Goal: Information Seeking & Learning: Learn about a topic

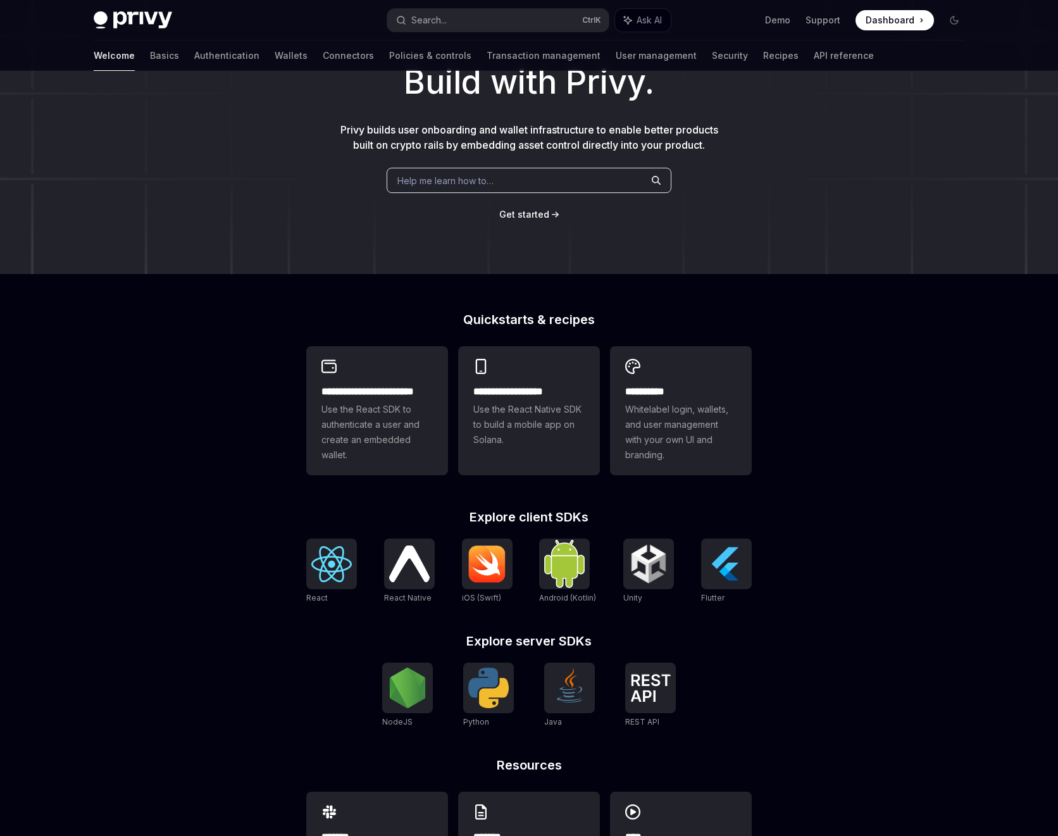
scroll to position [114, 0]
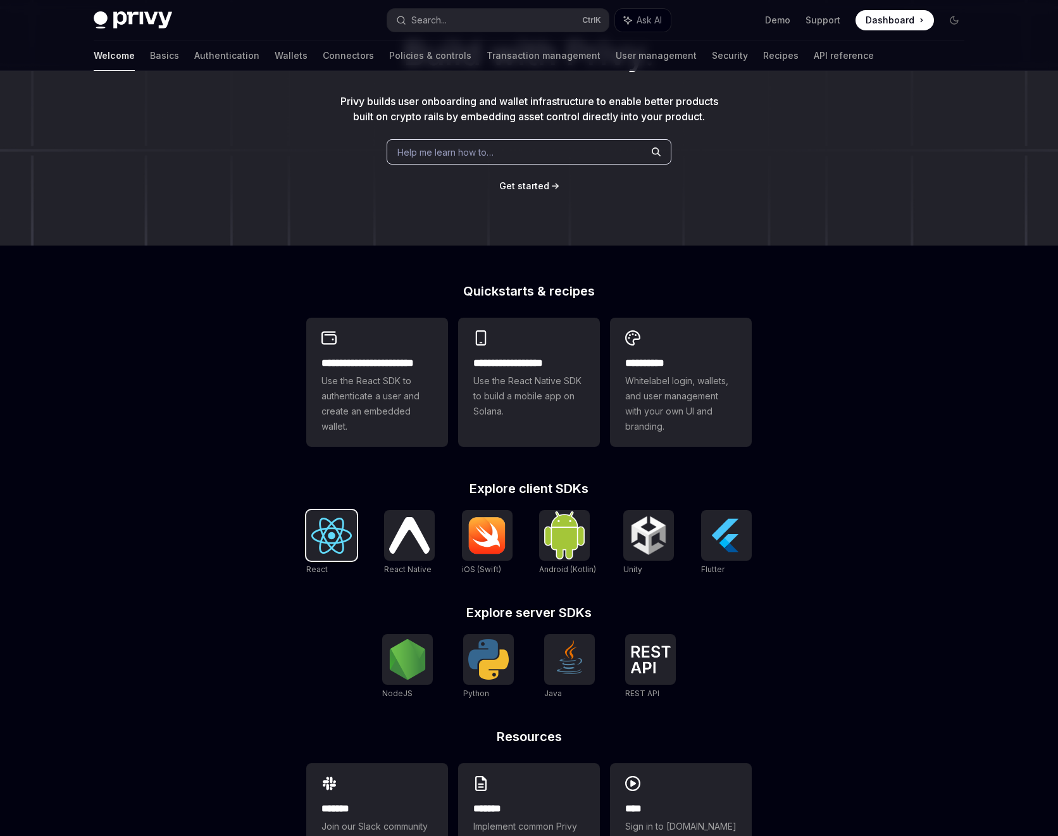
click at [334, 530] on img at bounding box center [331, 536] width 40 height 36
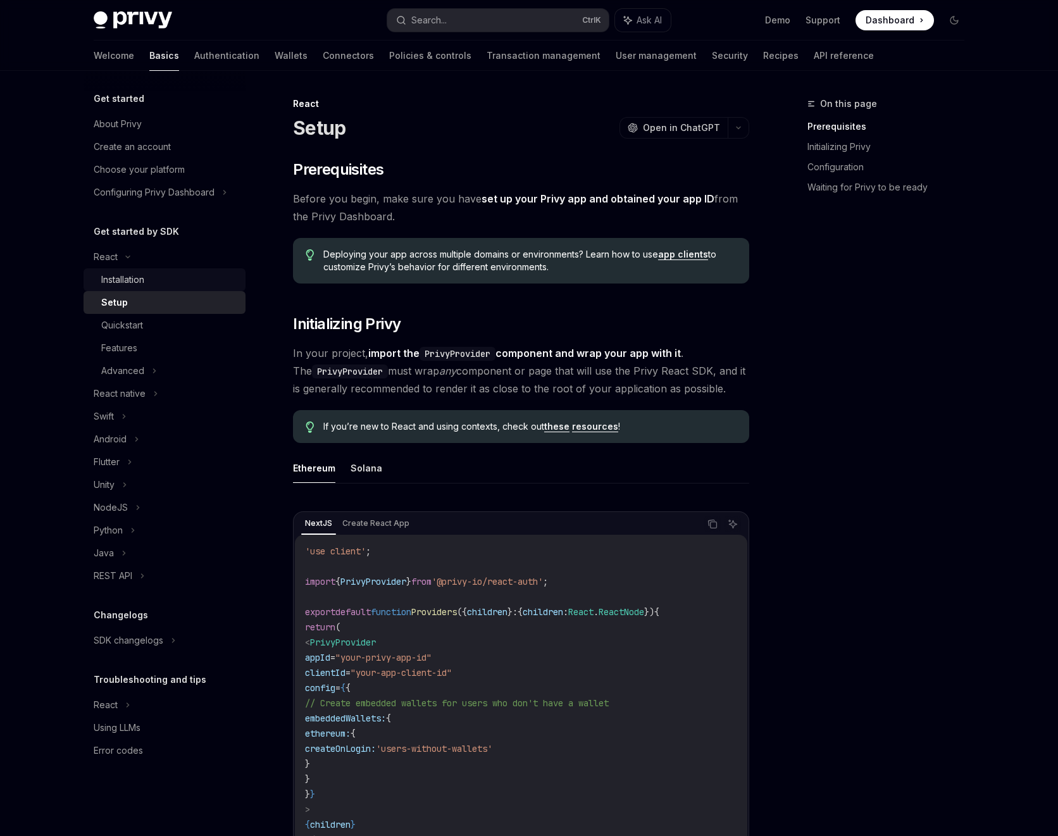
click at [163, 278] on div "Installation" at bounding box center [169, 279] width 137 height 15
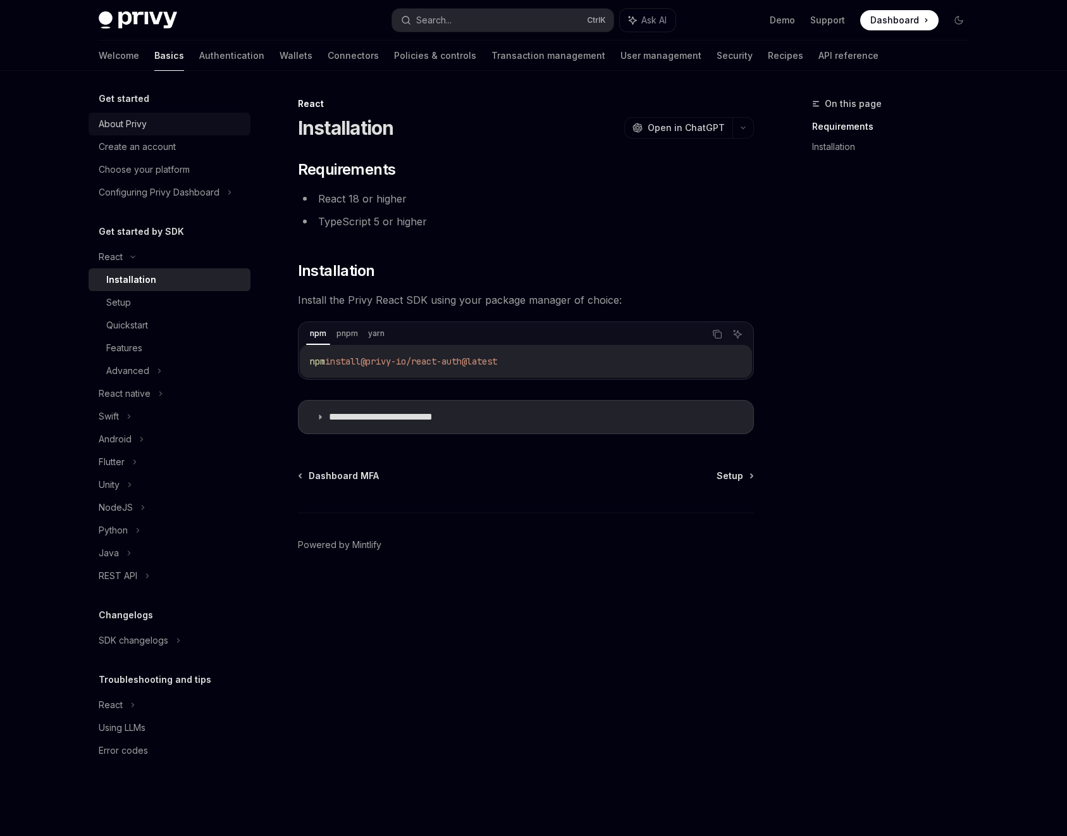
click at [142, 120] on div "About Privy" at bounding box center [123, 123] width 48 height 15
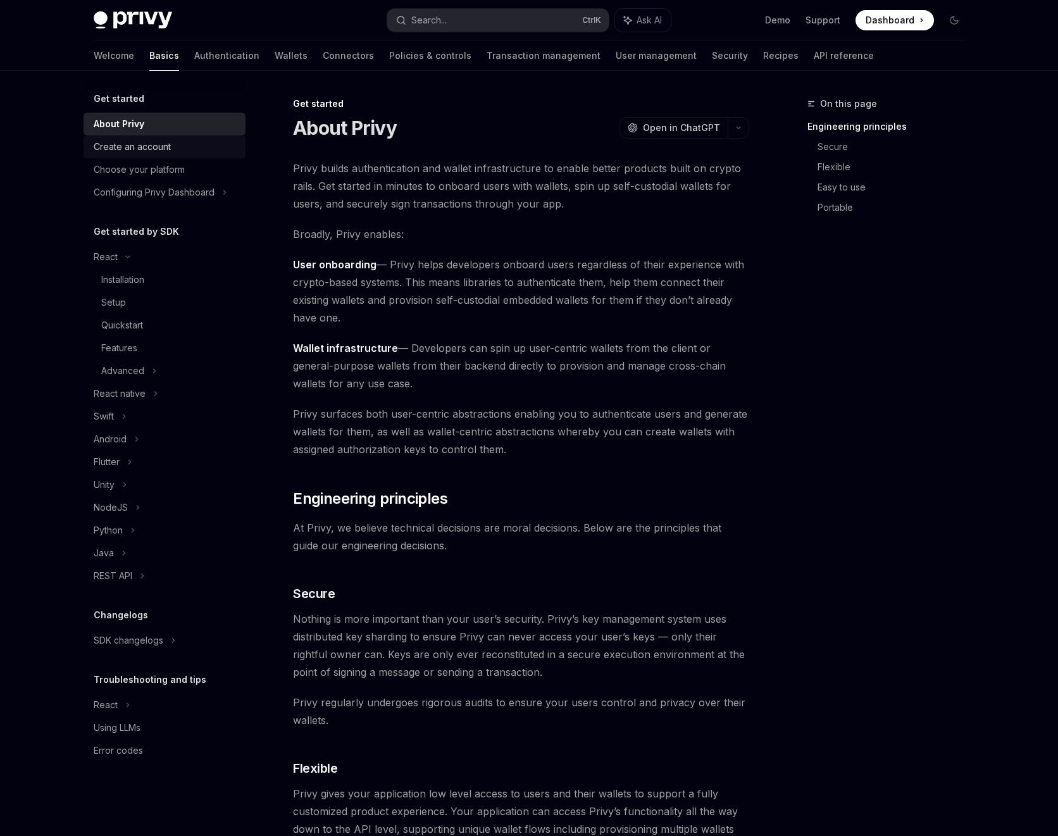
click at [181, 148] on div "Create an account" at bounding box center [166, 146] width 144 height 15
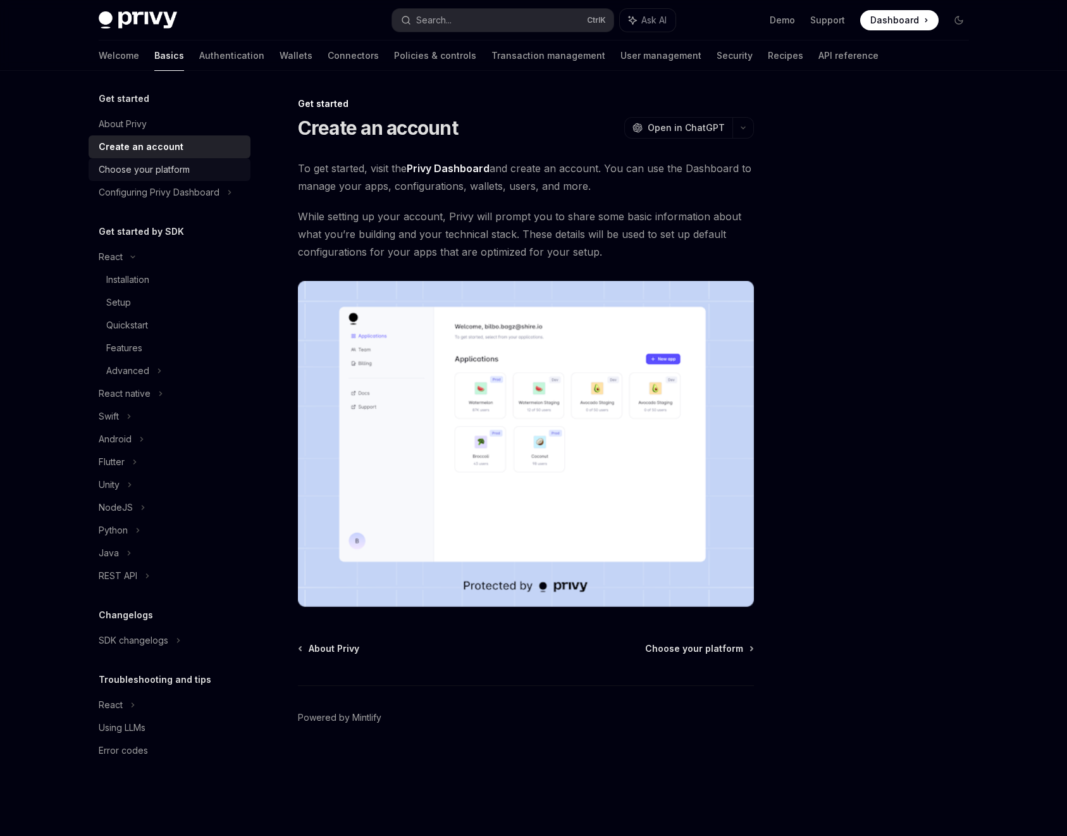
click at [172, 160] on link "Choose your platform" at bounding box center [170, 169] width 162 height 23
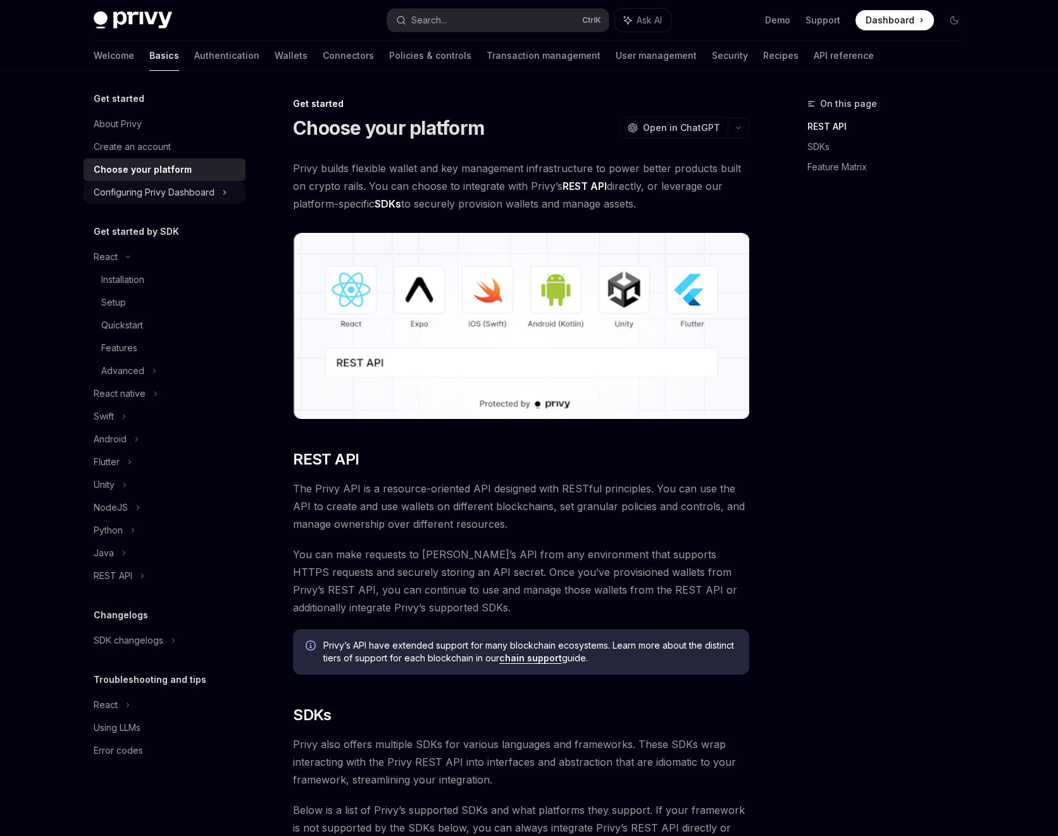
click at [179, 189] on div "Configuring Privy Dashboard" at bounding box center [154, 192] width 121 height 15
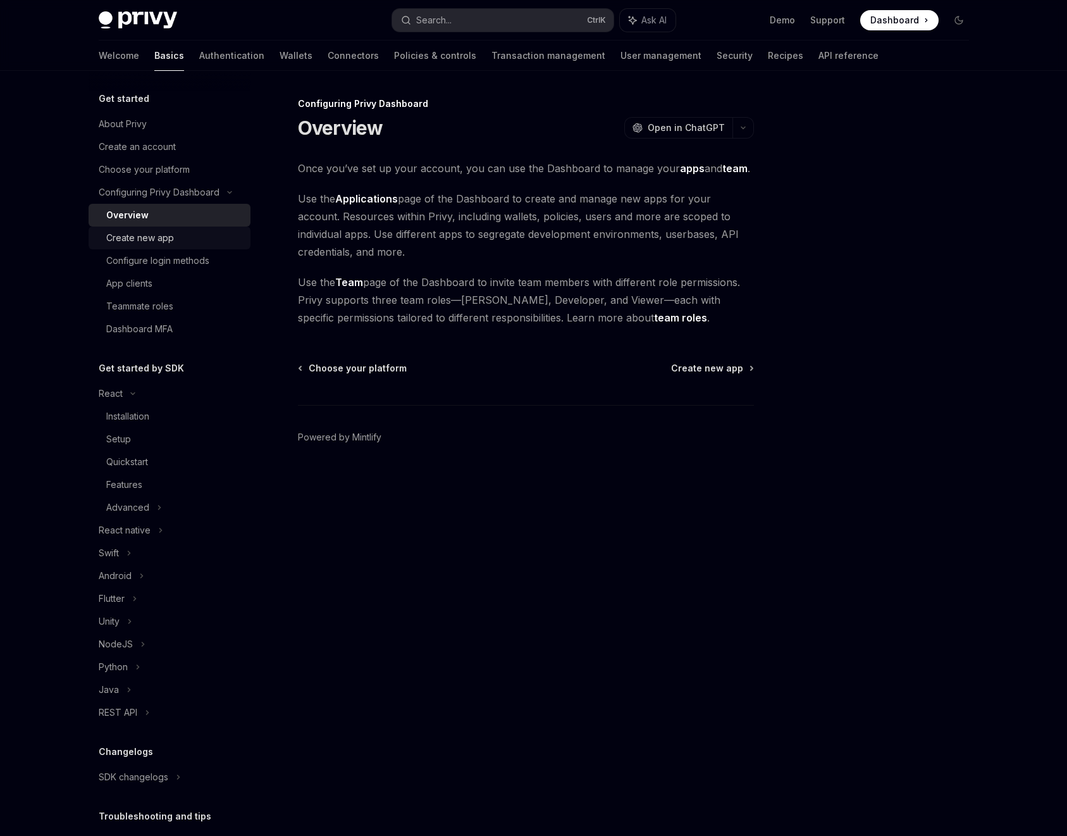
click at [175, 236] on div "Create new app" at bounding box center [174, 237] width 137 height 15
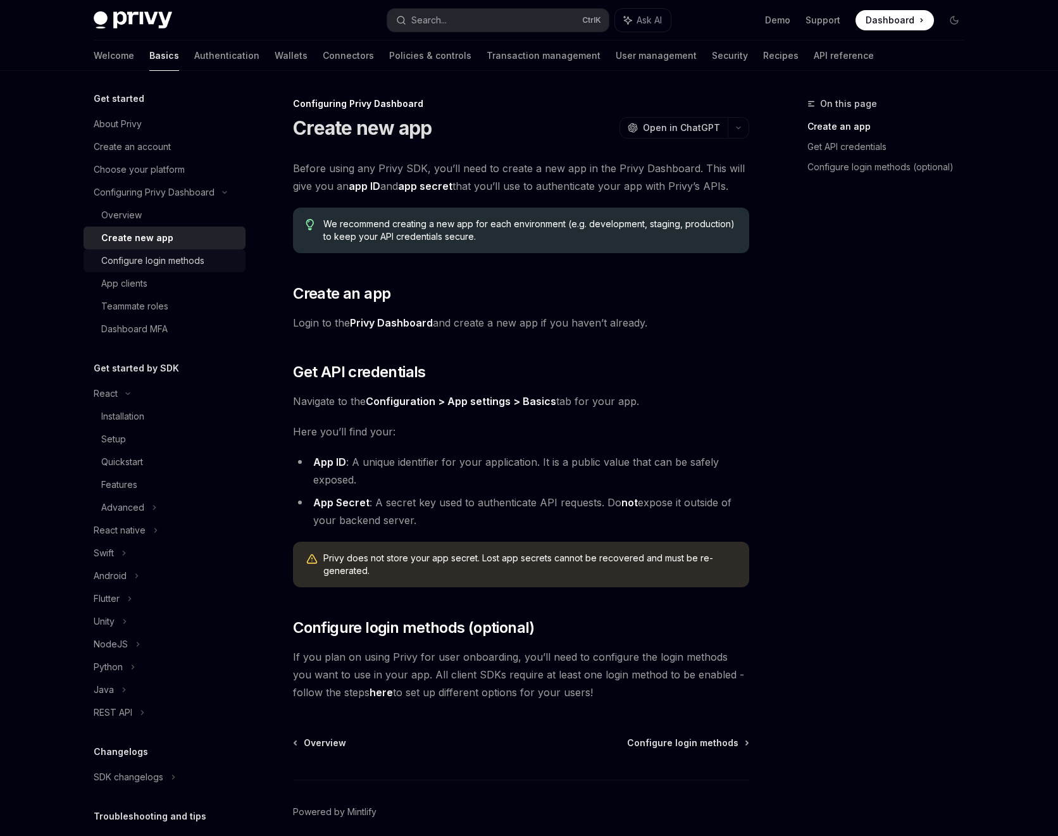
click at [161, 249] on link "Configure login methods" at bounding box center [165, 260] width 162 height 23
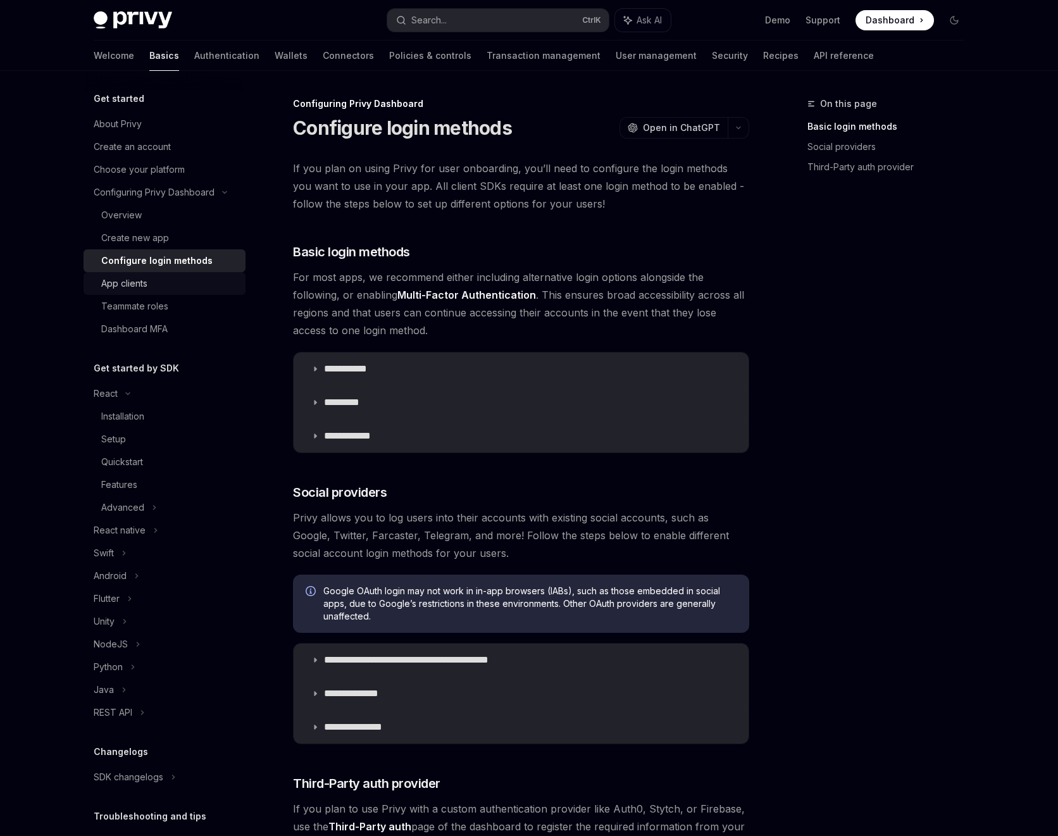
click at [157, 284] on div "App clients" at bounding box center [169, 283] width 137 height 15
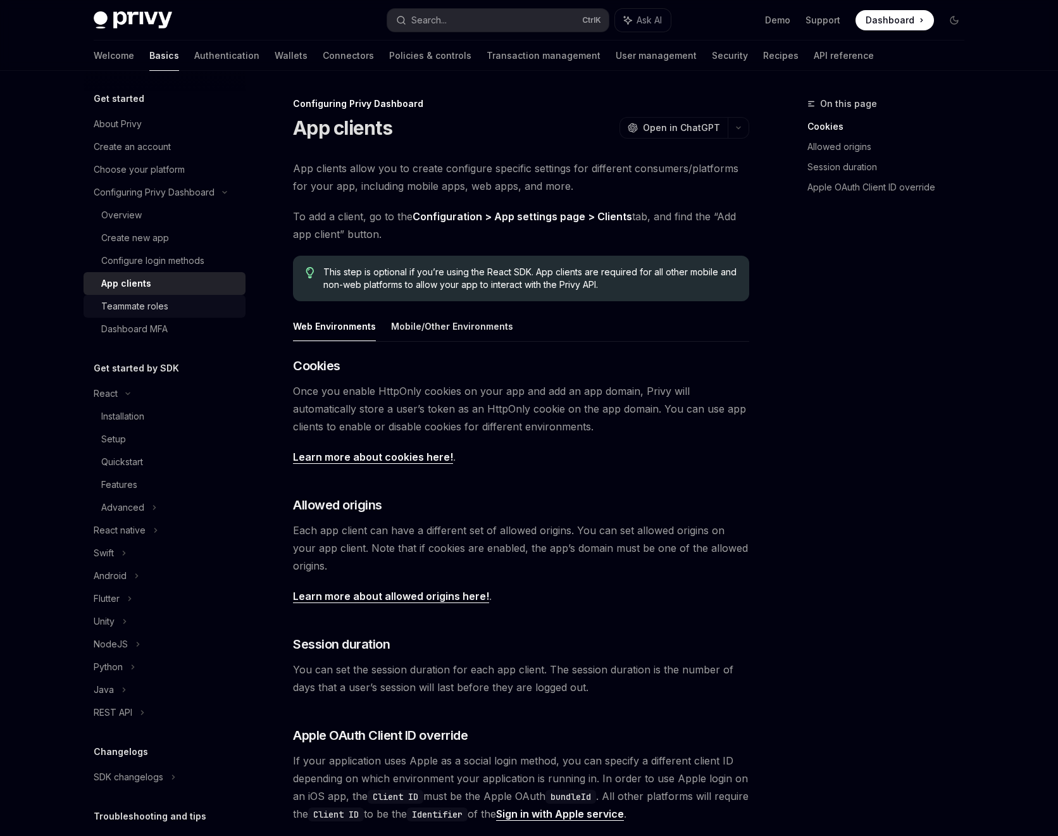
click at [151, 305] on div "Teammate roles" at bounding box center [134, 306] width 67 height 15
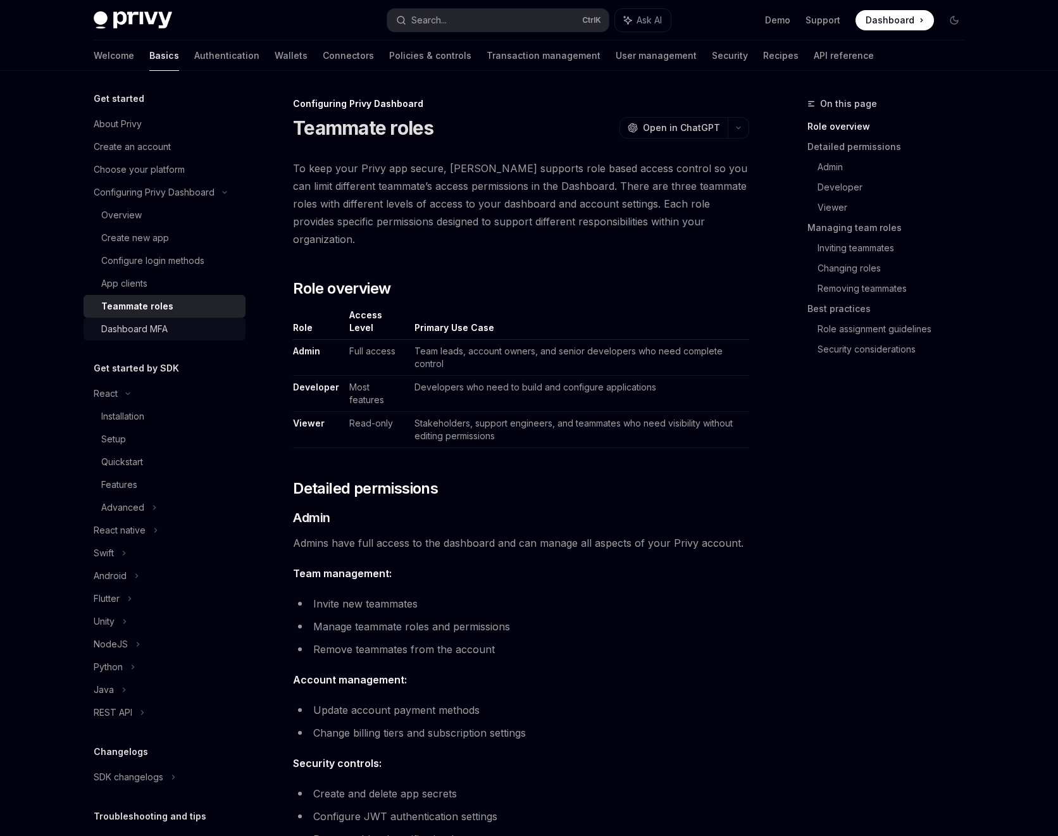
click at [159, 330] on div "Dashboard MFA" at bounding box center [134, 328] width 66 height 15
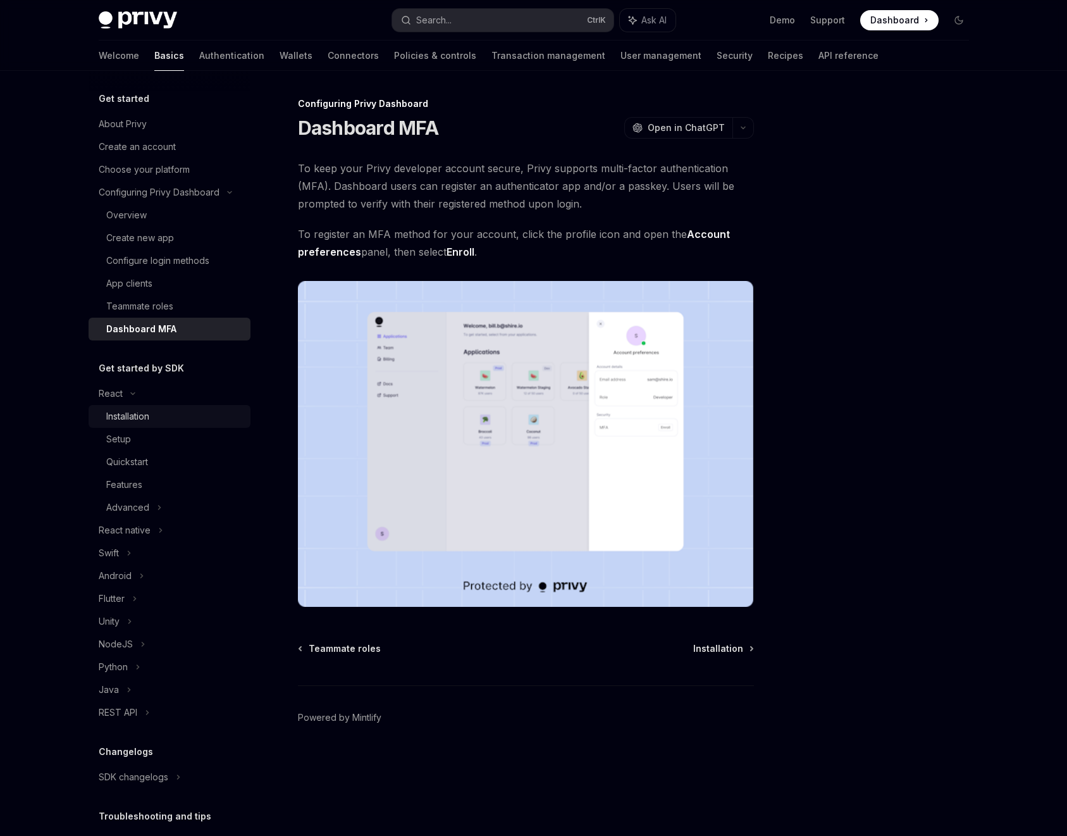
click at [151, 410] on div "Installation" at bounding box center [174, 416] width 137 height 15
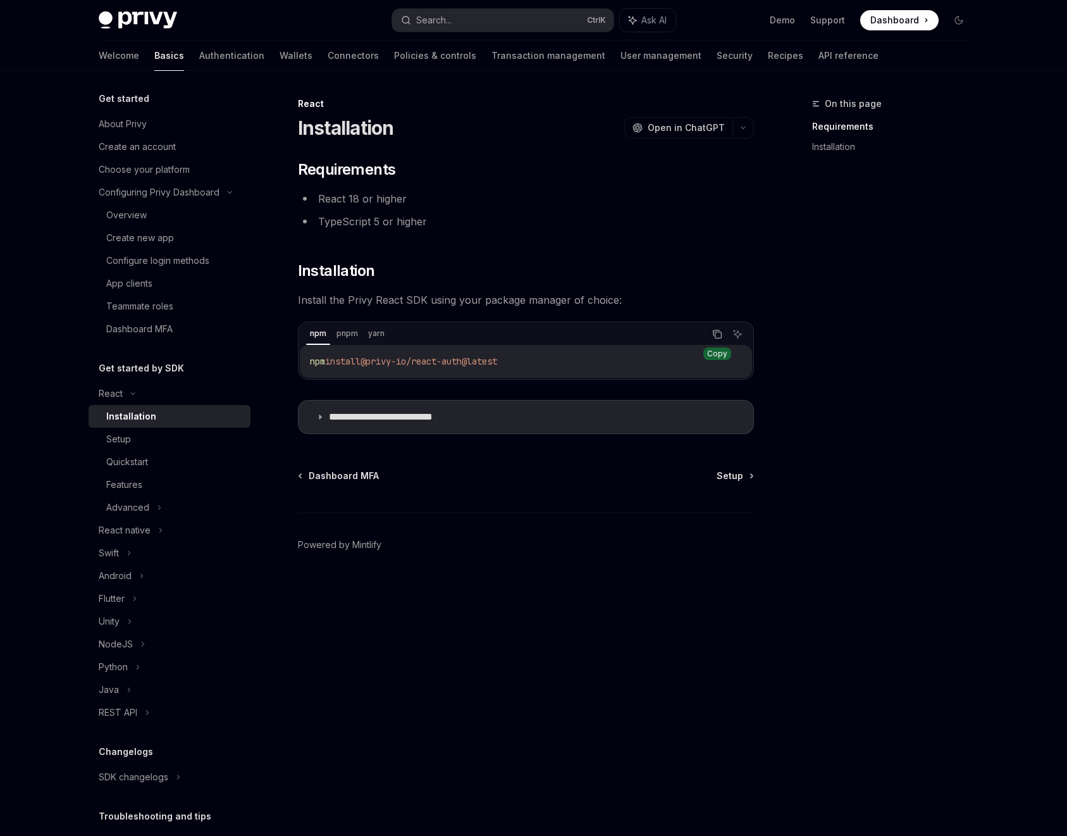
click at [716, 337] on icon "Copy the contents from the code block" at bounding box center [717, 334] width 10 height 10
click at [712, 337] on icon "Copy the contents from the code block" at bounding box center [717, 334] width 10 height 10
click at [728, 478] on span "Setup" at bounding box center [730, 475] width 27 height 13
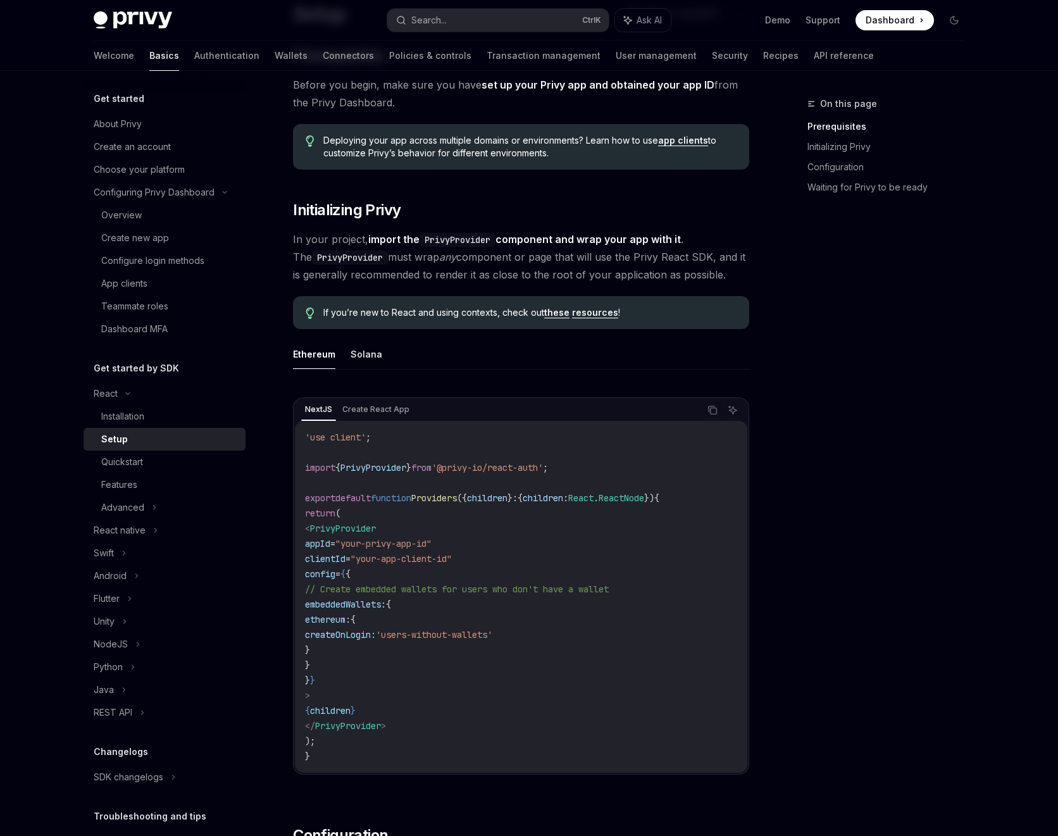
scroll to position [228, 0]
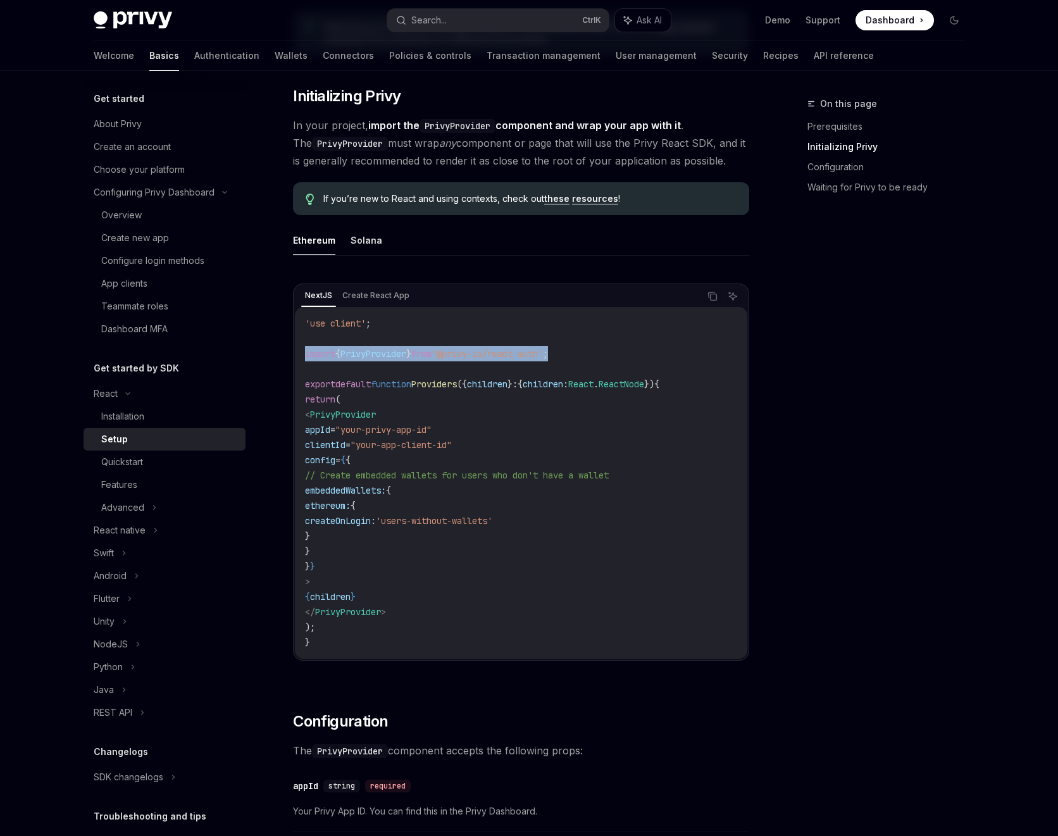
drag, startPoint x: 585, startPoint y: 353, endPoint x: 371, endPoint y: 347, distance: 213.3
copy span "import { PrivyProvider } from '@privy-io/react-auth' ;"
click at [507, 454] on code "'use client' ; import { PrivyProvider } from '@privy-io/react-auth' ; export de…" at bounding box center [521, 483] width 432 height 334
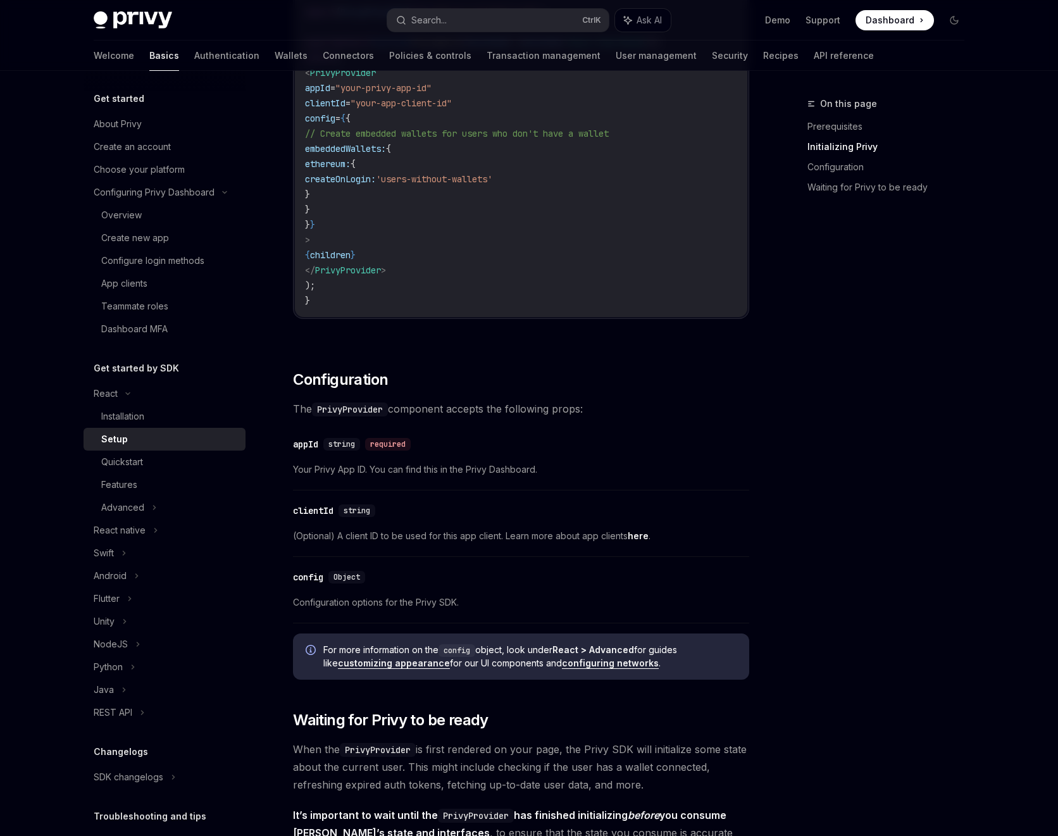
scroll to position [456, 0]
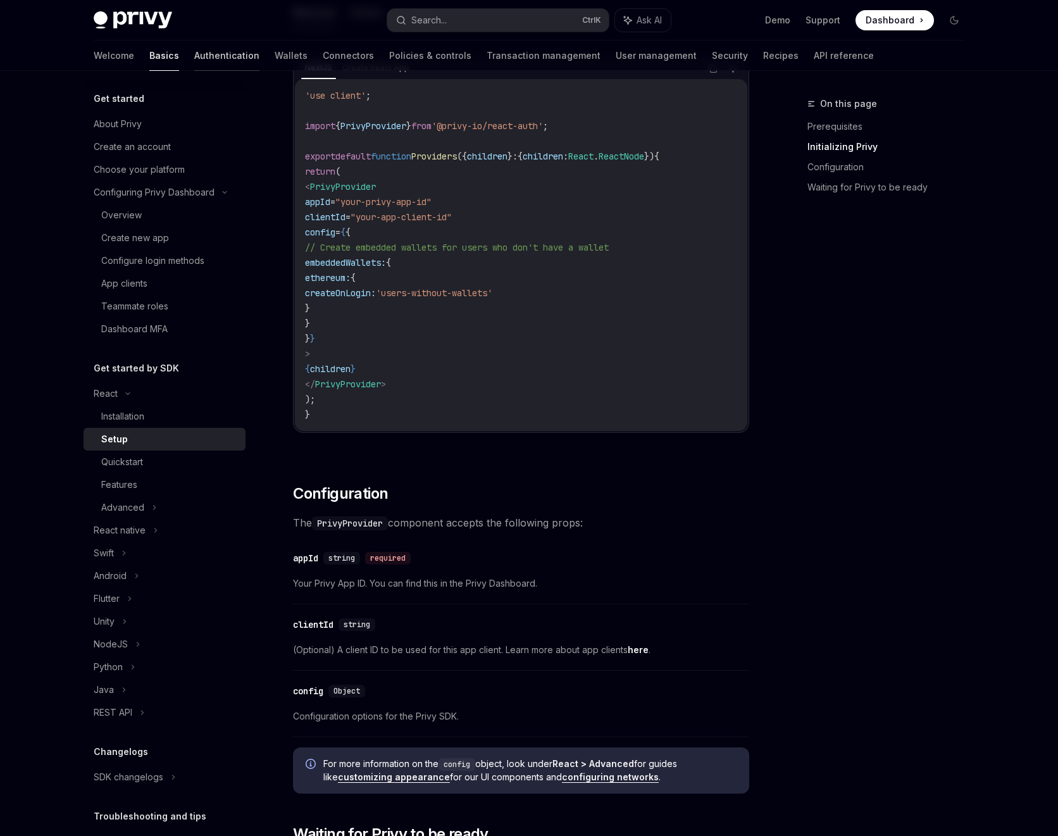
click at [194, 63] on link "Authentication" at bounding box center [226, 55] width 65 height 30
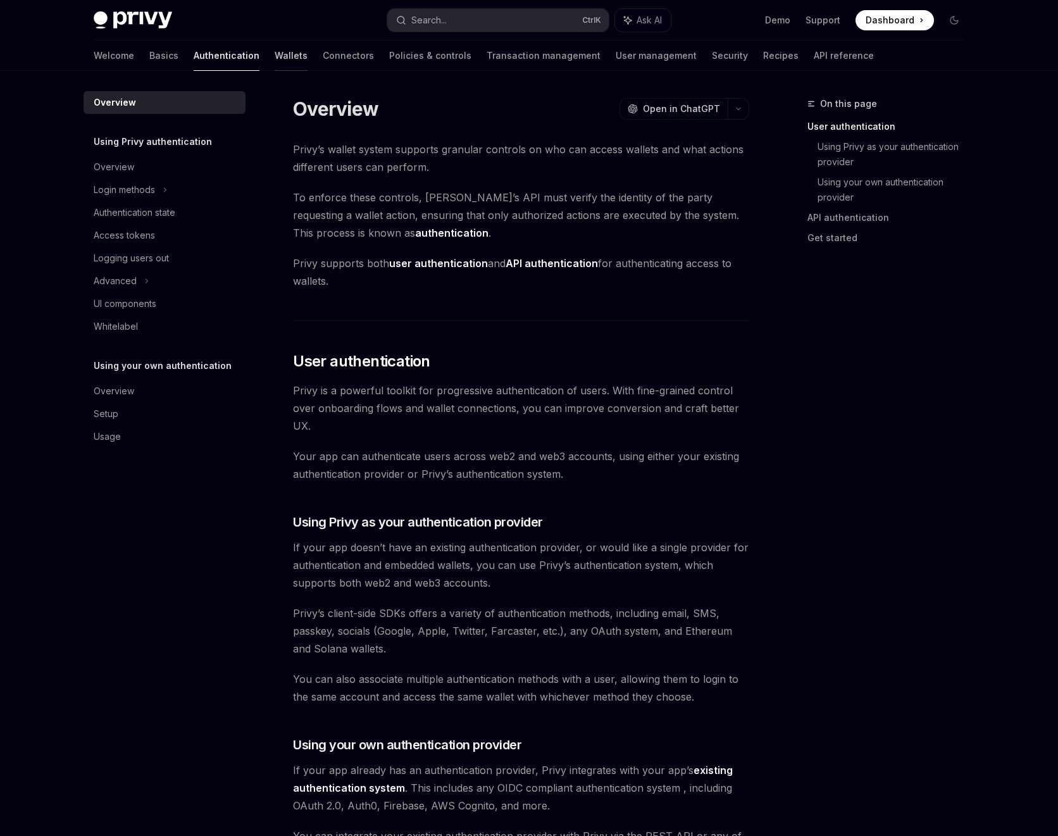
click at [275, 55] on link "Wallets" at bounding box center [291, 55] width 33 height 30
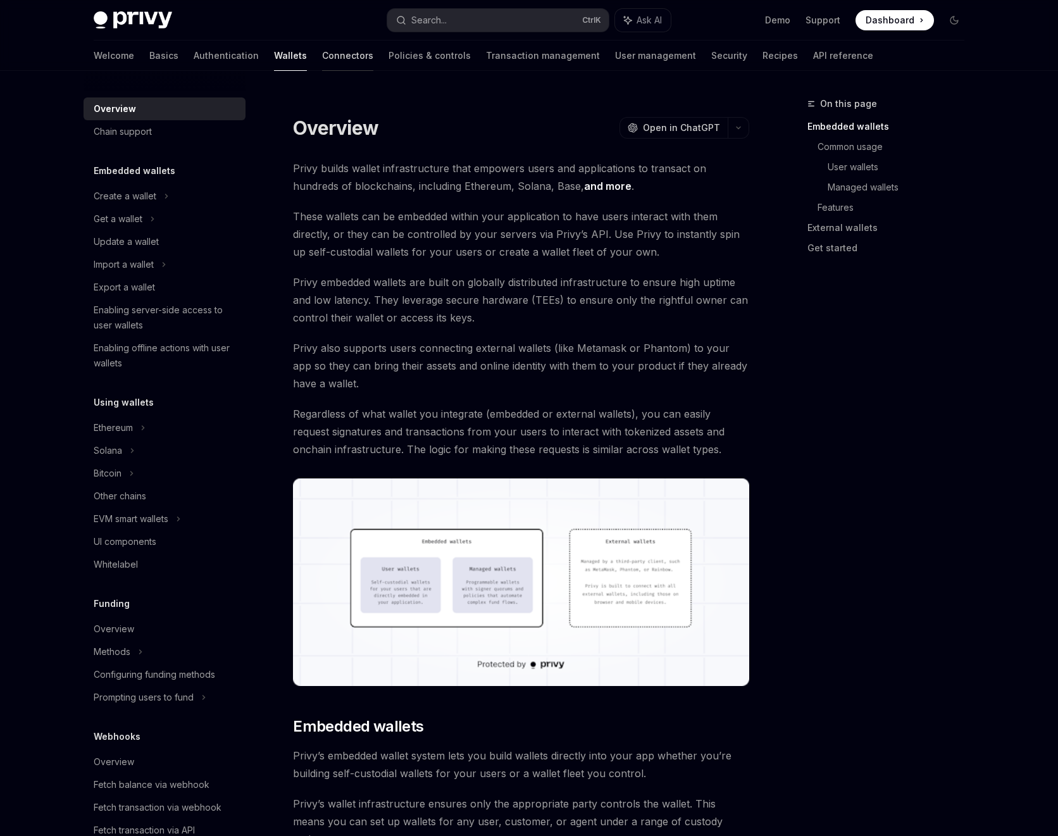
click at [322, 59] on link "Connectors" at bounding box center [347, 55] width 51 height 30
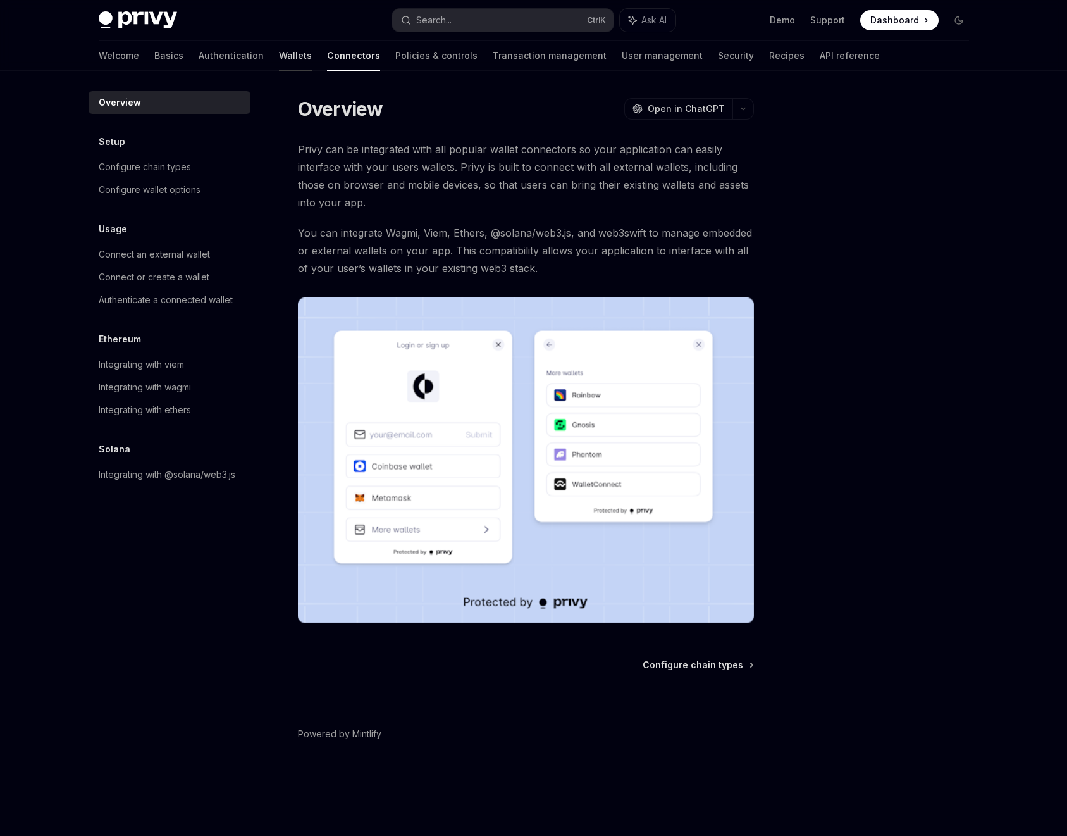
click at [279, 63] on link "Wallets" at bounding box center [295, 55] width 33 height 30
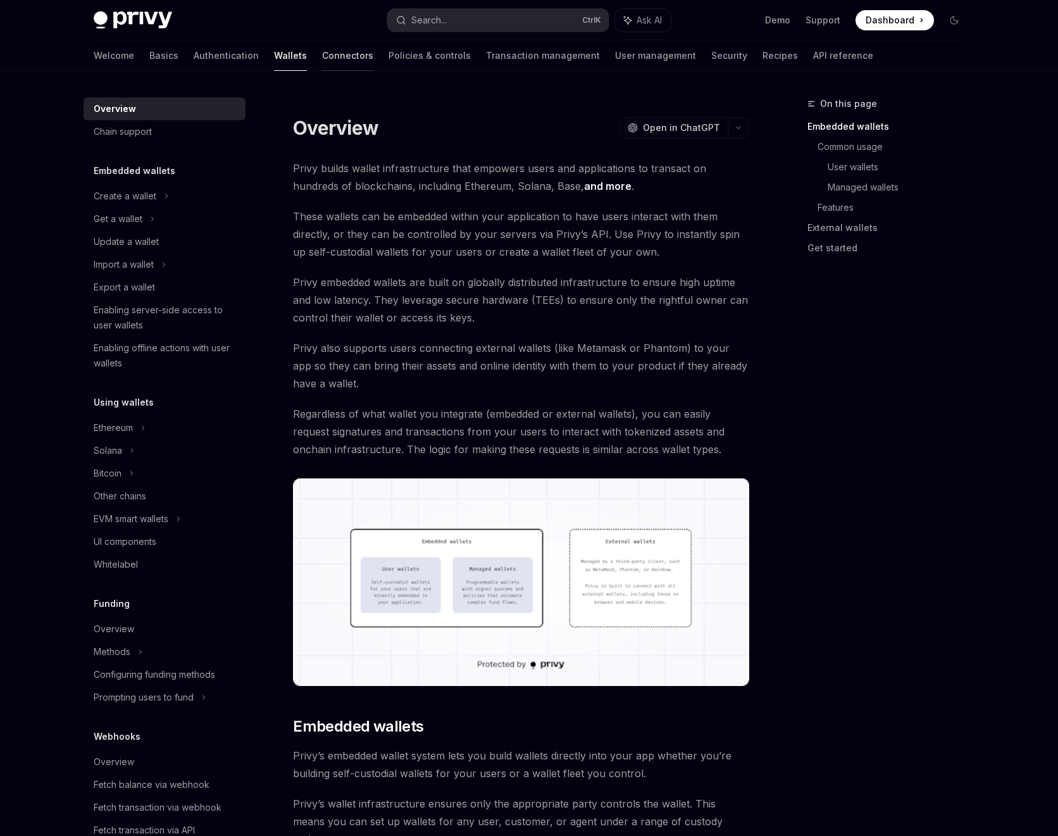
click at [322, 65] on link "Connectors" at bounding box center [347, 55] width 51 height 30
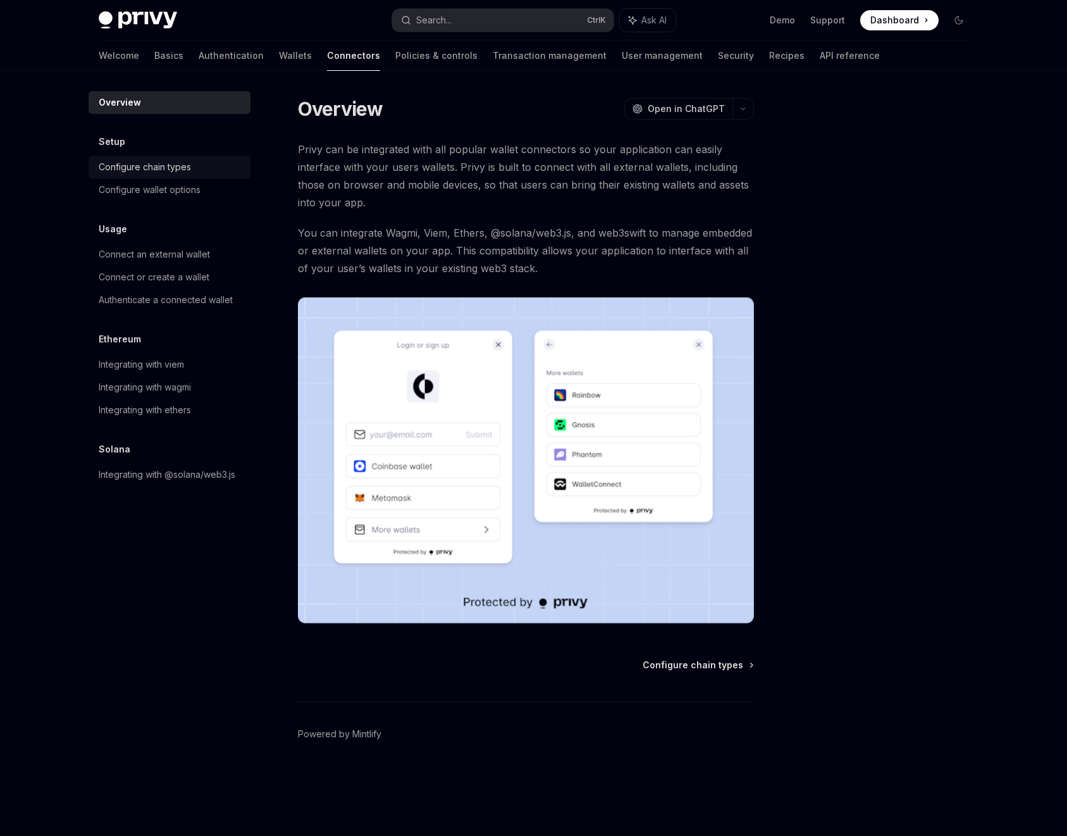
click at [187, 163] on div "Configure chain types" at bounding box center [145, 166] width 92 height 15
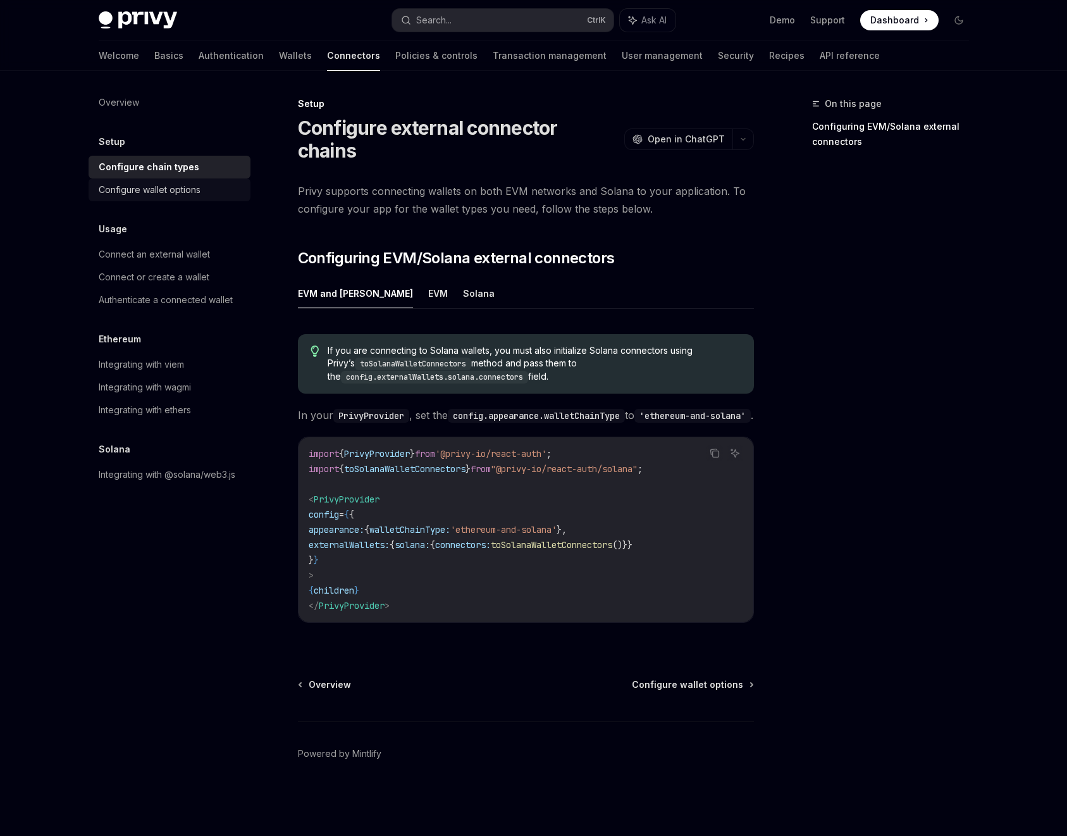
click at [202, 180] on link "Configure wallet options" at bounding box center [170, 189] width 162 height 23
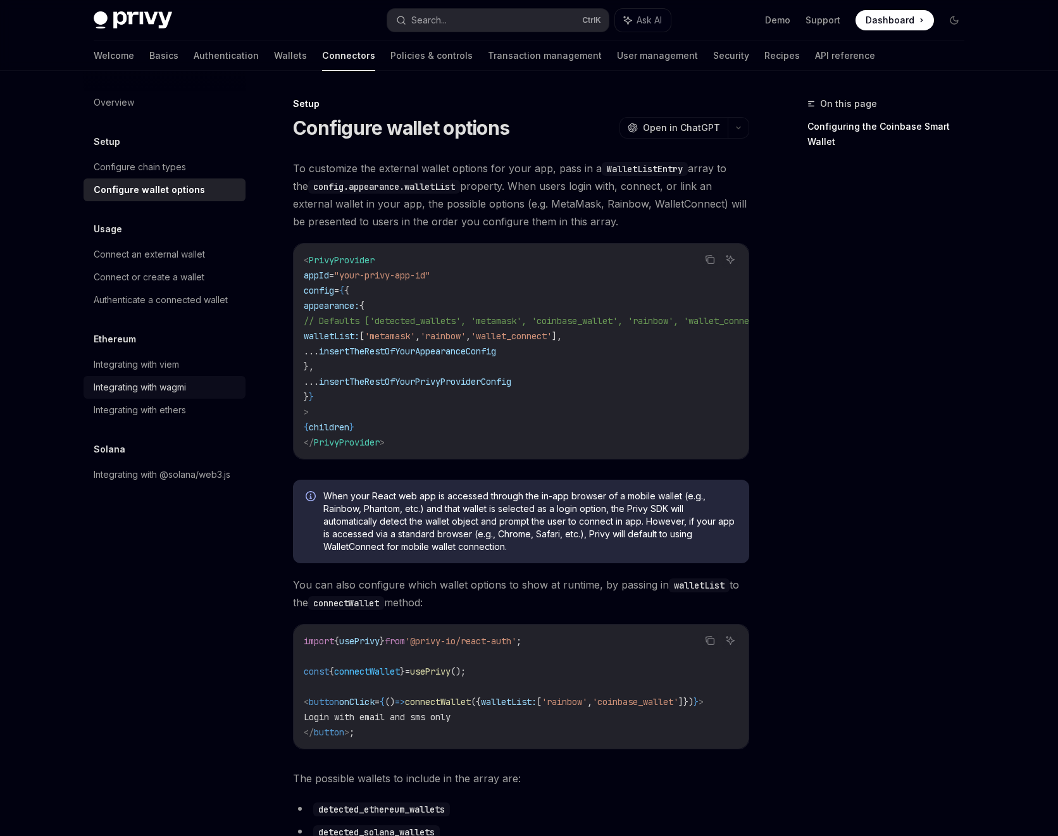
click at [185, 387] on div "Integrating with wagmi" at bounding box center [140, 387] width 92 height 15
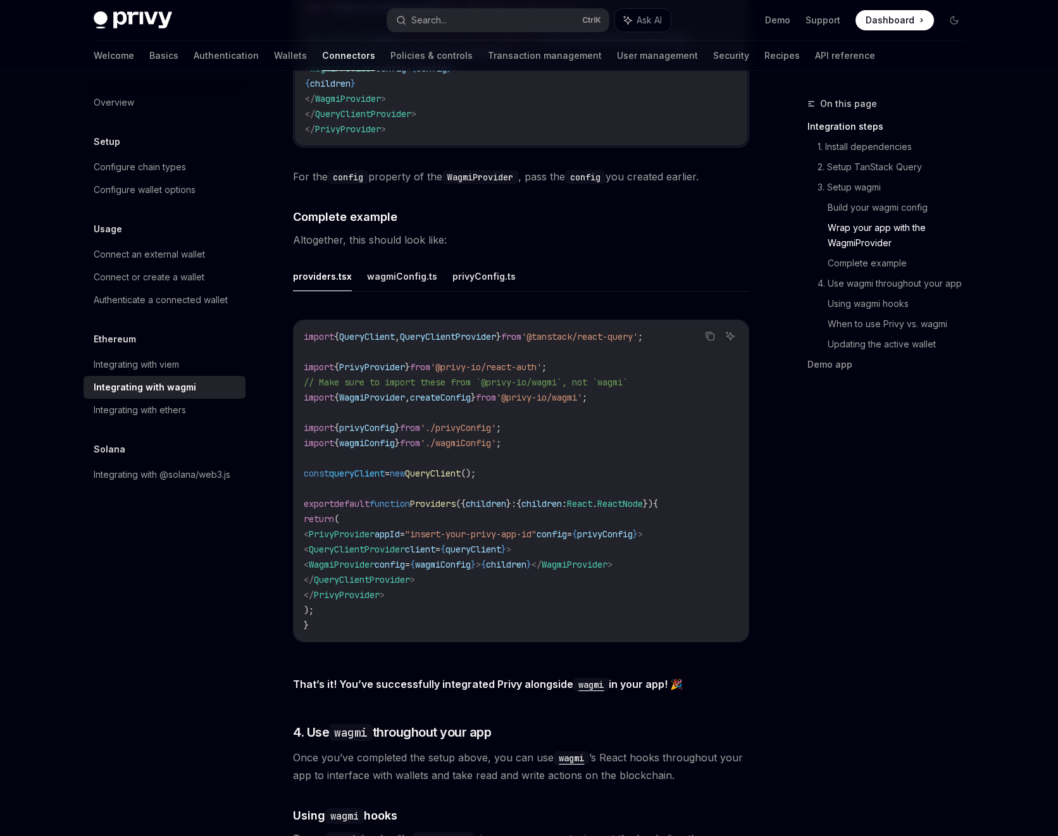
scroll to position [2164, 0]
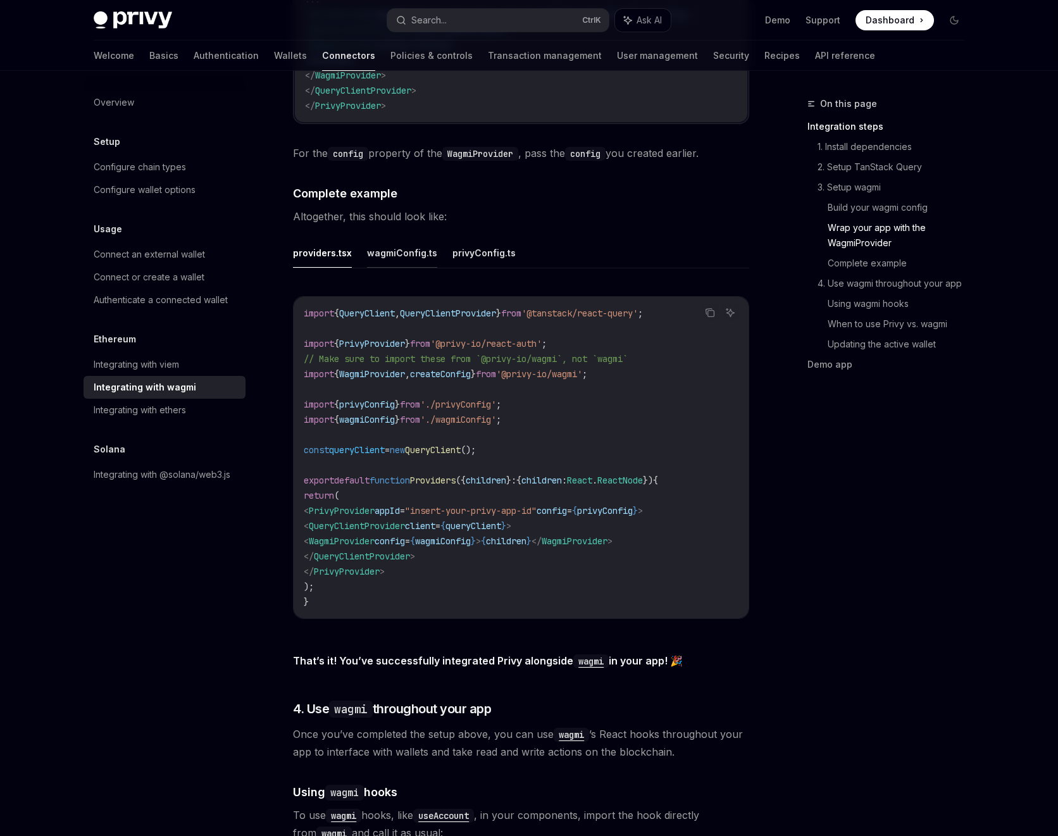
click at [399, 242] on button "wagmiConfig.ts" at bounding box center [402, 253] width 70 height 30
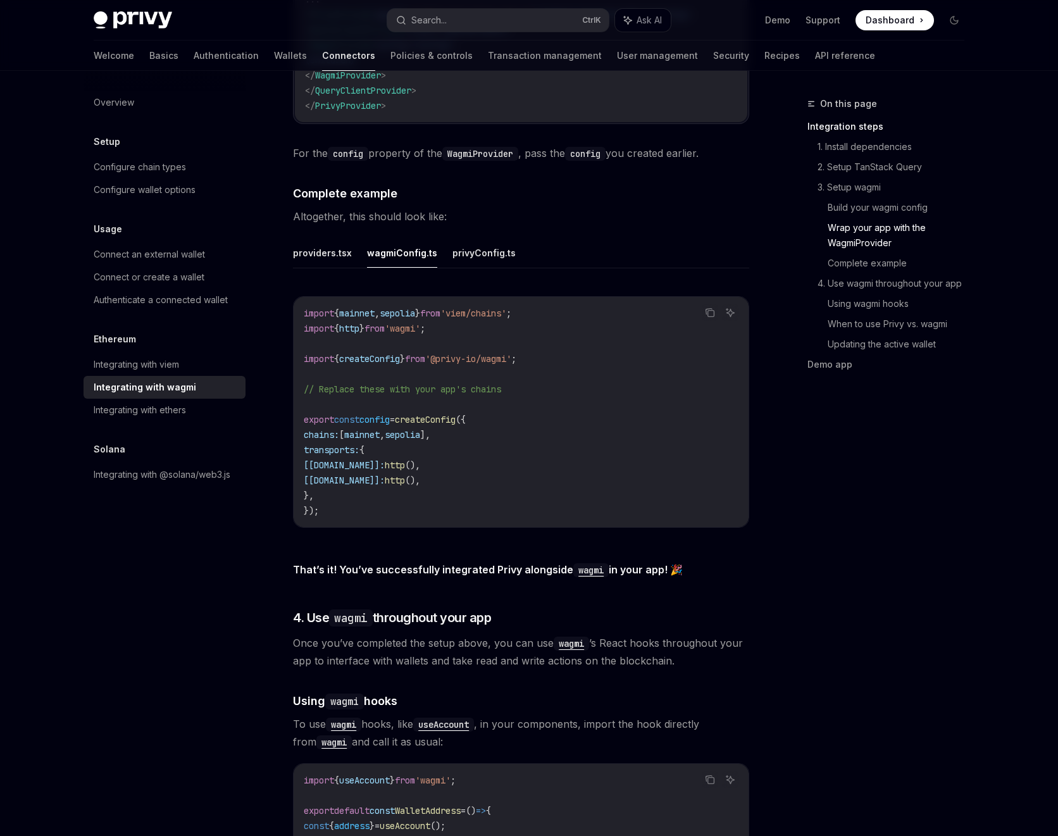
click at [526, 450] on code "import { mainnet , sepolia } from 'viem/chains' ; import { http } from 'wagmi' …" at bounding box center [521, 412] width 435 height 213
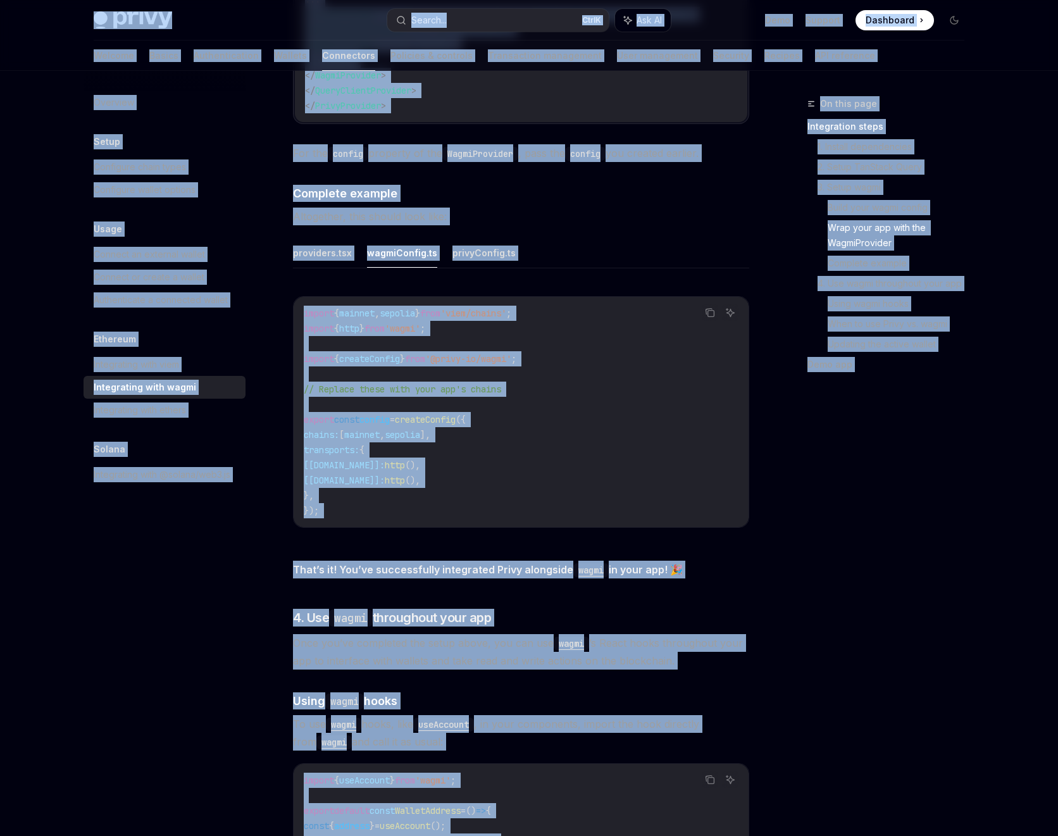
click at [554, 409] on code "import { mainnet , sepolia } from 'viem/chains' ; import { http } from 'wagmi' …" at bounding box center [521, 412] width 435 height 213
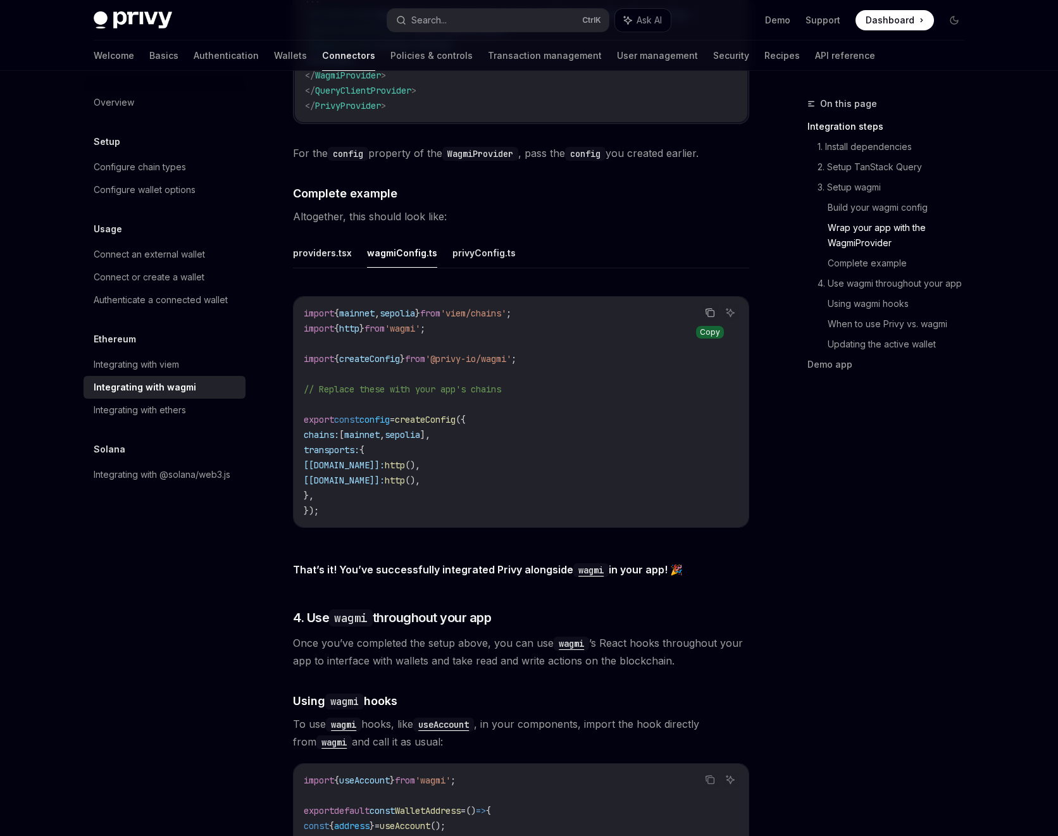
click at [704, 304] on button "Copy the contents from the code block" at bounding box center [710, 312] width 16 height 16
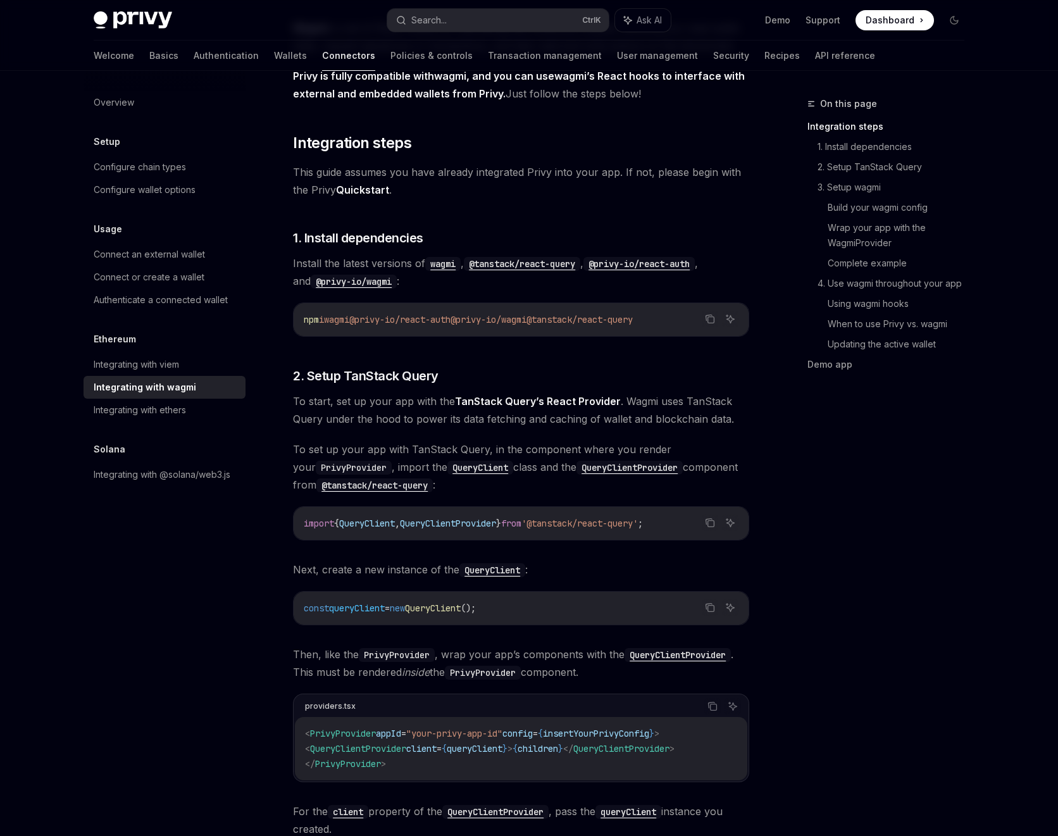
scroll to position [114, 0]
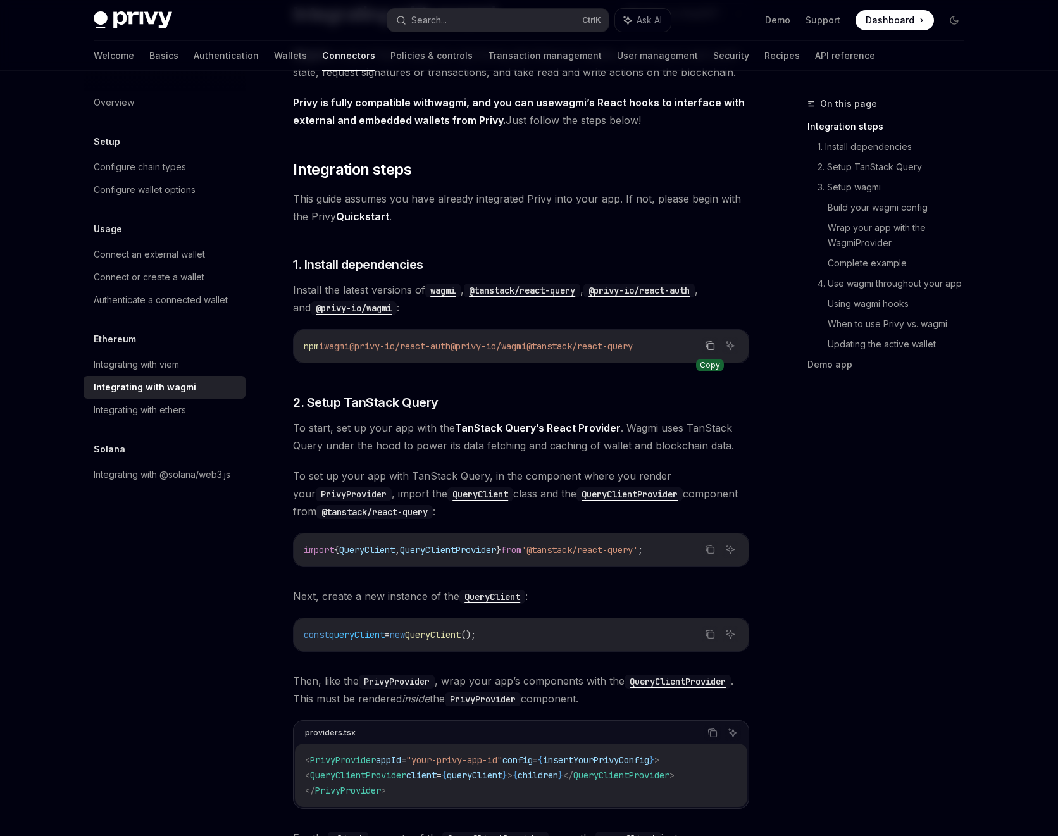
click at [708, 345] on icon "Copy the contents from the code block" at bounding box center [711, 347] width 6 height 6
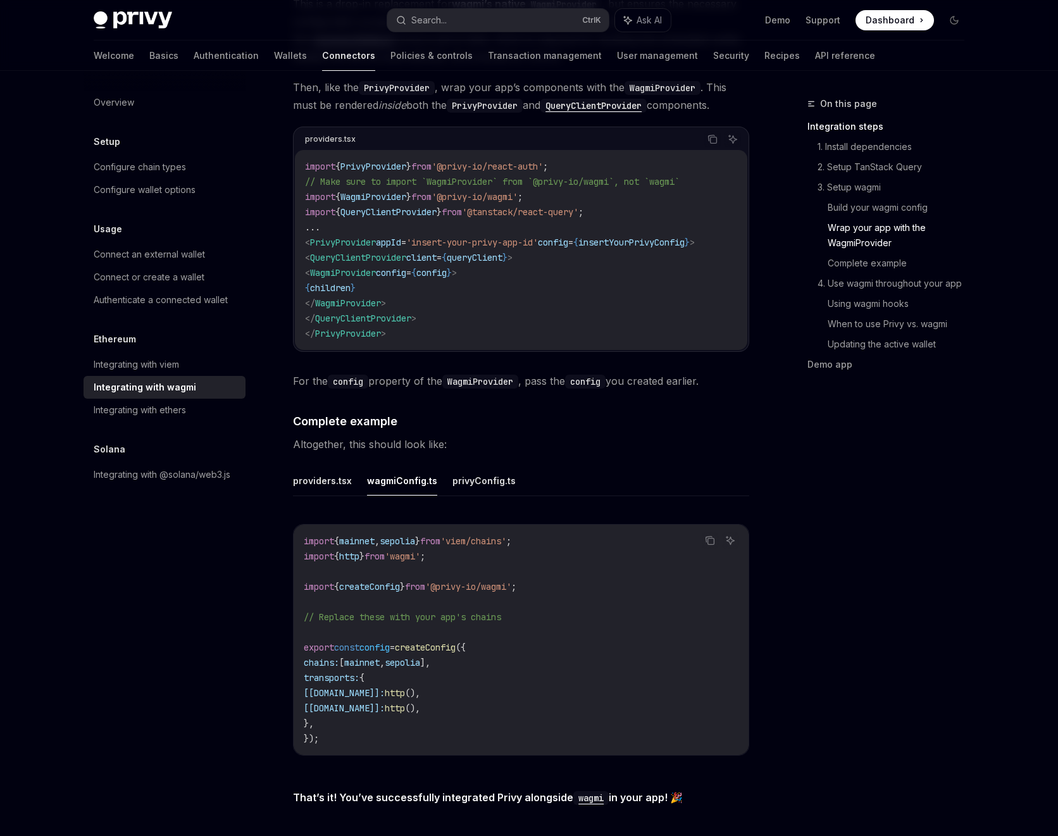
scroll to position [2164, 0]
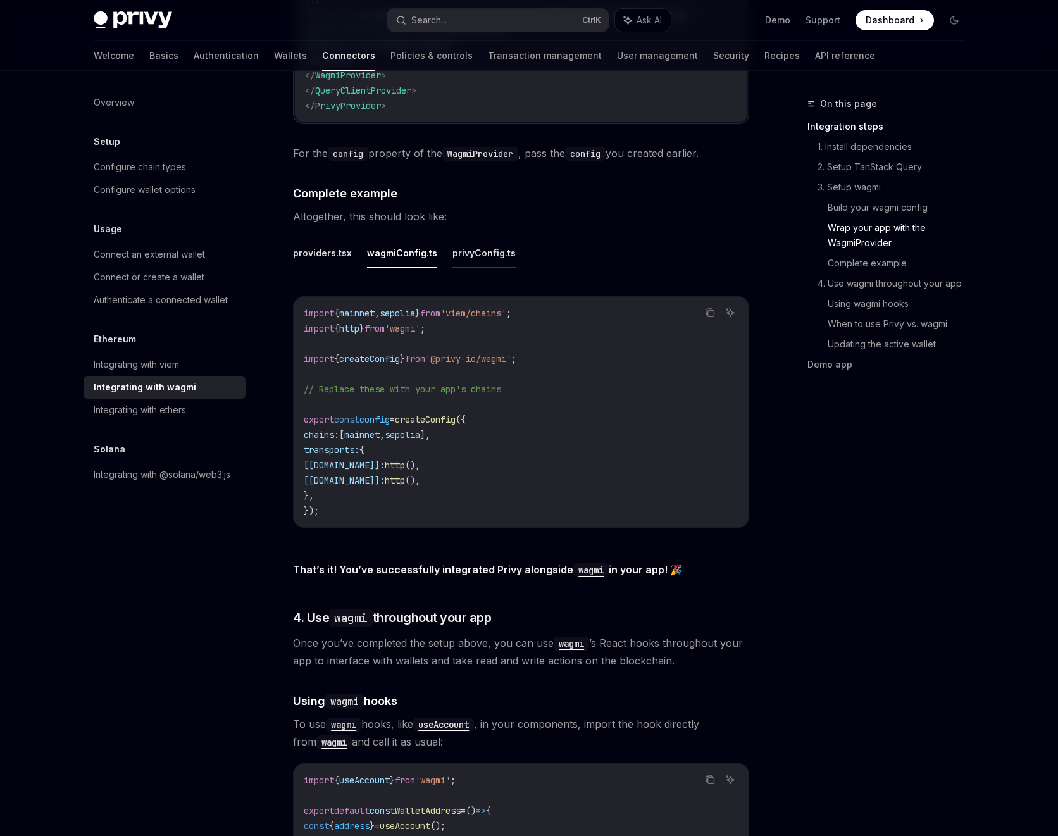
click at [507, 244] on button "privyConfig.ts" at bounding box center [483, 253] width 63 height 30
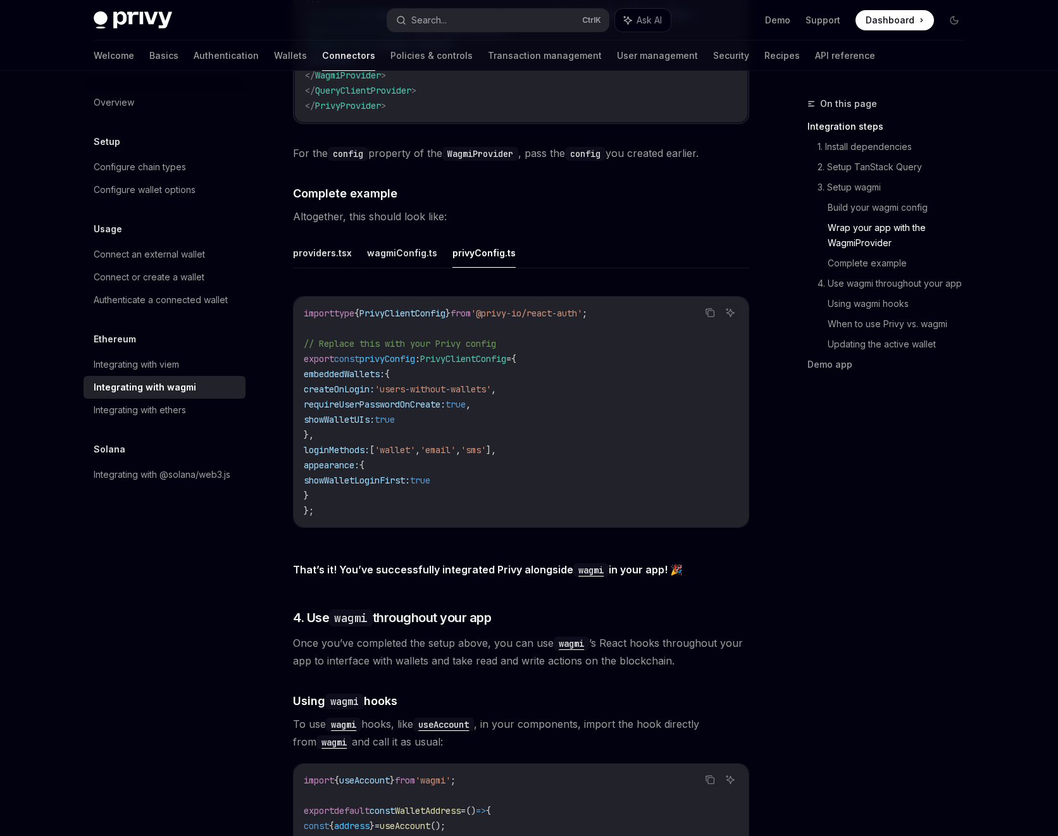
click at [700, 306] on code "import type { PrivyClientConfig } from '@privy-io/react-auth' ; // Replace this…" at bounding box center [521, 412] width 435 height 213
click at [708, 311] on icon "Copy the contents from the code block" at bounding box center [711, 314] width 6 height 6
click at [513, 462] on code "import type { PrivyClientConfig } from '@privy-io/react-auth' ; // Replace this…" at bounding box center [521, 412] width 435 height 213
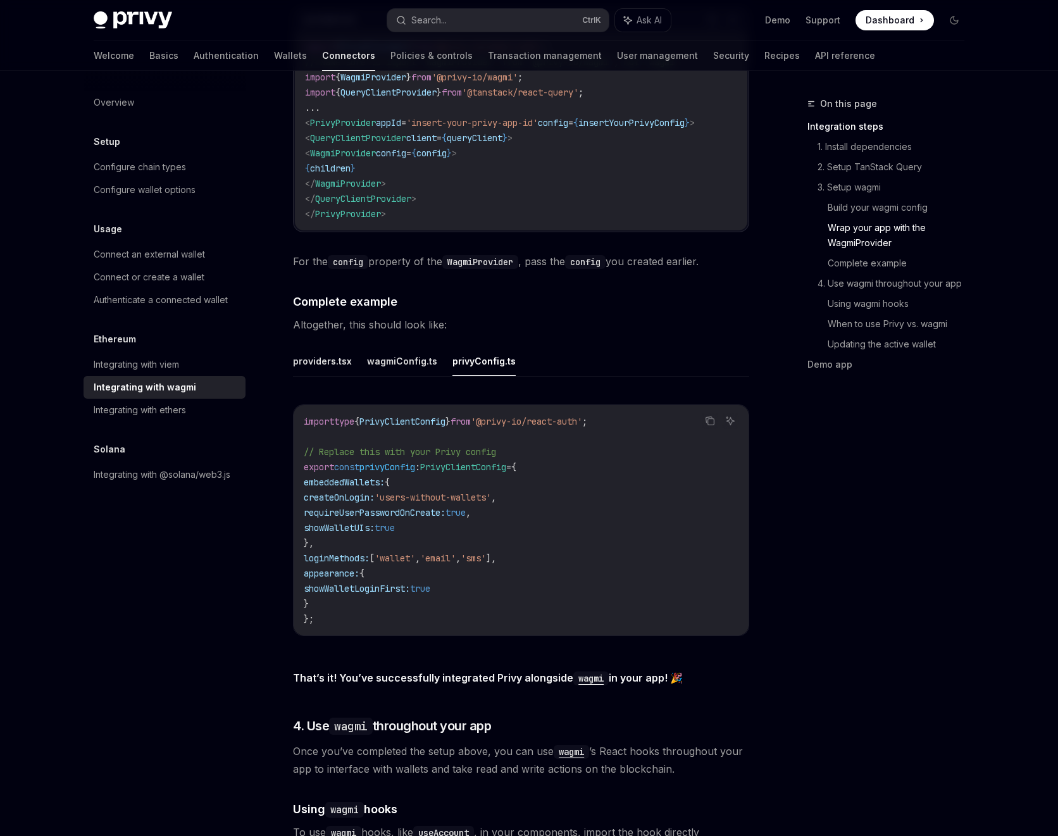
scroll to position [2011, 0]
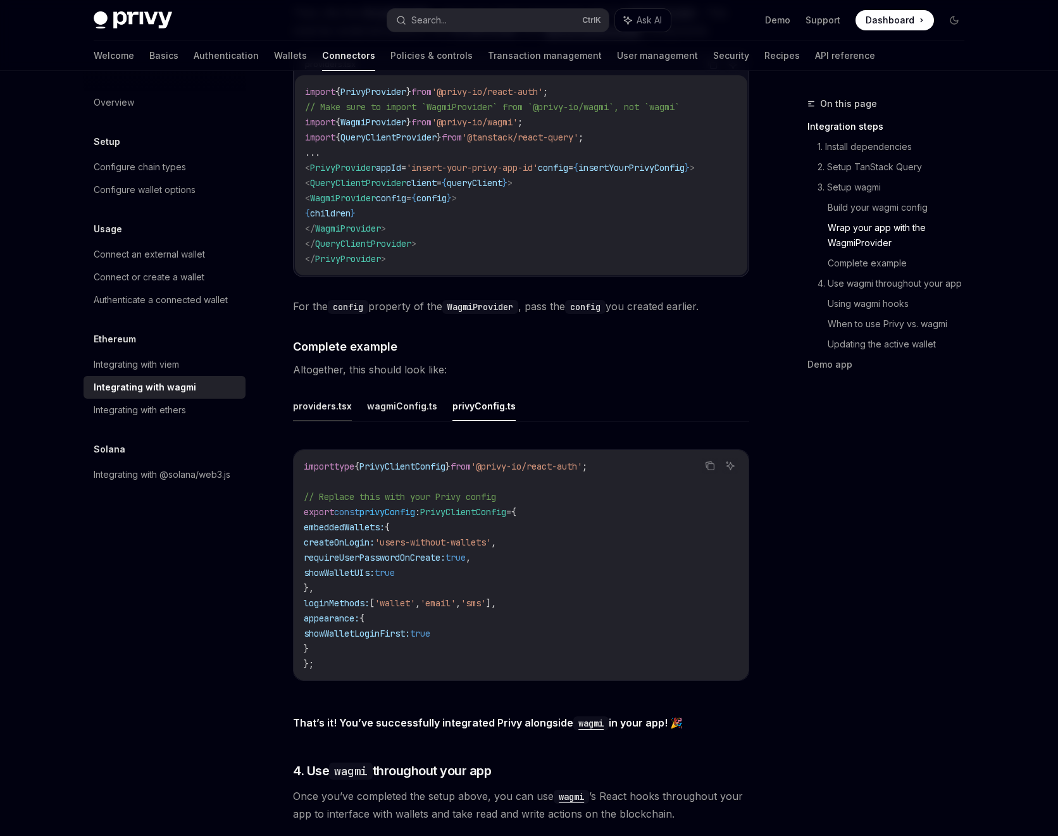
click at [309, 391] on button "providers.tsx" at bounding box center [322, 406] width 59 height 30
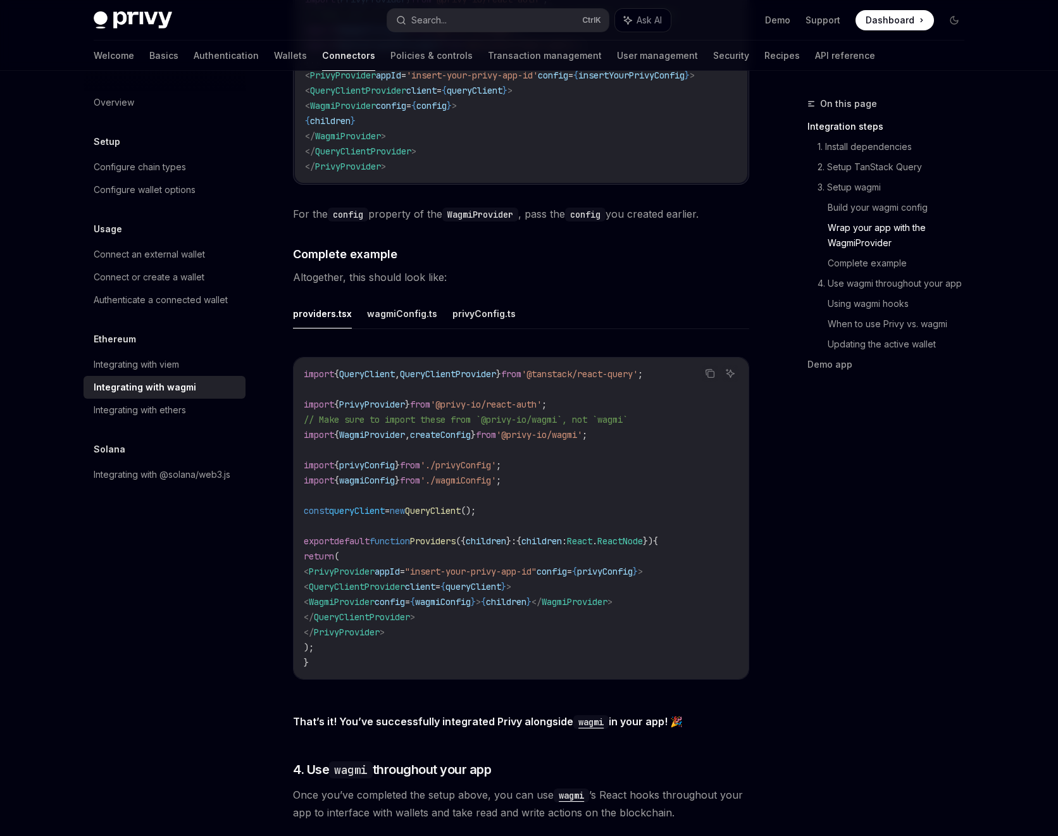
scroll to position [2125, 0]
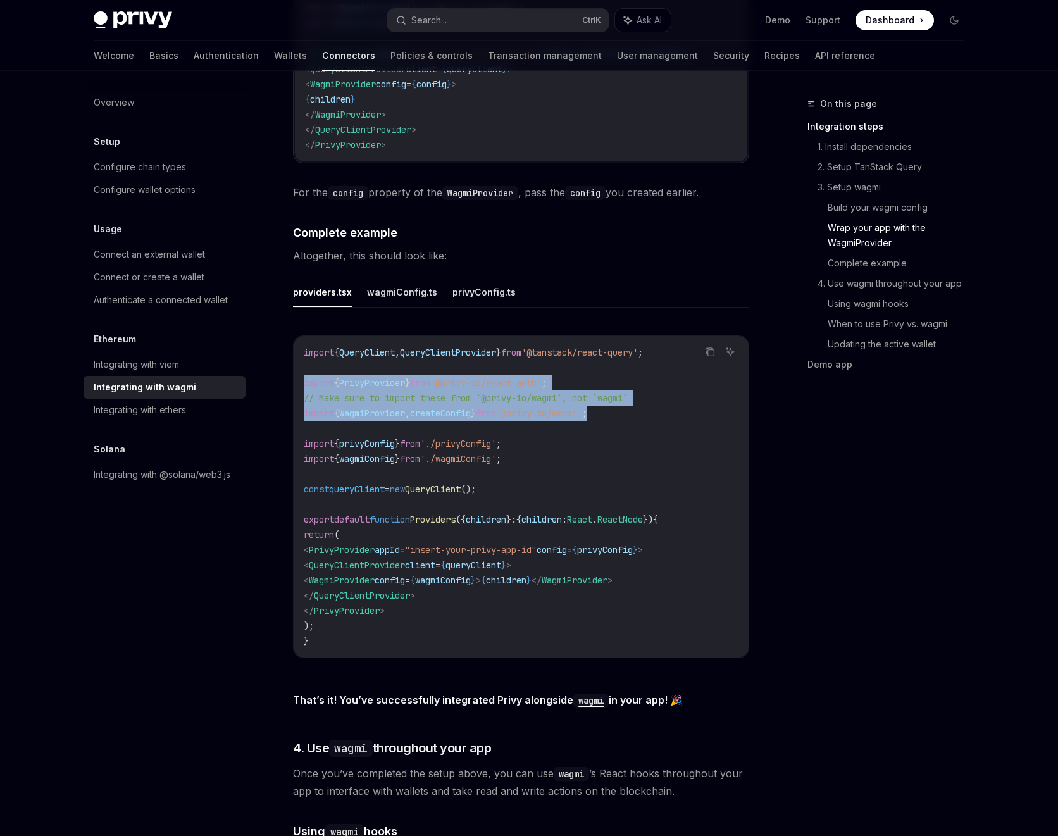
drag, startPoint x: 637, startPoint y: 406, endPoint x: 273, endPoint y: 371, distance: 365.4
click at [273, 371] on div "Ethereum Integrating with wagmi OpenAI Open in ChatGPT OpenAI Open in ChatGPT W…" at bounding box center [402, 20] width 698 height 4097
copy code "import { PrivyProvider } from '@privy-io/react-auth' ; // Make sure to import t…"
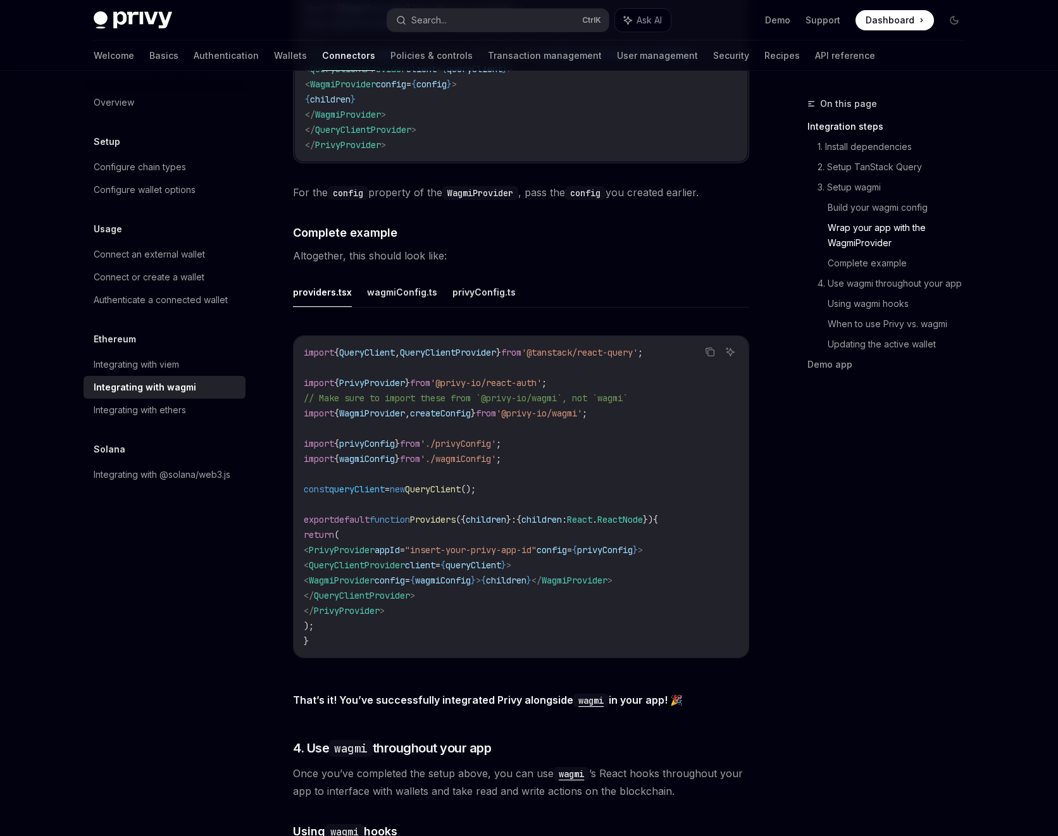
click at [488, 458] on code "import { QueryClient , QueryClientProvider } from '@tanstack/react-query' ; imp…" at bounding box center [521, 497] width 435 height 304
drag, startPoint x: 469, startPoint y: 441, endPoint x: 279, endPoint y: 428, distance: 190.2
click at [279, 428] on div "Ethereum Integrating with wagmi OpenAI Open in ChatGPT OpenAI Open in ChatGPT W…" at bounding box center [402, 20] width 698 height 4097
copy code "import { privyConfig } from './privyConfig' ; import { wagmiConfig } from './wa…"
click at [604, 466] on code "import { QueryClient , QueryClientProvider } from '@tanstack/react-query' ; imp…" at bounding box center [521, 497] width 435 height 304
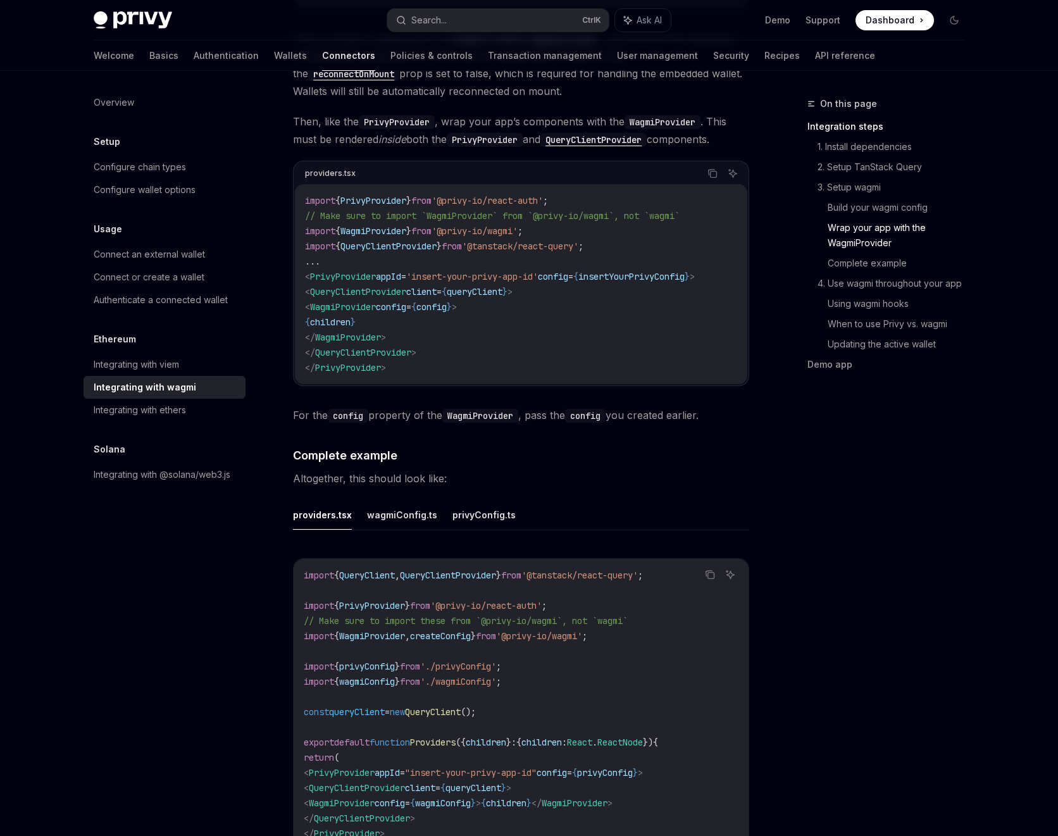
scroll to position [1897, 0]
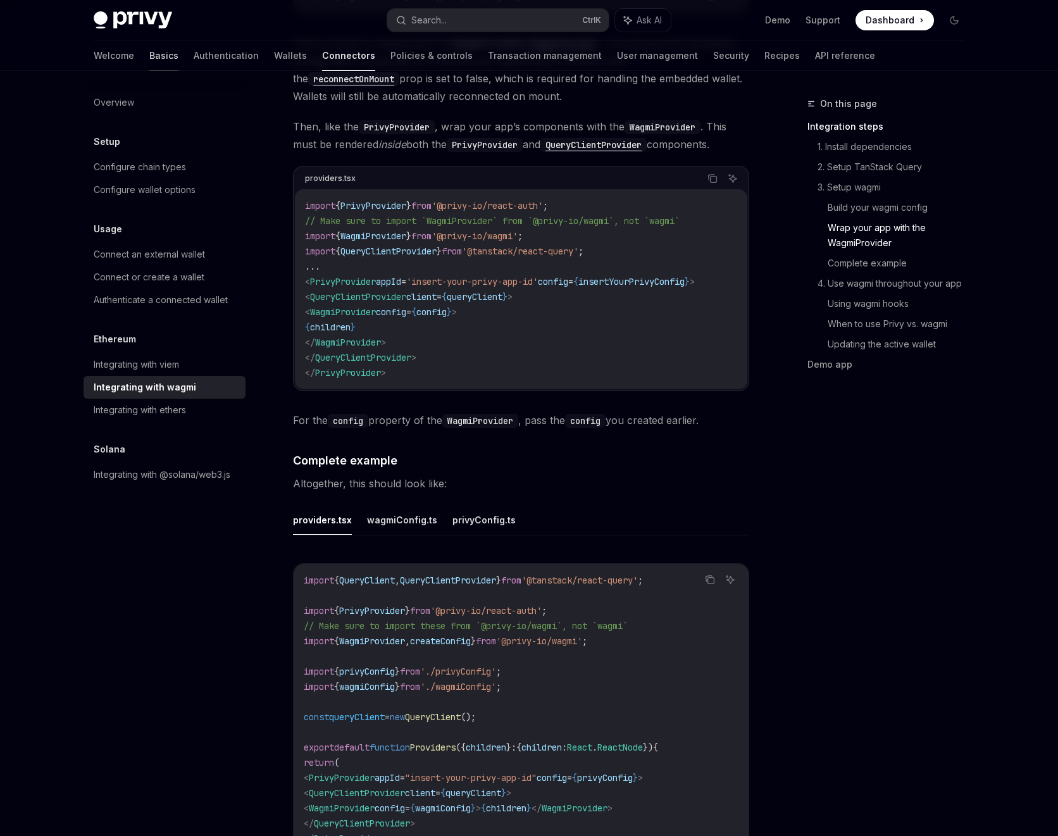
click at [149, 51] on link "Basics" at bounding box center [163, 55] width 29 height 30
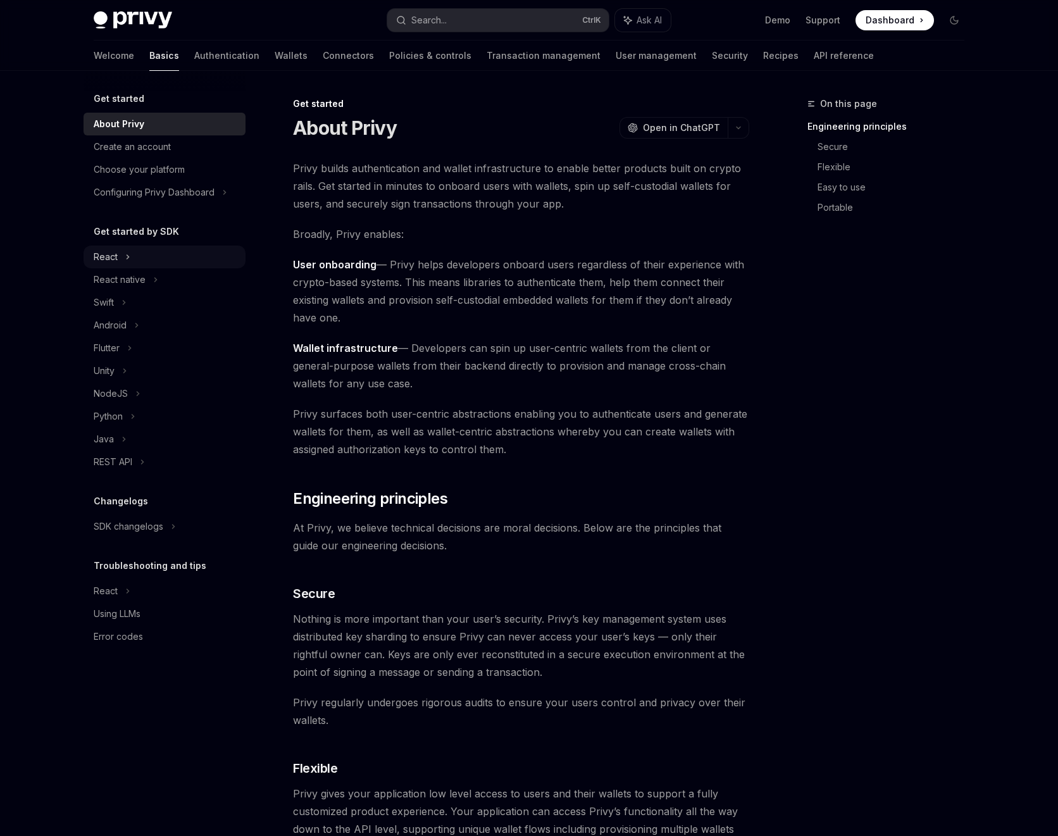
click at [163, 262] on div "React" at bounding box center [165, 256] width 162 height 23
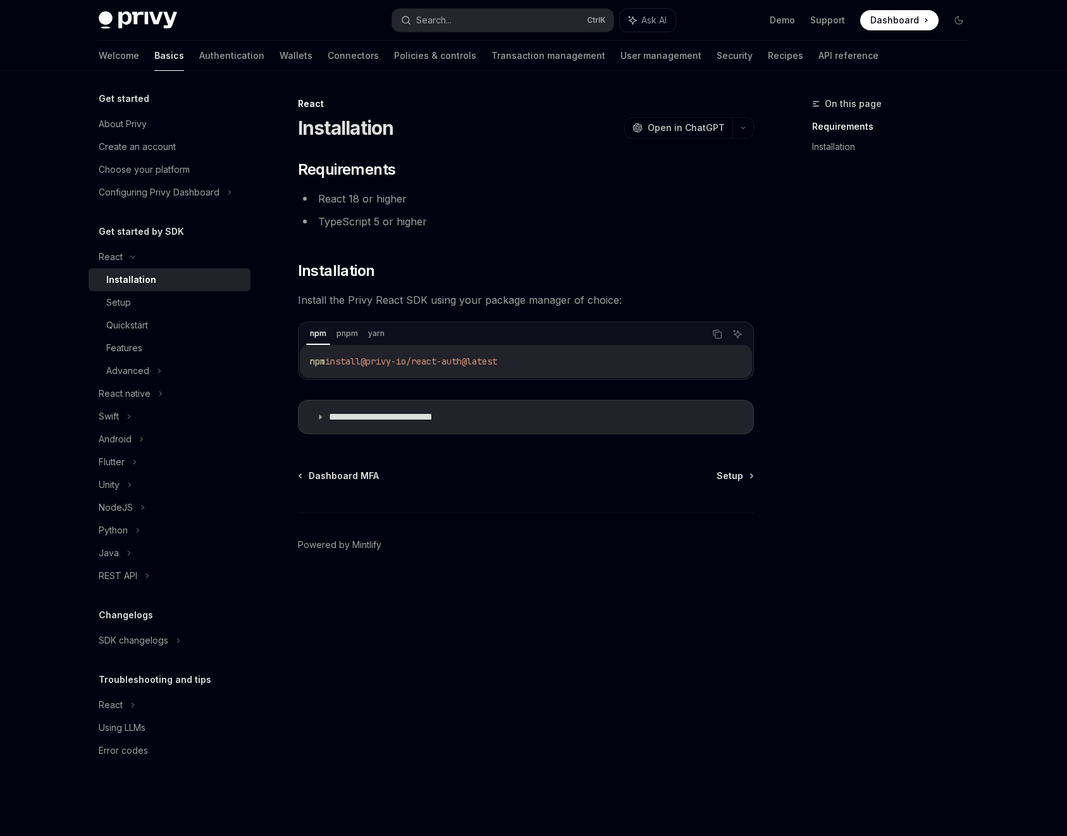
click at [159, 281] on div "Installation" at bounding box center [174, 279] width 137 height 15
click at [156, 301] on div "Setup" at bounding box center [174, 302] width 137 height 15
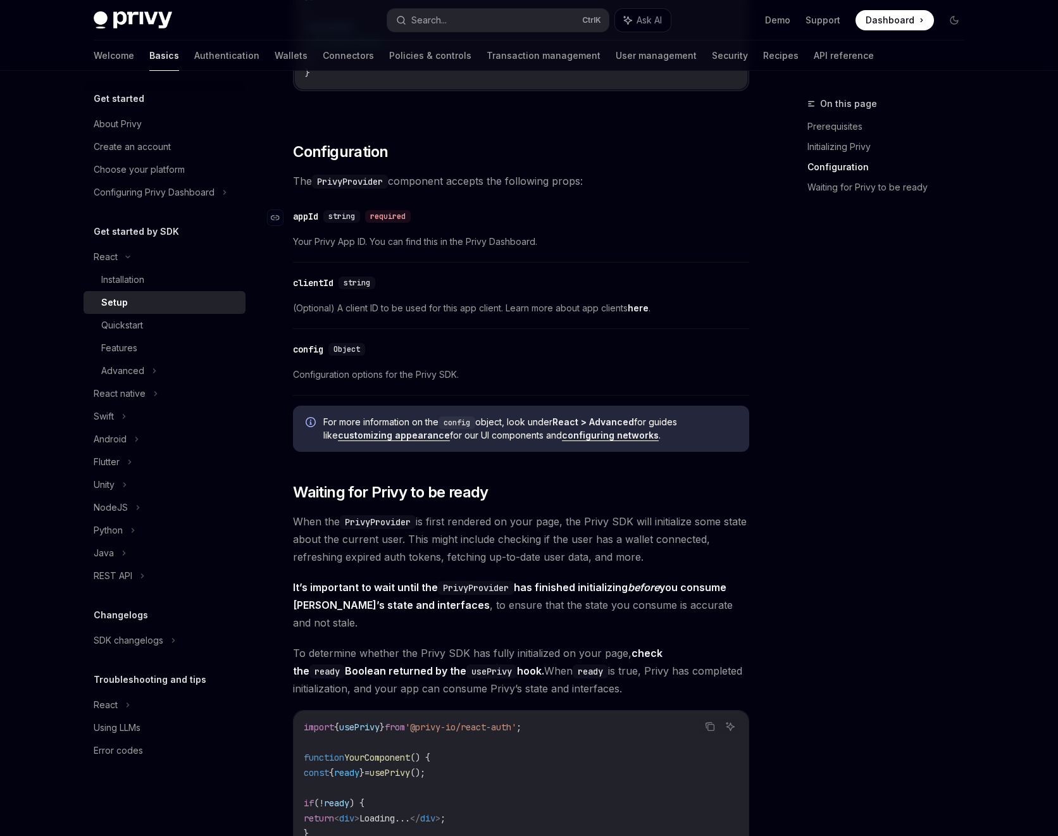
scroll to position [1253, 0]
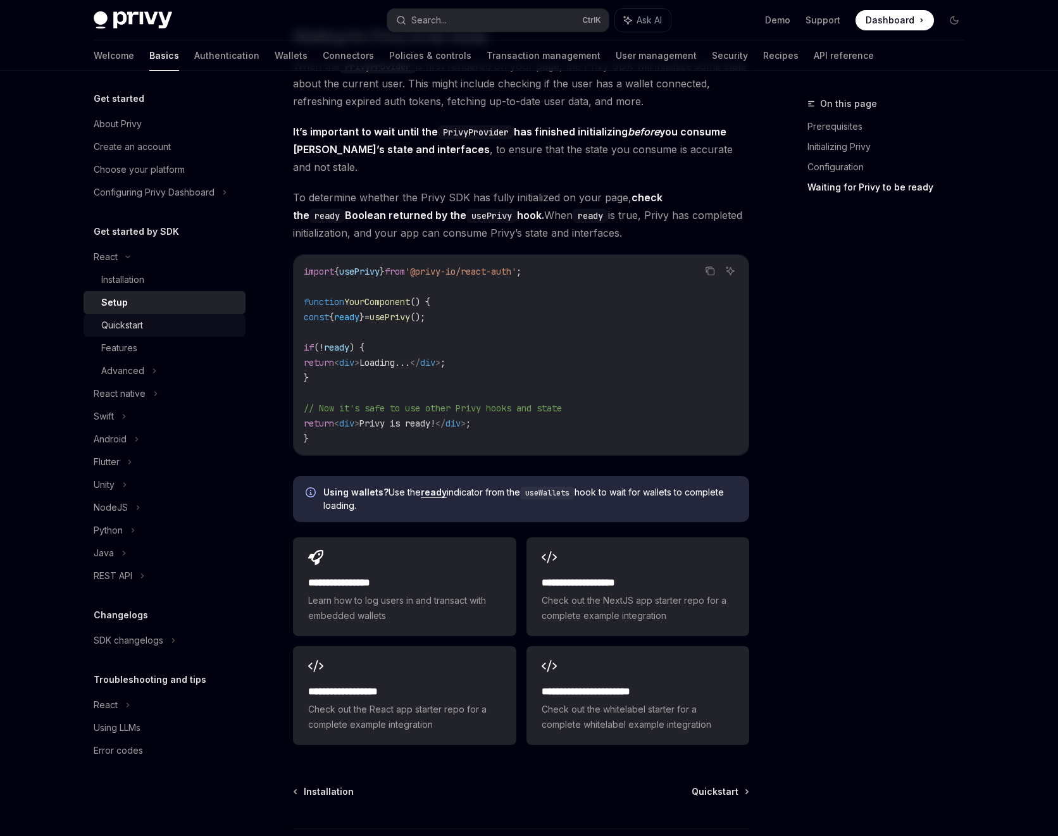
click at [118, 330] on div "Quickstart" at bounding box center [122, 325] width 42 height 15
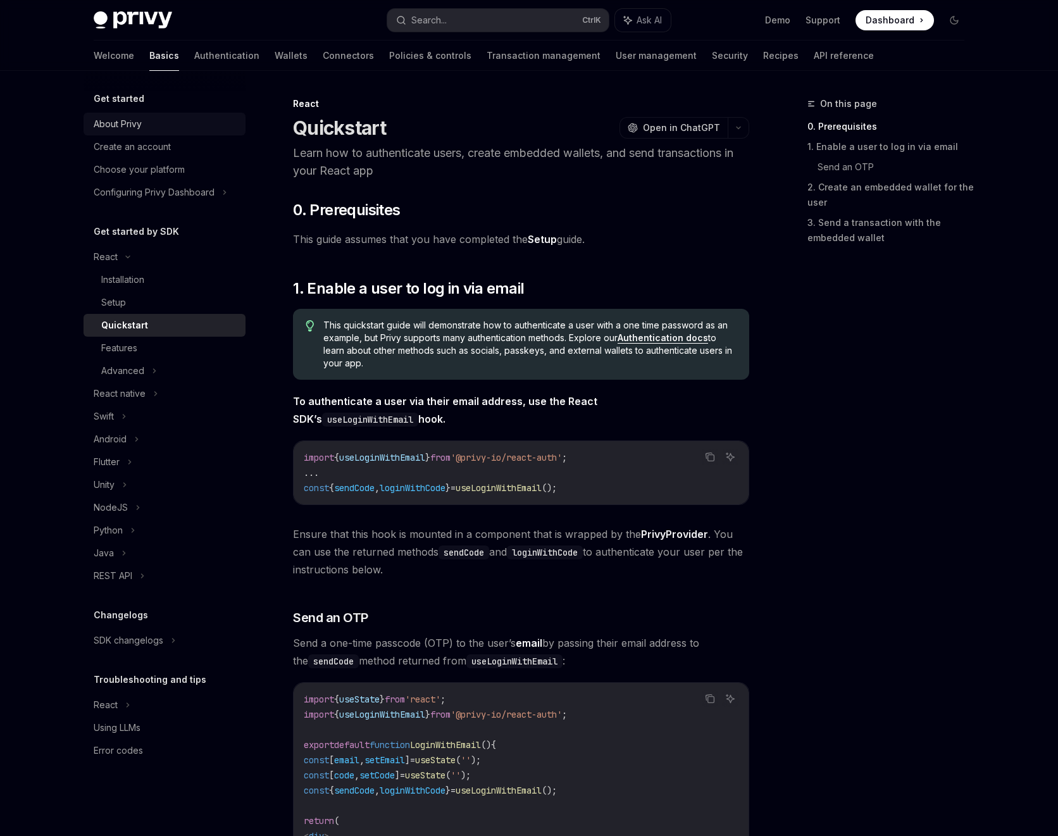
click at [193, 126] on div "About Privy" at bounding box center [166, 123] width 144 height 15
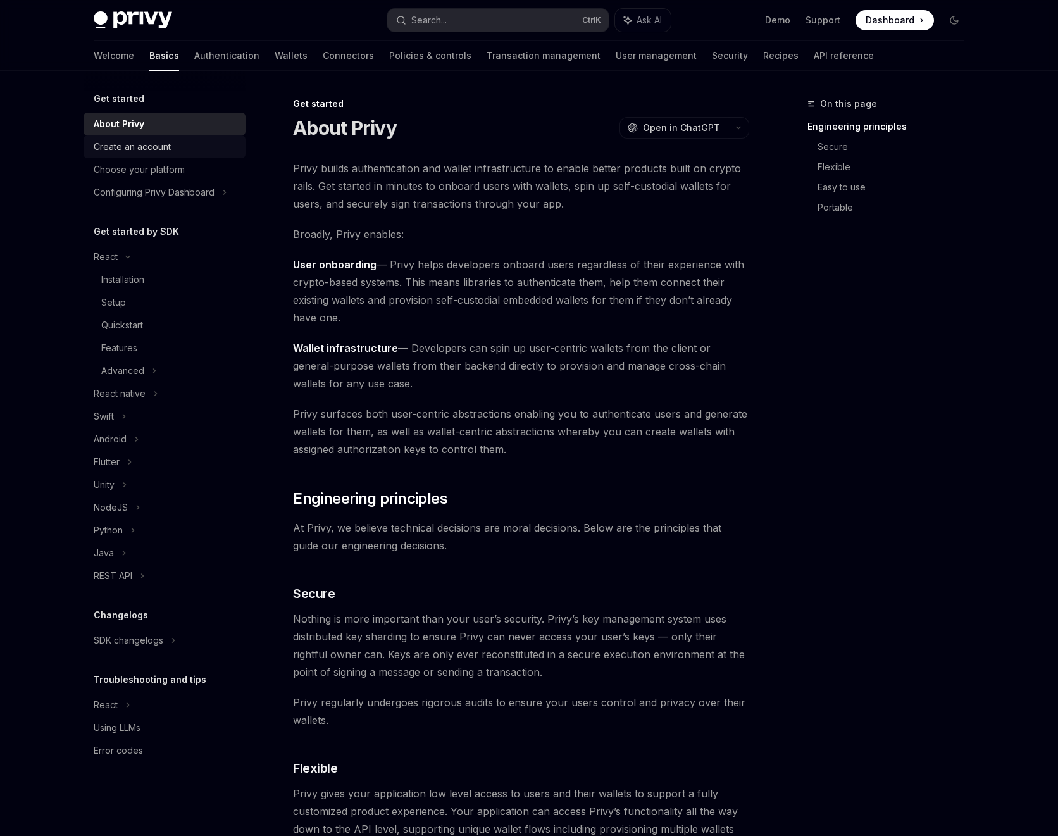
click at [178, 145] on div "Create an account" at bounding box center [166, 146] width 144 height 15
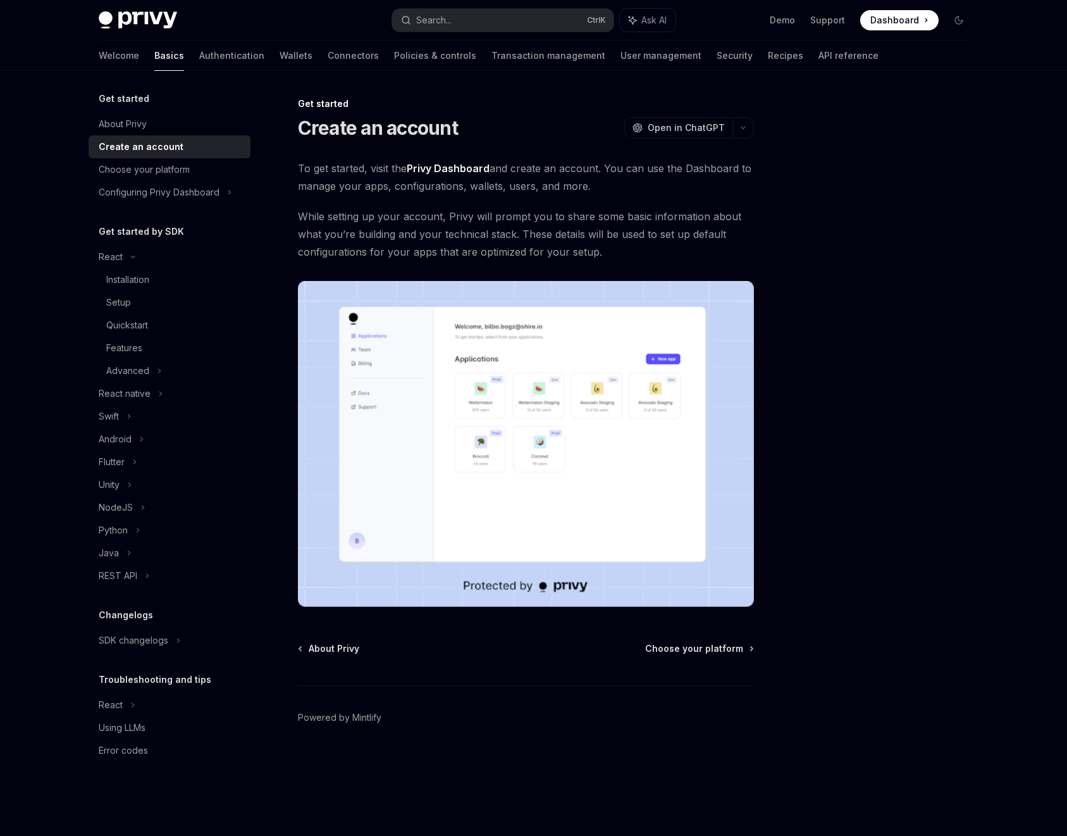
click at [426, 168] on link "Privy Dashboard" at bounding box center [448, 168] width 83 height 13
click at [189, 159] on link "Choose your platform" at bounding box center [170, 169] width 162 height 23
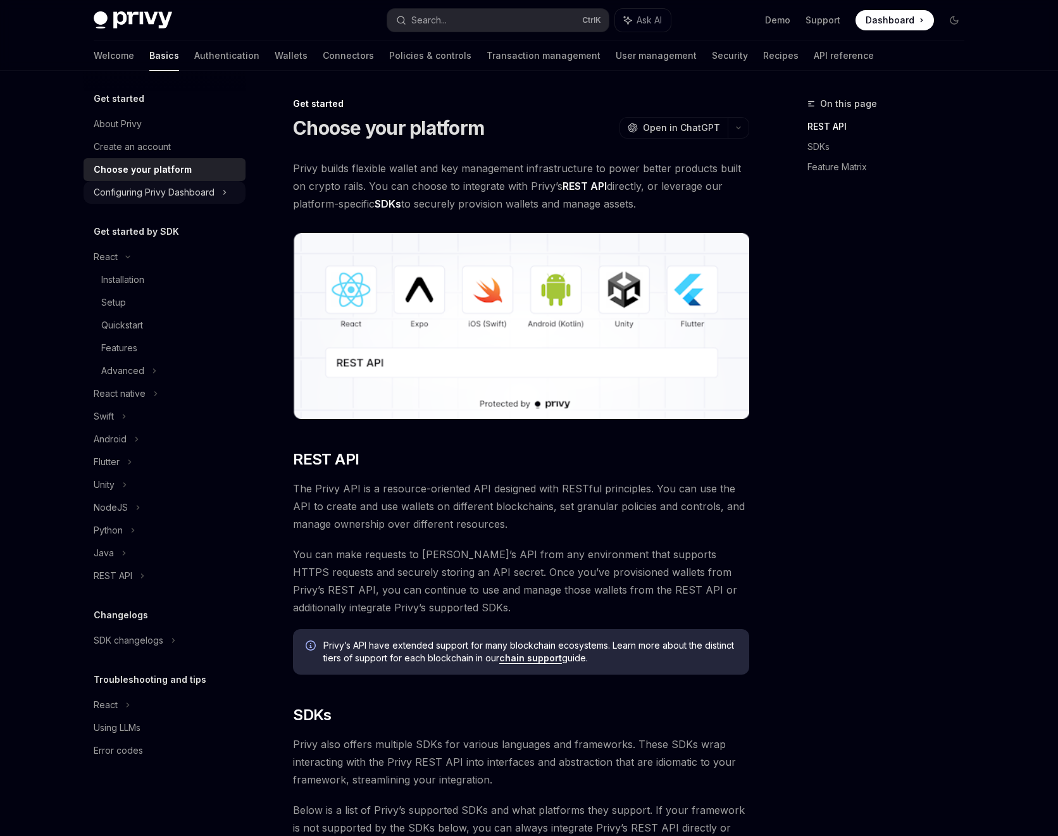
click at [195, 192] on div "Configuring Privy Dashboard" at bounding box center [154, 192] width 121 height 15
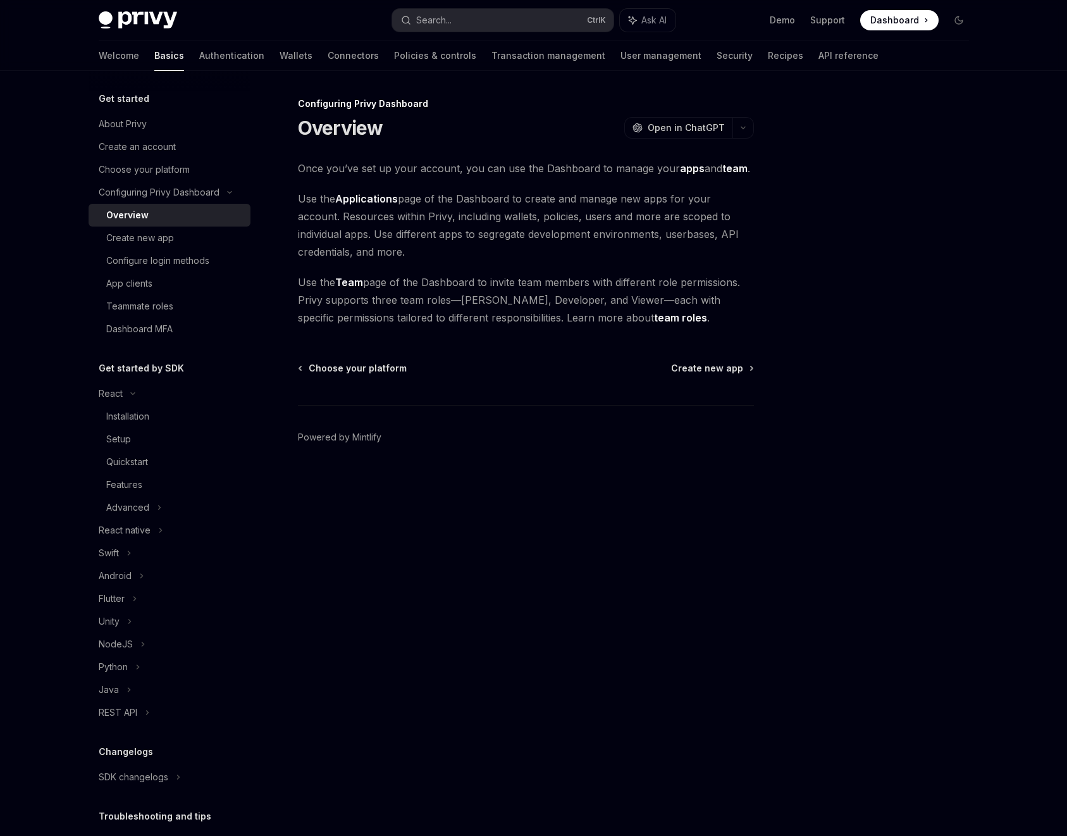
click at [195, 221] on div "Overview" at bounding box center [174, 215] width 137 height 15
click at [189, 232] on div "Create new app" at bounding box center [174, 237] width 137 height 15
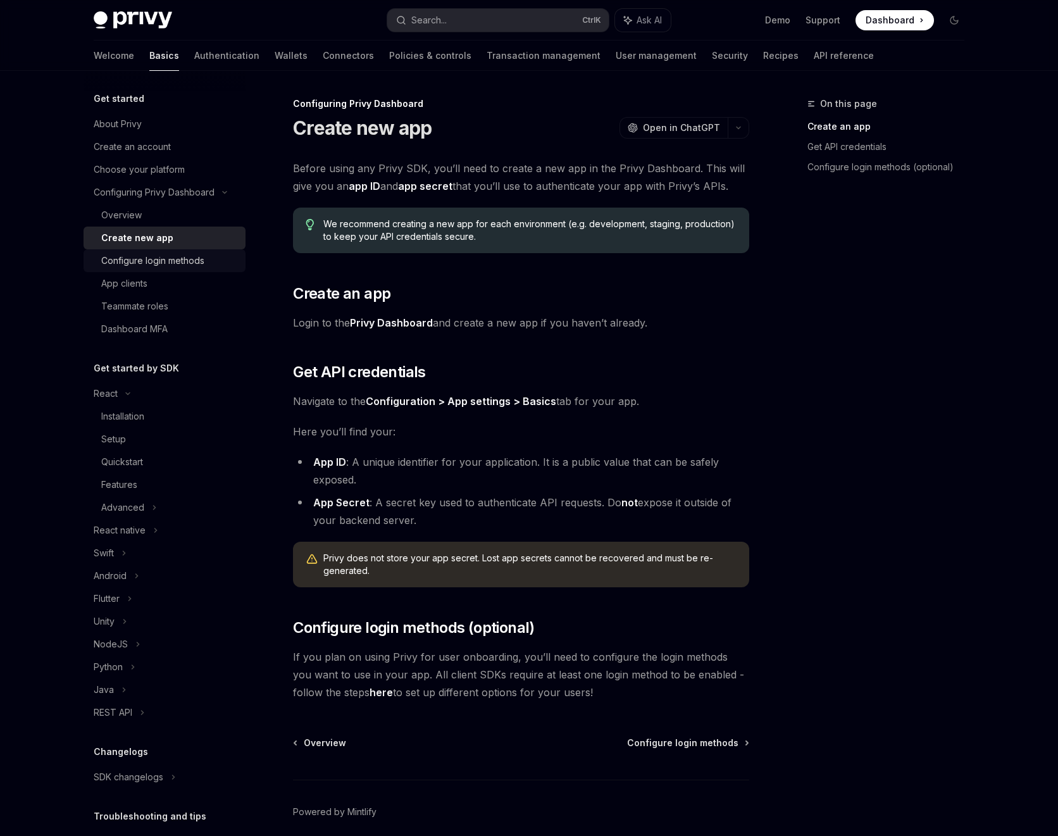
click at [177, 263] on div "Configure login methods" at bounding box center [152, 260] width 103 height 15
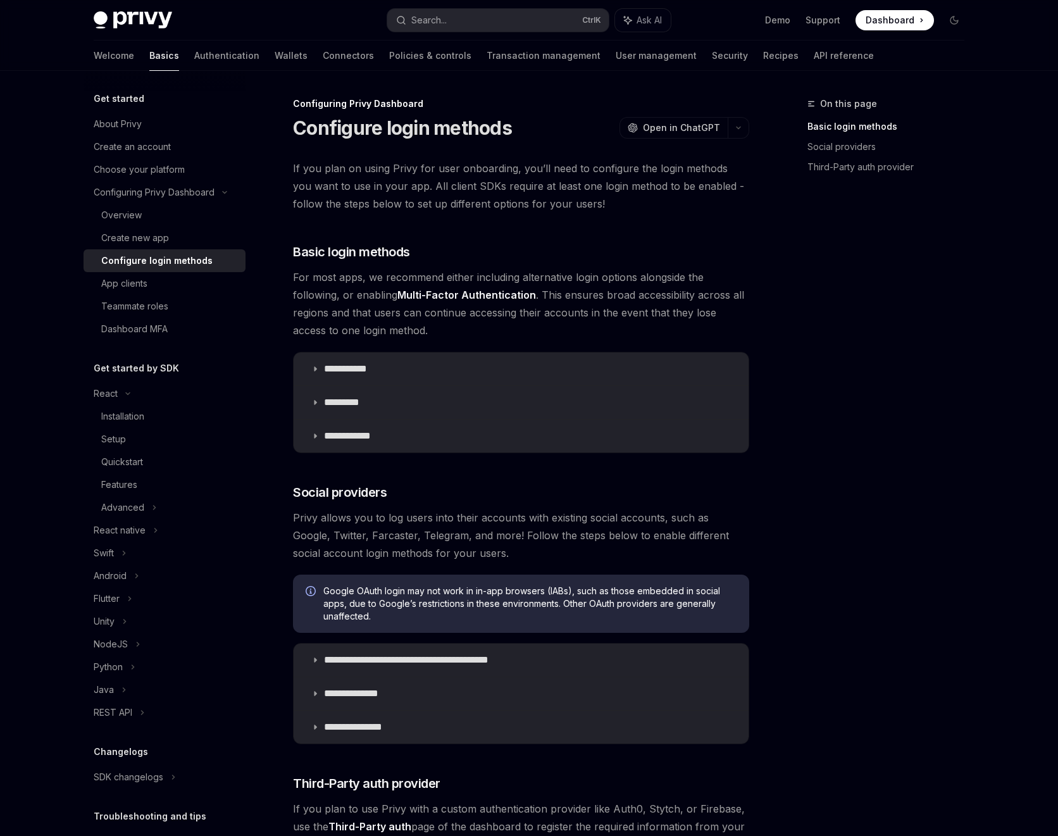
click at [419, 295] on link "Multi-Factor Authentication" at bounding box center [466, 295] width 139 height 13
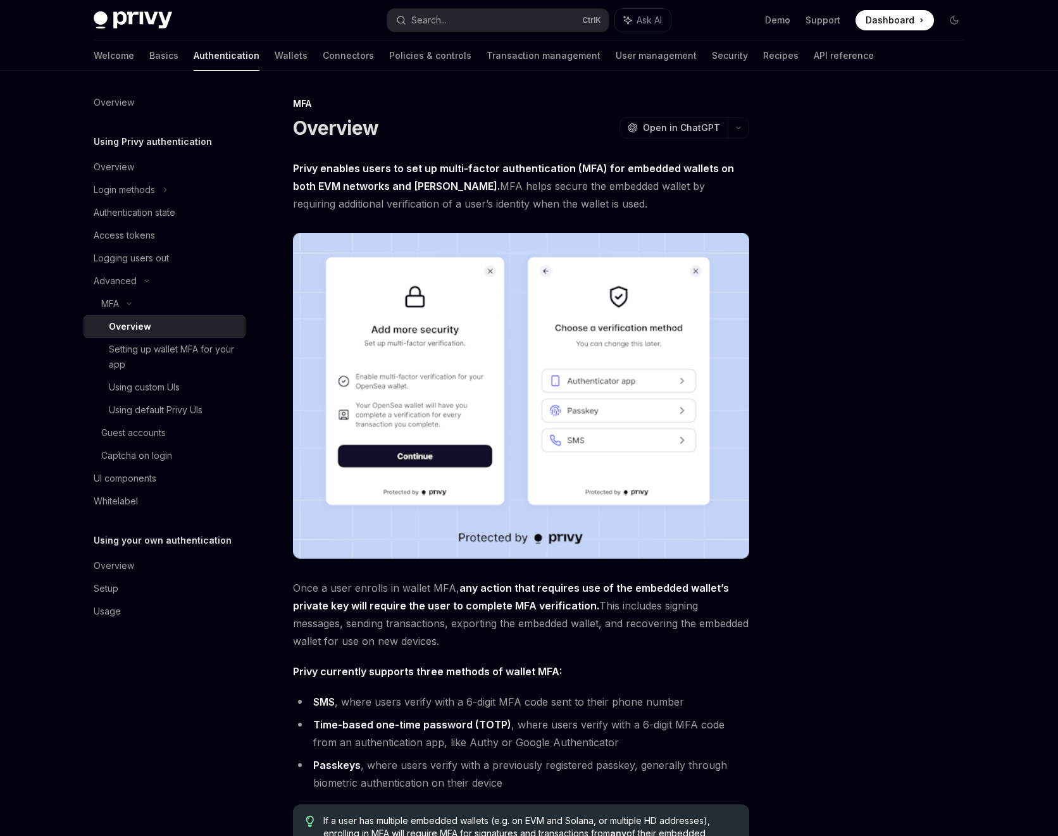
scroll to position [214, 0]
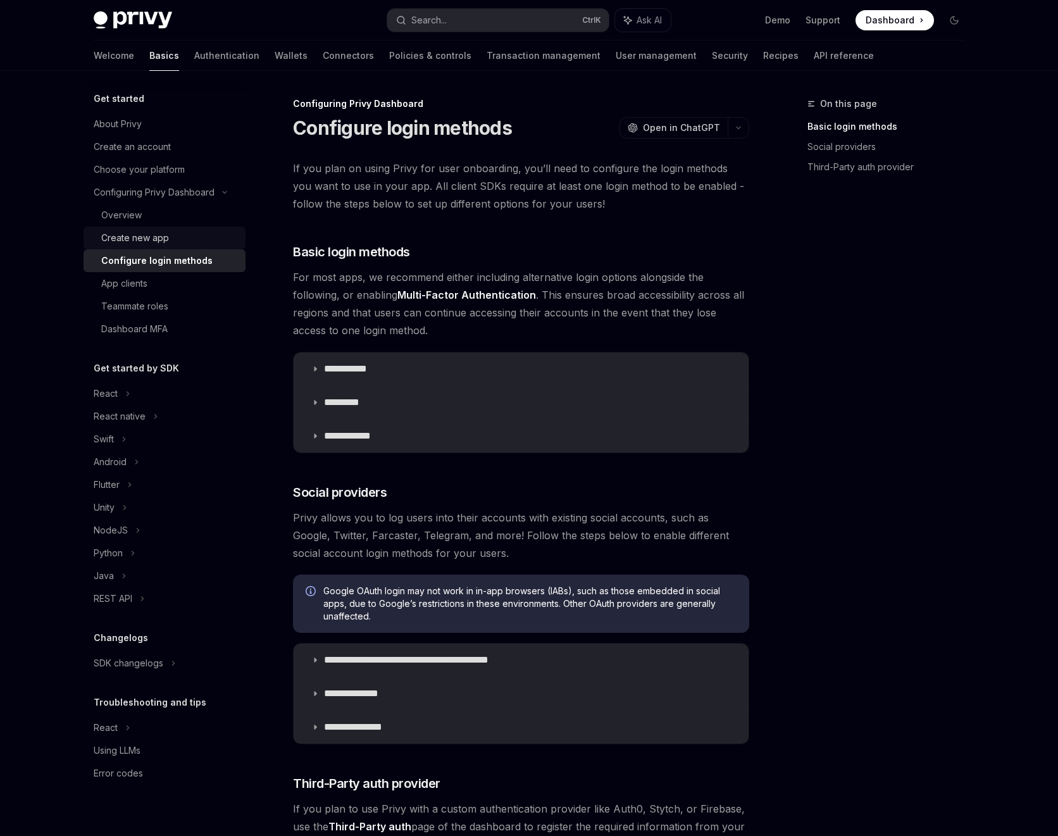
click at [174, 240] on div "Create new app" at bounding box center [169, 237] width 137 height 15
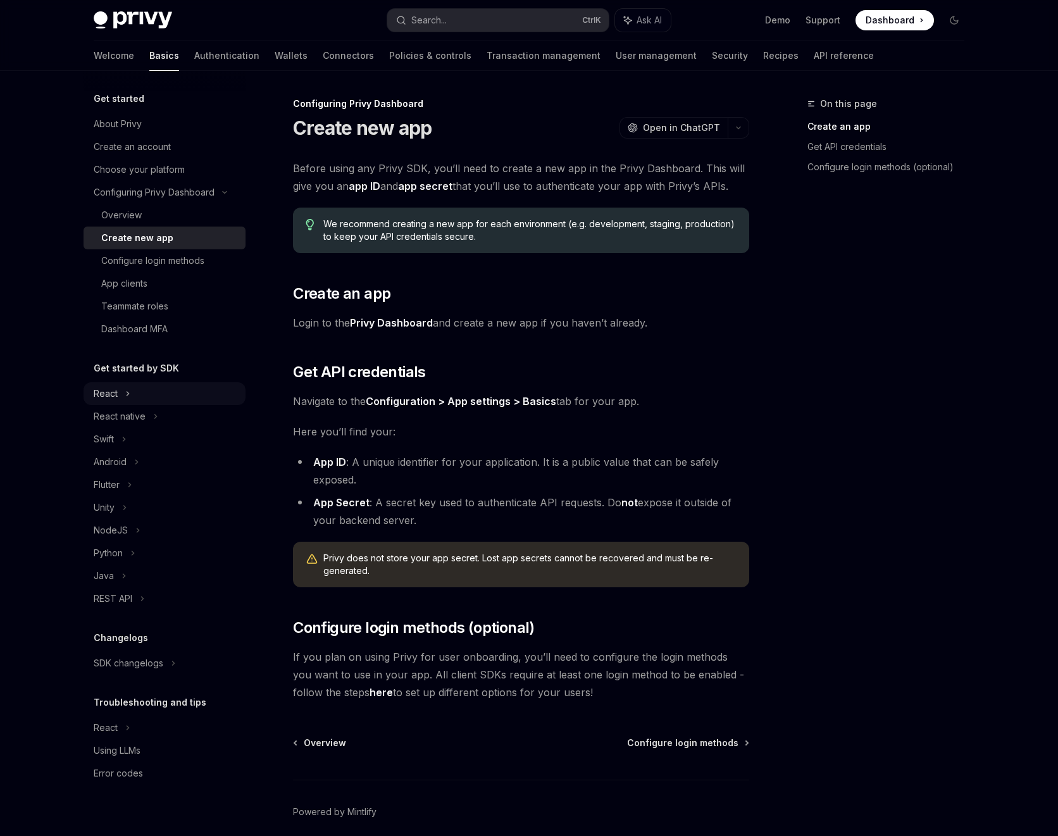
click at [150, 398] on div "React" at bounding box center [165, 393] width 162 height 23
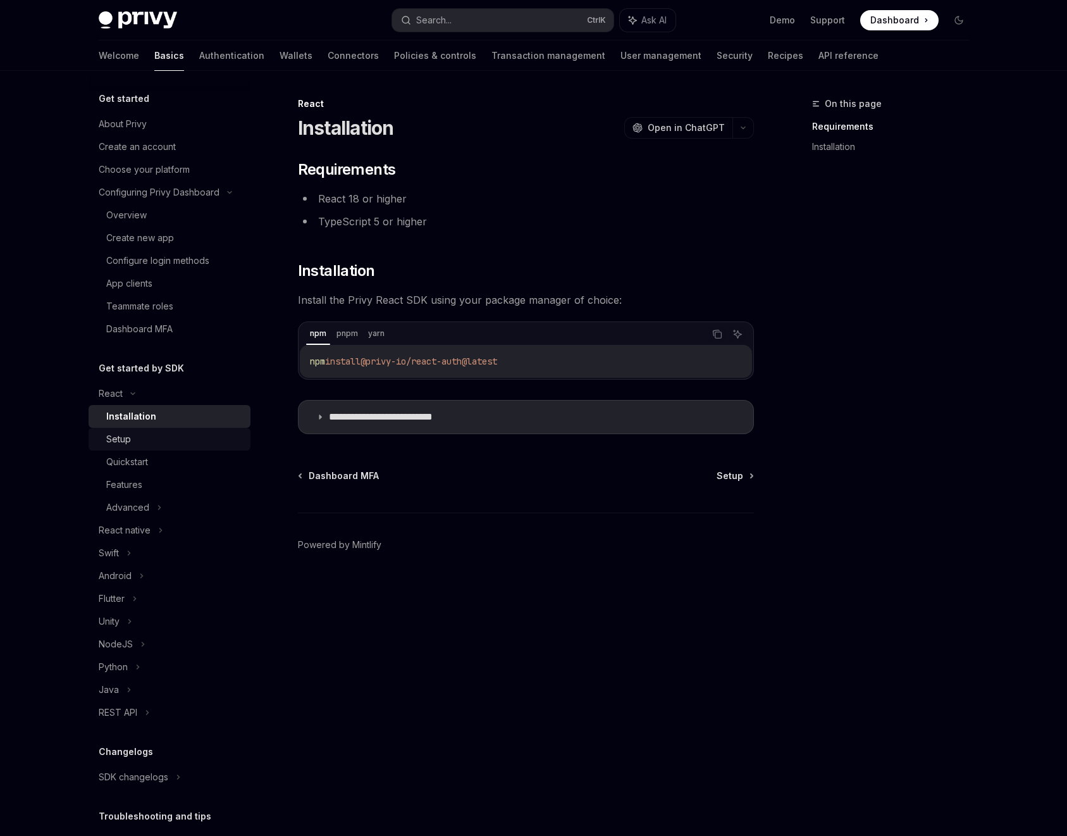
click at [140, 445] on div "Setup" at bounding box center [174, 438] width 137 height 15
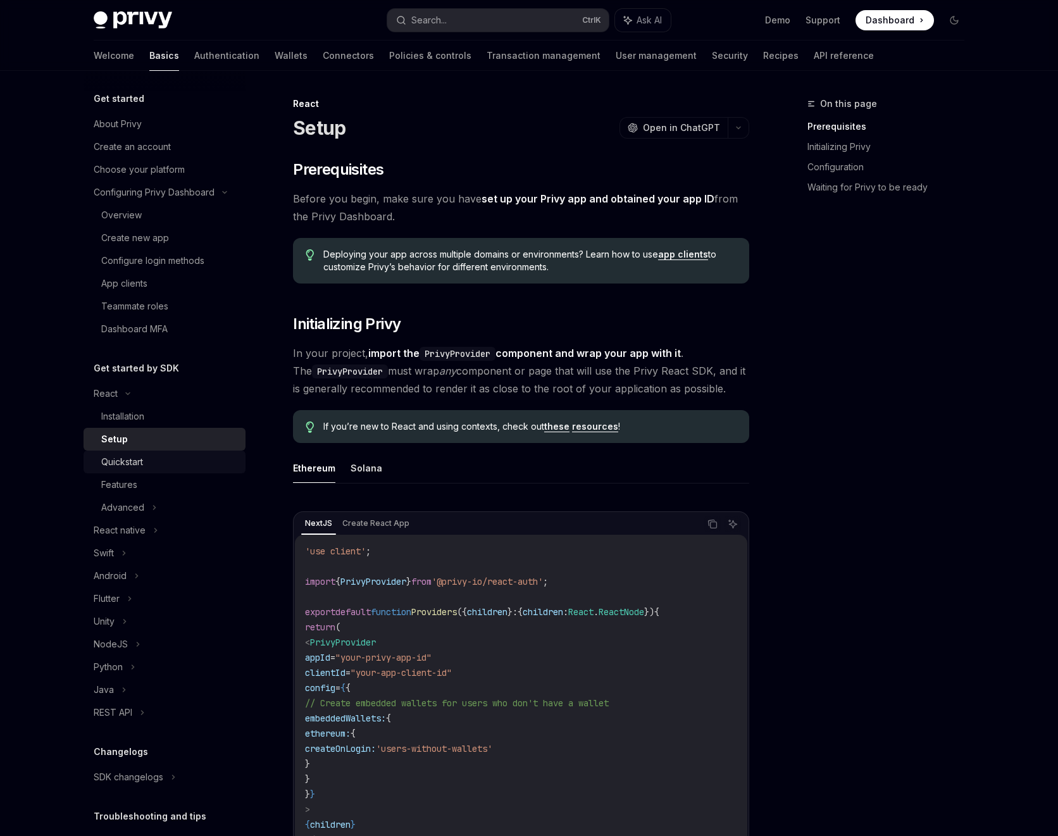
click at [150, 462] on div "Quickstart" at bounding box center [169, 461] width 137 height 15
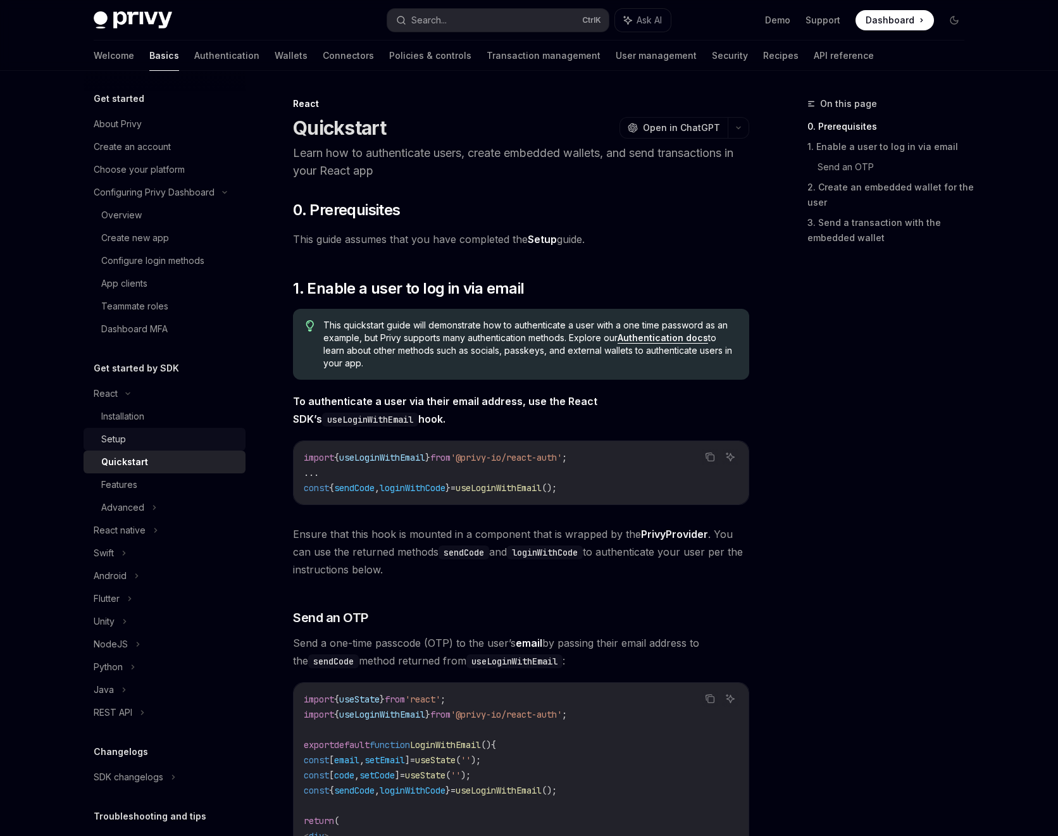
click at [173, 444] on div "Setup" at bounding box center [169, 438] width 137 height 15
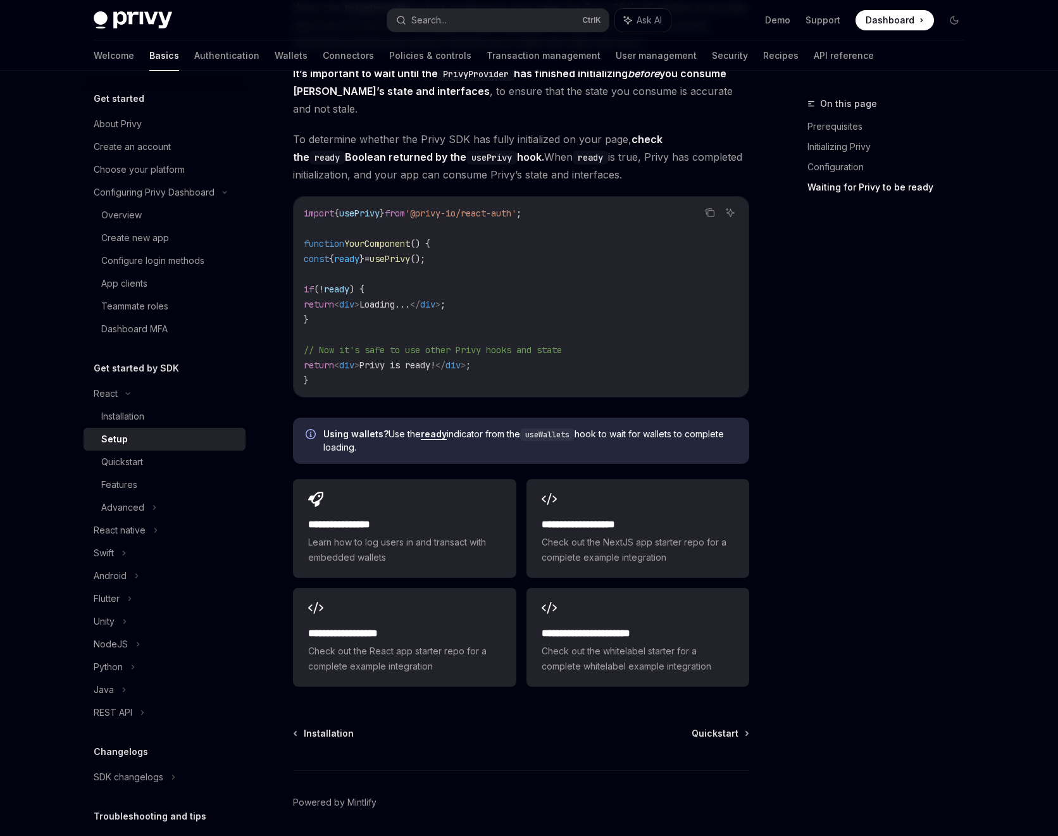
scroll to position [1337, 0]
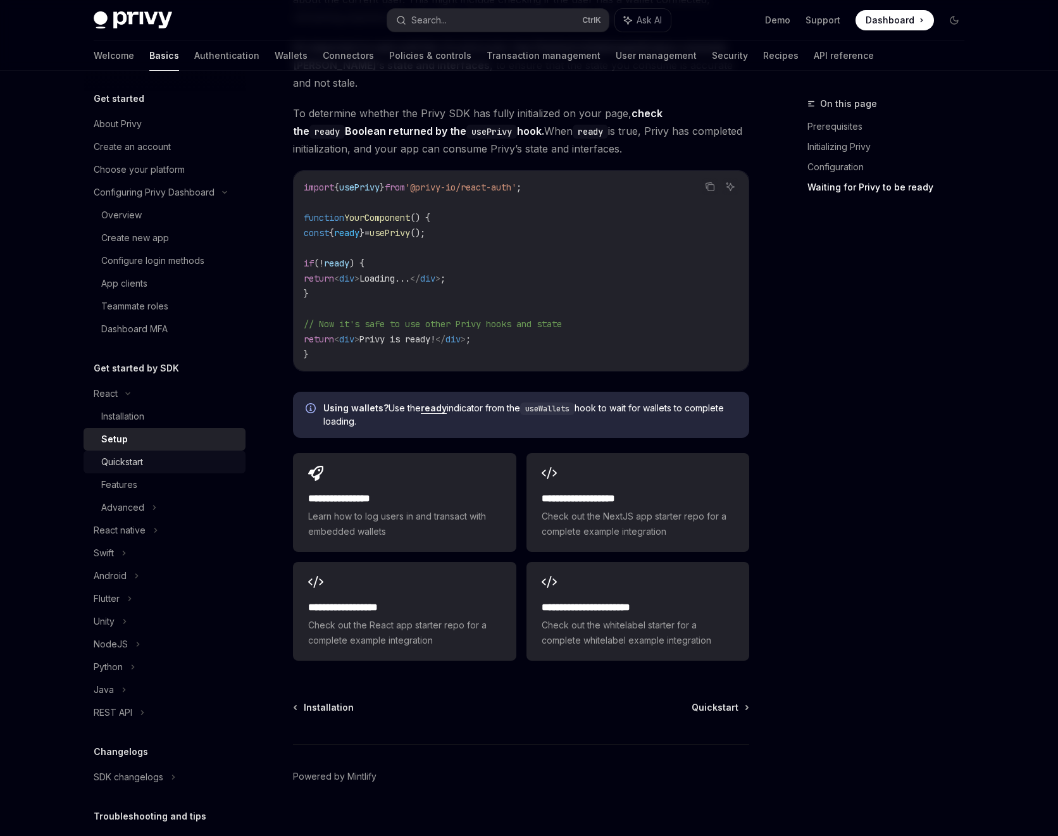
click at [147, 459] on div "Quickstart" at bounding box center [169, 461] width 137 height 15
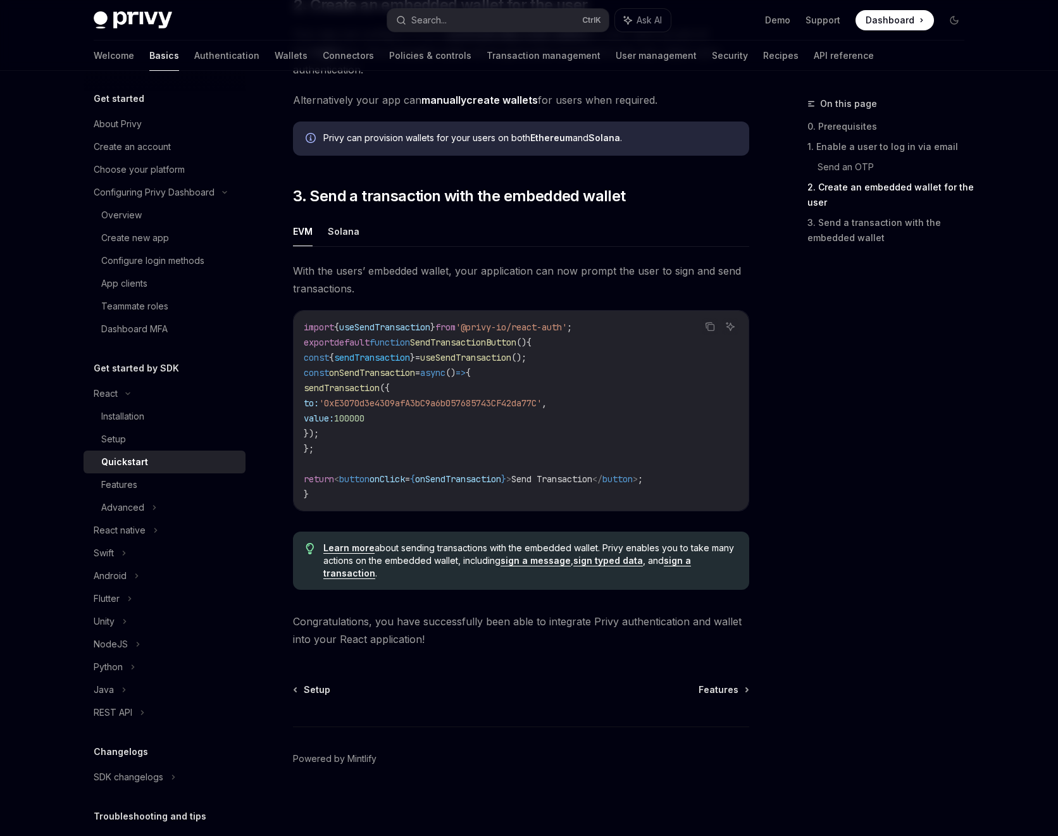
scroll to position [1000, 0]
click at [170, 473] on link "Features" at bounding box center [165, 484] width 162 height 23
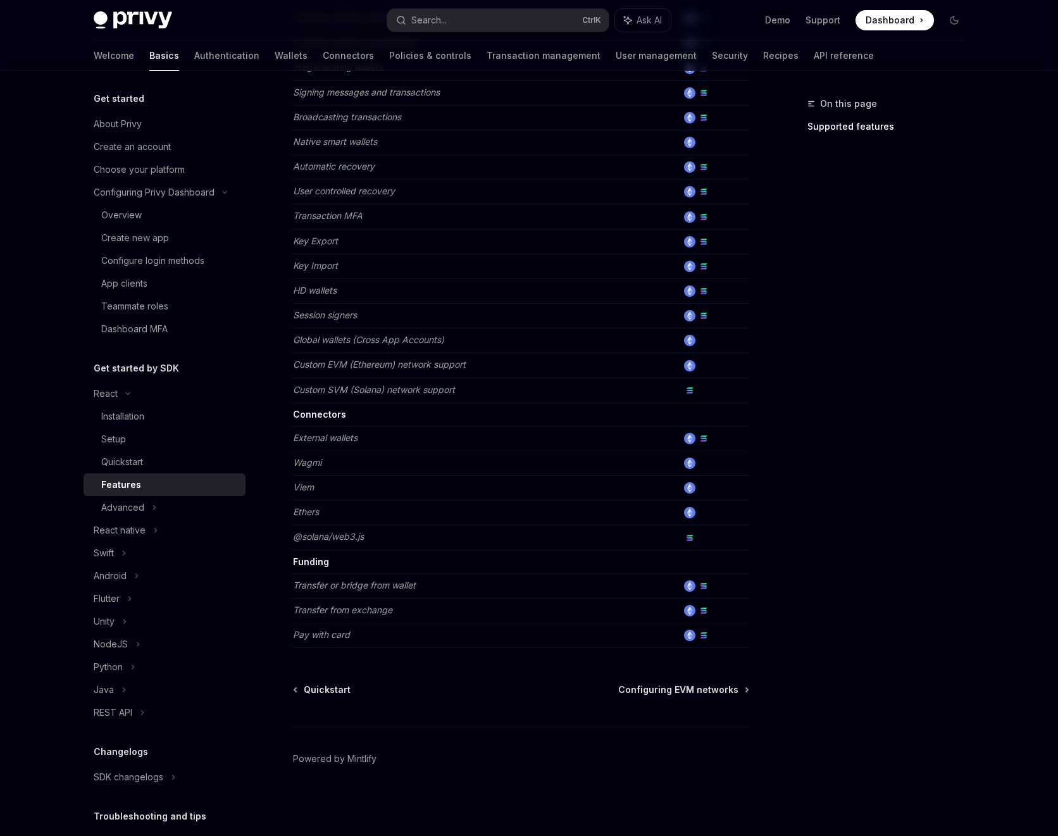
scroll to position [283, 0]
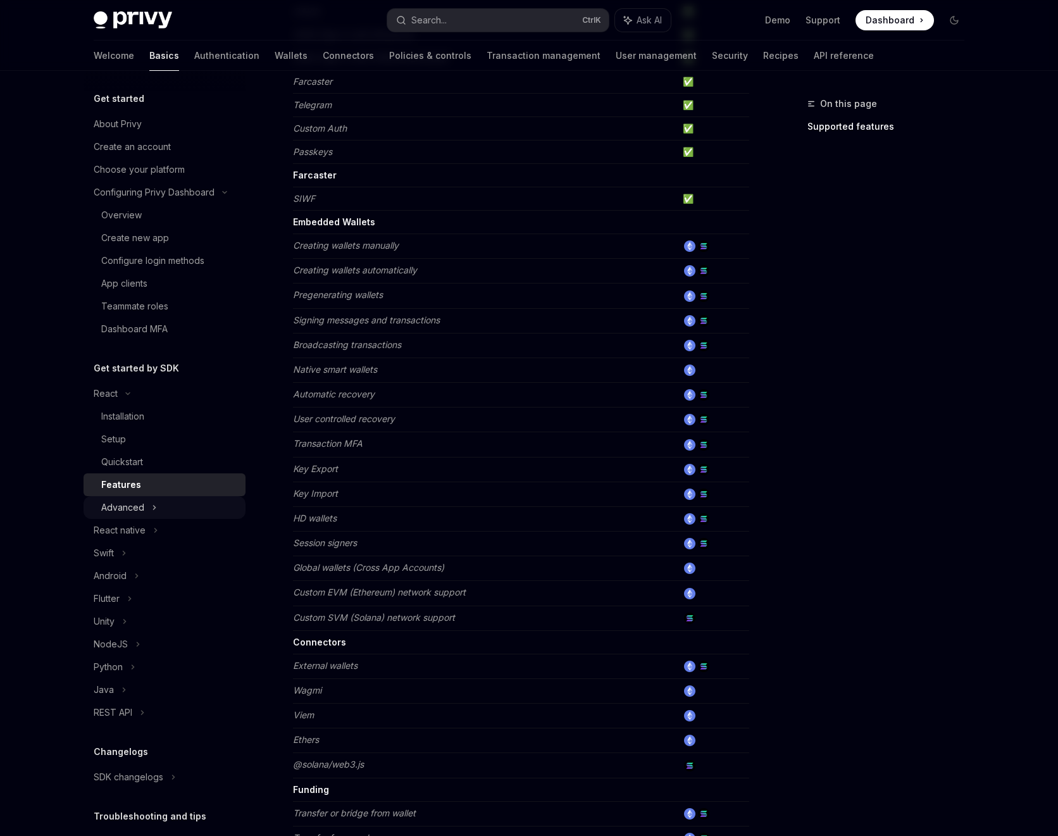
click at [168, 512] on div "Advanced" at bounding box center [165, 507] width 162 height 23
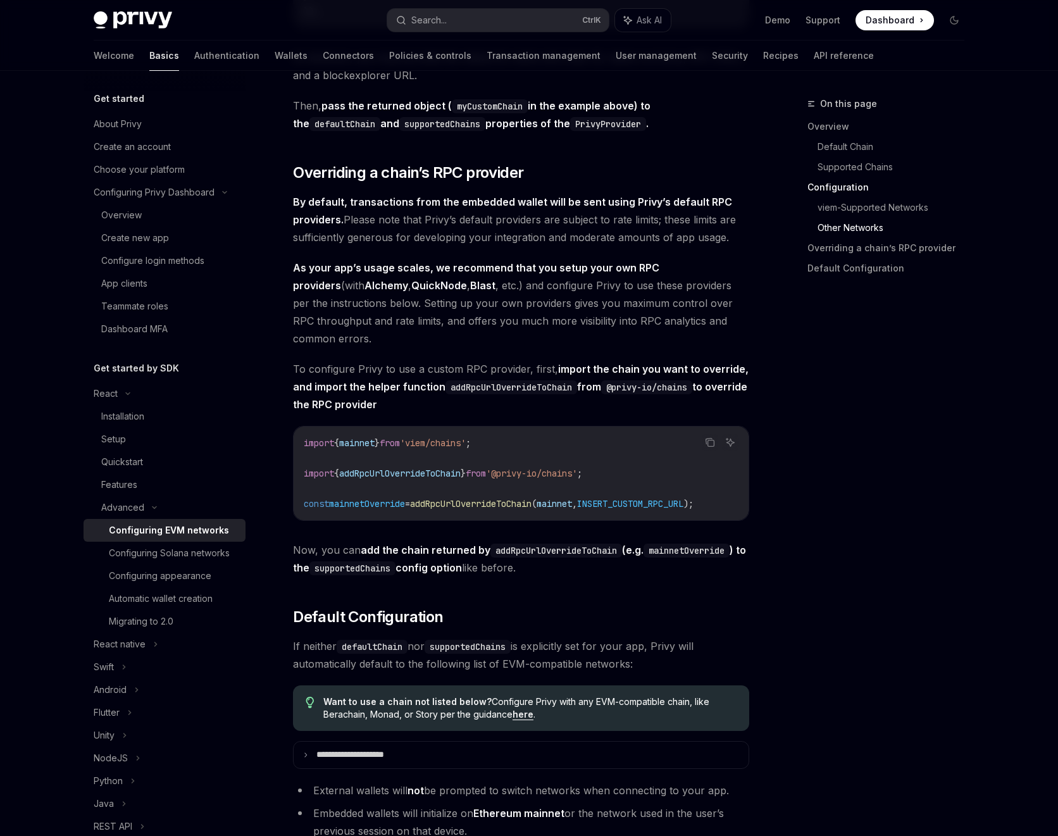
scroll to position [2976, 0]
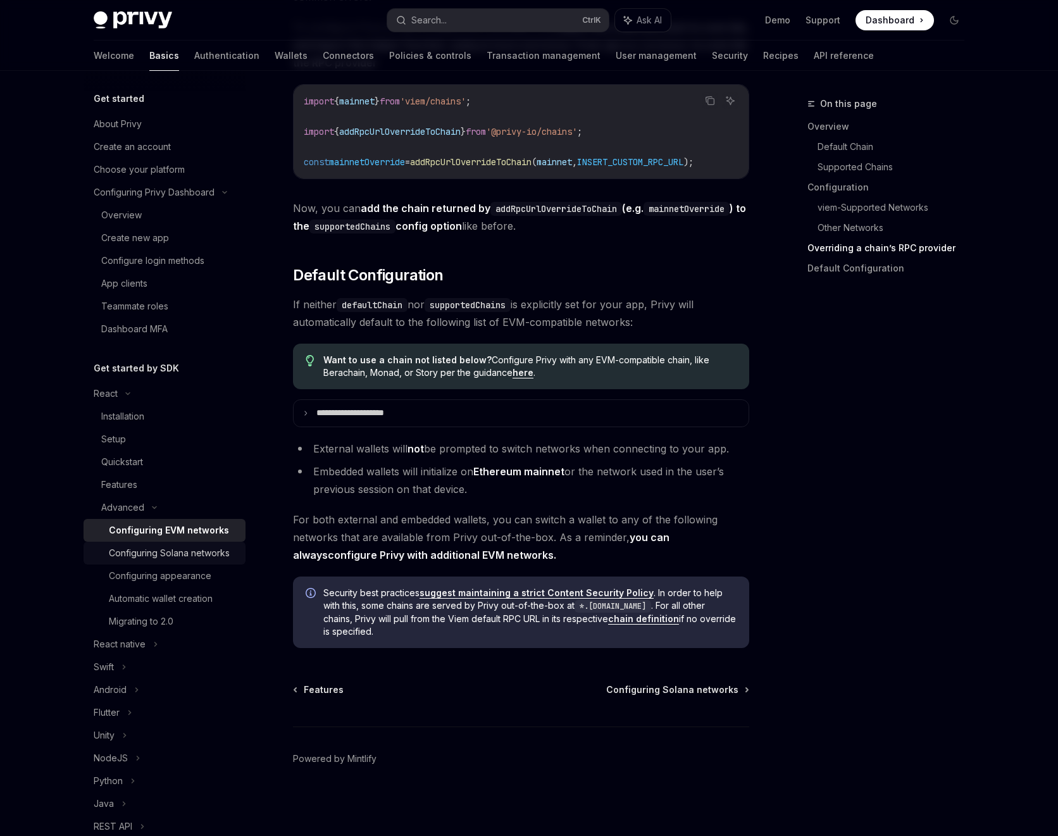
click at [167, 554] on div "Configuring Solana networks" at bounding box center [169, 552] width 121 height 15
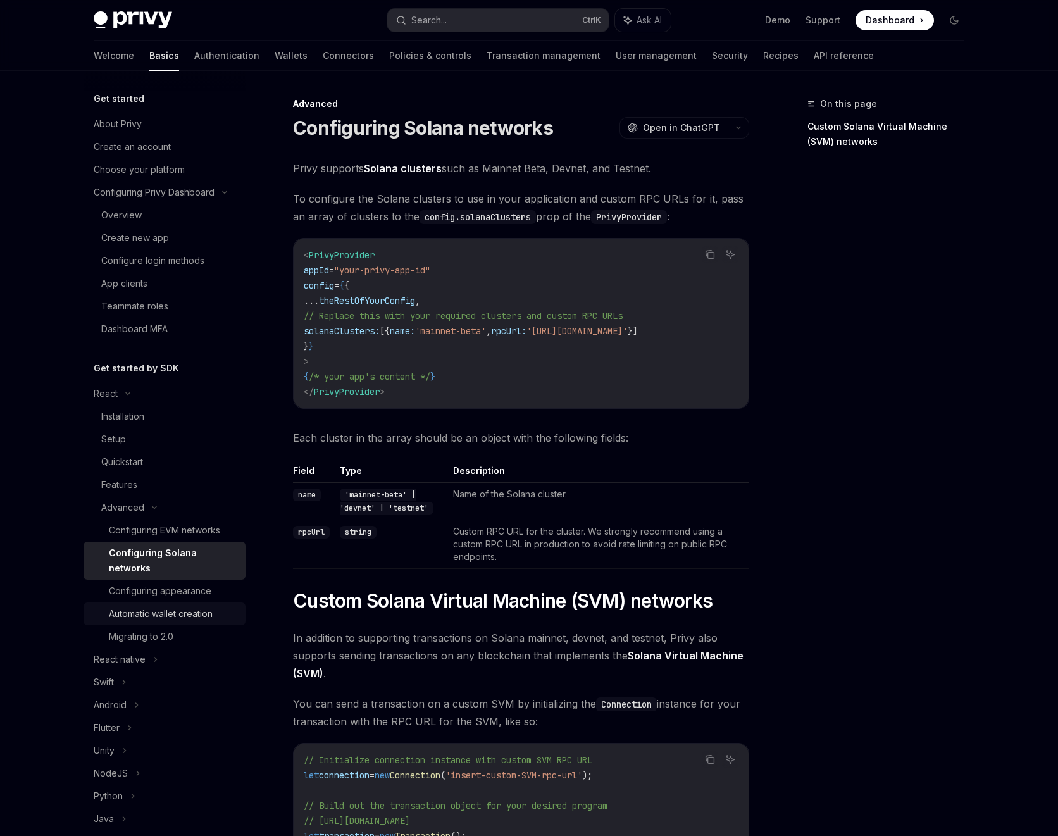
click at [197, 602] on link "Automatic wallet creation" at bounding box center [165, 613] width 162 height 23
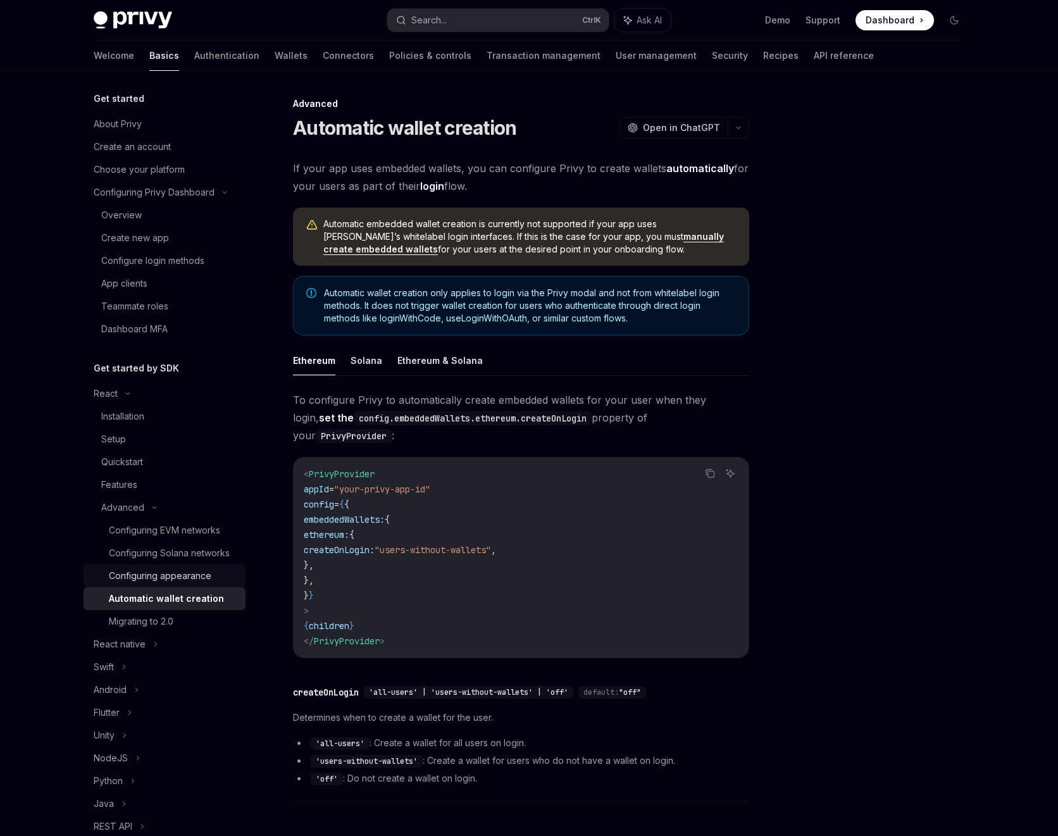
click at [181, 583] on div "Configuring appearance" at bounding box center [160, 575] width 102 height 15
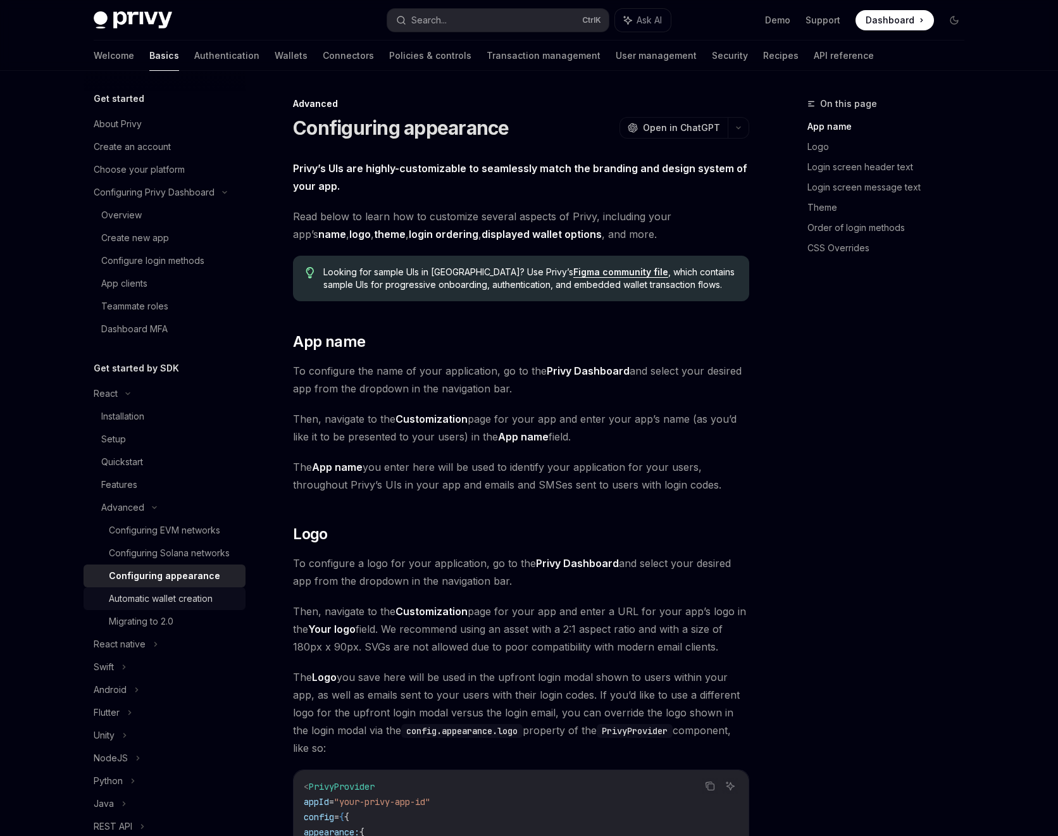
click at [183, 606] on div "Automatic wallet creation" at bounding box center [161, 598] width 104 height 15
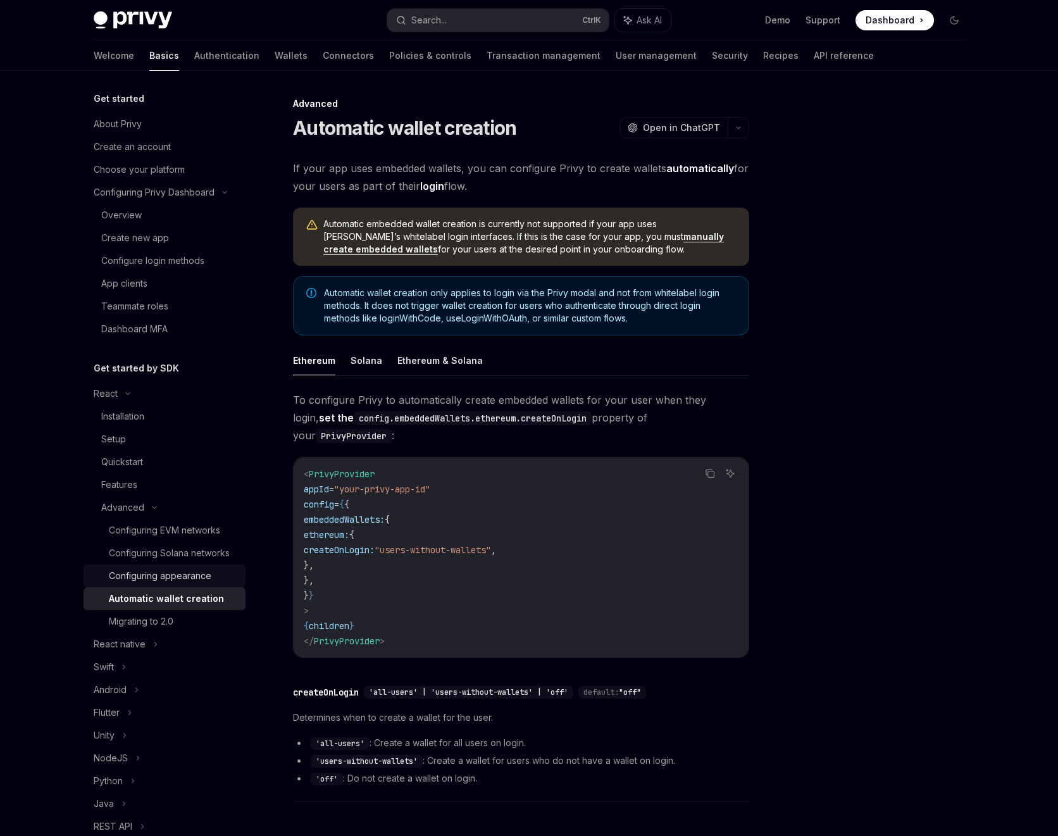
click at [174, 583] on div "Configuring appearance" at bounding box center [160, 575] width 102 height 15
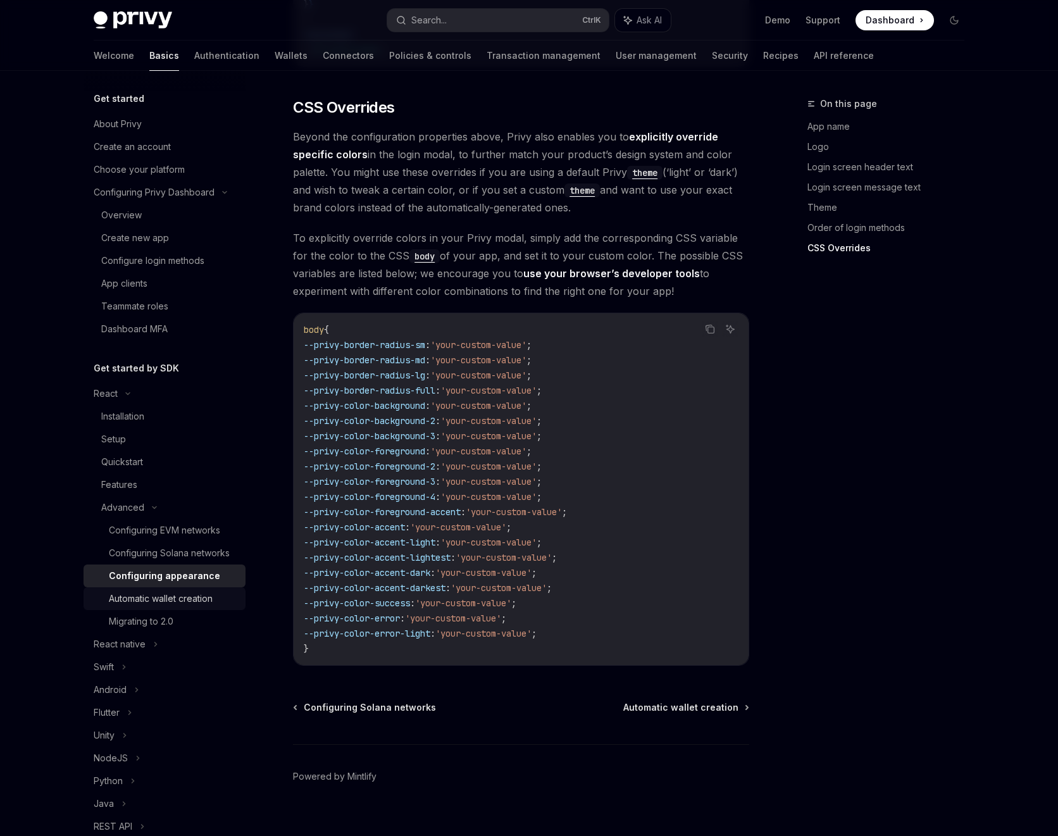
click at [158, 610] on link "Automatic wallet creation" at bounding box center [165, 598] width 162 height 23
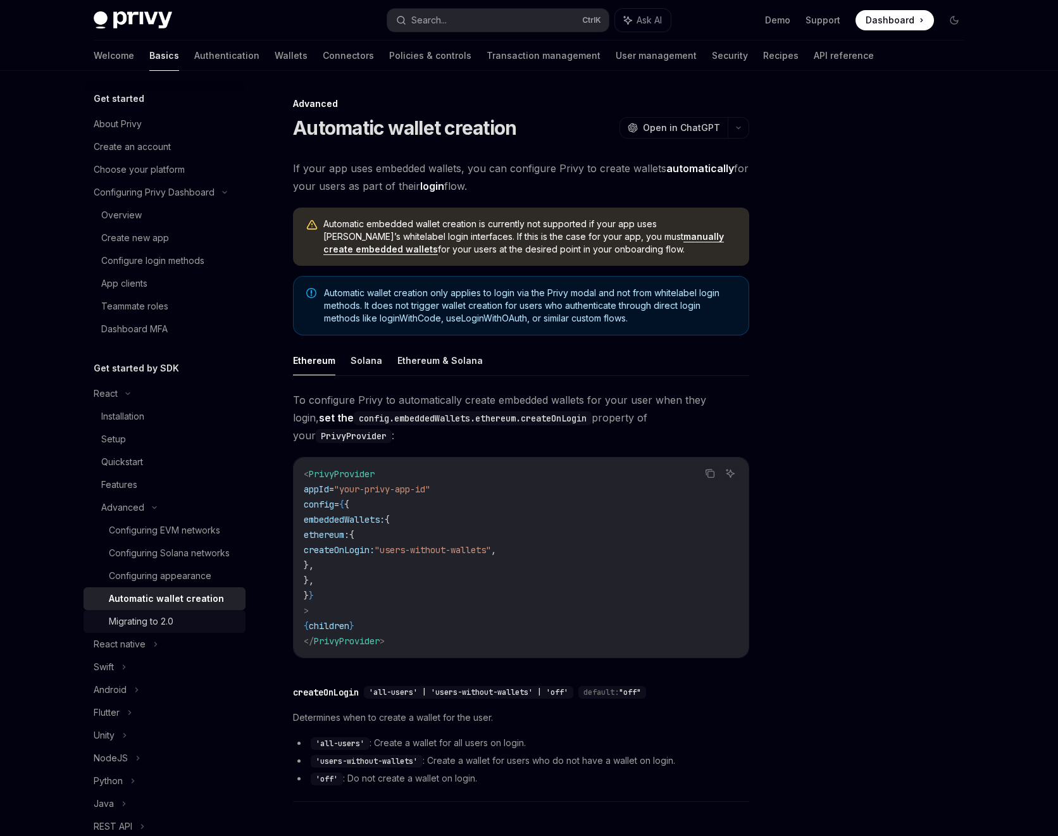
click at [158, 629] on div "Migrating to 2.0" at bounding box center [141, 621] width 65 height 15
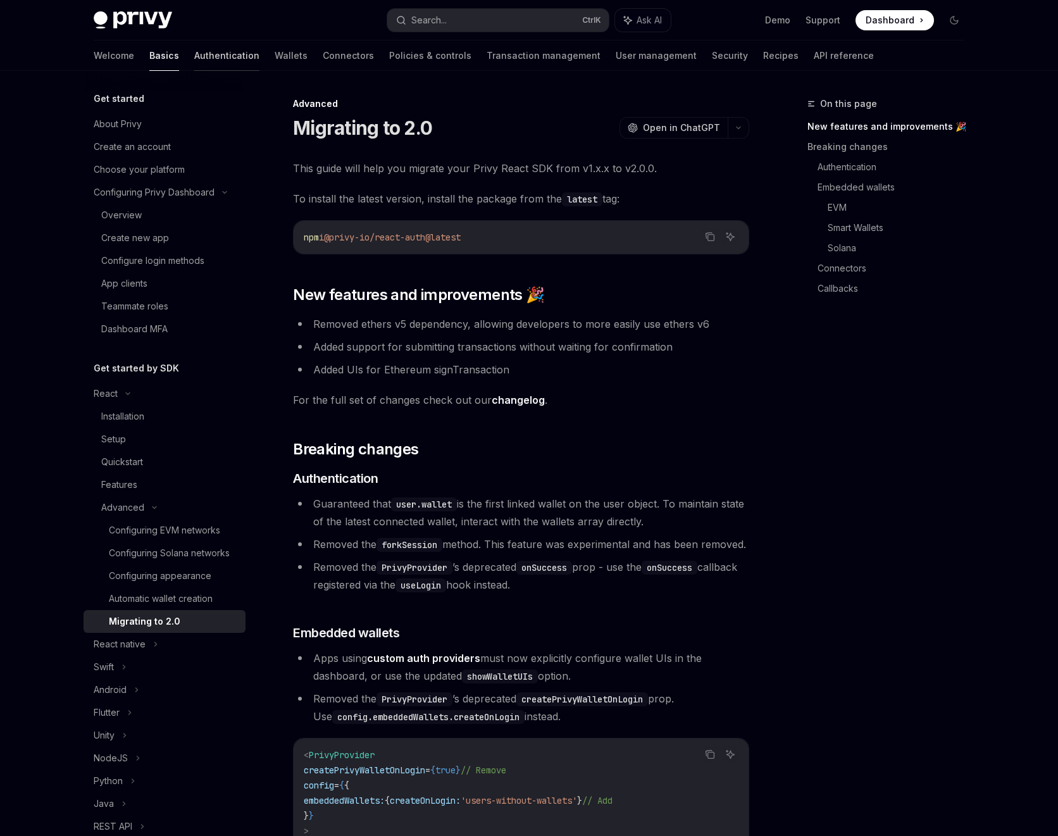
click at [194, 56] on link "Authentication" at bounding box center [226, 55] width 65 height 30
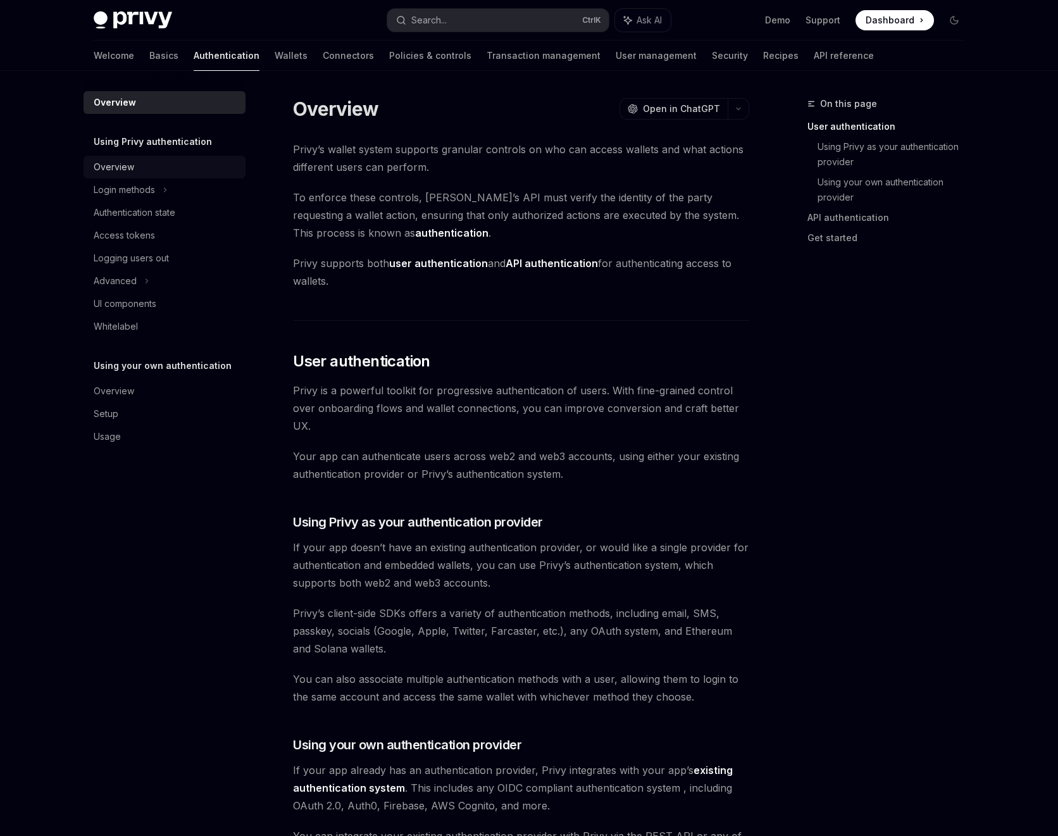
click at [166, 171] on div "Overview" at bounding box center [166, 166] width 144 height 15
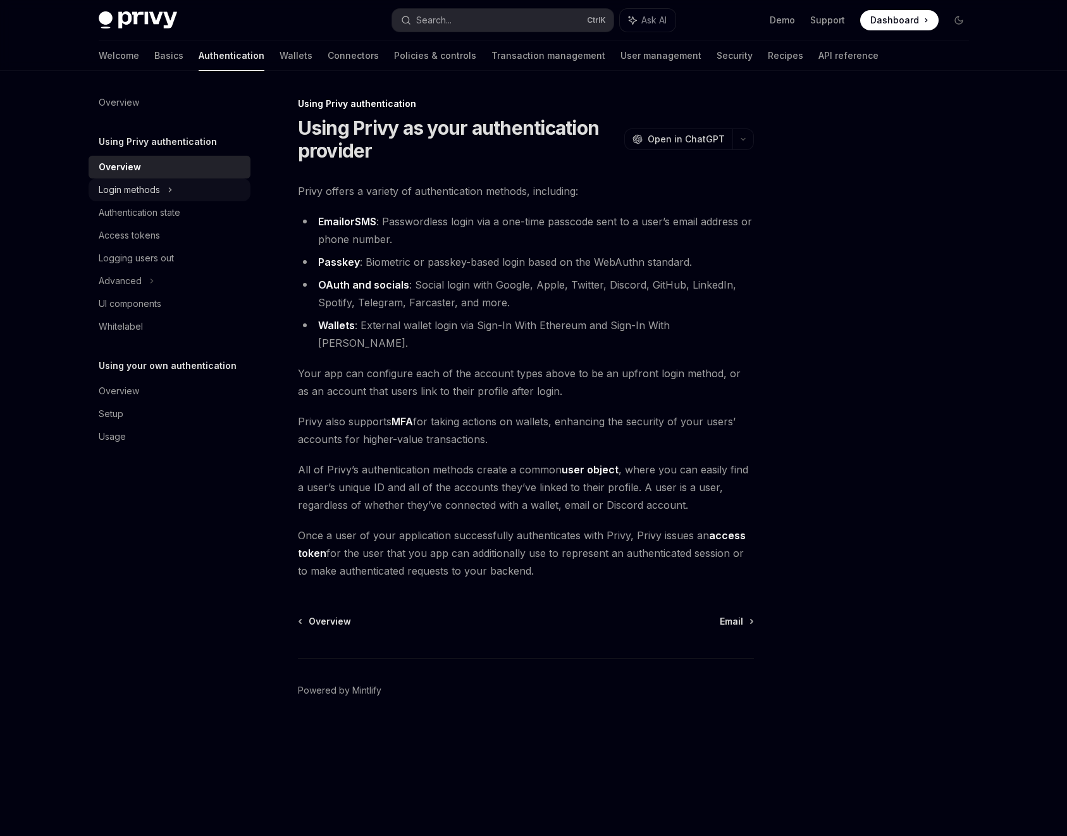
click at [170, 198] on div "Login methods" at bounding box center [170, 189] width 162 height 23
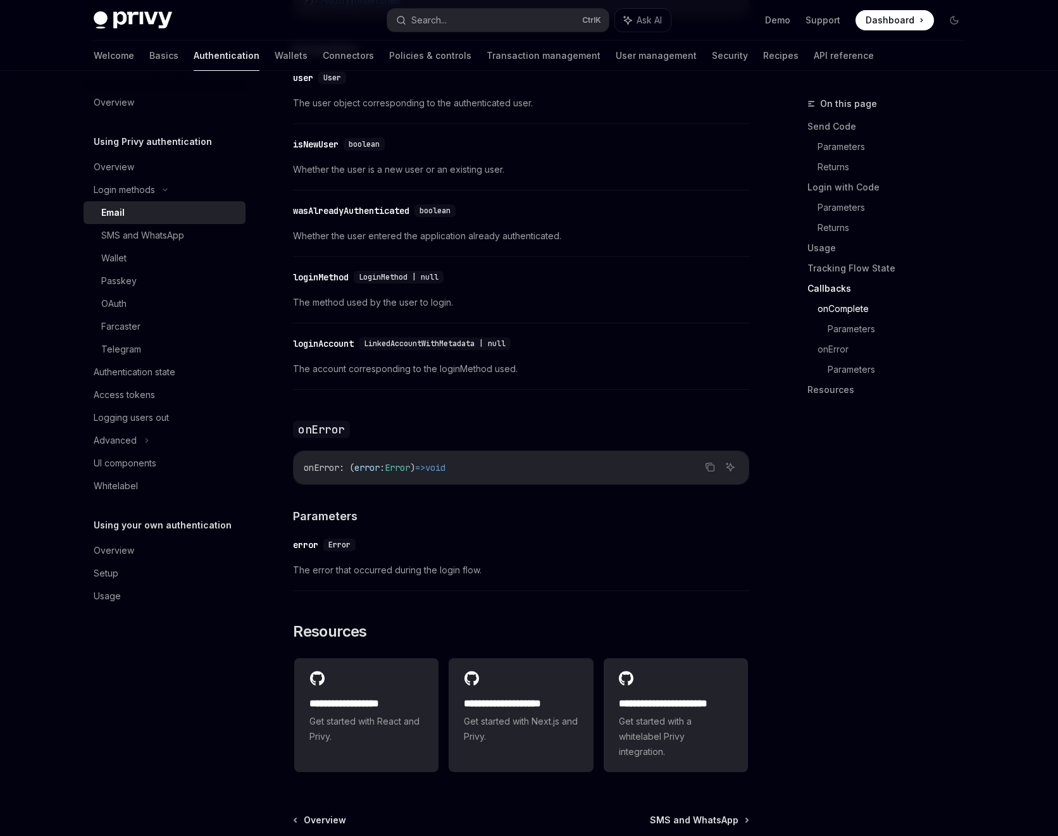
scroll to position [2259, 0]
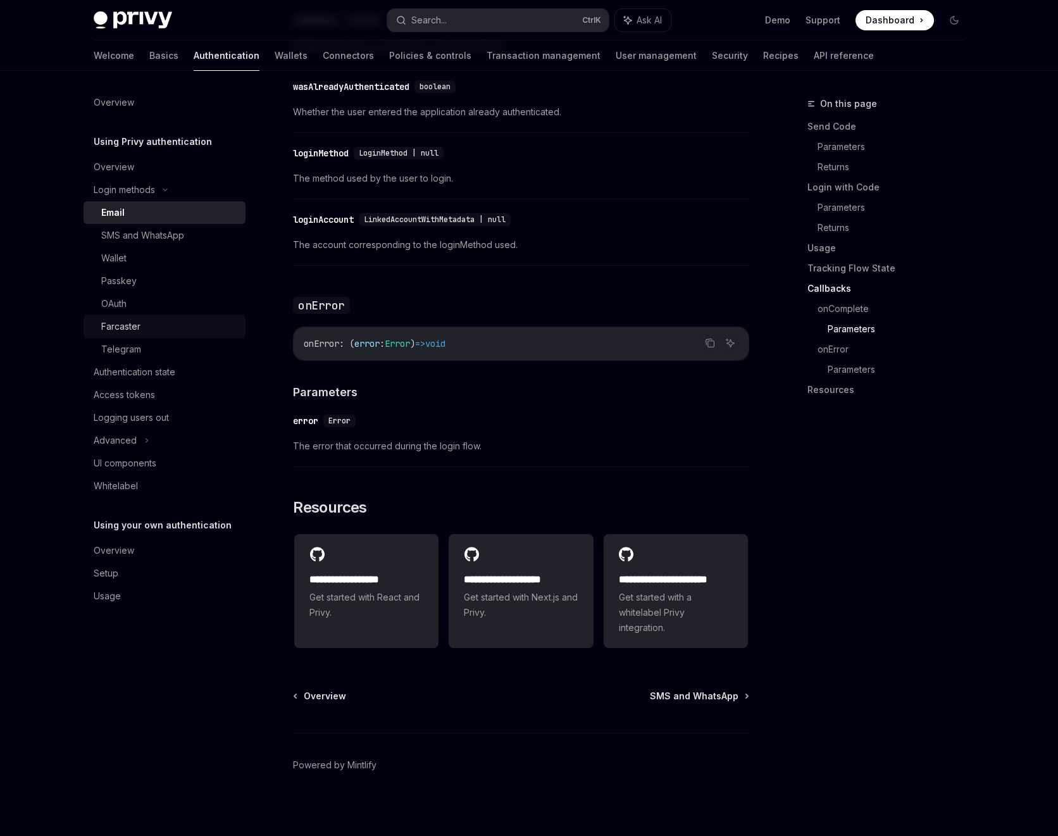
click at [144, 325] on div "Farcaster" at bounding box center [169, 326] width 137 height 15
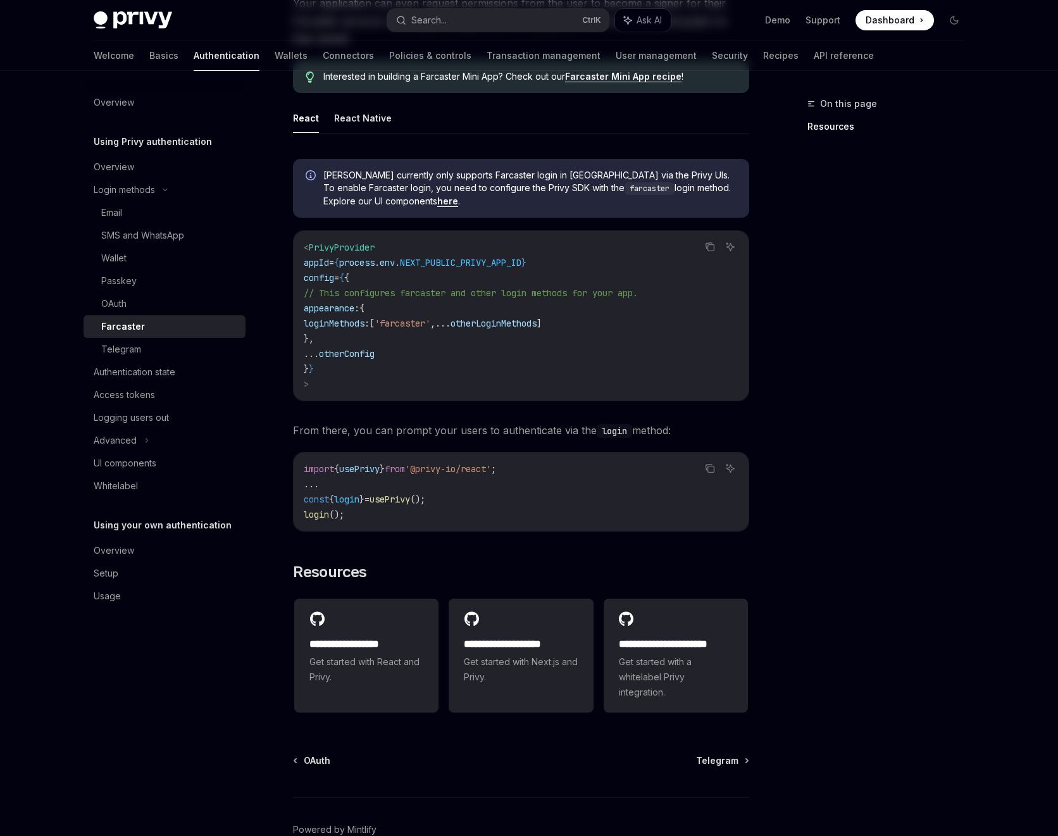
scroll to position [365, 0]
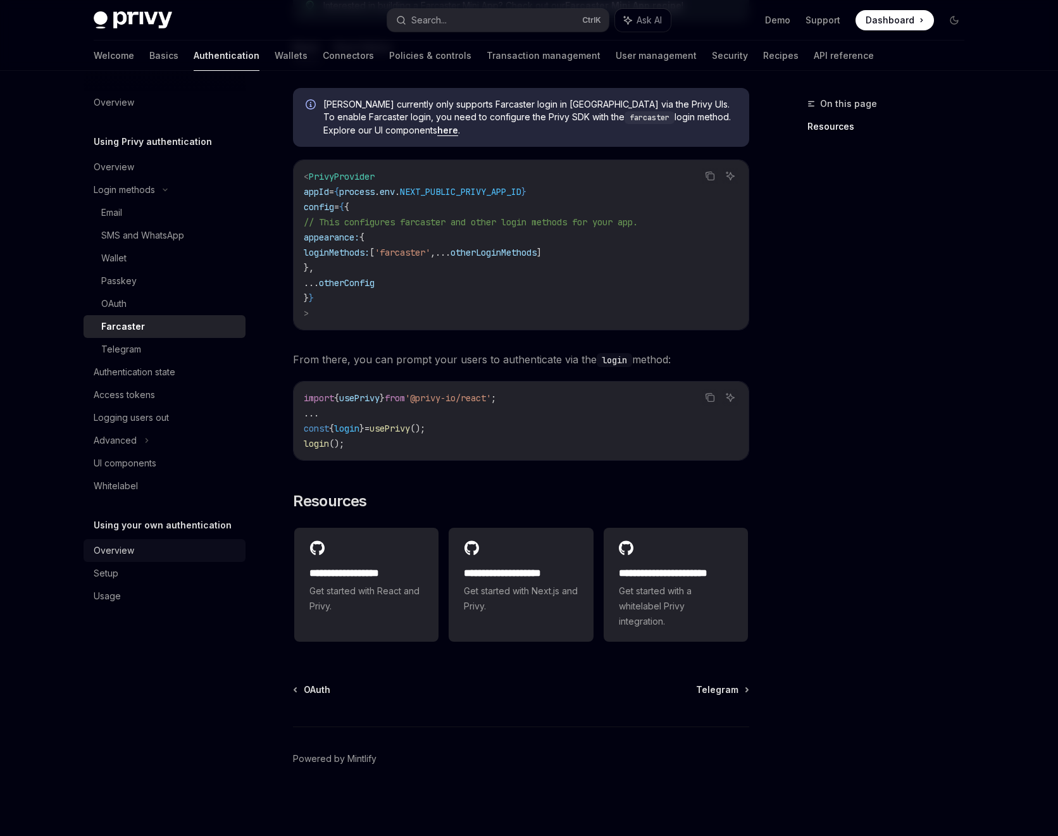
click at [142, 557] on div "Overview" at bounding box center [166, 550] width 144 height 15
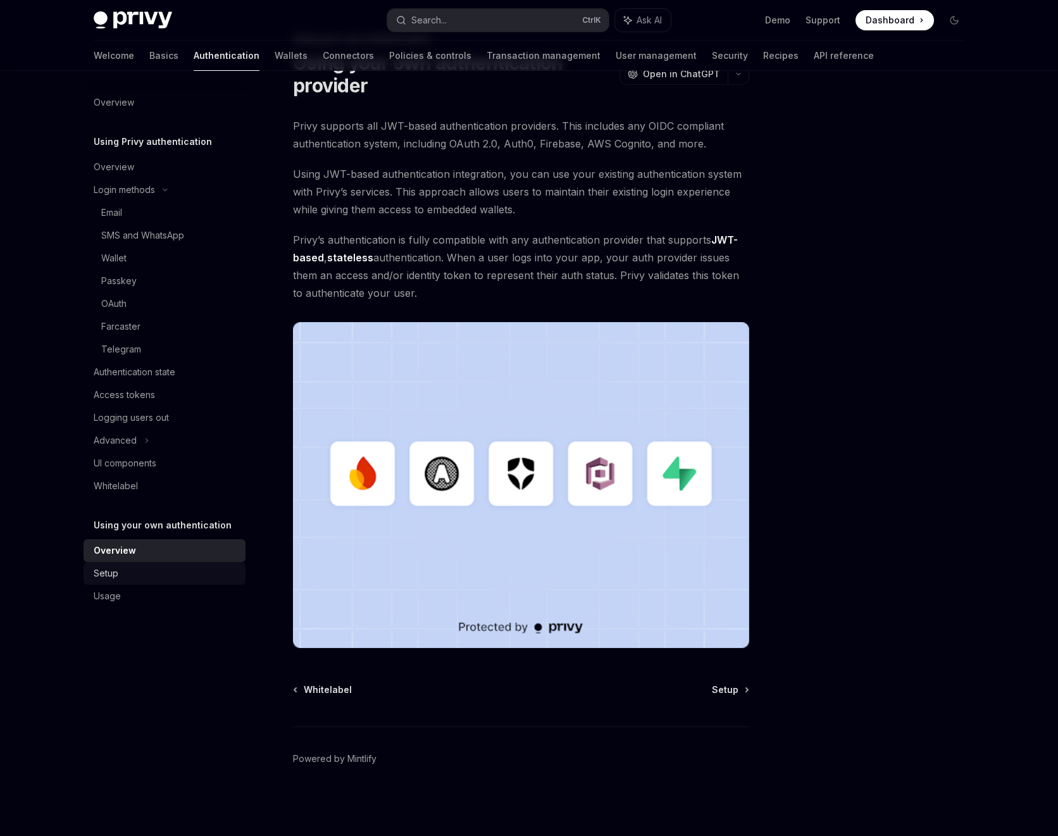
click at [173, 576] on div "Setup" at bounding box center [166, 573] width 144 height 15
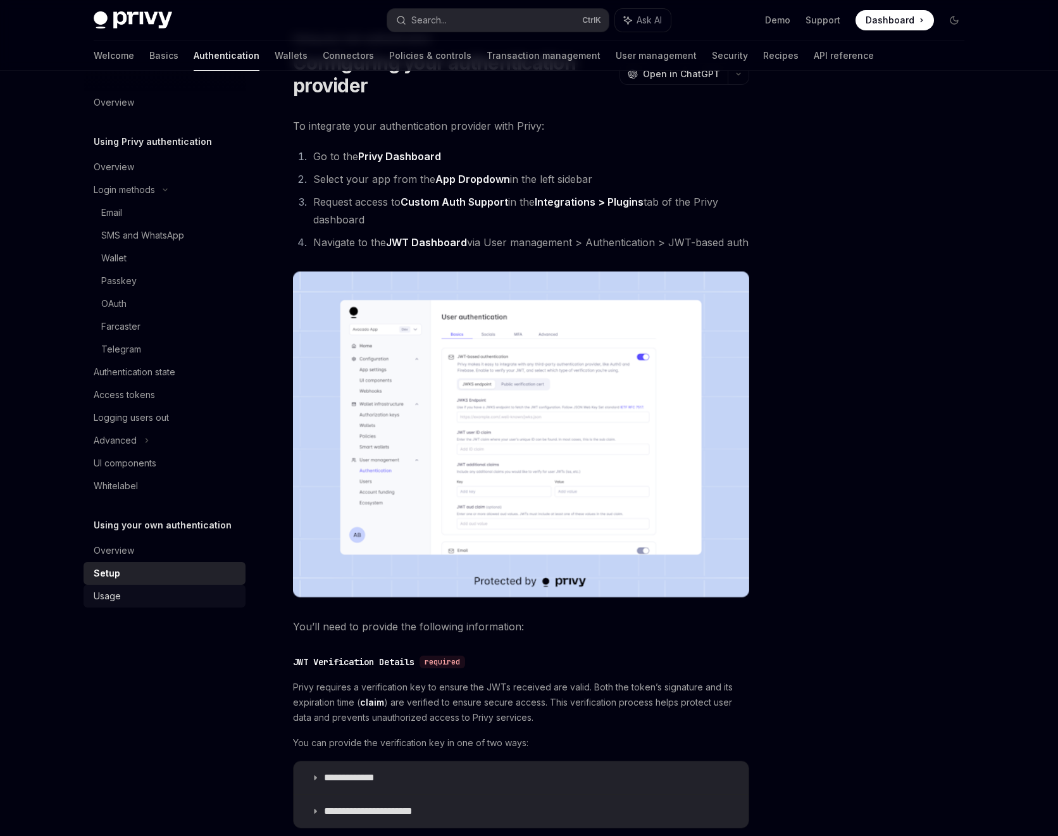
click at [154, 600] on div "Usage" at bounding box center [166, 595] width 144 height 15
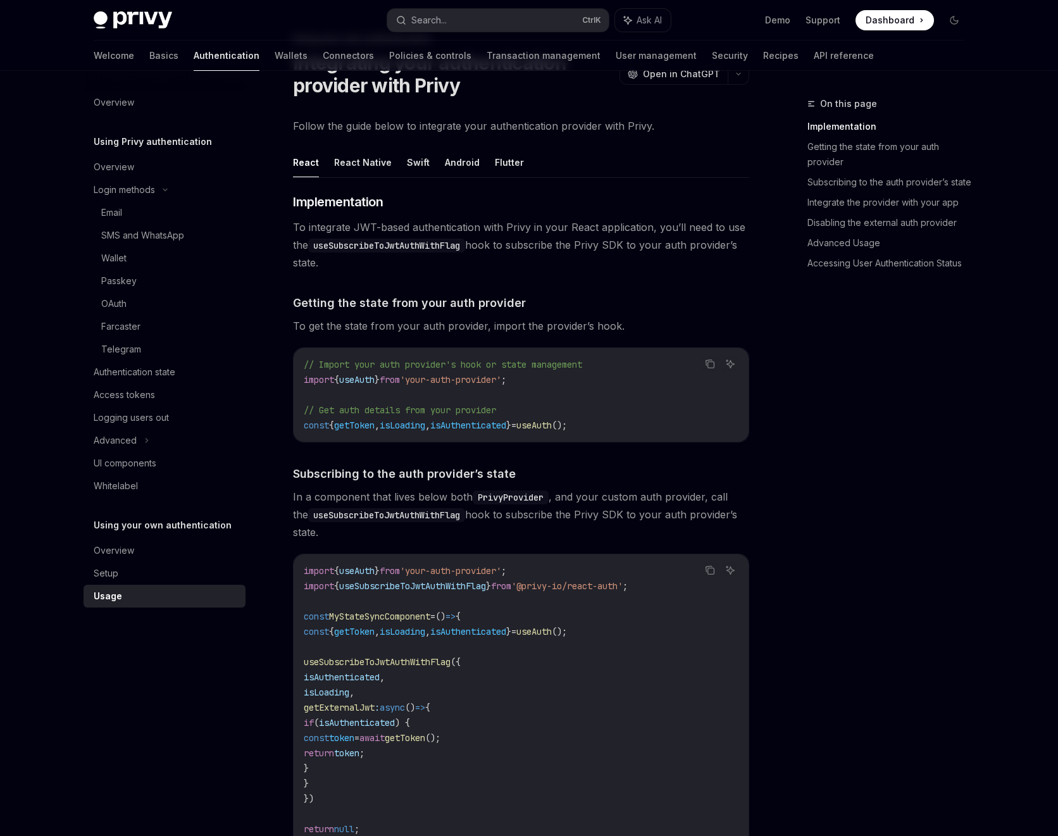
click at [246, 61] on div "Welcome Basics Authentication Wallets Connectors Policies & controls Transactio…" at bounding box center [484, 55] width 780 height 30
click at [275, 58] on link "Wallets" at bounding box center [291, 55] width 33 height 30
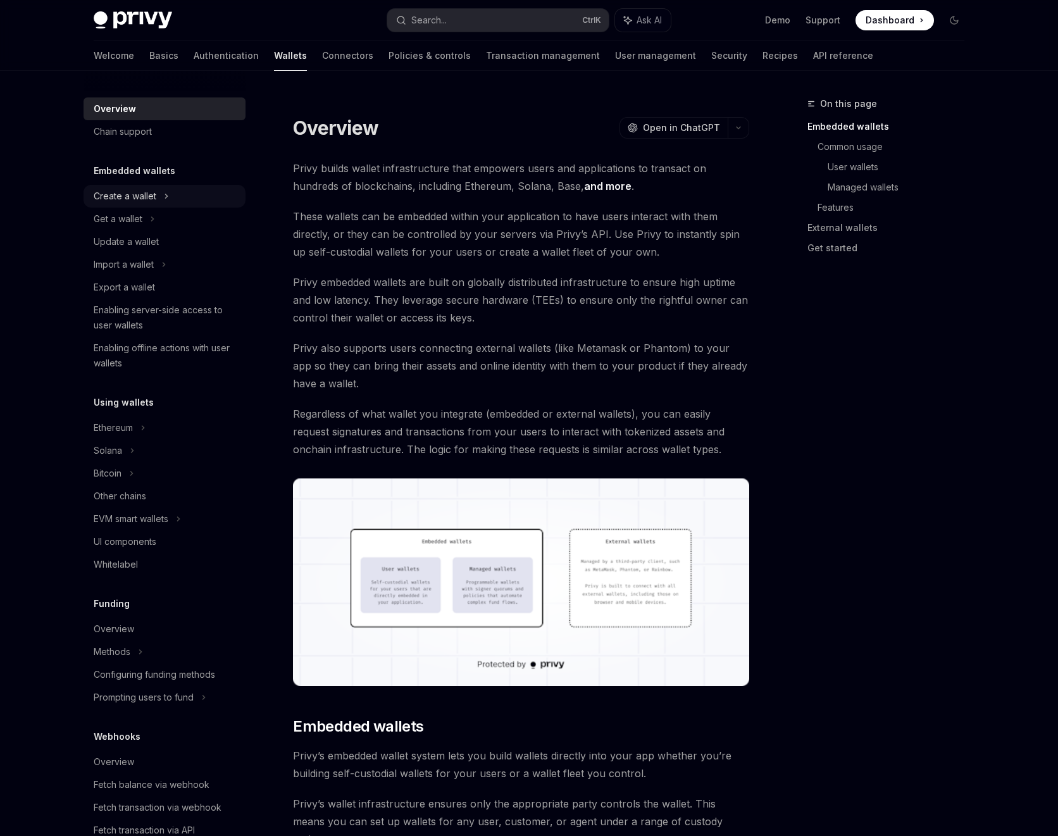
click at [145, 192] on div "Create a wallet" at bounding box center [125, 196] width 63 height 15
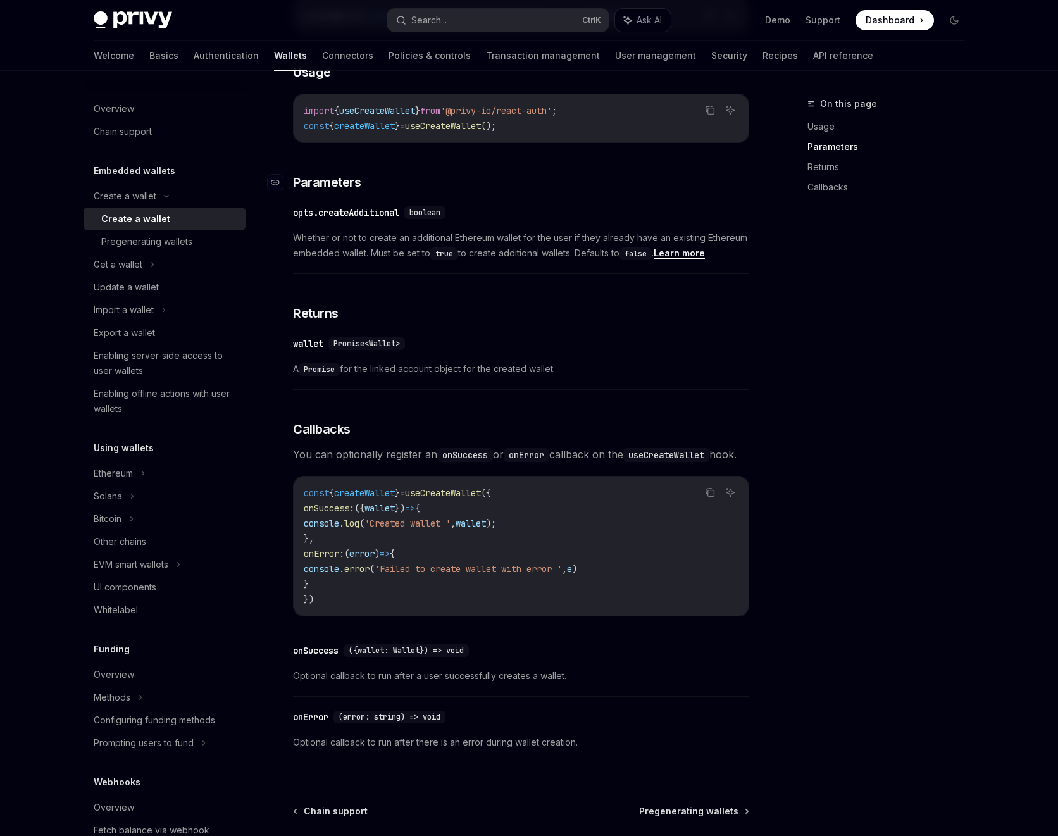
scroll to position [677, 0]
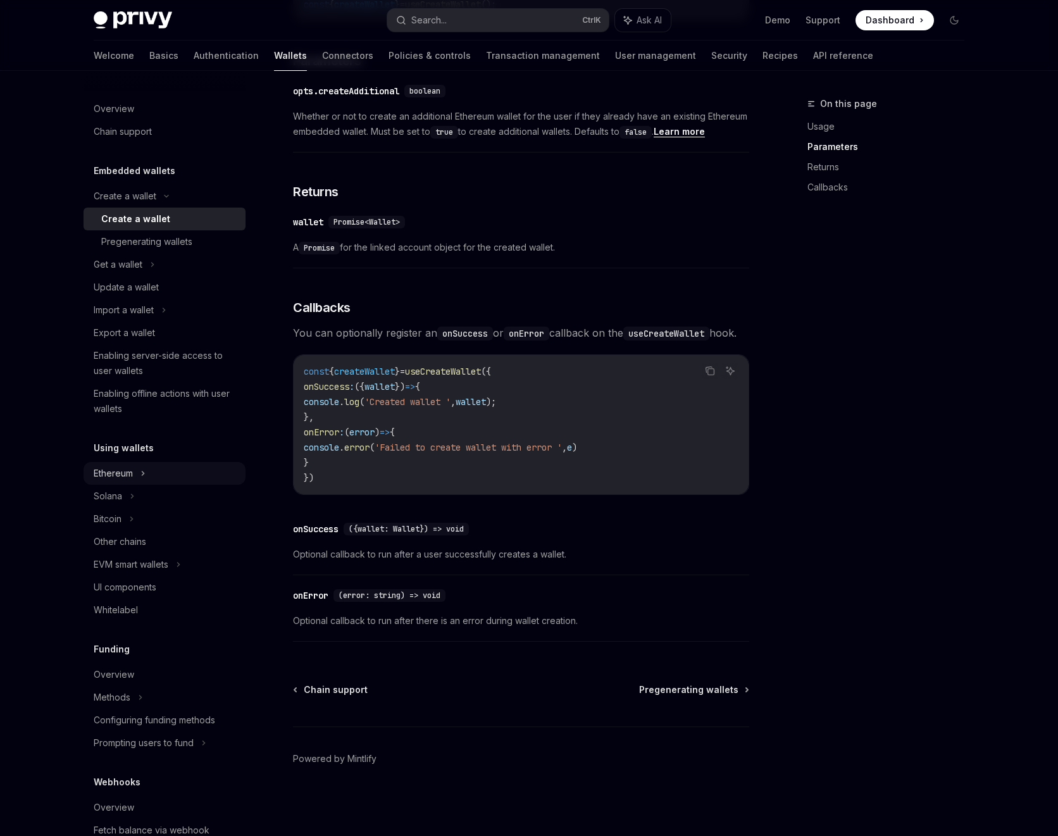
drag, startPoint x: 135, startPoint y: 474, endPoint x: 180, endPoint y: 481, distance: 44.9
click at [136, 208] on div "Ethereum" at bounding box center [165, 196] width 162 height 23
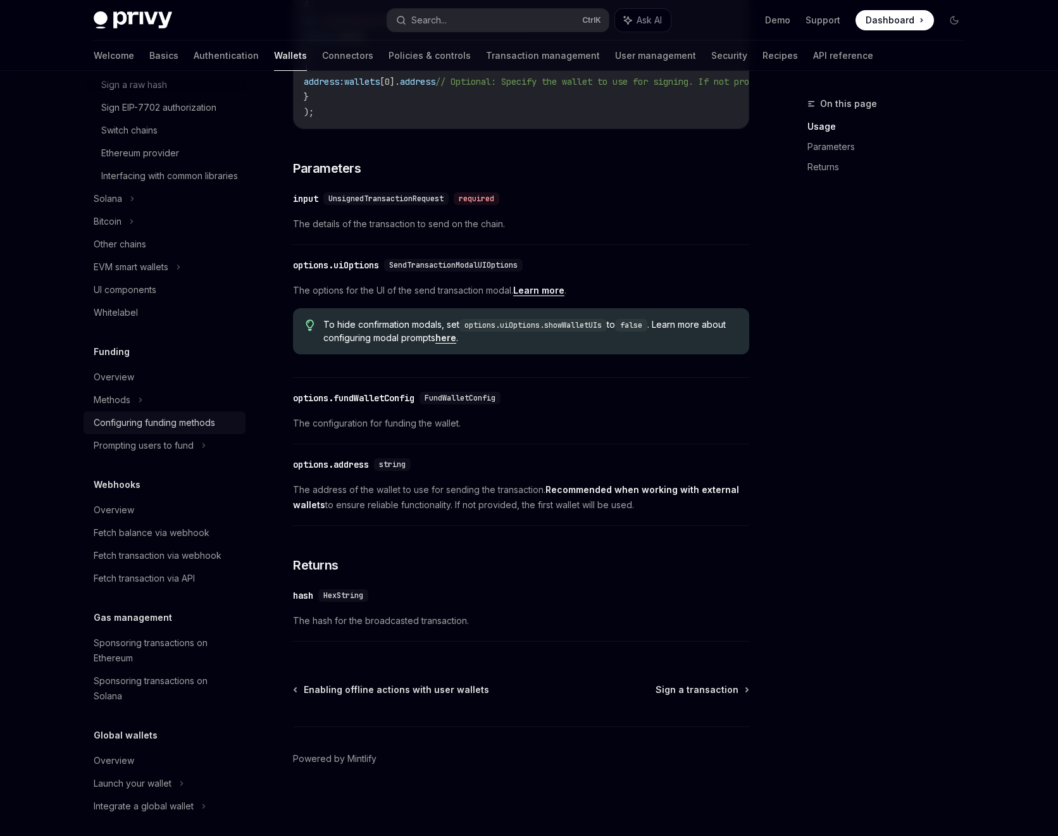
scroll to position [524, 0]
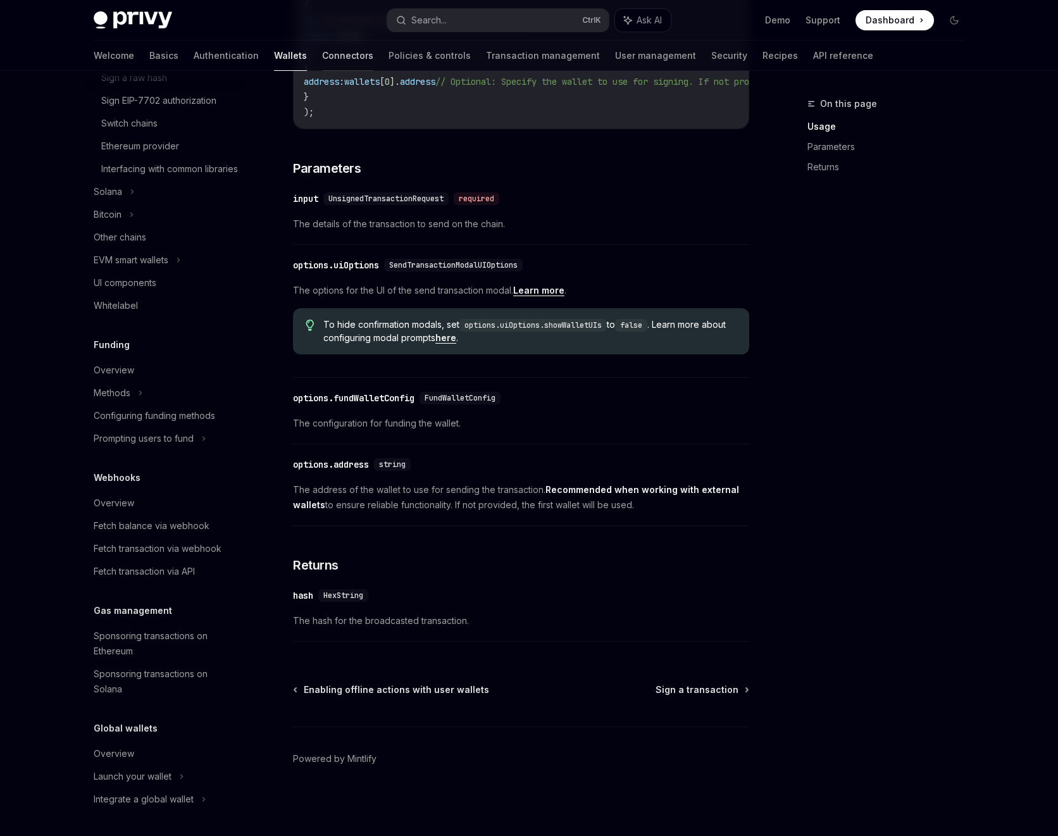
click at [322, 60] on link "Connectors" at bounding box center [347, 55] width 51 height 30
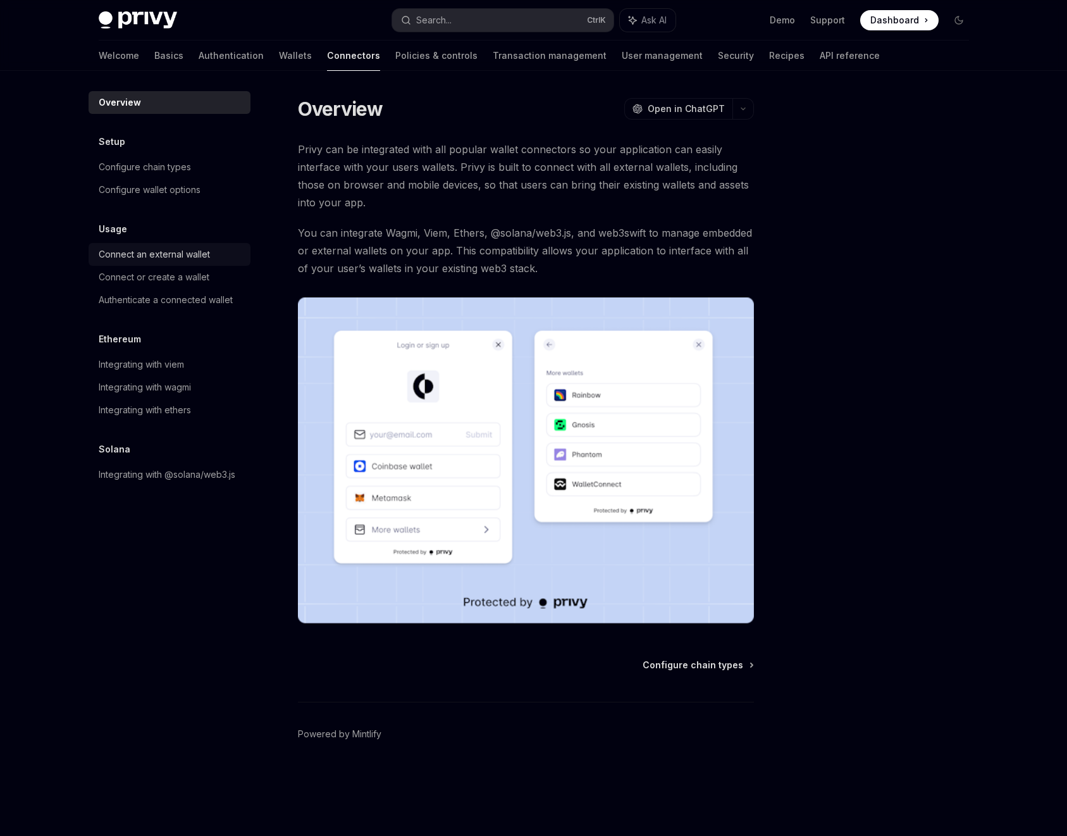
click at [165, 258] on div "Connect an external wallet" at bounding box center [154, 254] width 111 height 15
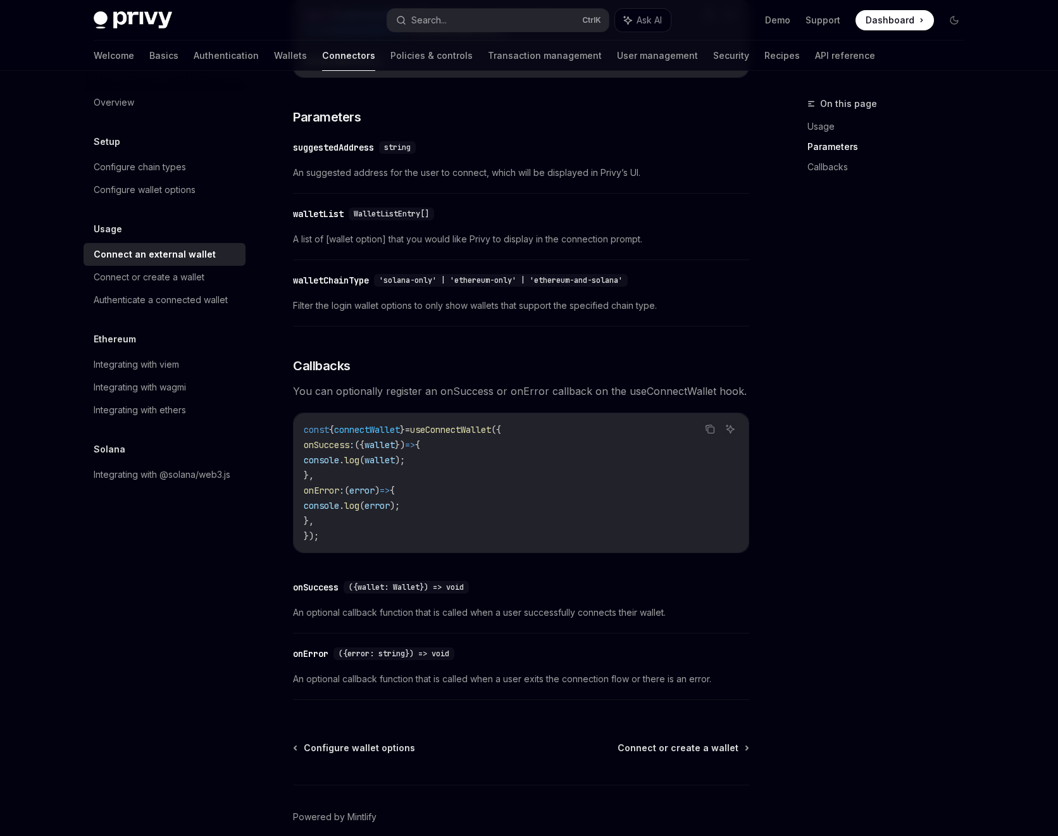
scroll to position [551, 0]
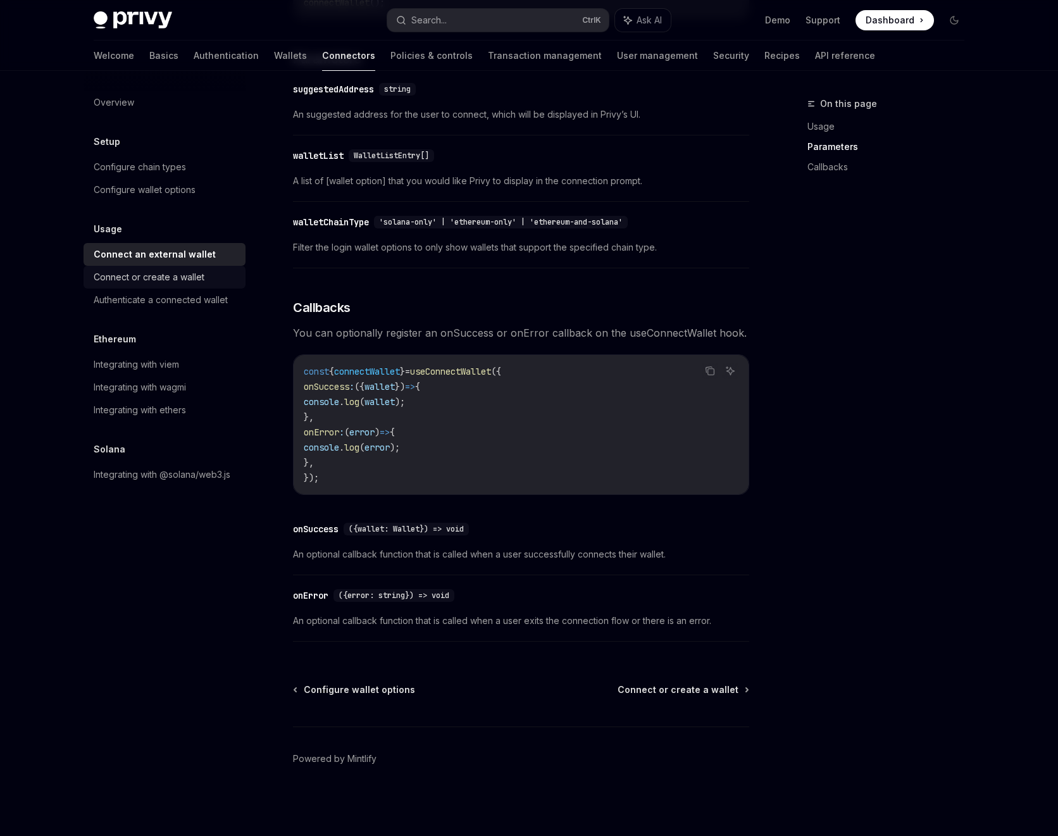
click at [188, 284] on div "Connect or create a wallet" at bounding box center [149, 277] width 111 height 15
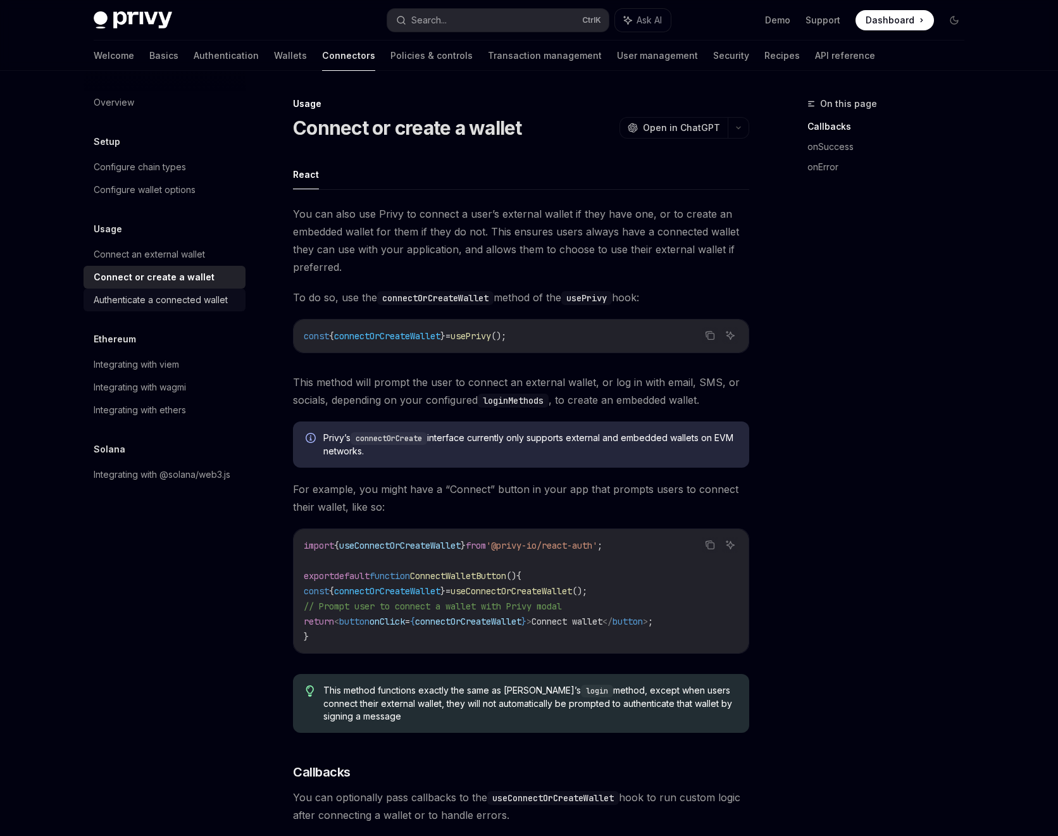
click at [171, 302] on div "Authenticate a connected wallet" at bounding box center [161, 299] width 134 height 15
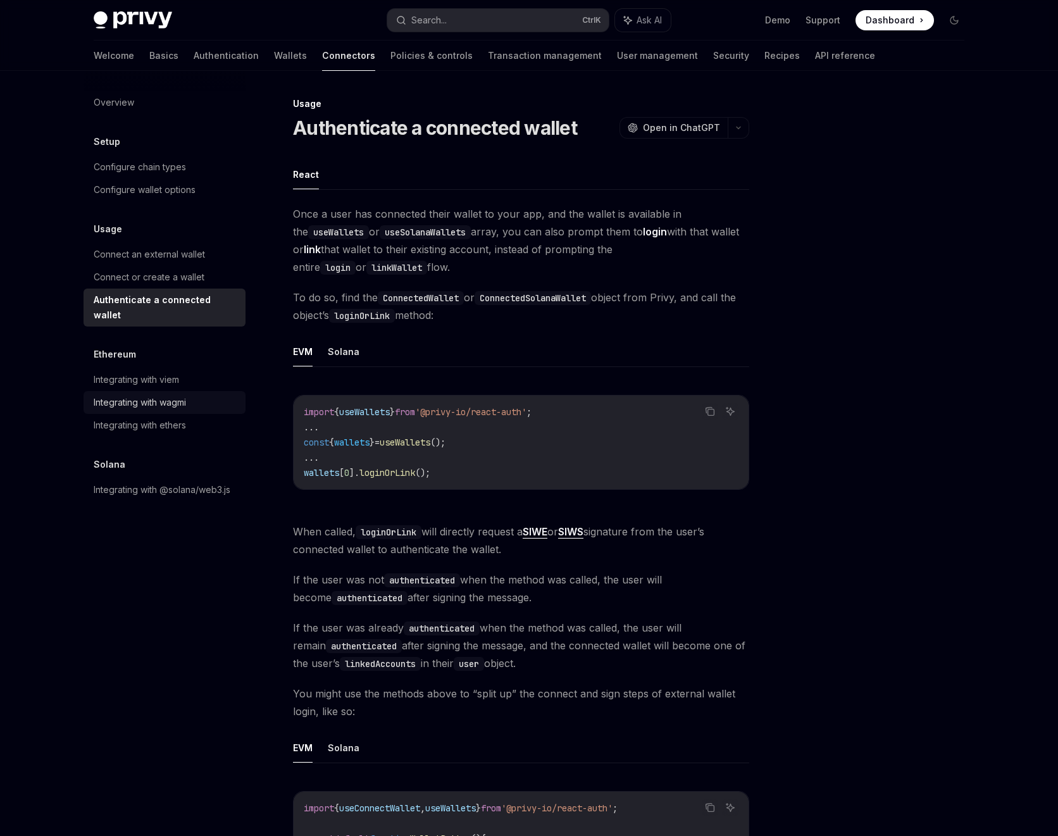
drag, startPoint x: 156, startPoint y: 391, endPoint x: 180, endPoint y: 388, distance: 24.8
click at [156, 395] on div "Integrating with wagmi" at bounding box center [140, 402] width 92 height 15
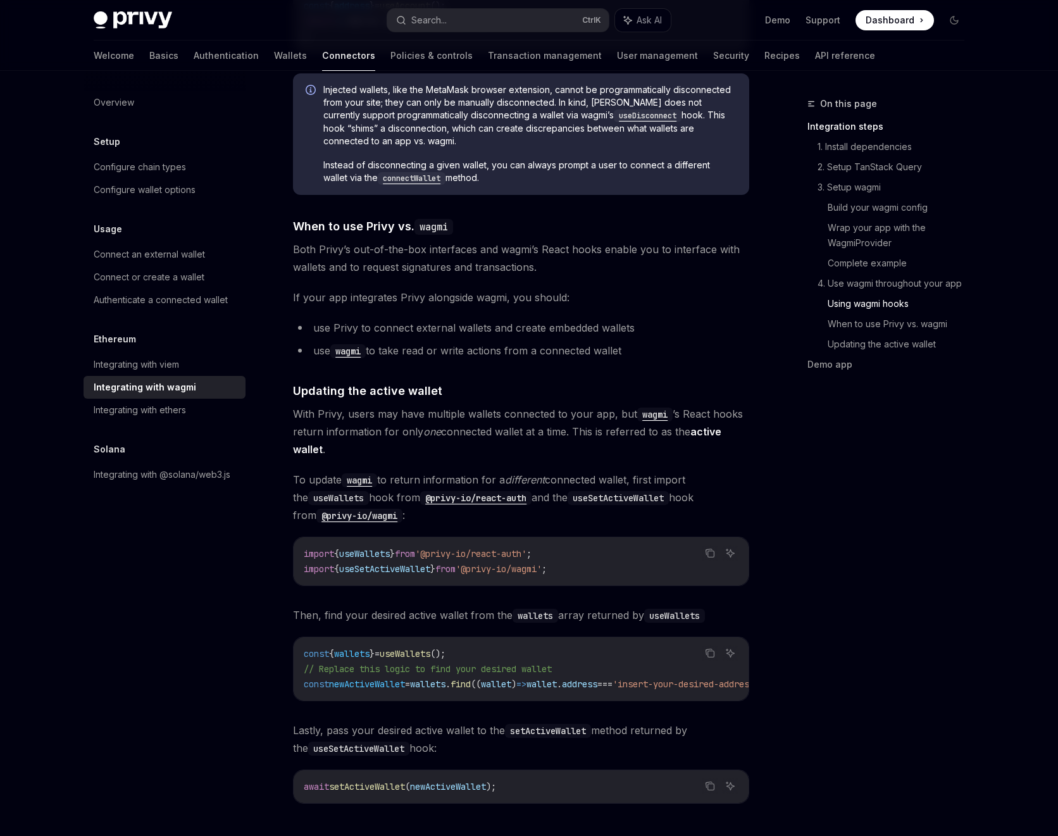
scroll to position [3189, 0]
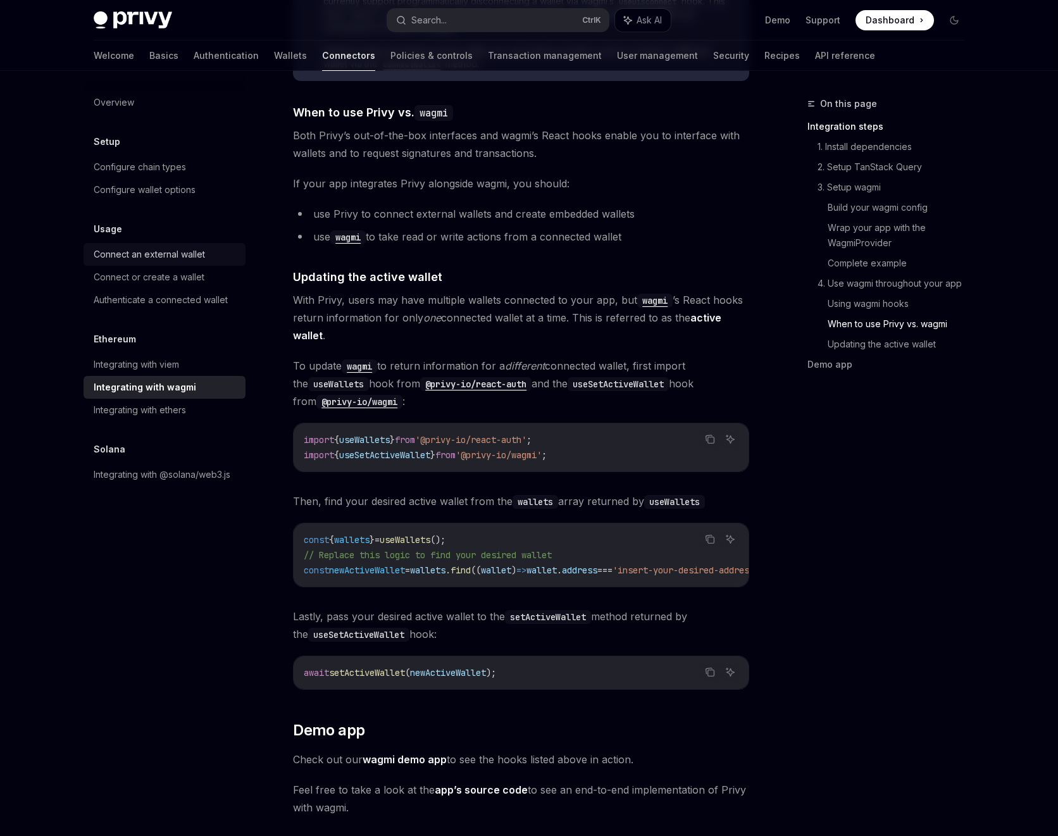
click at [158, 258] on div "Connect an external wallet" at bounding box center [149, 254] width 111 height 15
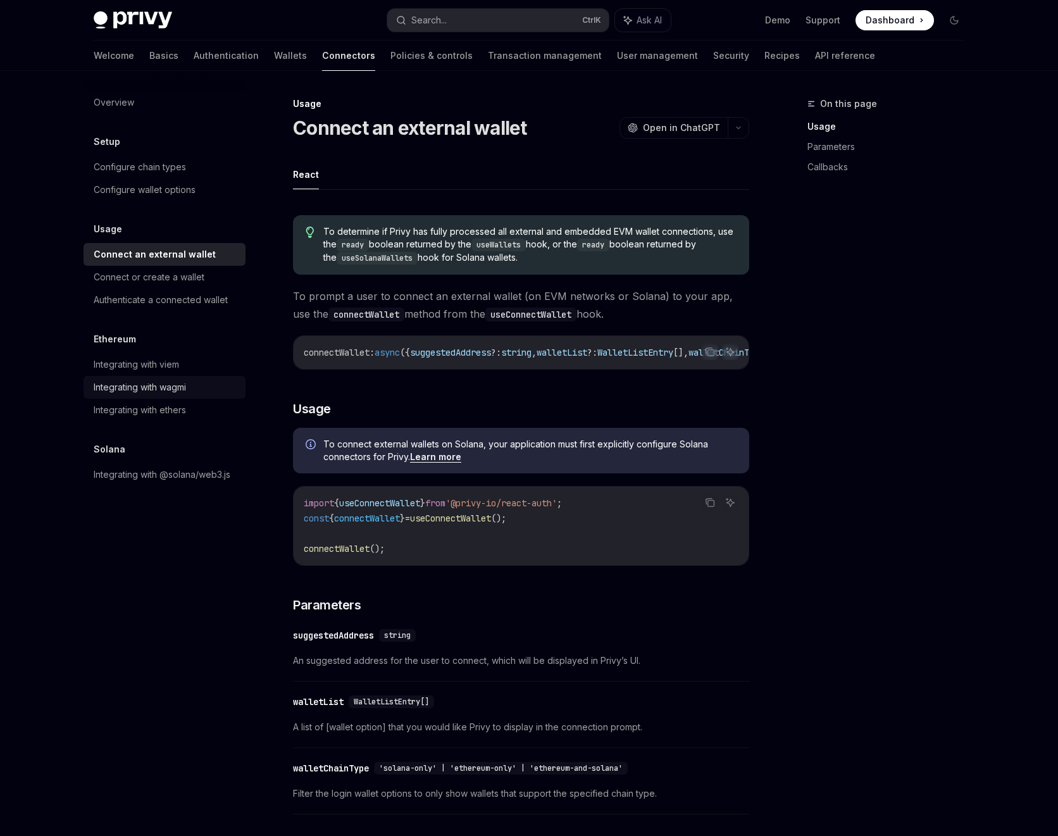
click at [154, 394] on div "Integrating with wagmi" at bounding box center [140, 387] width 92 height 15
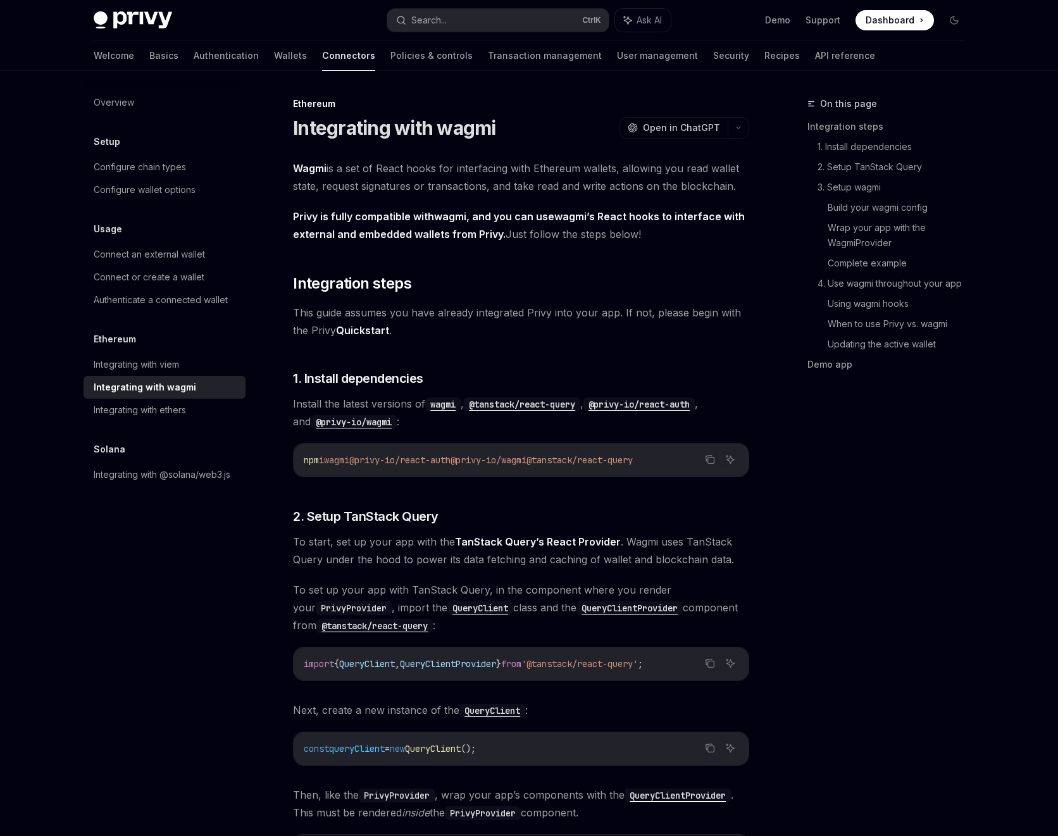
type textarea "*"
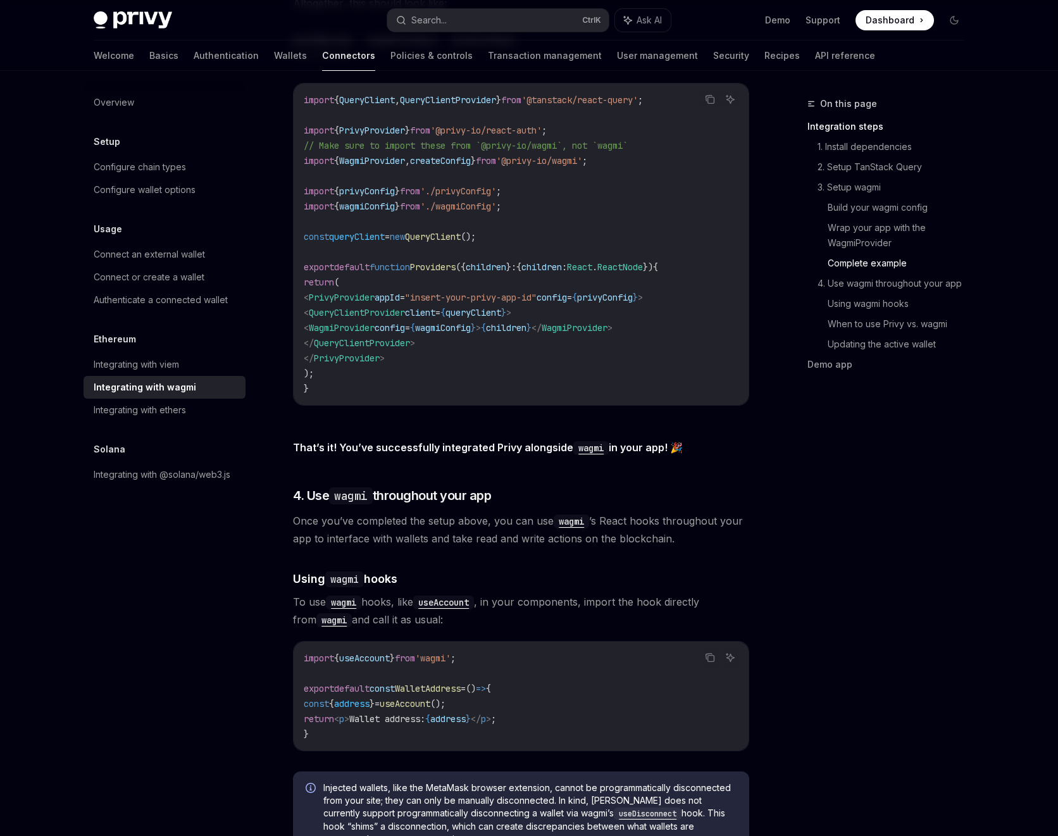
scroll to position [2619, 0]
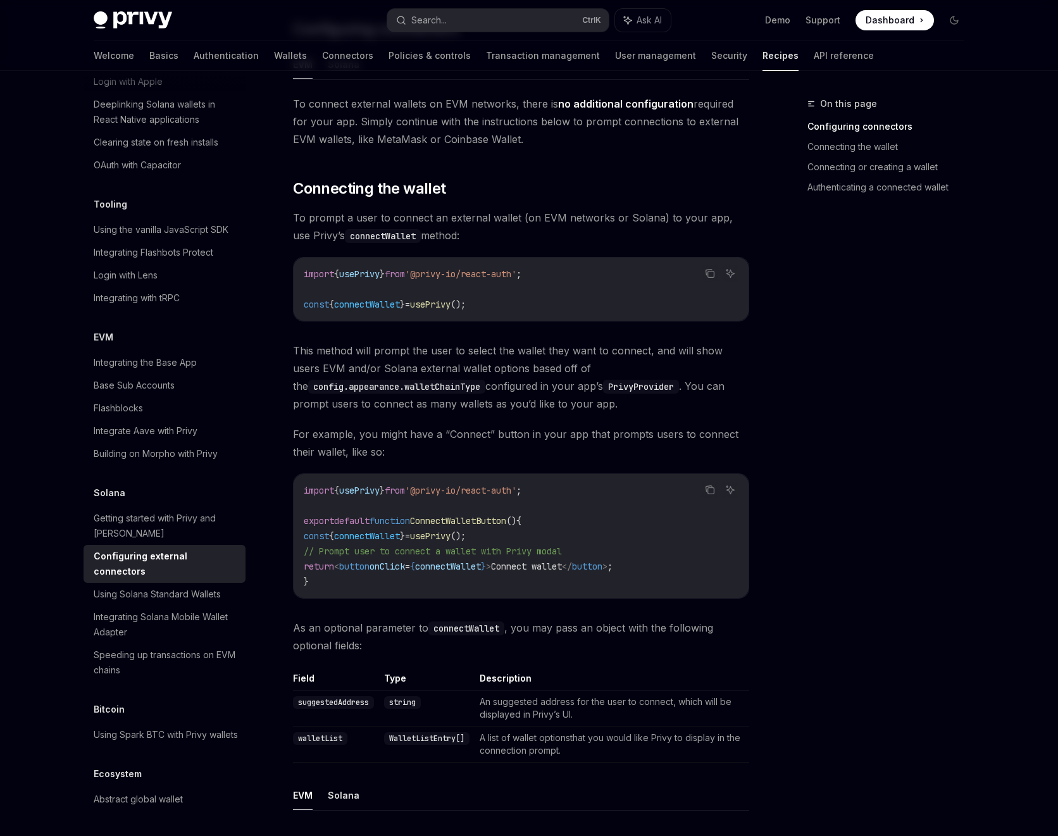
scroll to position [228, 0]
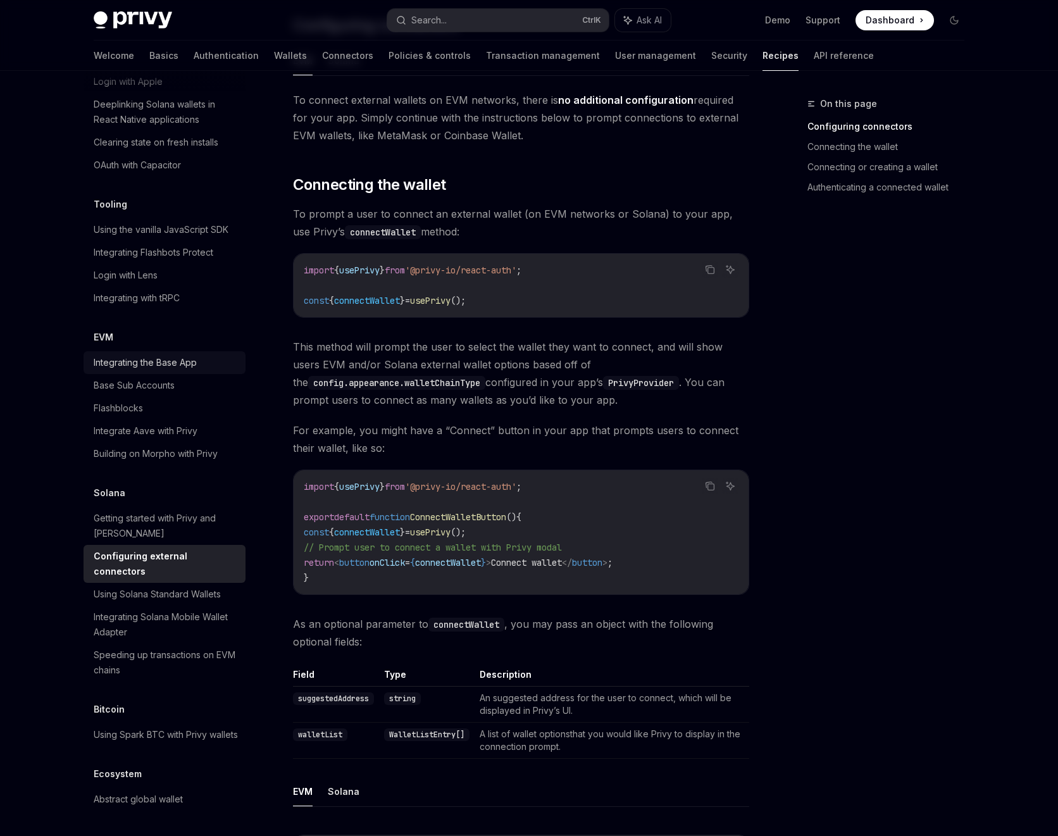
click at [166, 355] on div "Integrating the Base App" at bounding box center [145, 362] width 103 height 15
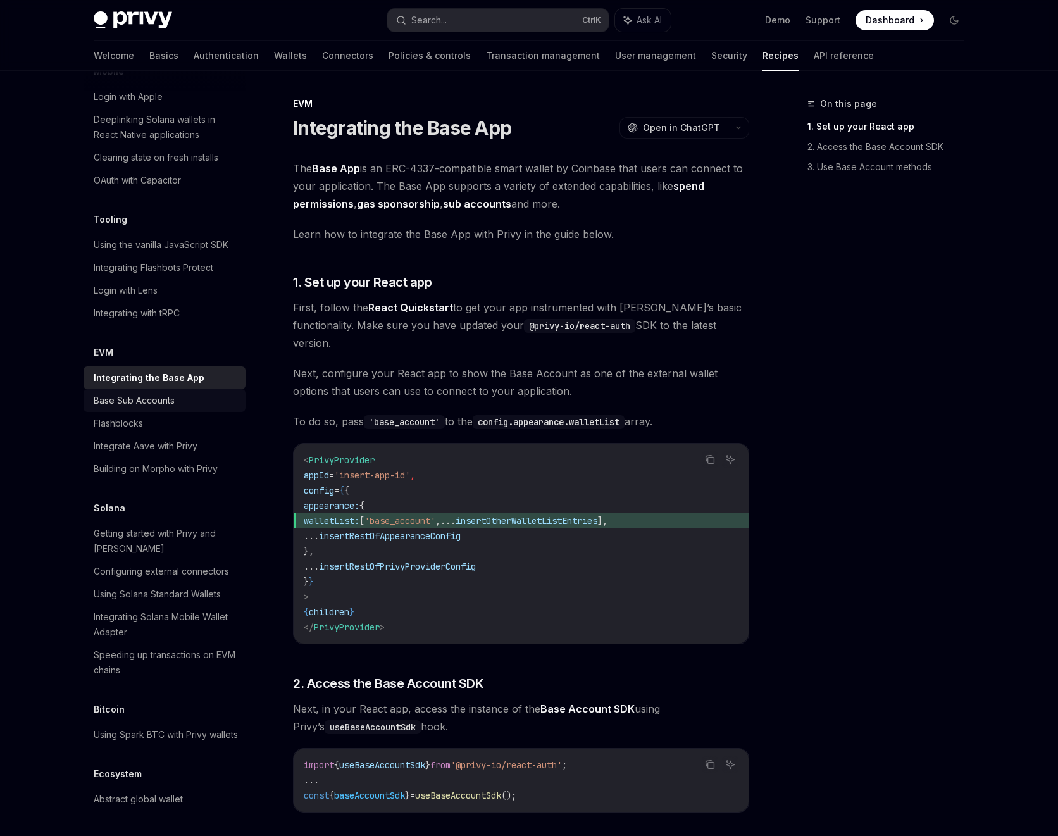
click at [168, 393] on div "Base Sub Accounts" at bounding box center [134, 400] width 81 height 15
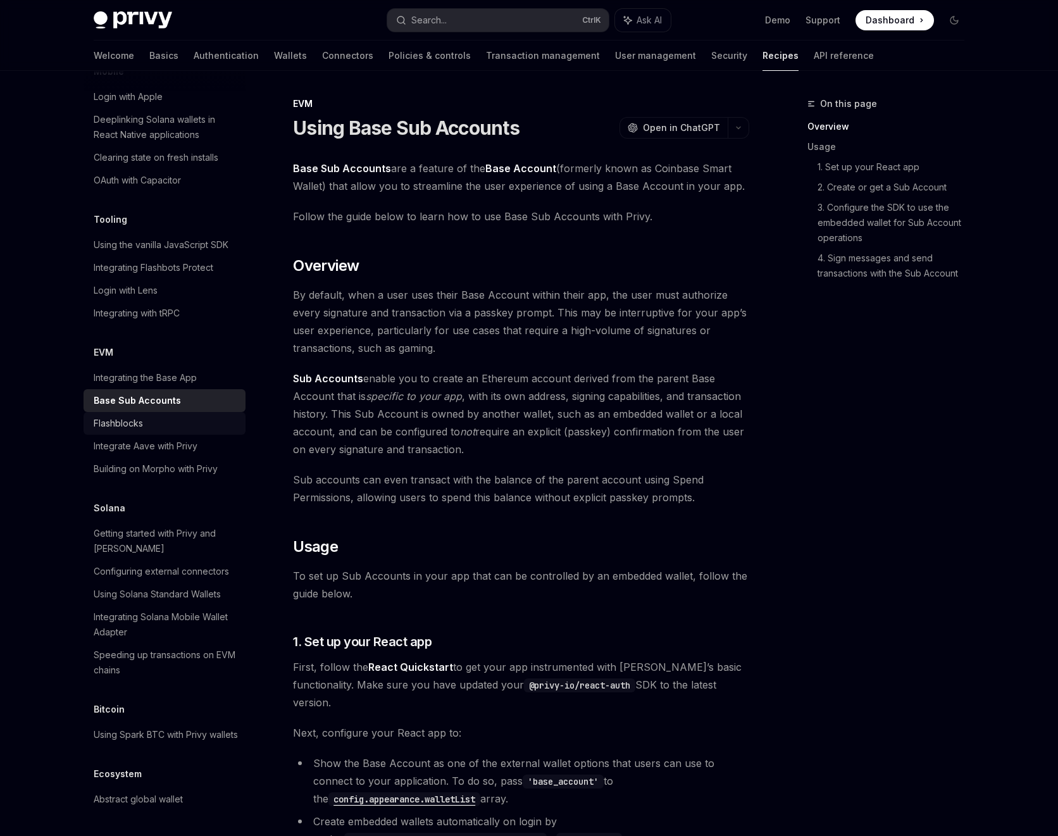
click at [185, 416] on div "Flashblocks" at bounding box center [166, 423] width 144 height 15
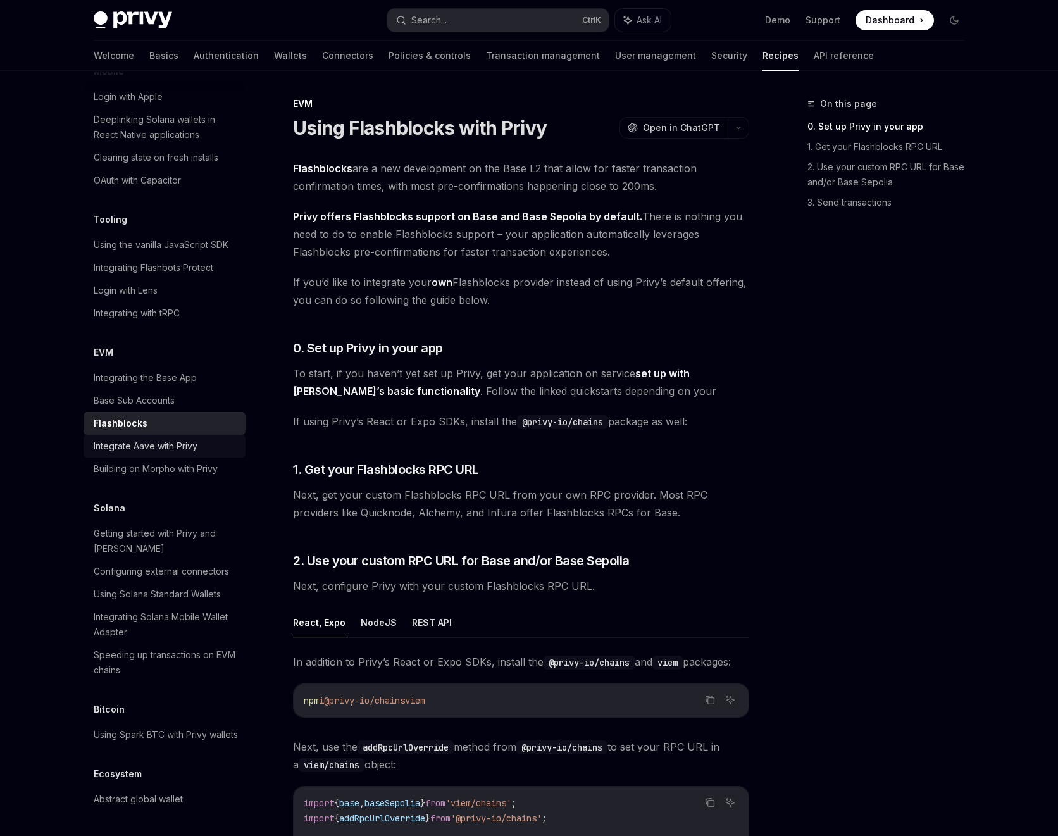
click at [187, 438] on div "Integrate Aave with Privy" at bounding box center [146, 445] width 104 height 15
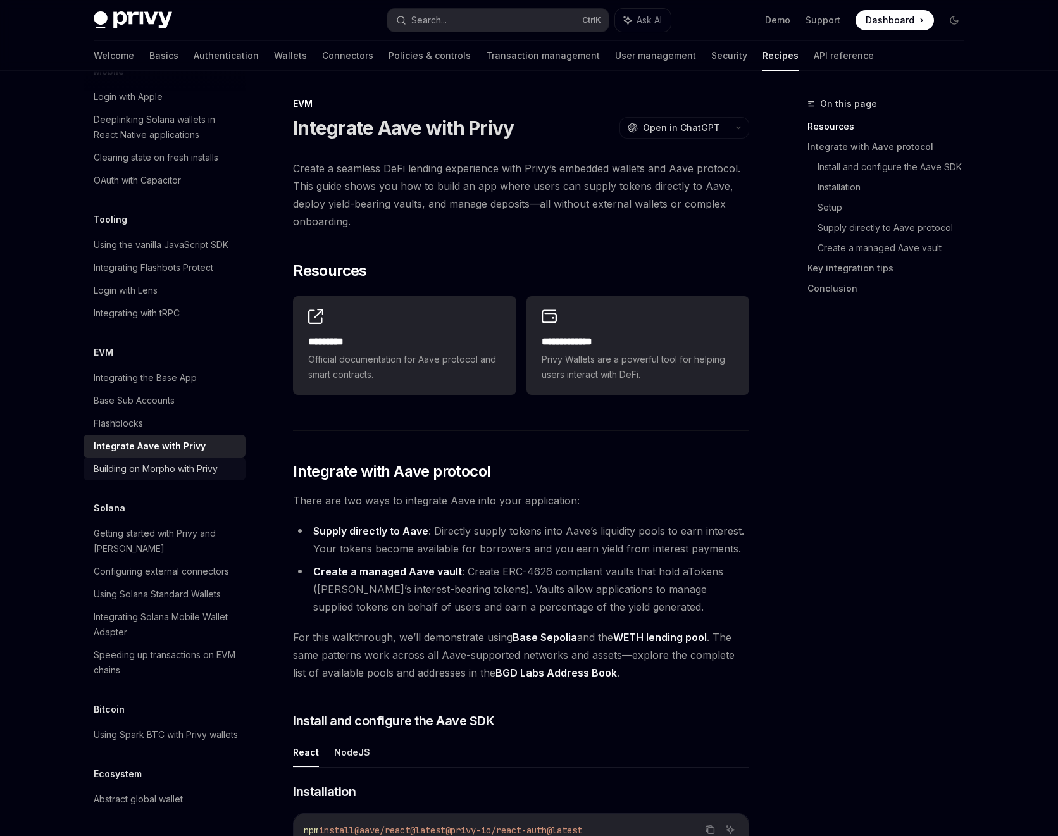
click at [182, 461] on div "Building on Morpho with Privy" at bounding box center [156, 468] width 124 height 15
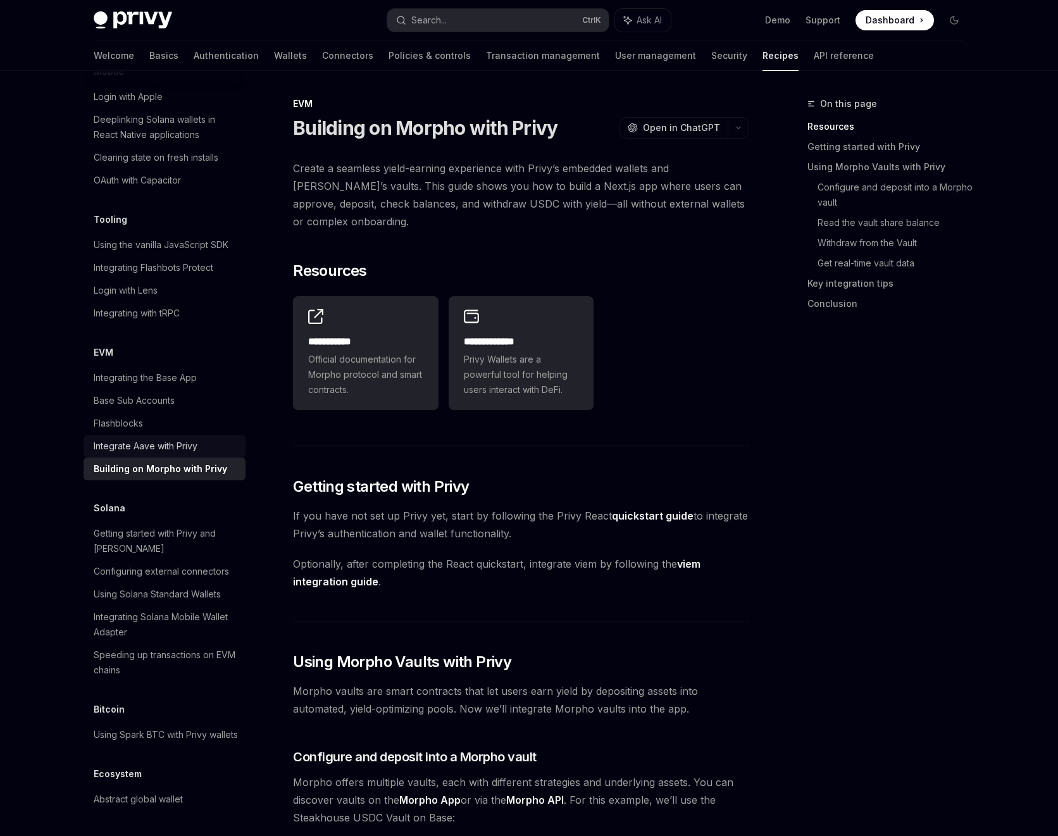
click at [137, 438] on div "Integrate Aave with Privy" at bounding box center [146, 445] width 104 height 15
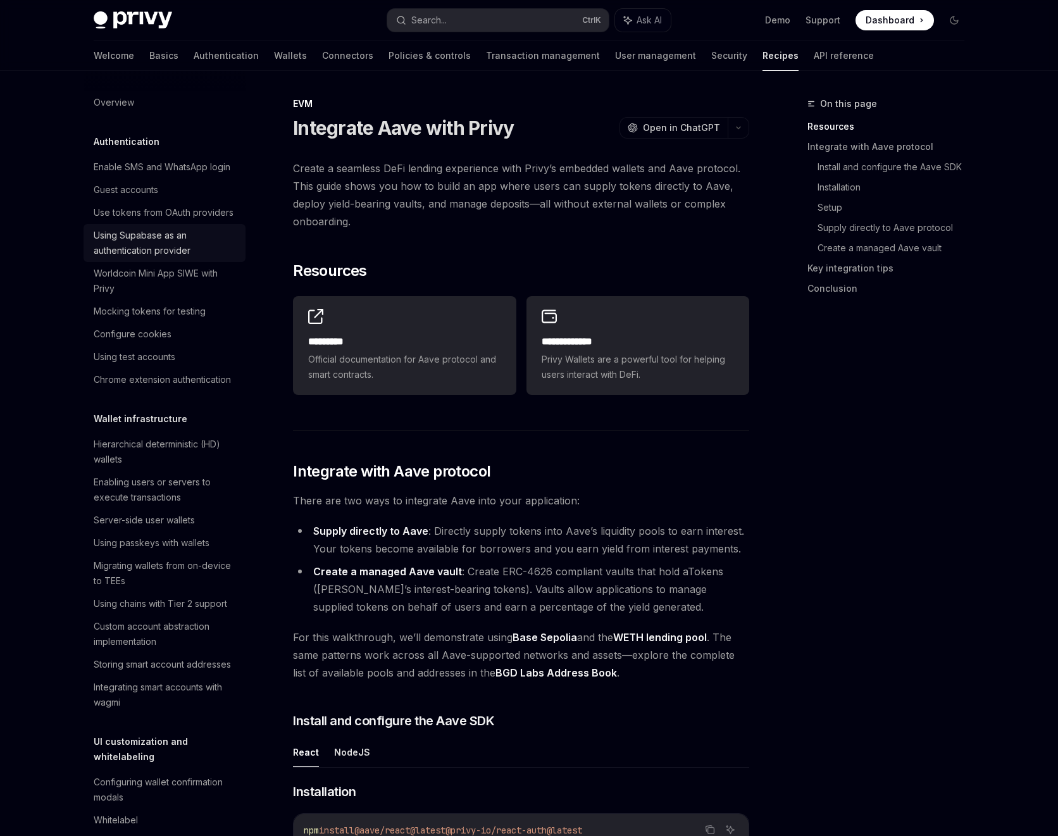
scroll to position [114, 0]
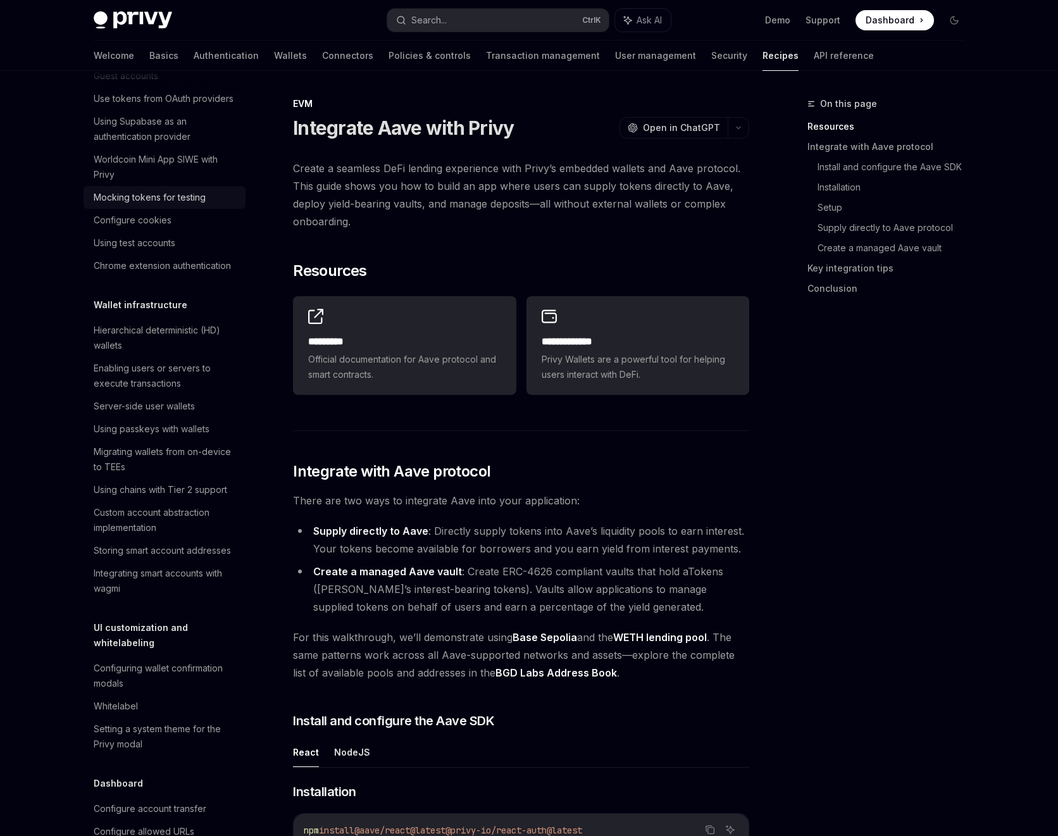
click at [164, 209] on link "Mocking tokens for testing" at bounding box center [165, 197] width 162 height 23
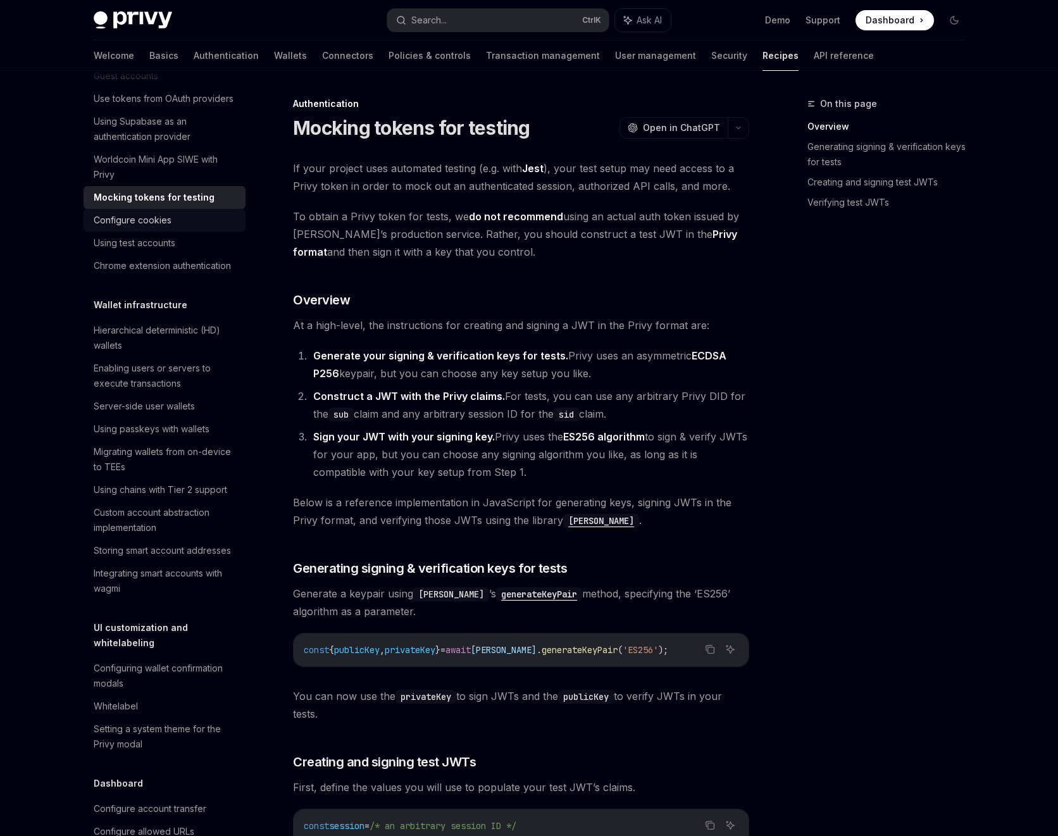
click at [170, 228] on div "Configure cookies" at bounding box center [133, 220] width 78 height 15
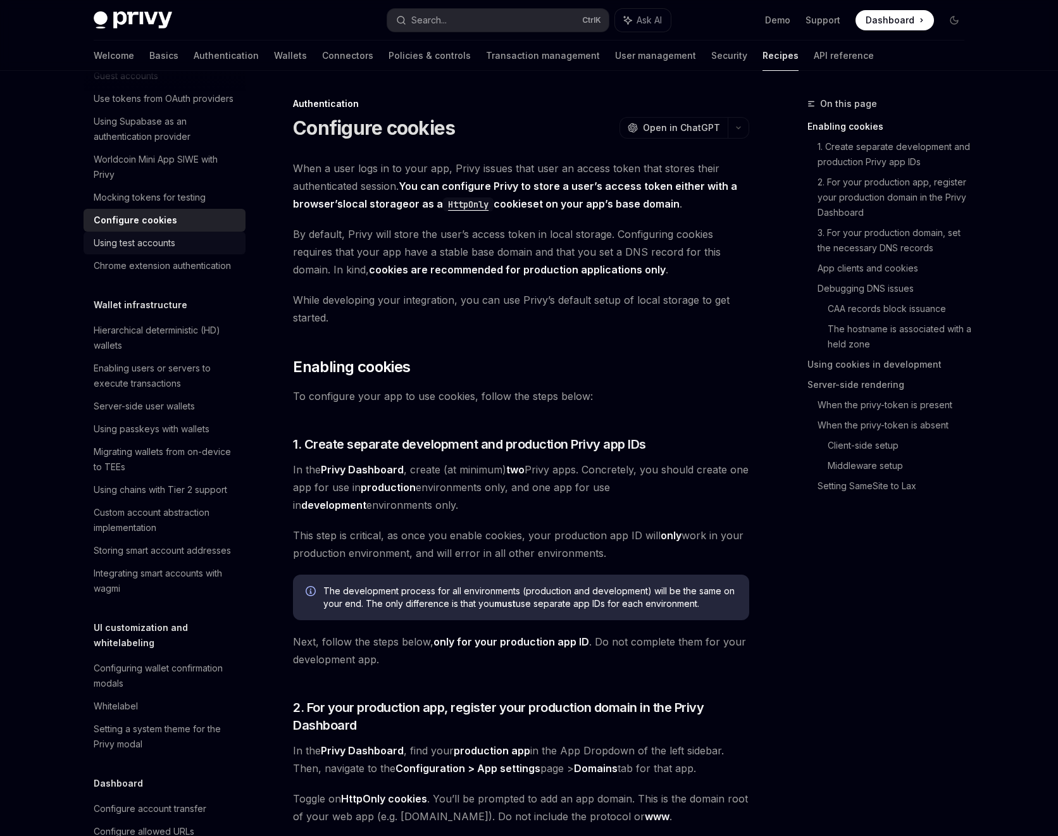
click at [166, 251] on div "Using test accounts" at bounding box center [135, 242] width 82 height 15
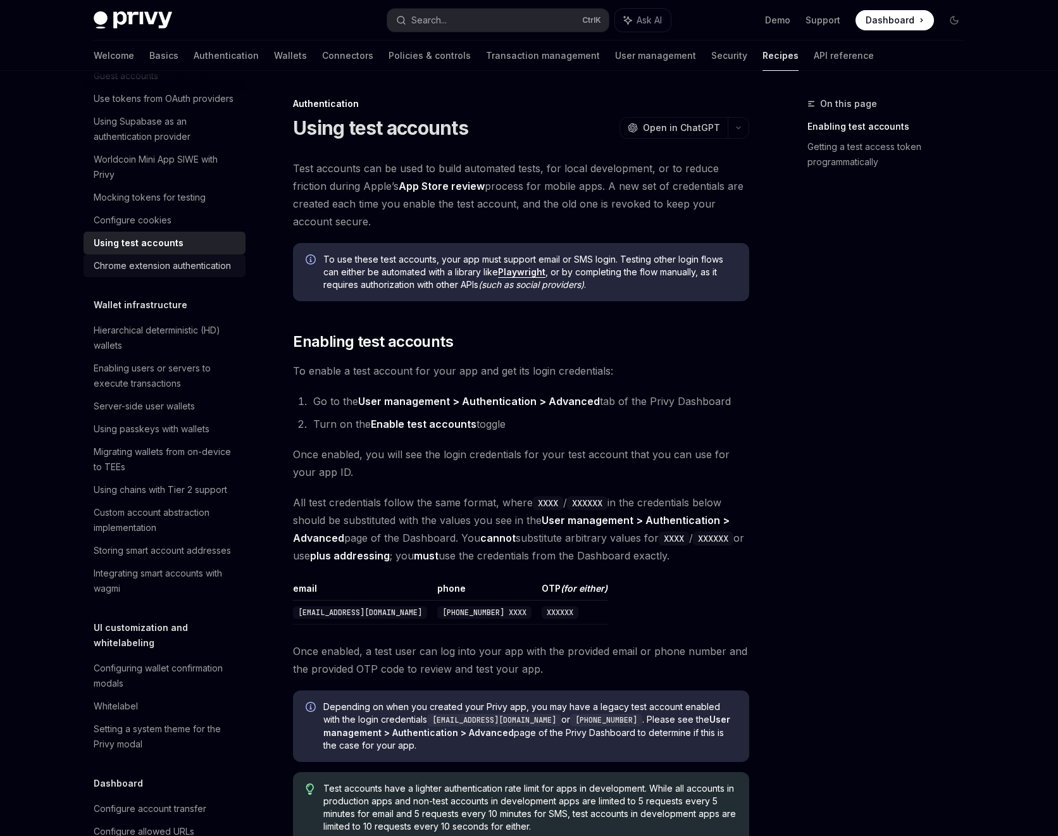
click at [163, 273] on div "Chrome extension authentication" at bounding box center [162, 265] width 137 height 15
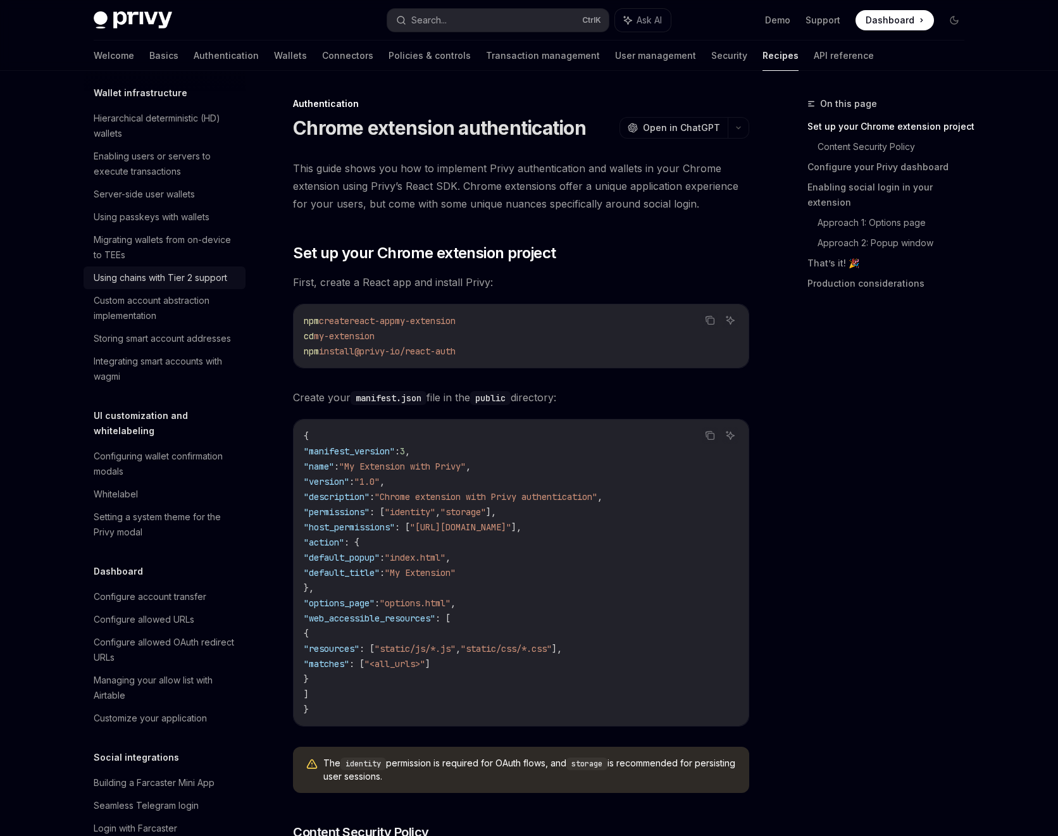
scroll to position [342, 0]
click at [189, 201] on div "Server-side user wallets" at bounding box center [144, 193] width 101 height 15
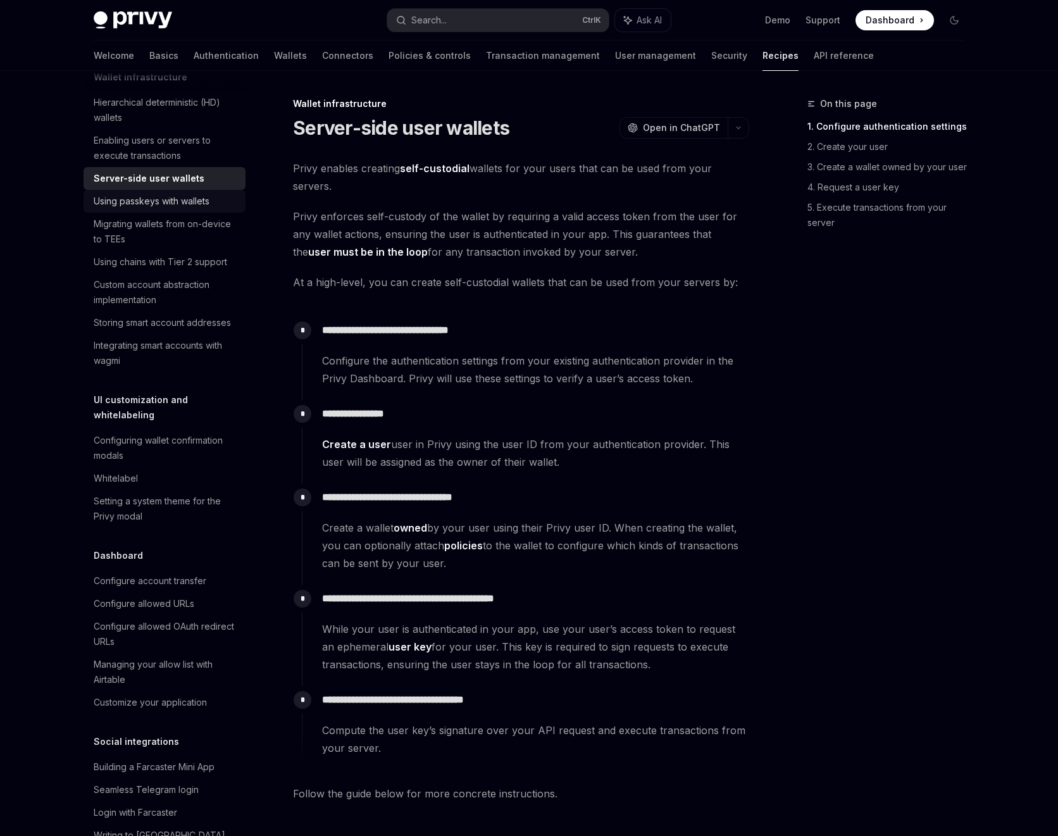
click at [190, 209] on div "Using passkeys with wallets" at bounding box center [152, 201] width 116 height 15
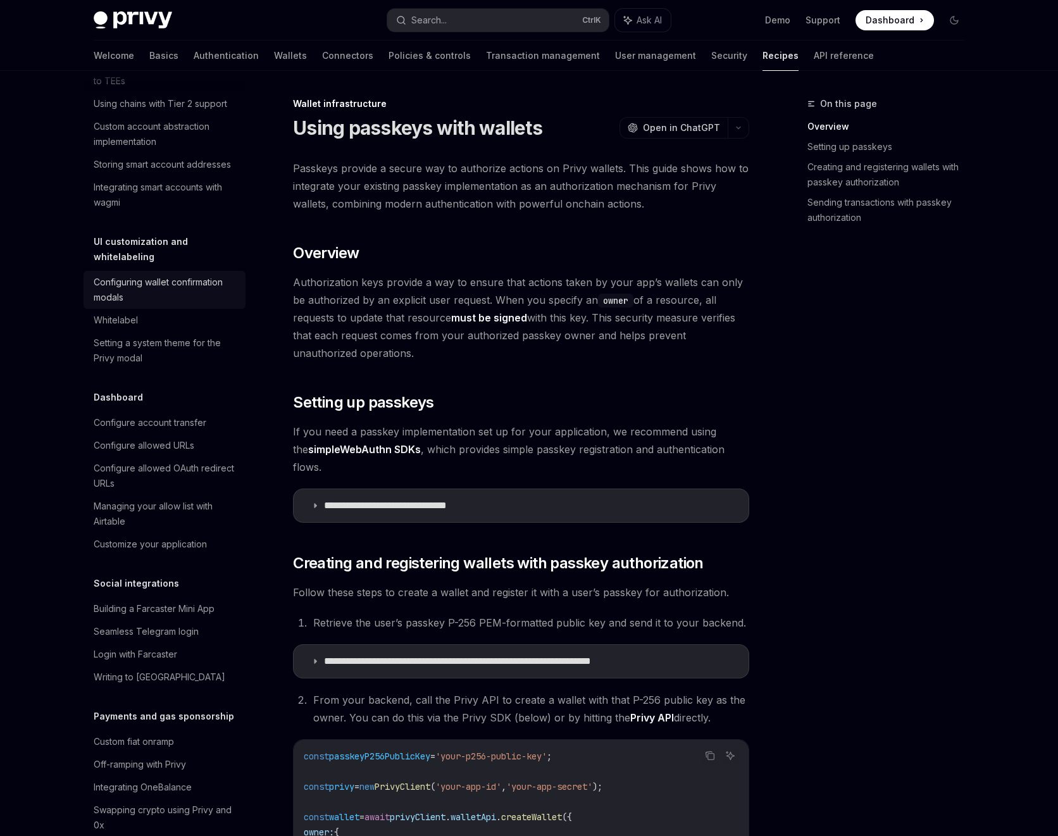
scroll to position [569, 0]
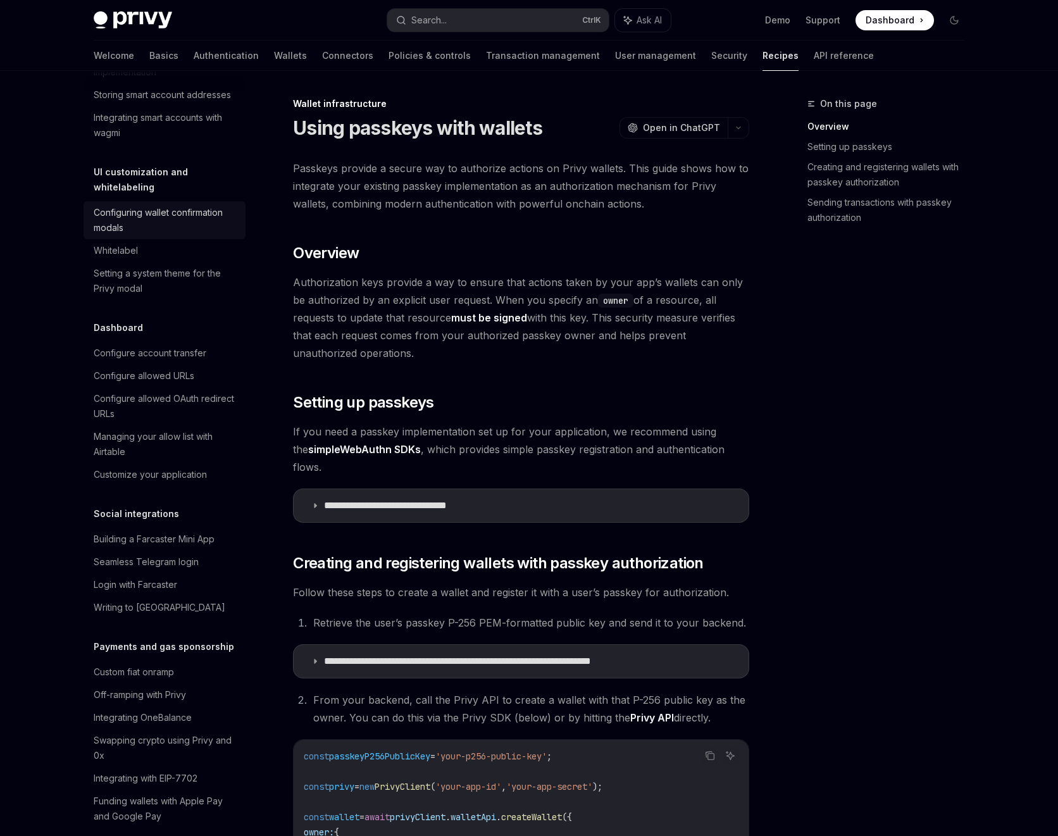
click at [156, 235] on div "Configuring wallet confirmation modals" at bounding box center [166, 220] width 144 height 30
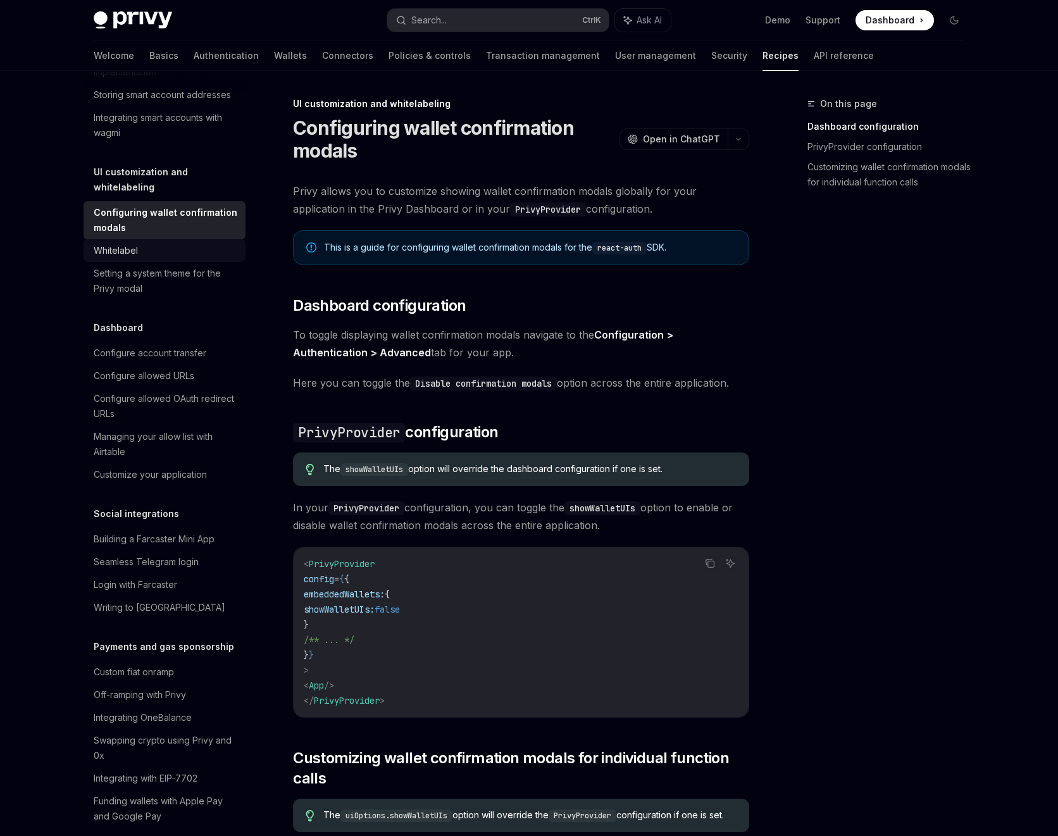
click at [111, 258] on div "Whitelabel" at bounding box center [116, 250] width 44 height 15
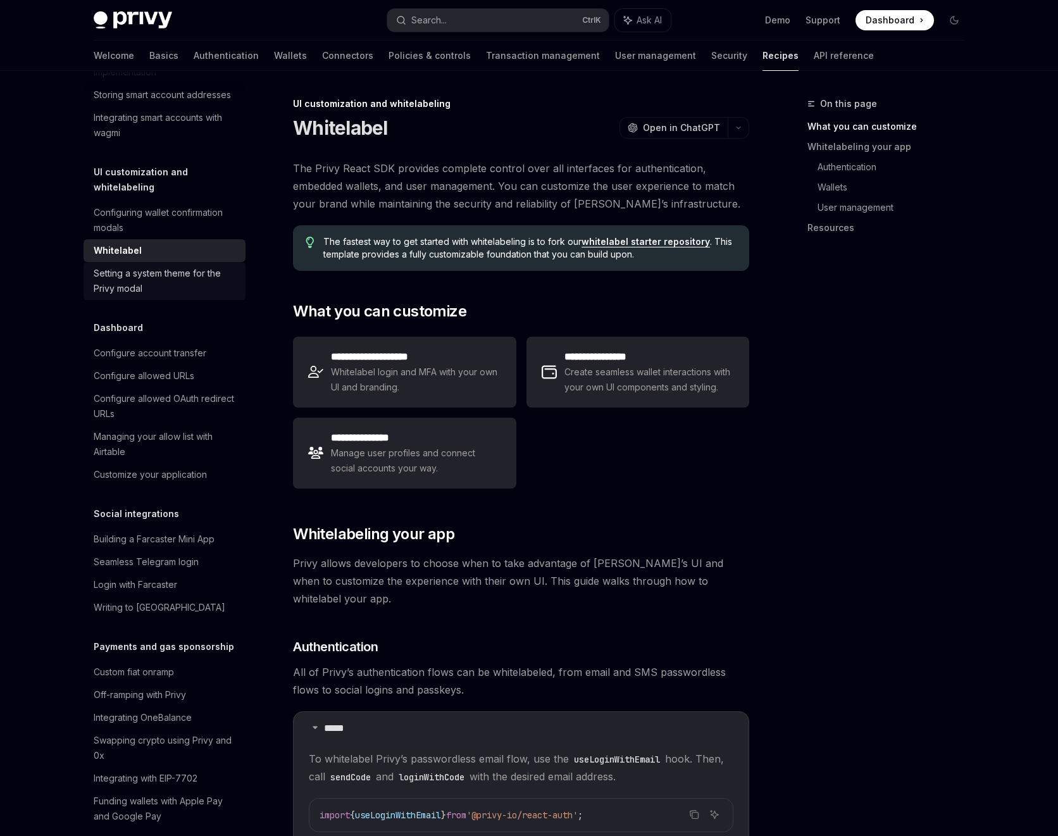
click at [161, 296] on div "Setting a system theme for the Privy modal" at bounding box center [166, 281] width 144 height 30
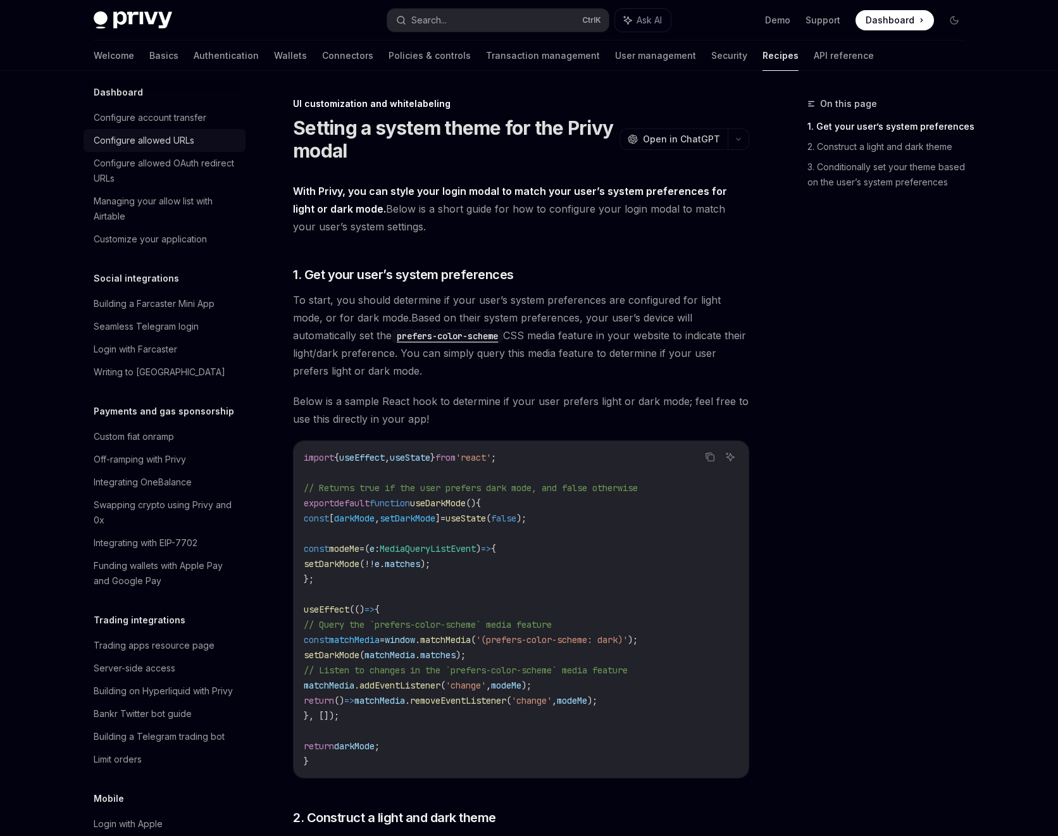
scroll to position [911, 0]
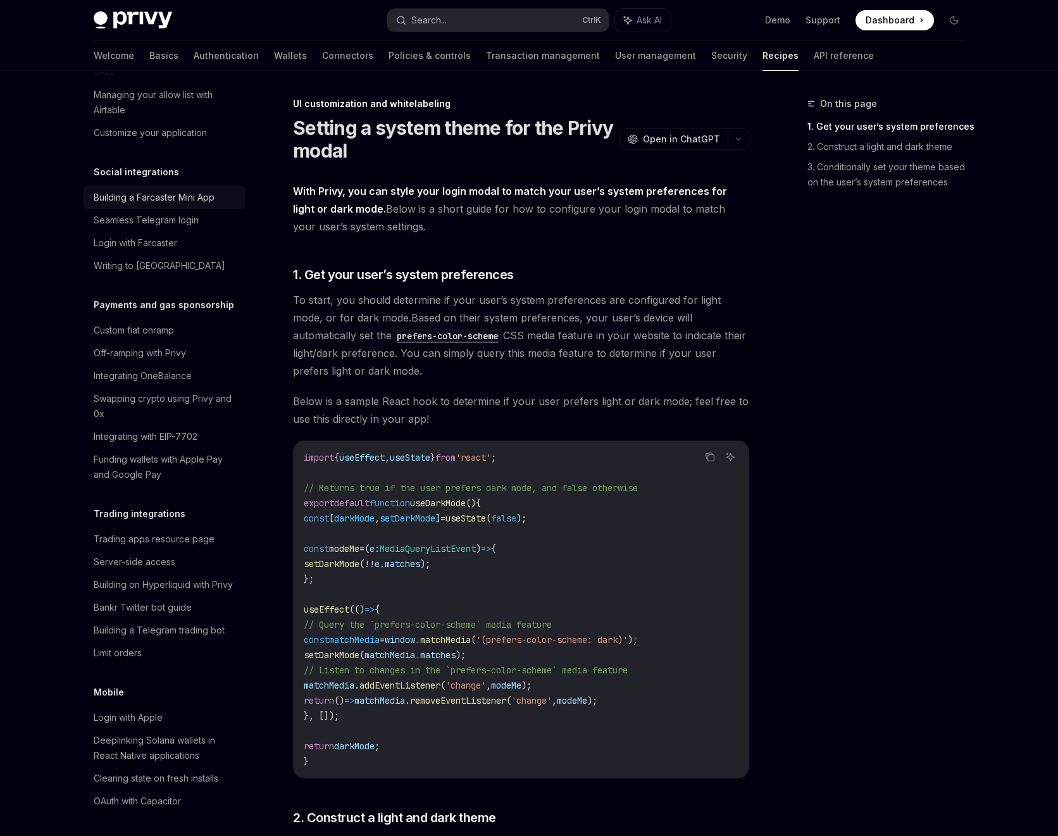
click at [164, 205] on div "Building a Farcaster Mini App" at bounding box center [154, 197] width 121 height 15
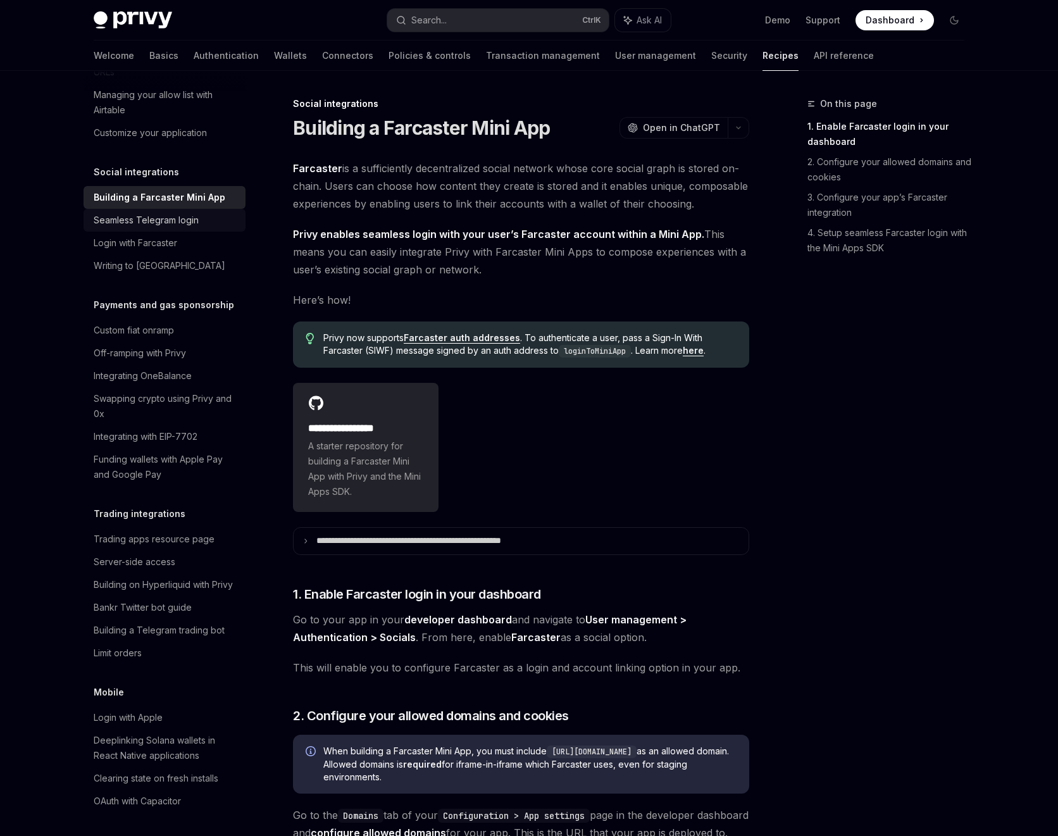
click at [165, 232] on link "Seamless Telegram login" at bounding box center [165, 220] width 162 height 23
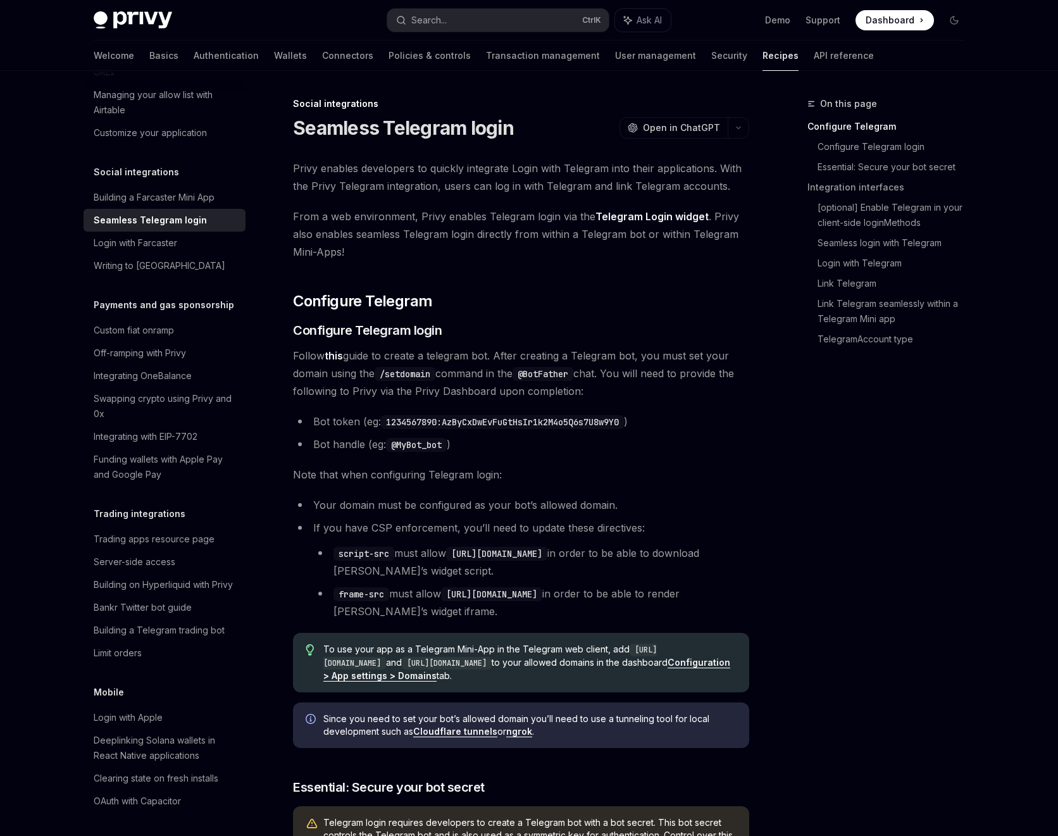
click at [168, 232] on link "Seamless Telegram login" at bounding box center [165, 220] width 162 height 23
click at [204, 205] on div "Building a Farcaster Mini App" at bounding box center [154, 197] width 121 height 15
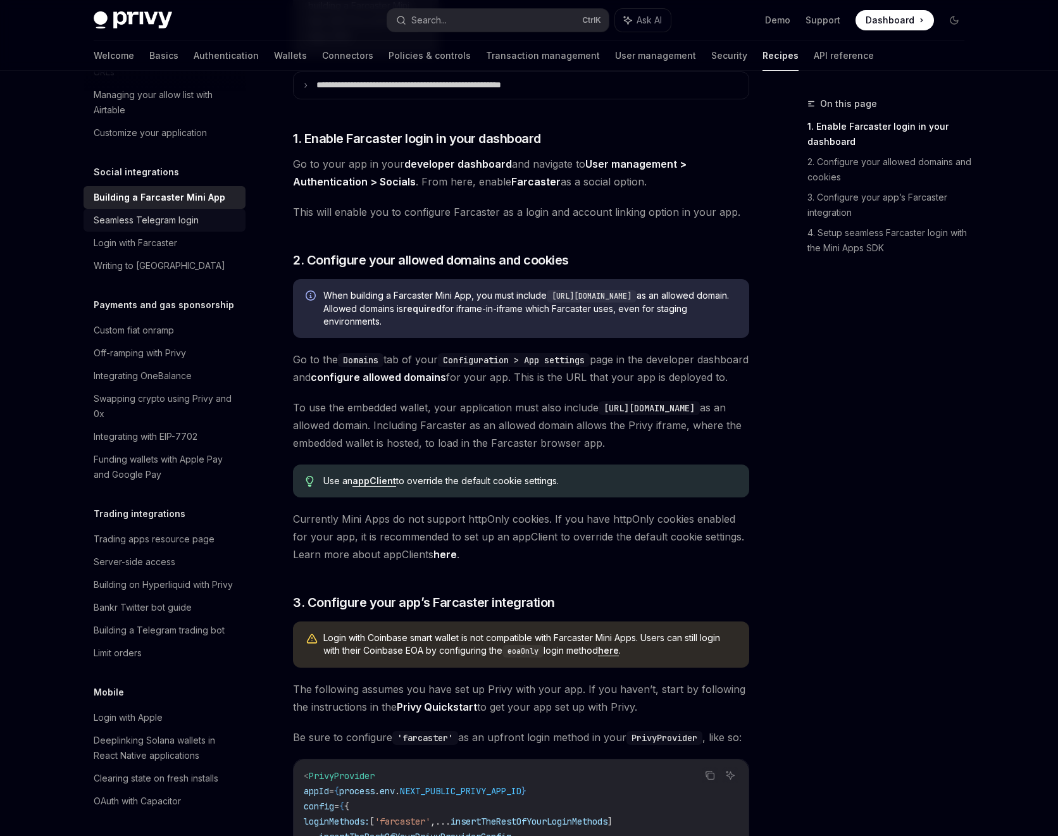
scroll to position [1025, 0]
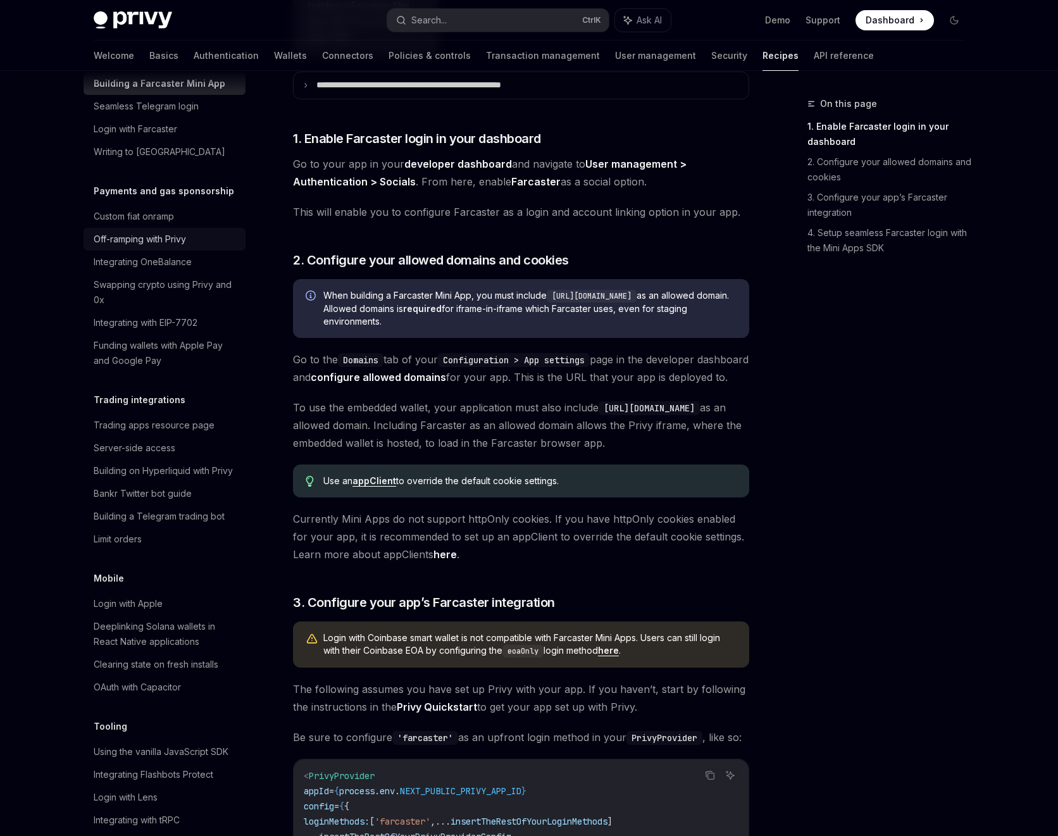
click at [170, 251] on link "Off-ramping with Privy" at bounding box center [165, 239] width 162 height 23
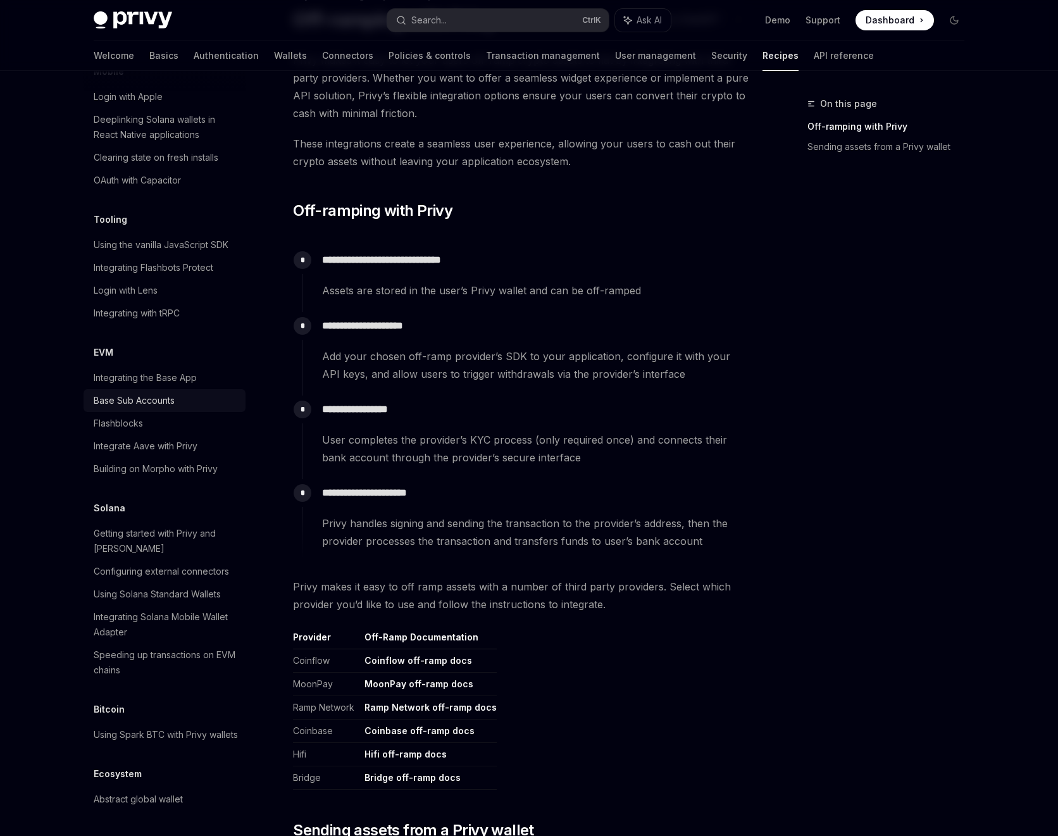
scroll to position [228, 0]
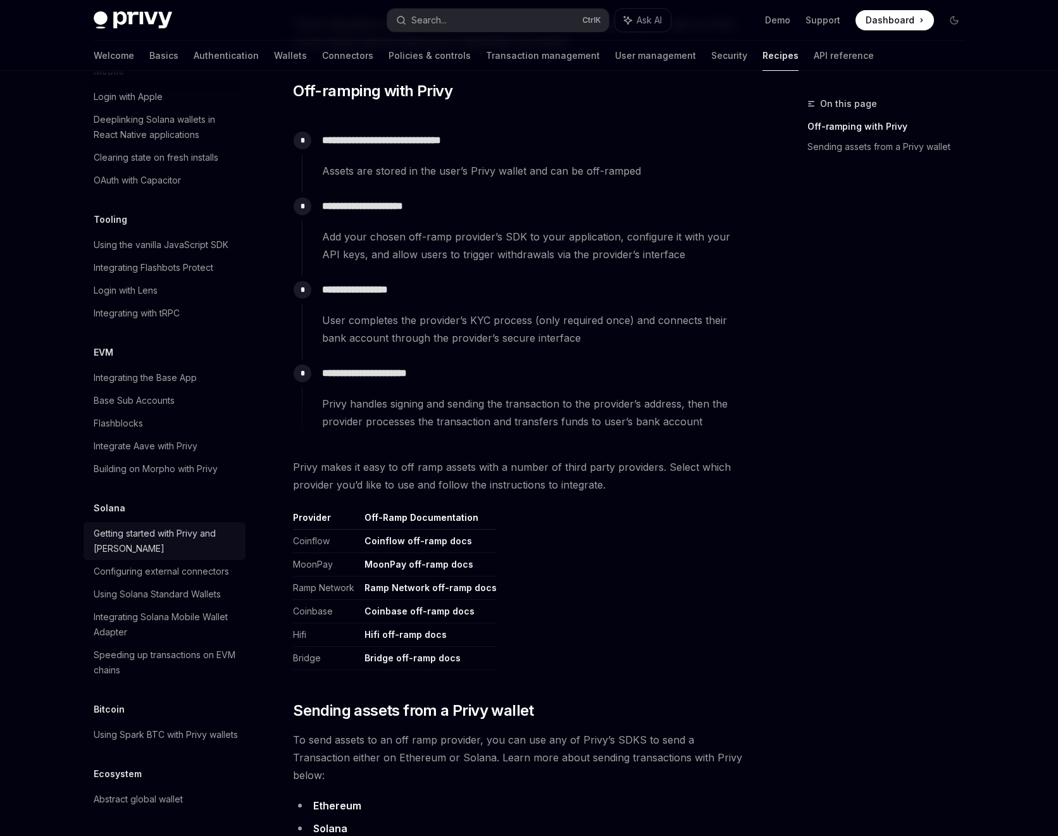
click at [178, 526] on div "Getting started with Privy and [PERSON_NAME]" at bounding box center [166, 541] width 144 height 30
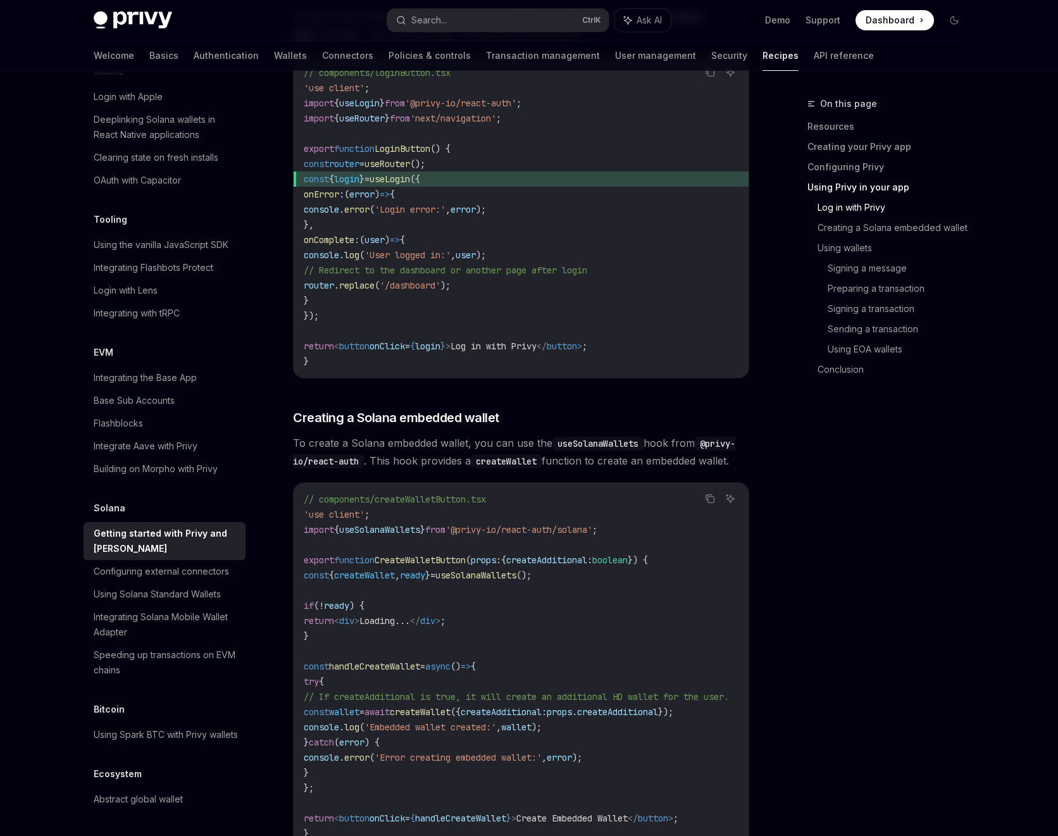
scroll to position [1367, 0]
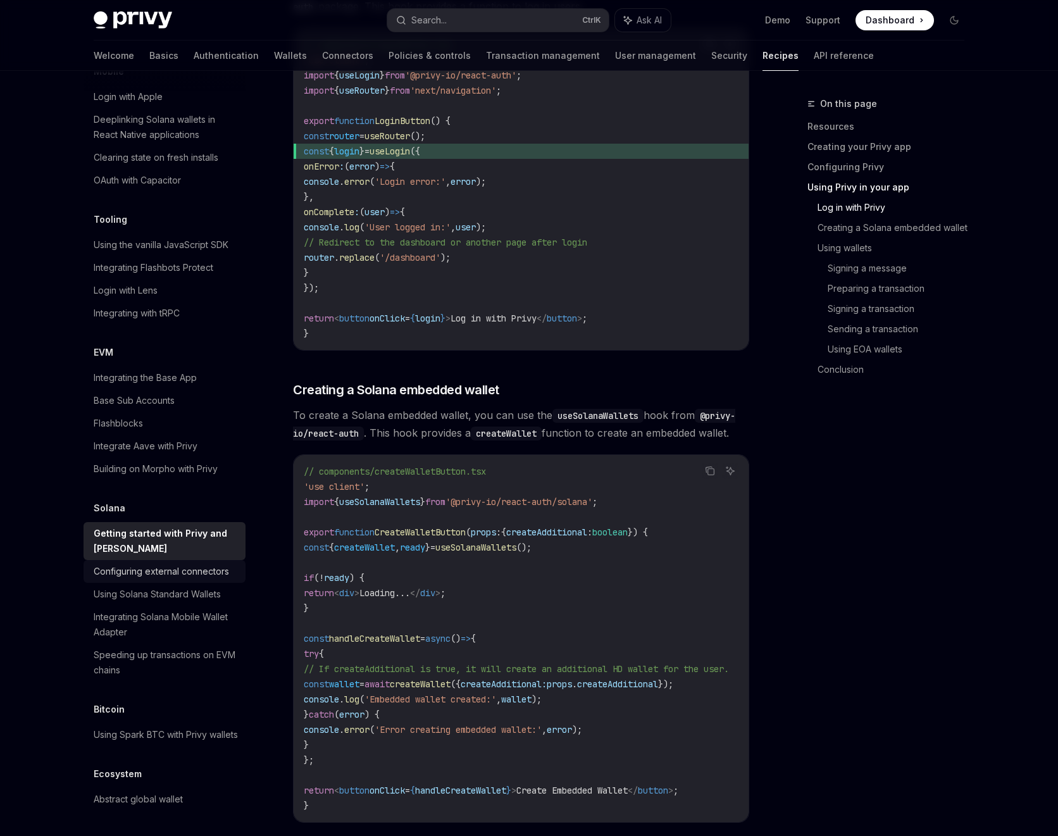
click at [147, 564] on div "Configuring external connectors" at bounding box center [161, 571] width 135 height 15
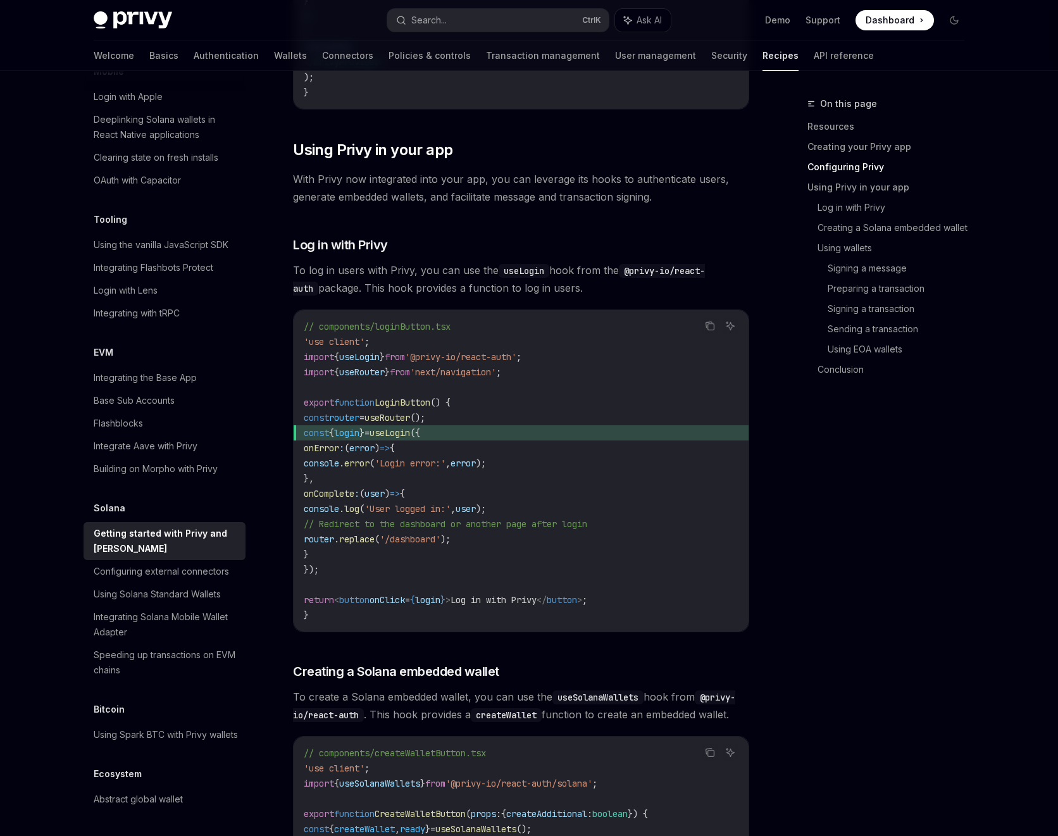
scroll to position [887, 0]
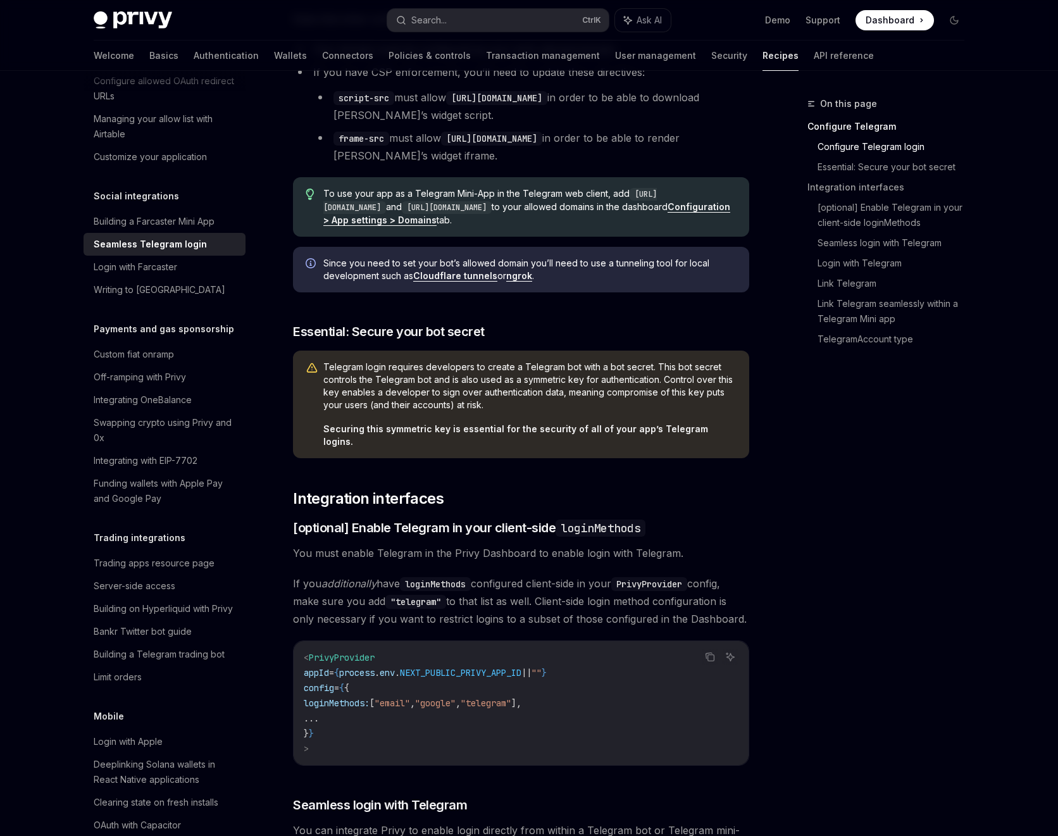
scroll to position [199, 0]
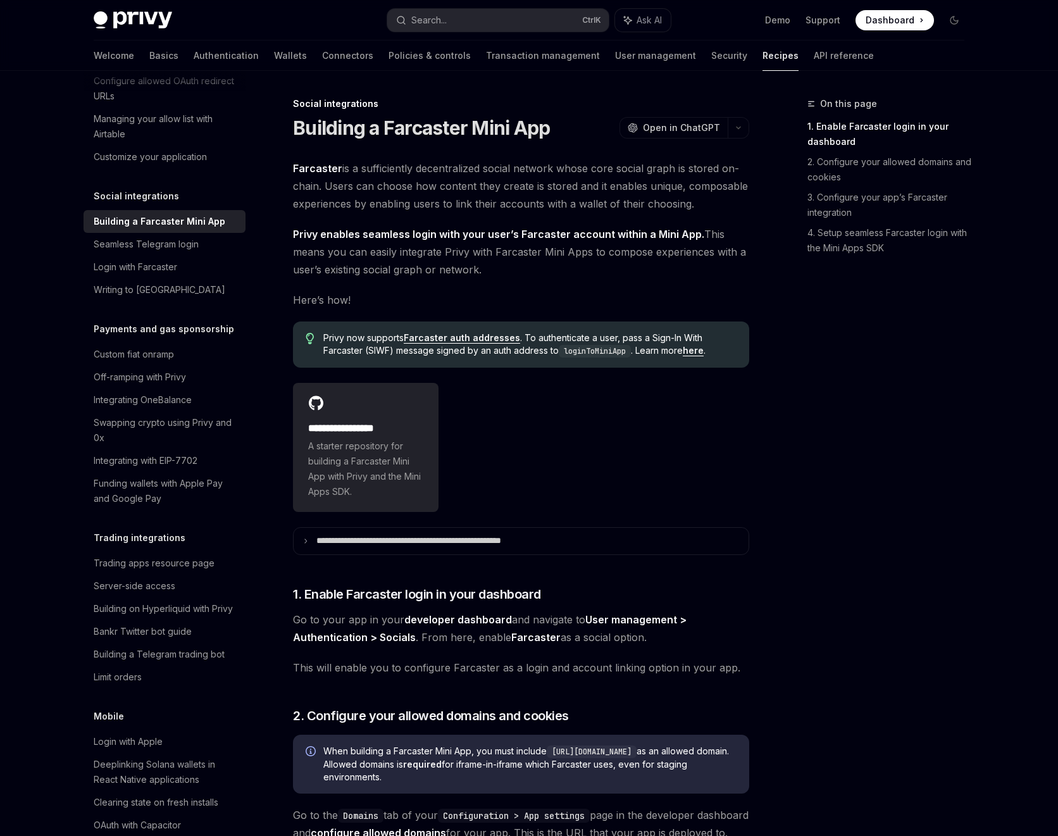
scroll to position [473, 0]
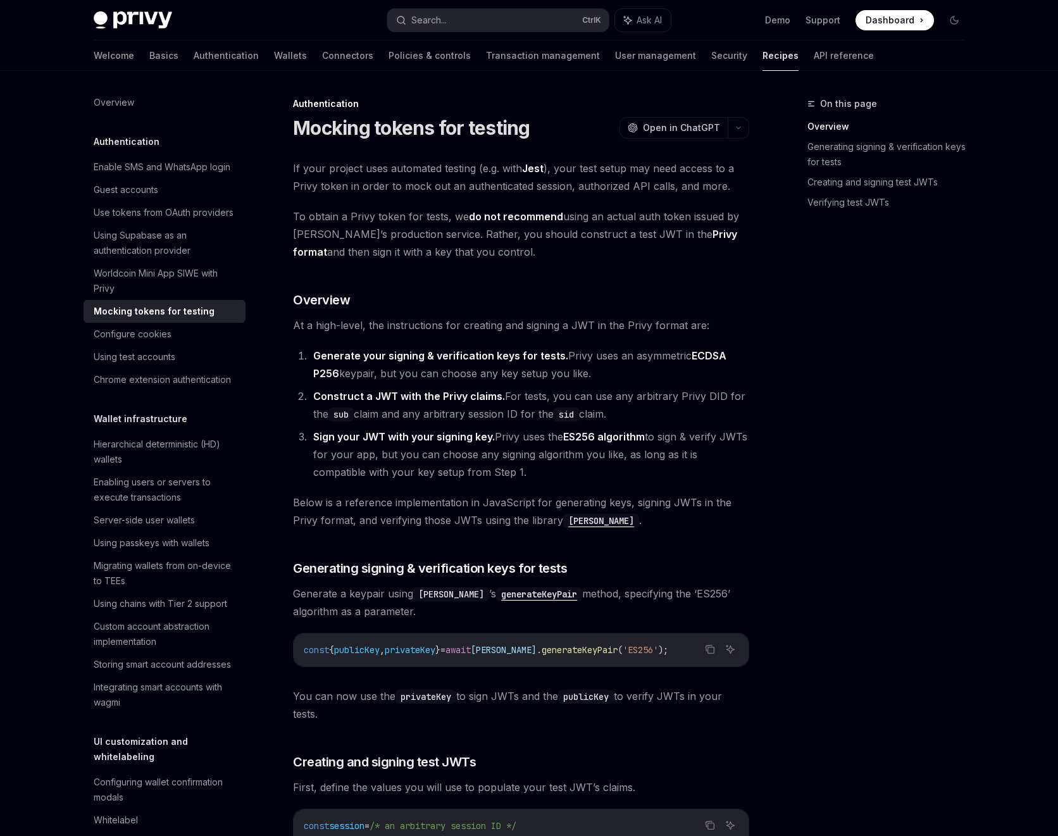
scroll to position [1631, 0]
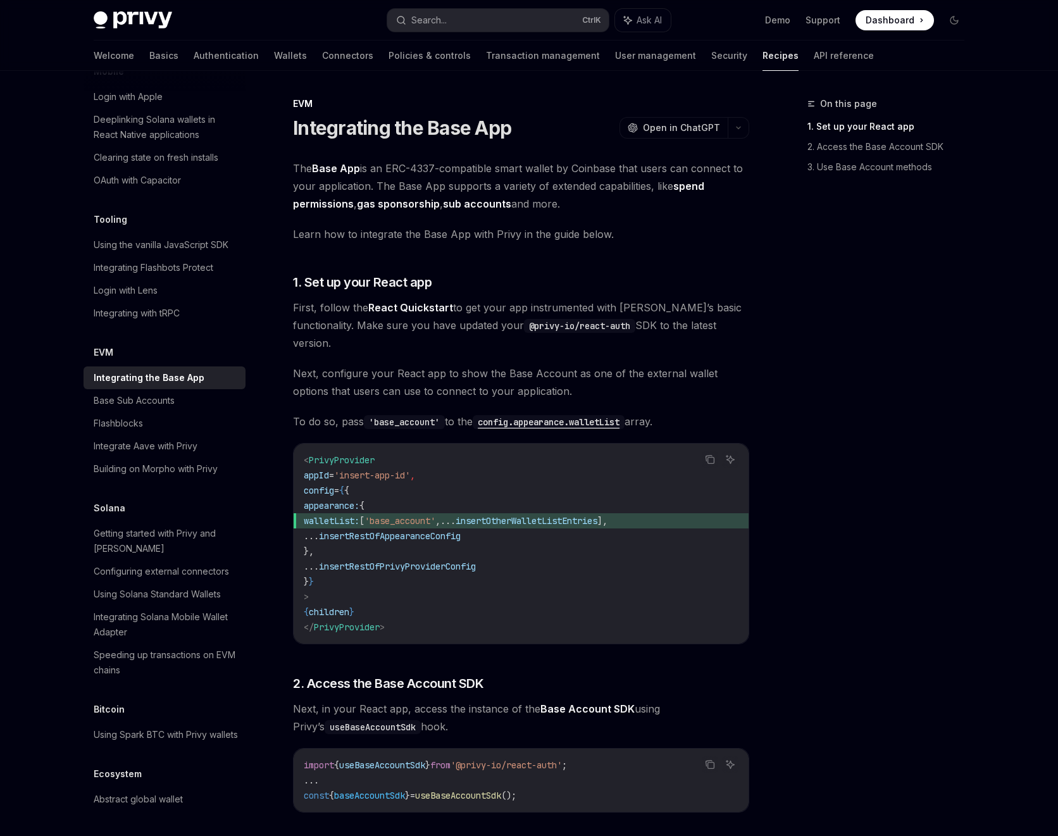
type textarea "*"
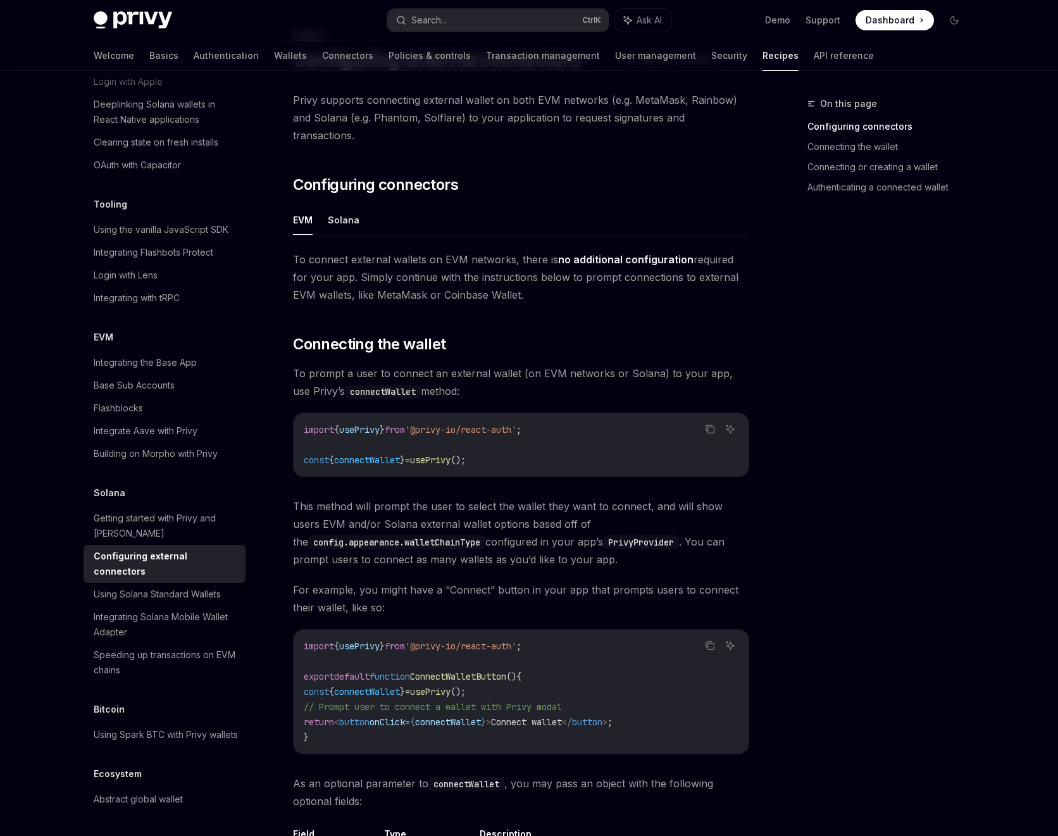
scroll to position [228, 0]
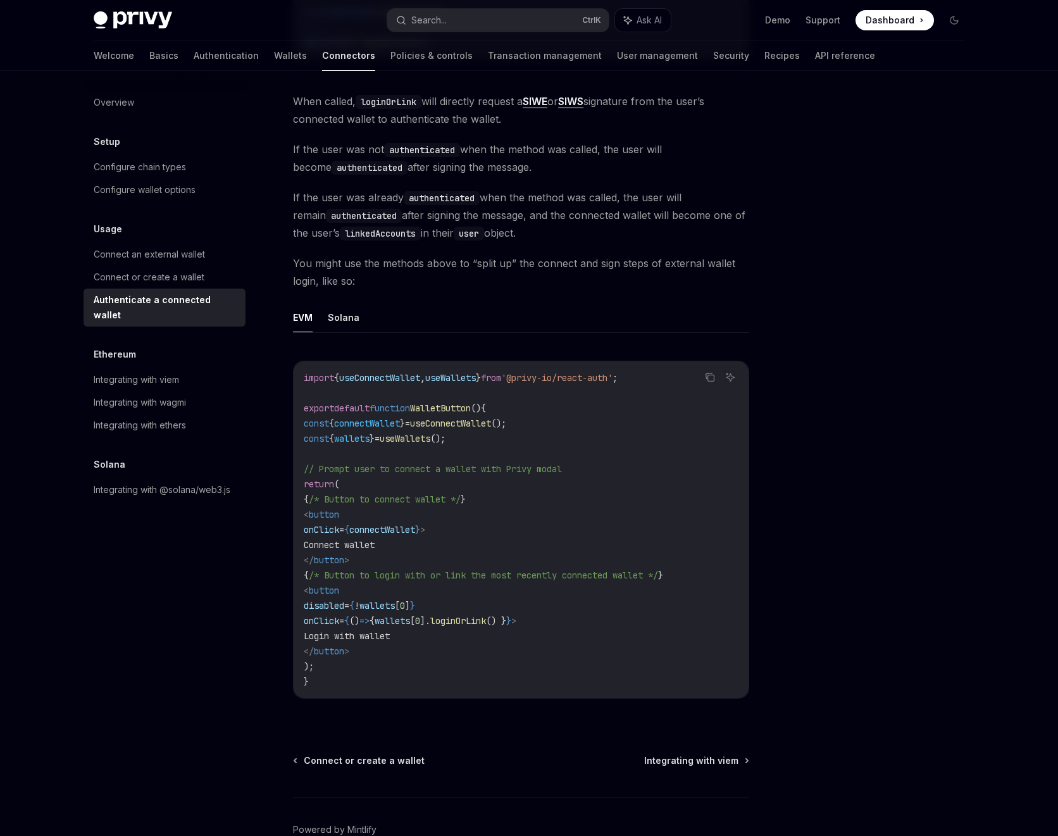
scroll to position [501, 0]
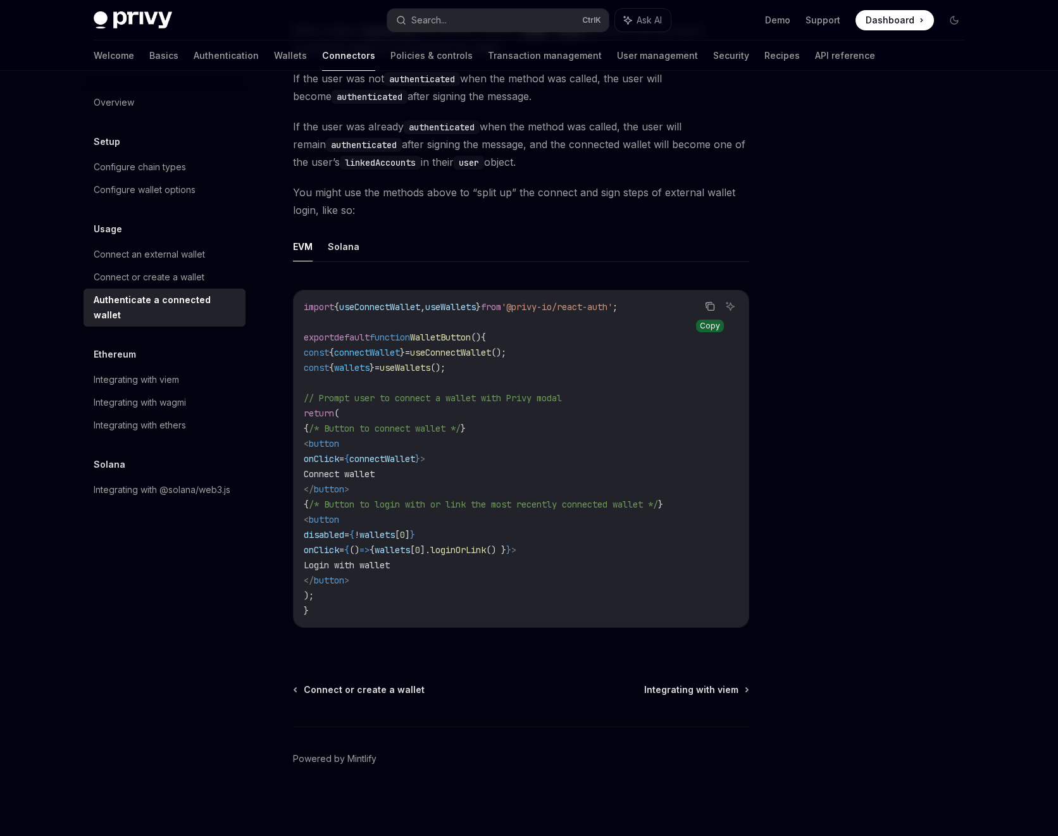
click at [705, 307] on icon "Copy the contents from the code block" at bounding box center [710, 306] width 10 height 10
click at [182, 395] on div "Integrating with wagmi" at bounding box center [140, 402] width 92 height 15
type textarea "*"
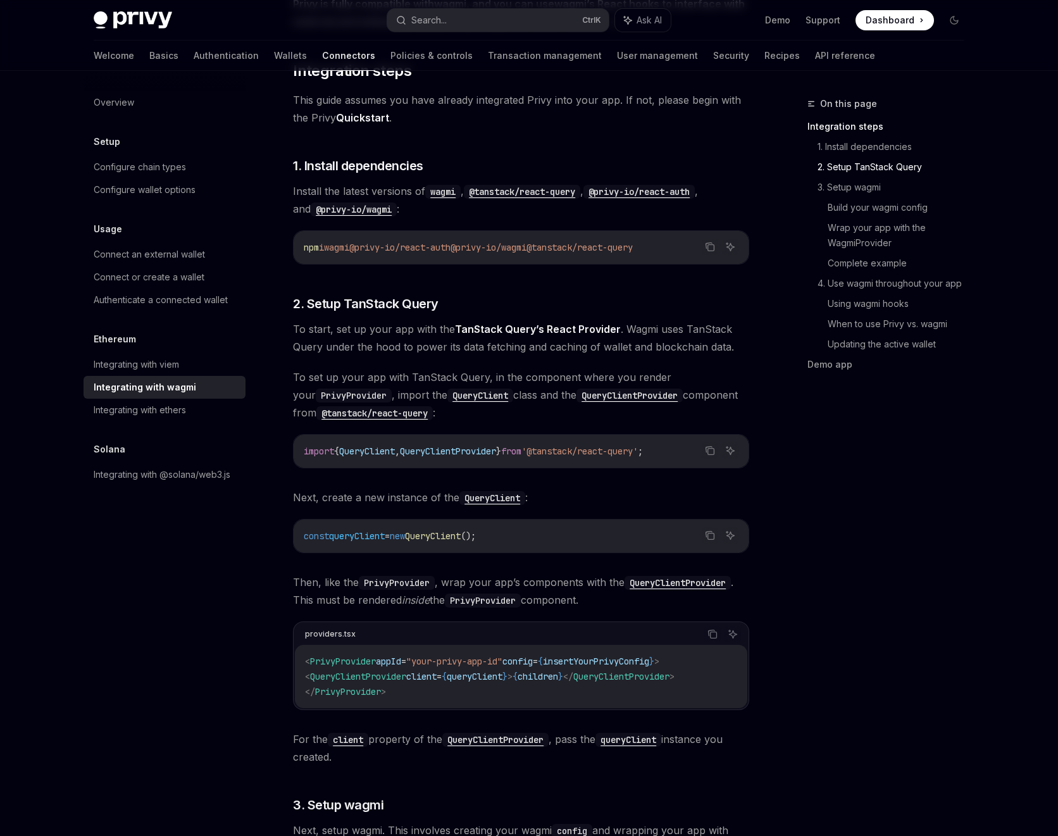
scroll to position [456, 0]
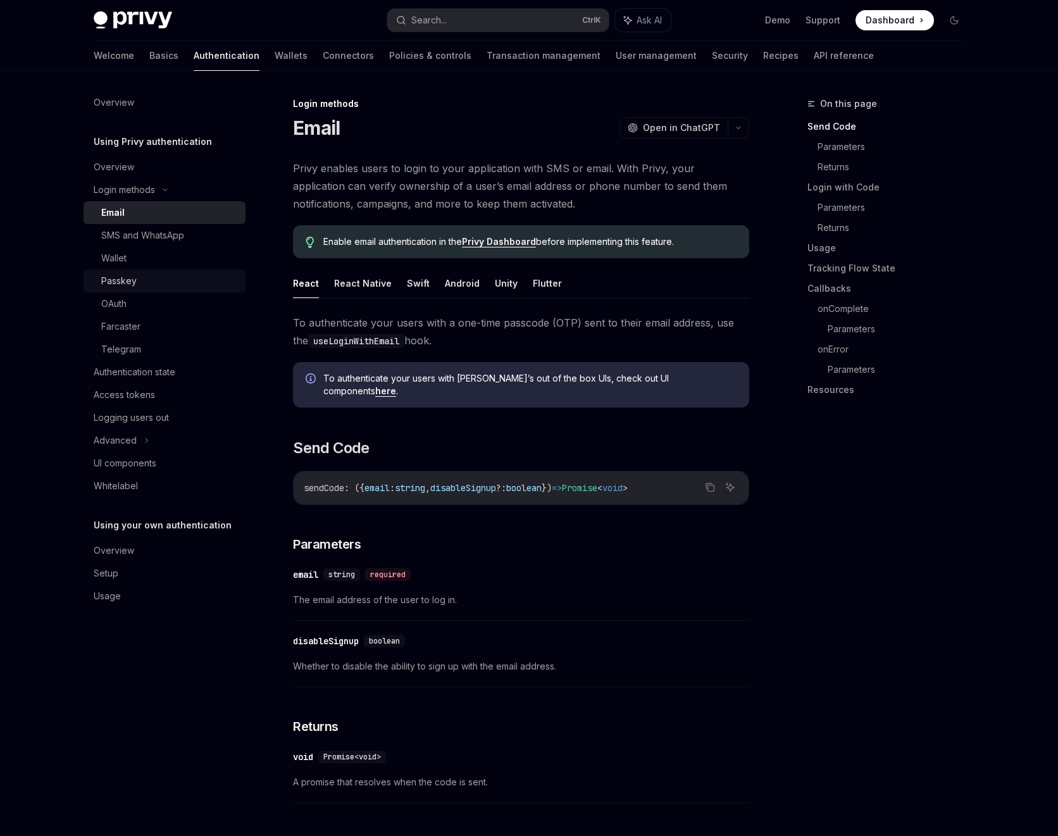
click at [147, 271] on link "Passkey" at bounding box center [165, 281] width 162 height 23
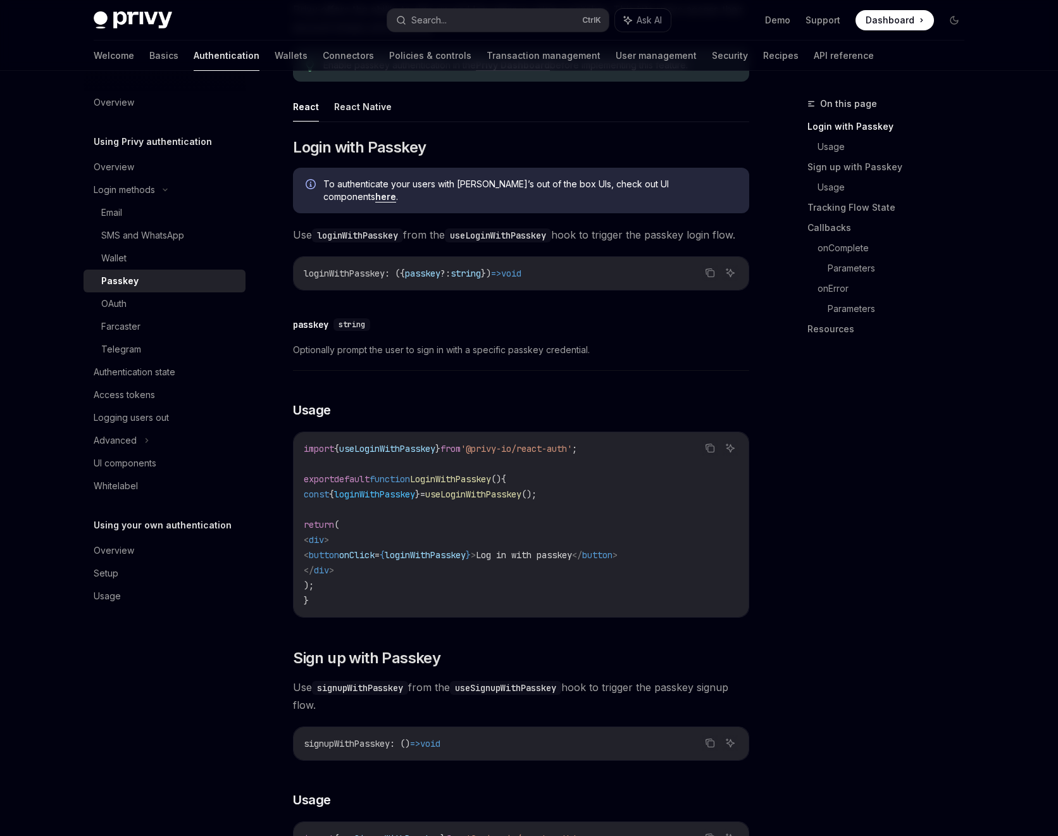
scroll to position [228, 0]
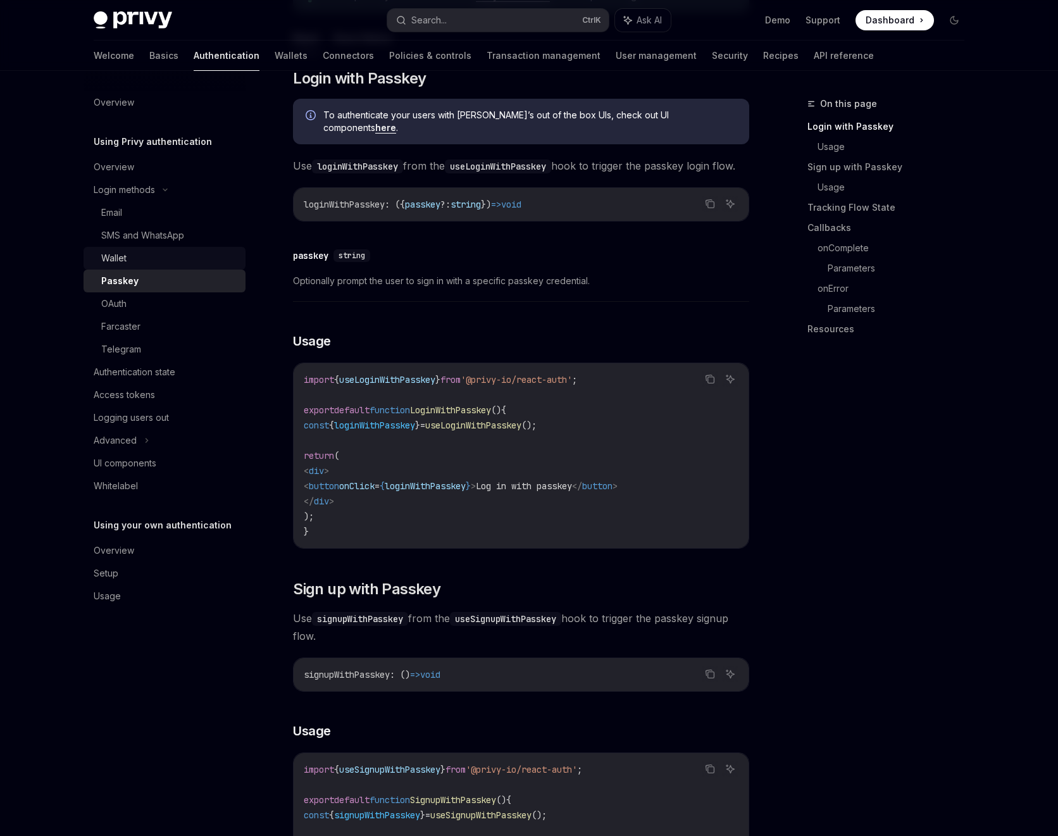
click at [142, 251] on div "Wallet" at bounding box center [169, 258] width 137 height 15
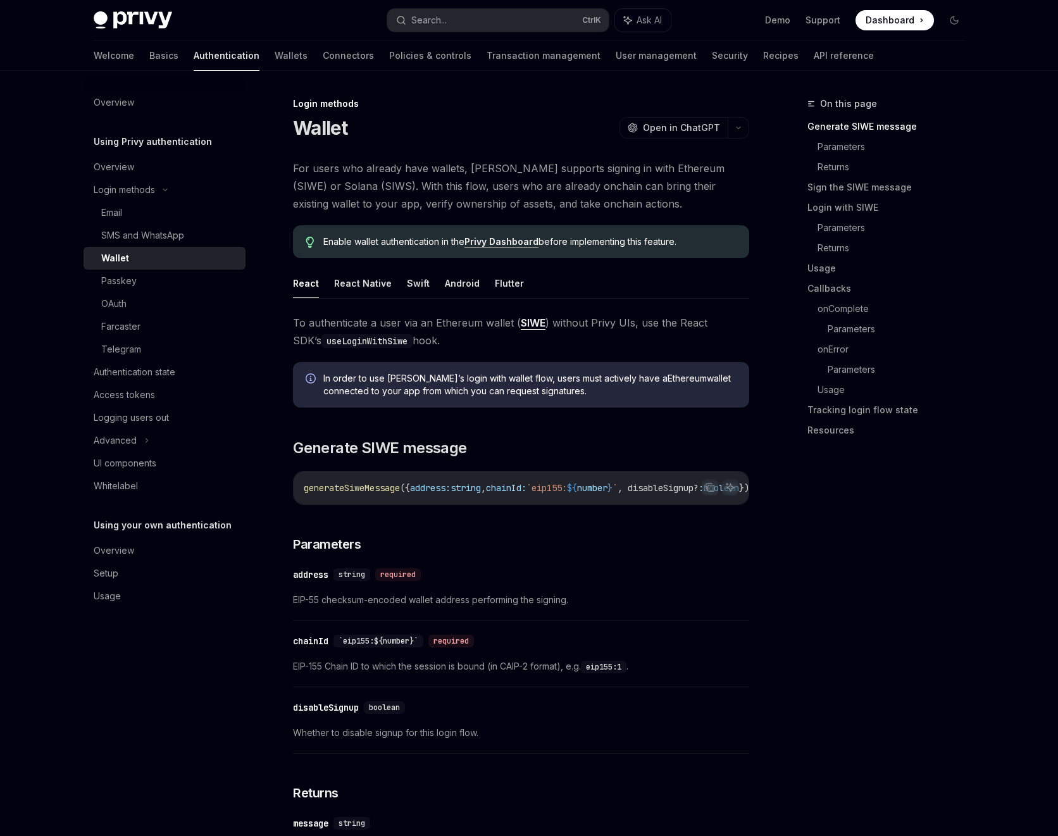
click at [157, 142] on h5 "Using Privy authentication" at bounding box center [153, 141] width 118 height 15
click at [149, 70] on div at bounding box center [163, 70] width 29 height 1
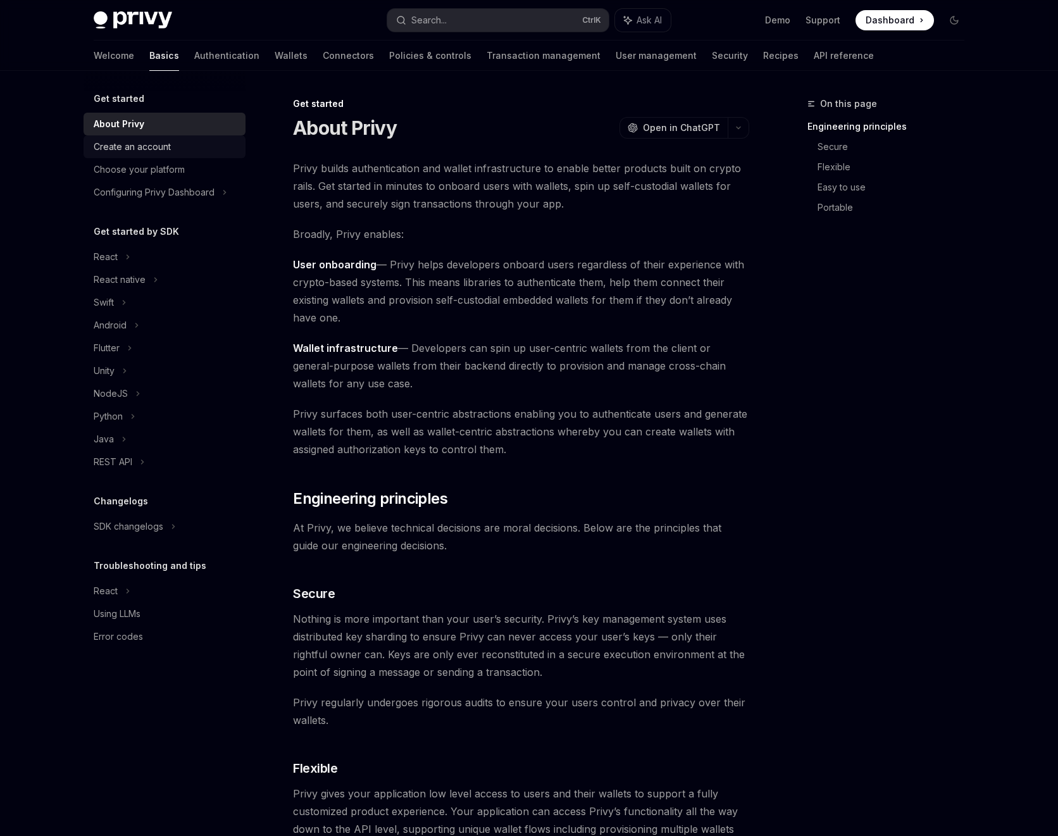
click at [190, 150] on div "Create an account" at bounding box center [166, 146] width 144 height 15
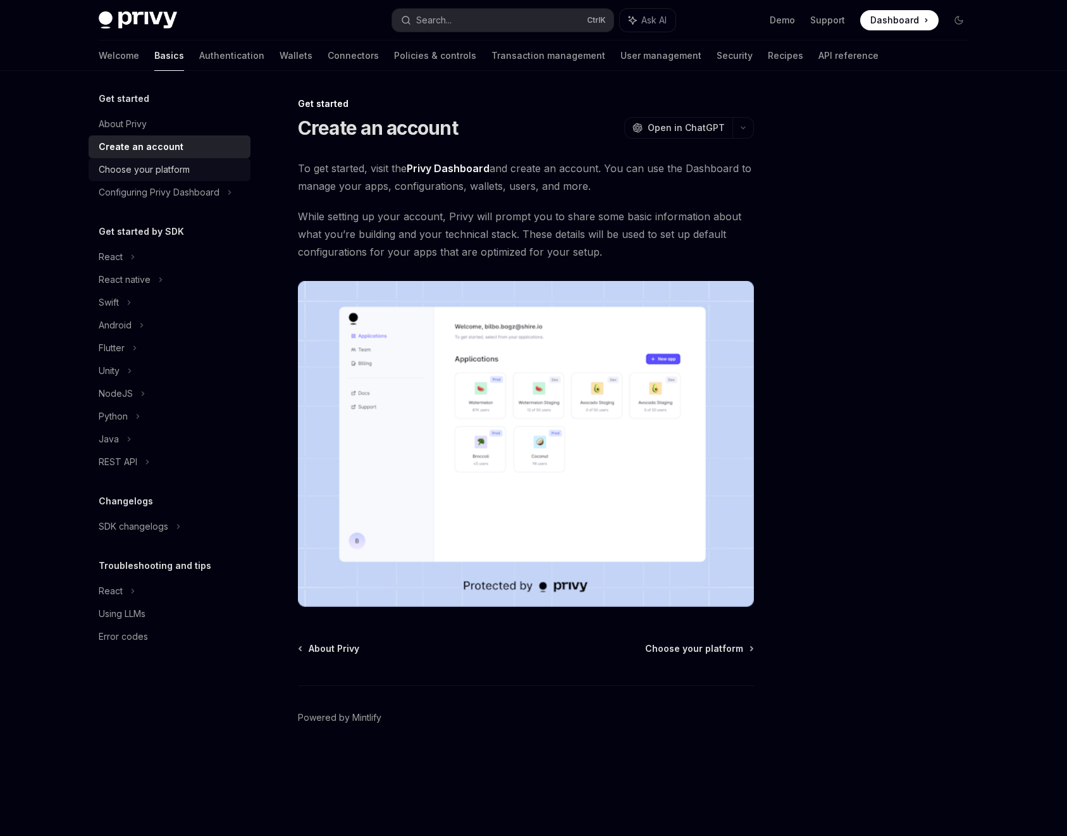
click at [192, 169] on div "Choose your platform" at bounding box center [171, 169] width 144 height 15
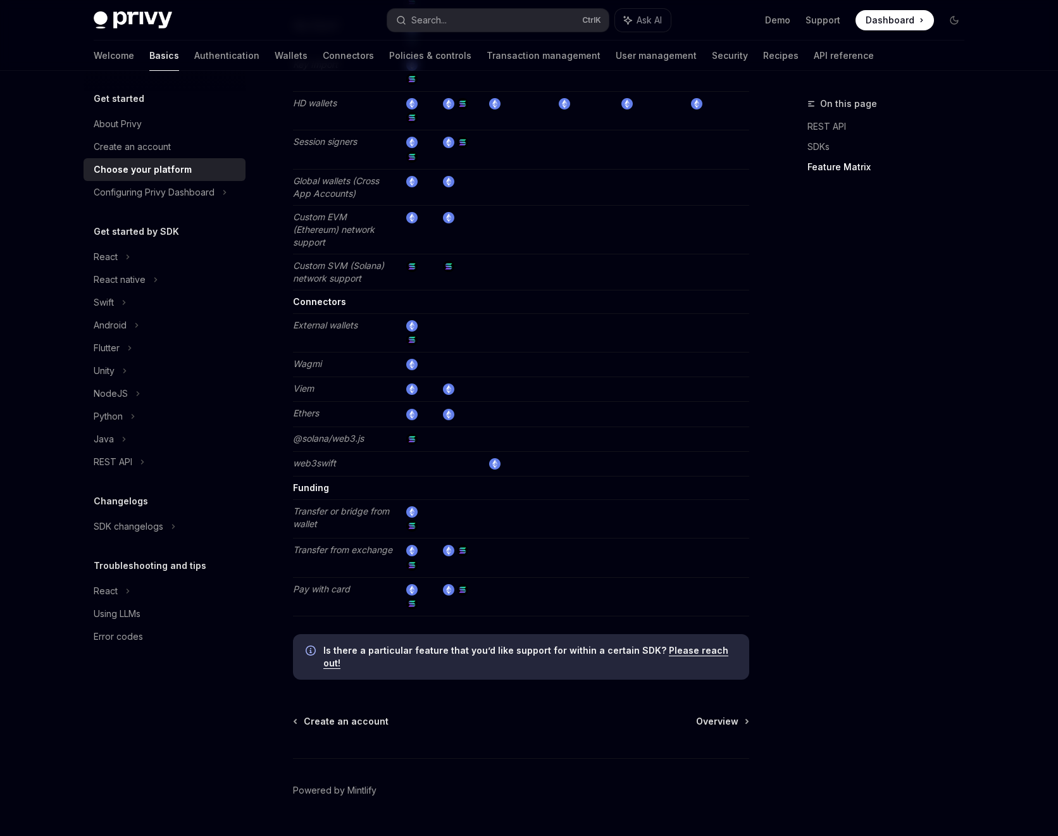
scroll to position [2073, 0]
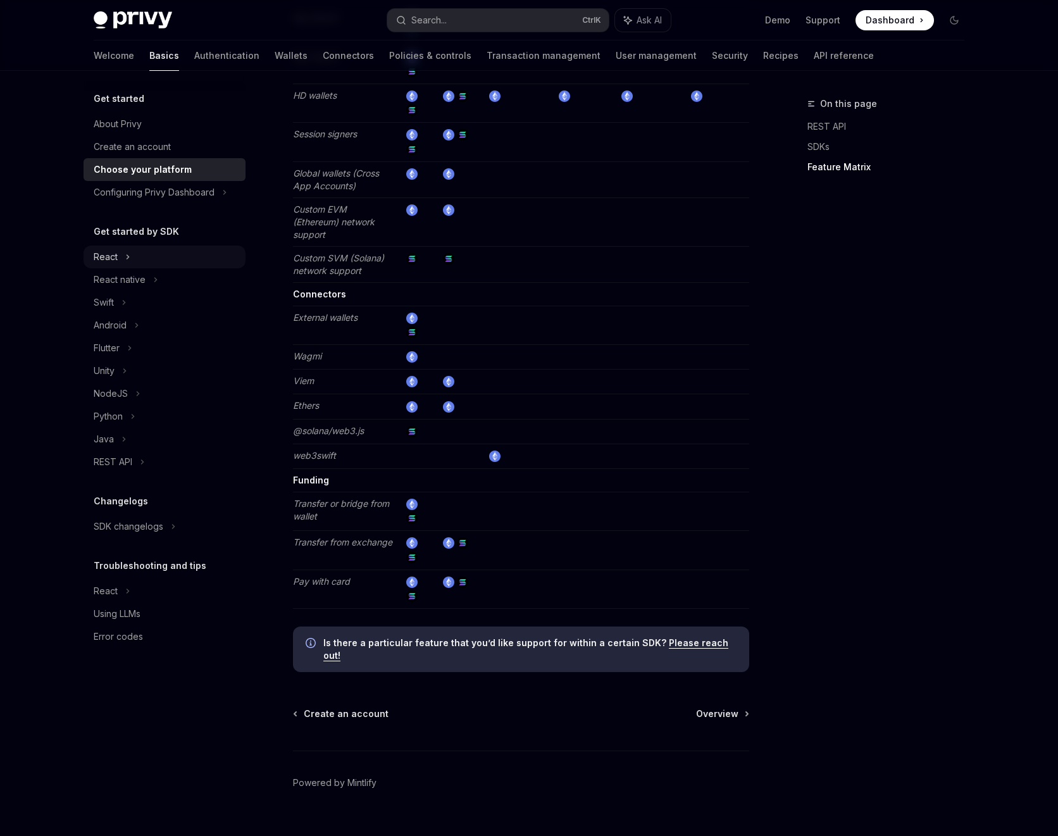
click at [145, 249] on div "React" at bounding box center [165, 256] width 162 height 23
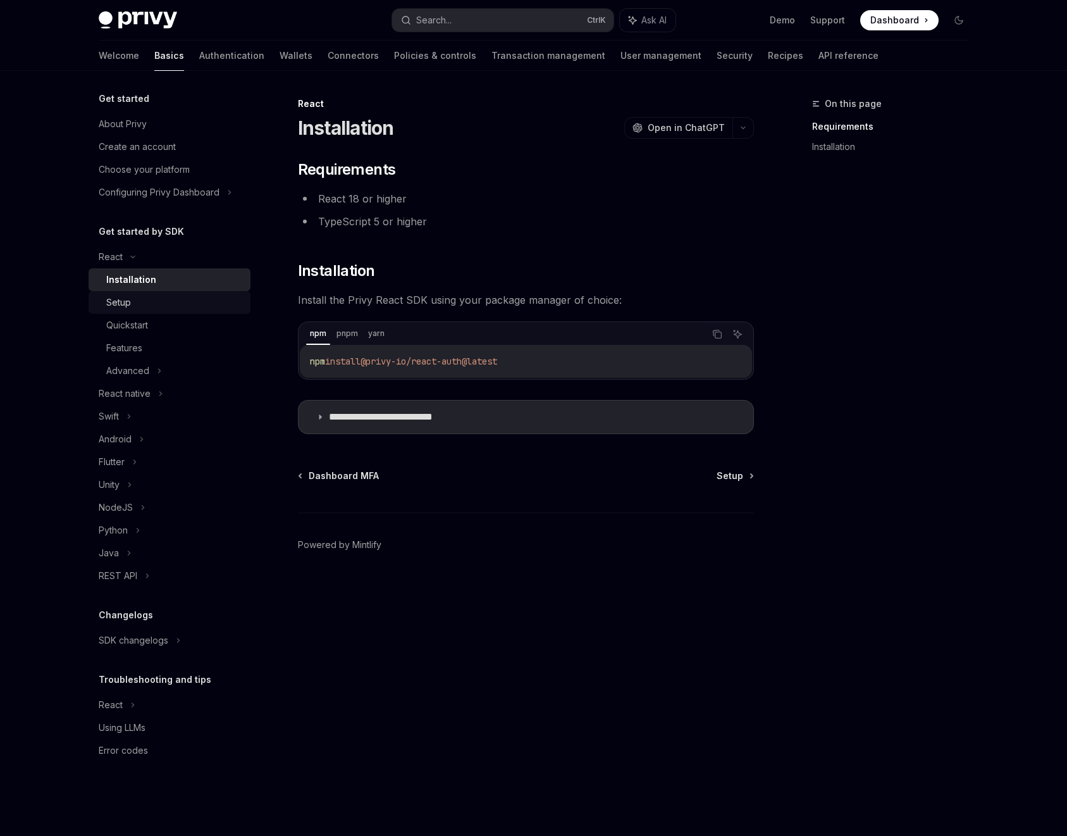
click at [171, 304] on div "Setup" at bounding box center [174, 302] width 137 height 15
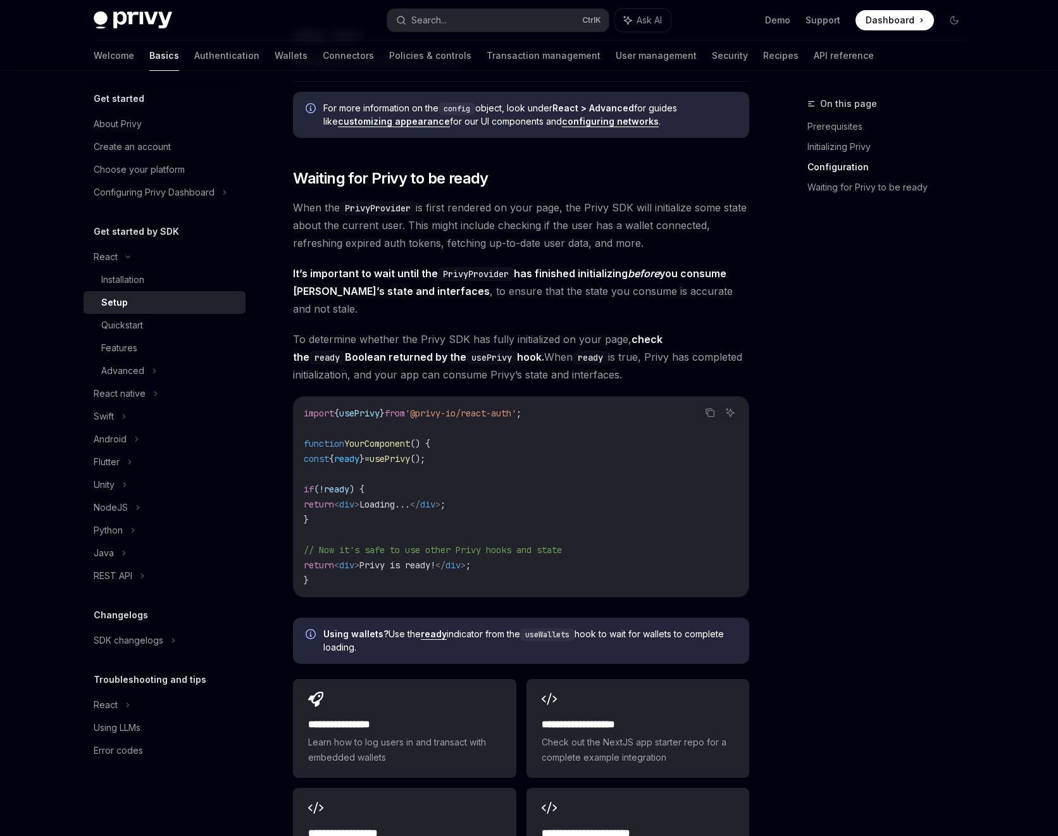
scroll to position [1139, 0]
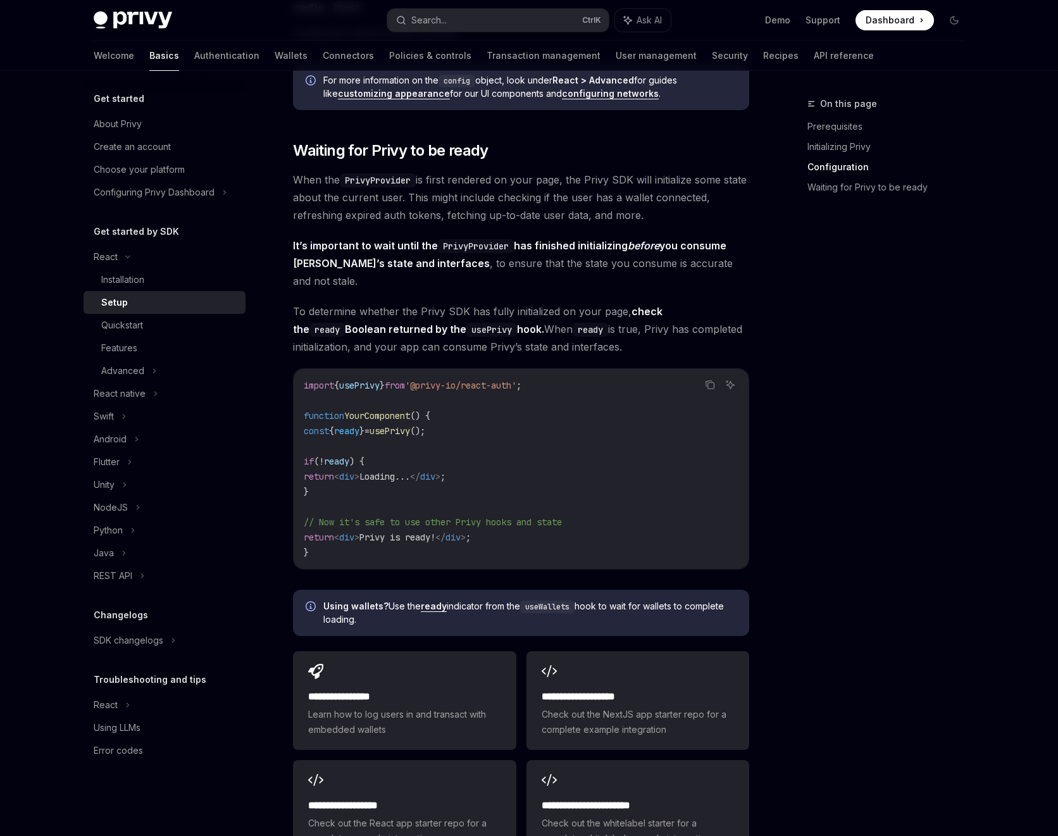
click at [149, 16] on img at bounding box center [133, 20] width 78 height 18
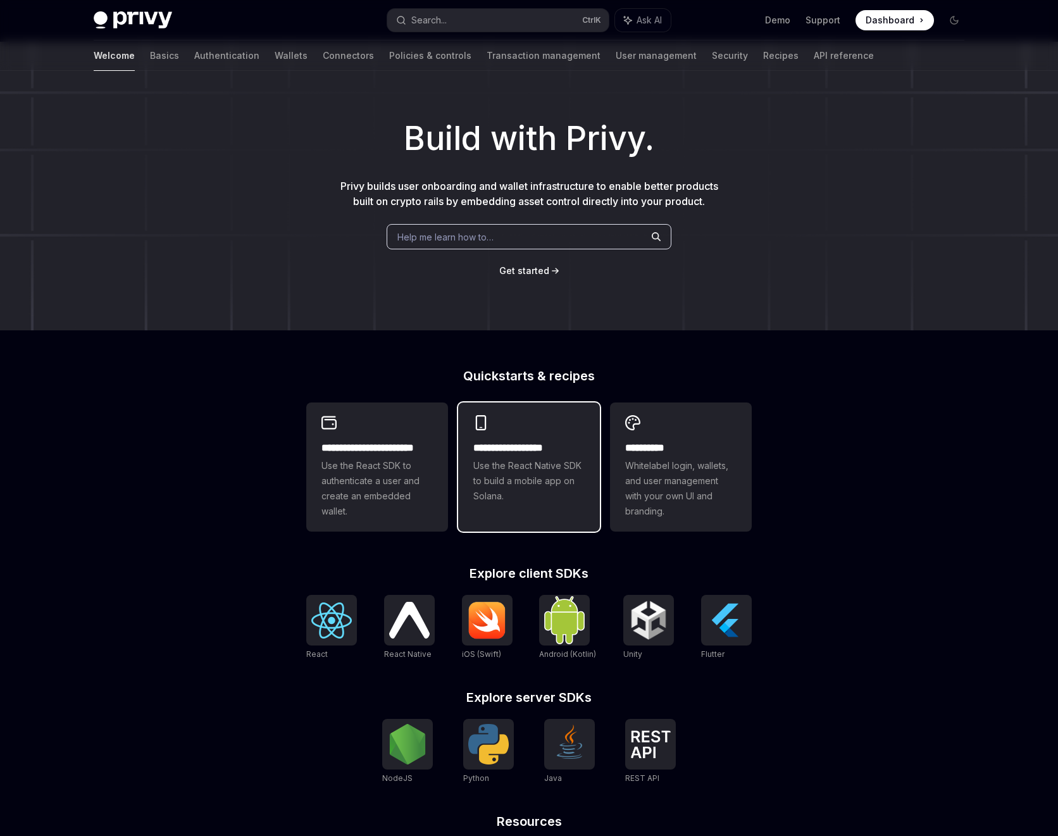
scroll to position [170, 0]
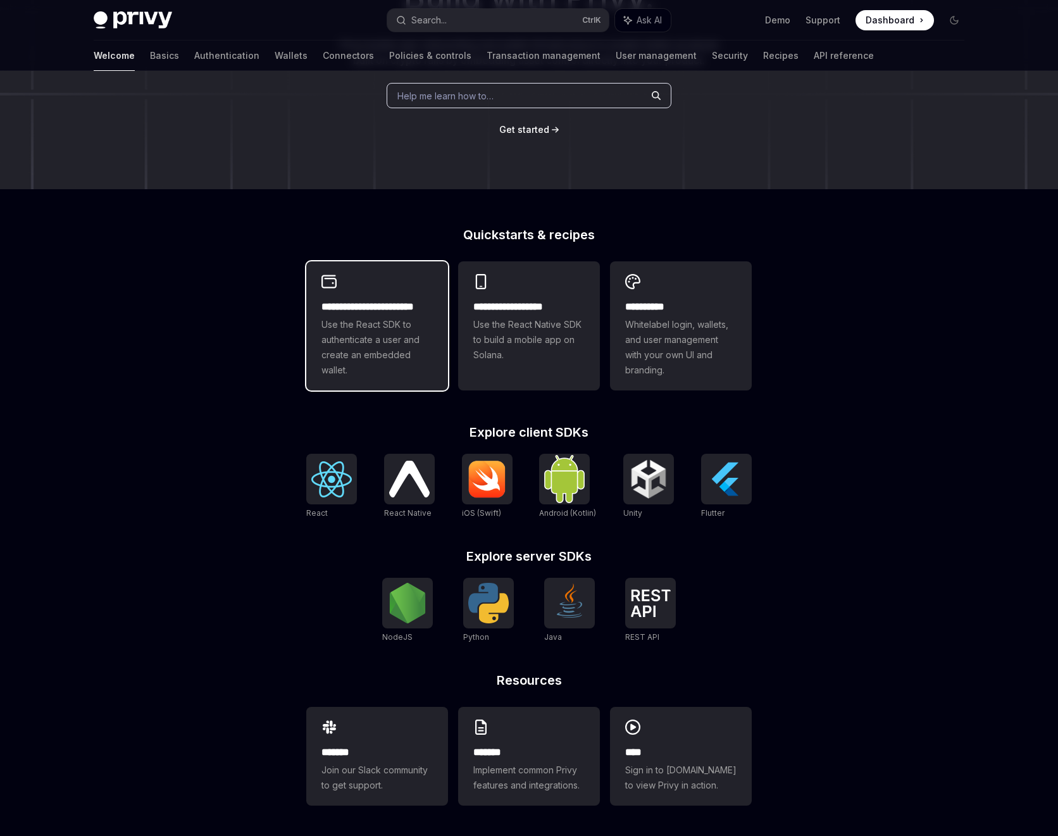
click at [358, 313] on h2 "**********" at bounding box center [376, 306] width 111 height 15
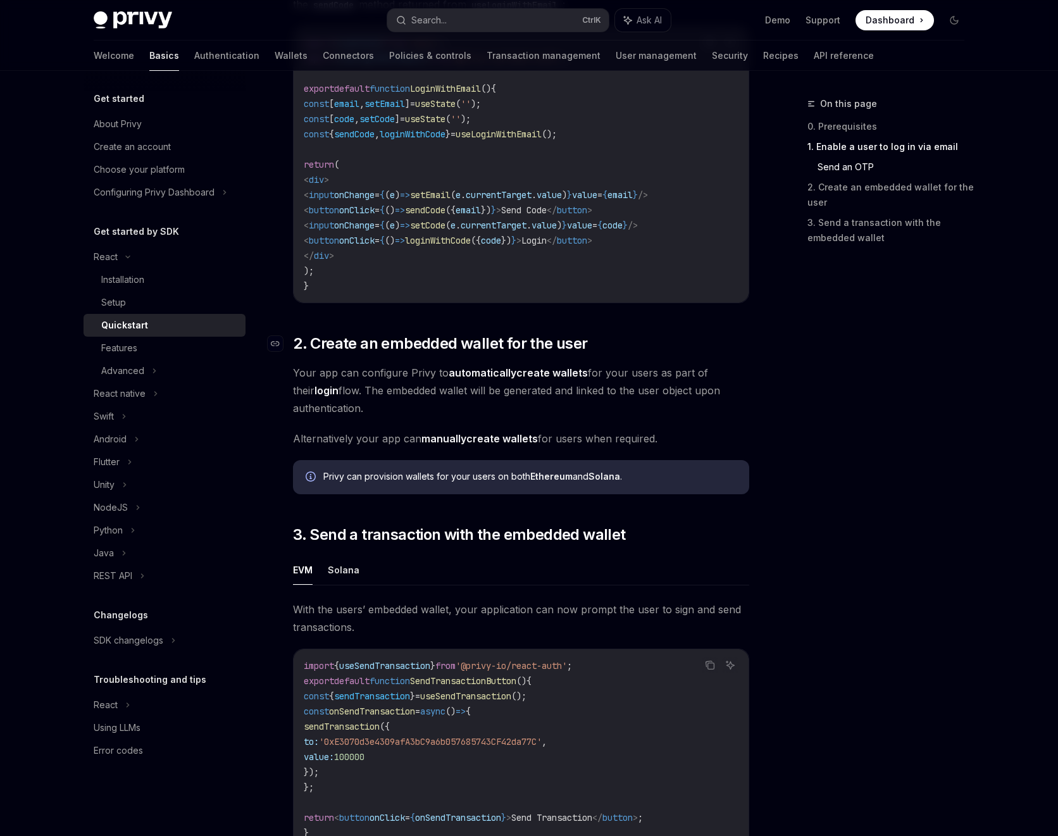
scroll to position [683, 0]
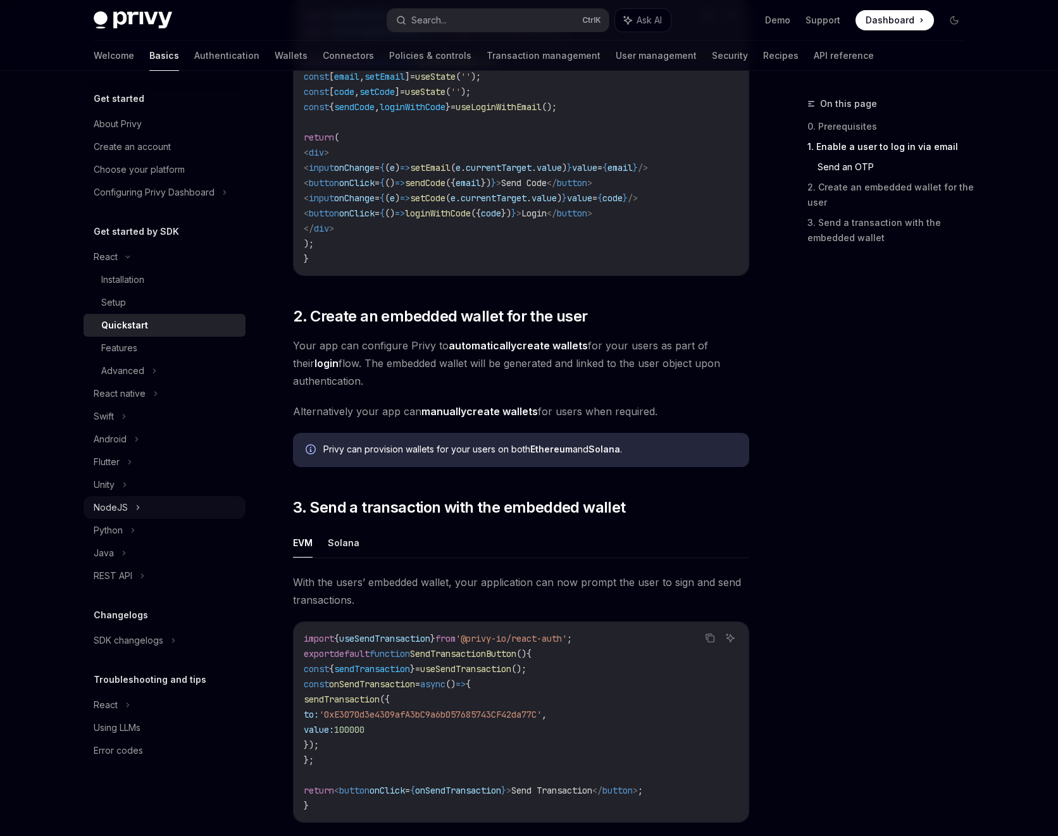
click at [140, 507] on div "NodeJS" at bounding box center [165, 507] width 162 height 23
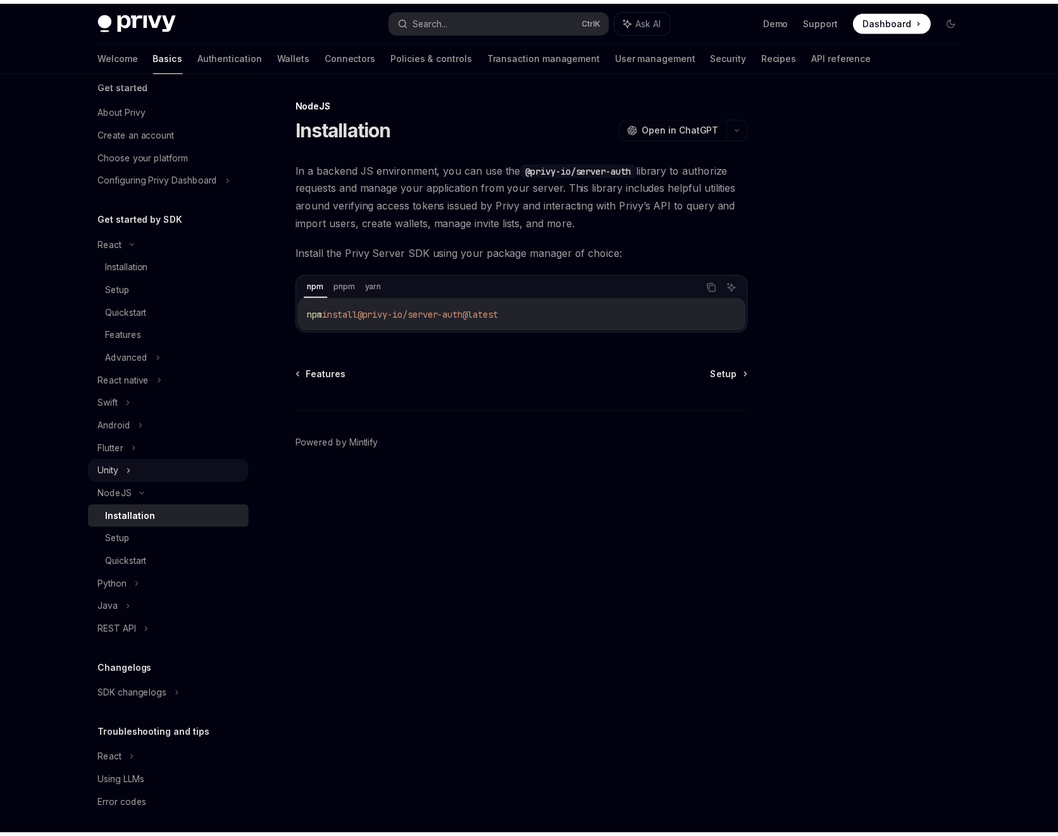
scroll to position [20, 0]
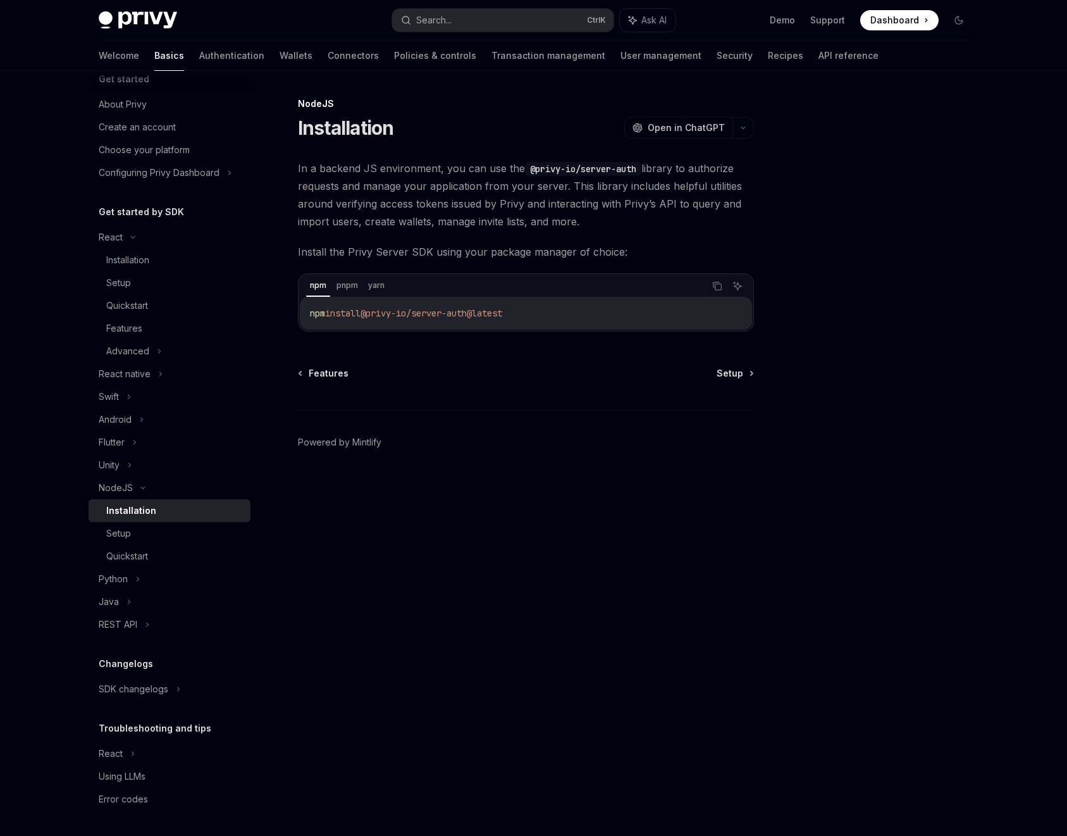
click at [187, 517] on div "Installation" at bounding box center [174, 510] width 137 height 15
click at [180, 542] on link "Setup" at bounding box center [170, 533] width 162 height 23
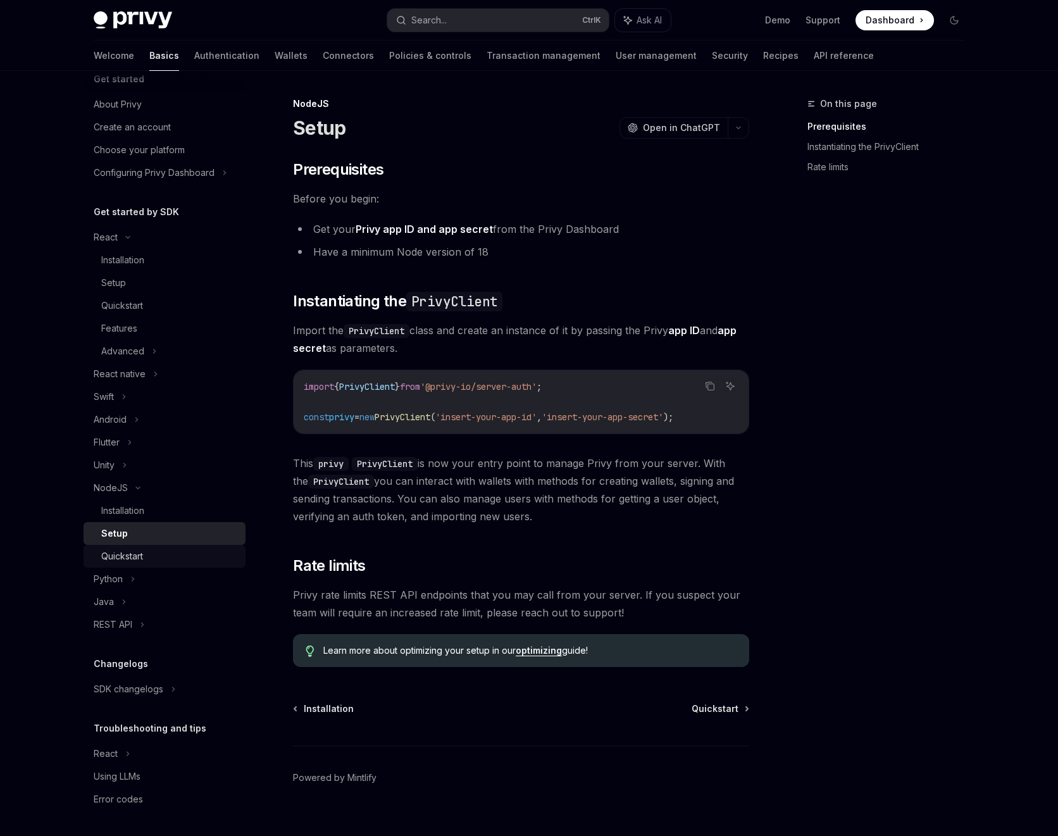
click at [168, 555] on div "Quickstart" at bounding box center [169, 556] width 137 height 15
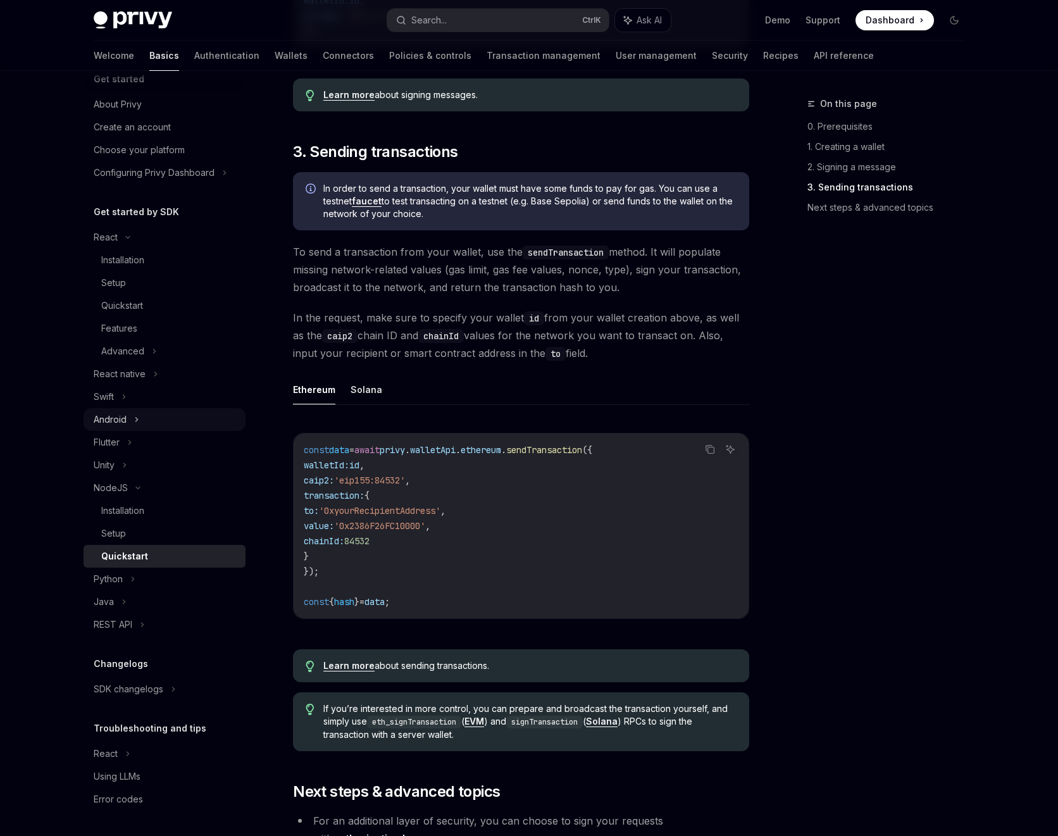
scroll to position [911, 0]
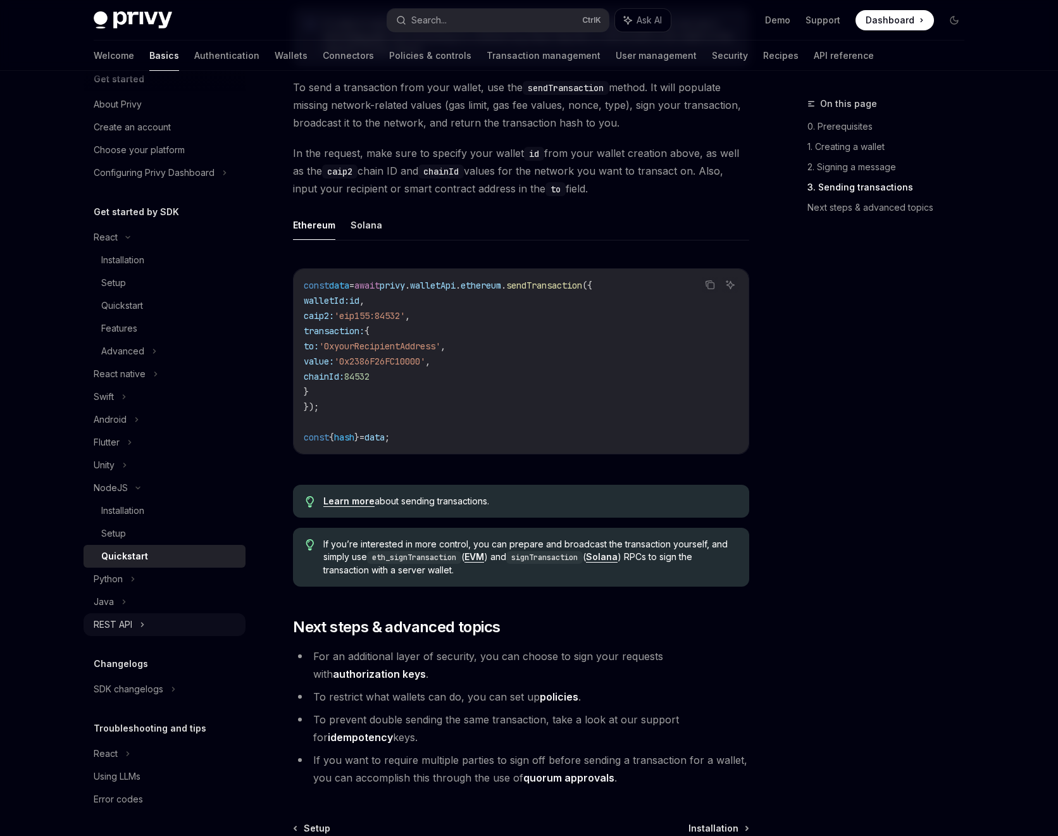
click at [135, 626] on div "REST API" at bounding box center [165, 624] width 162 height 23
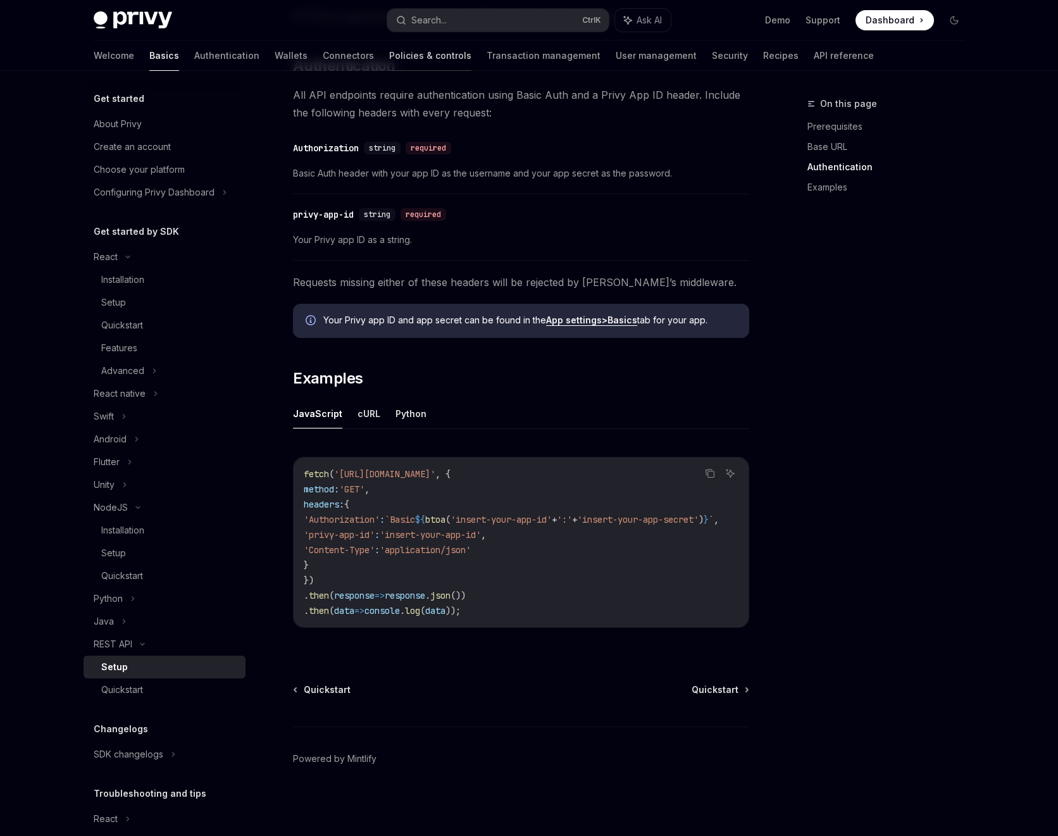
click at [389, 47] on link "Policies & controls" at bounding box center [430, 55] width 82 height 30
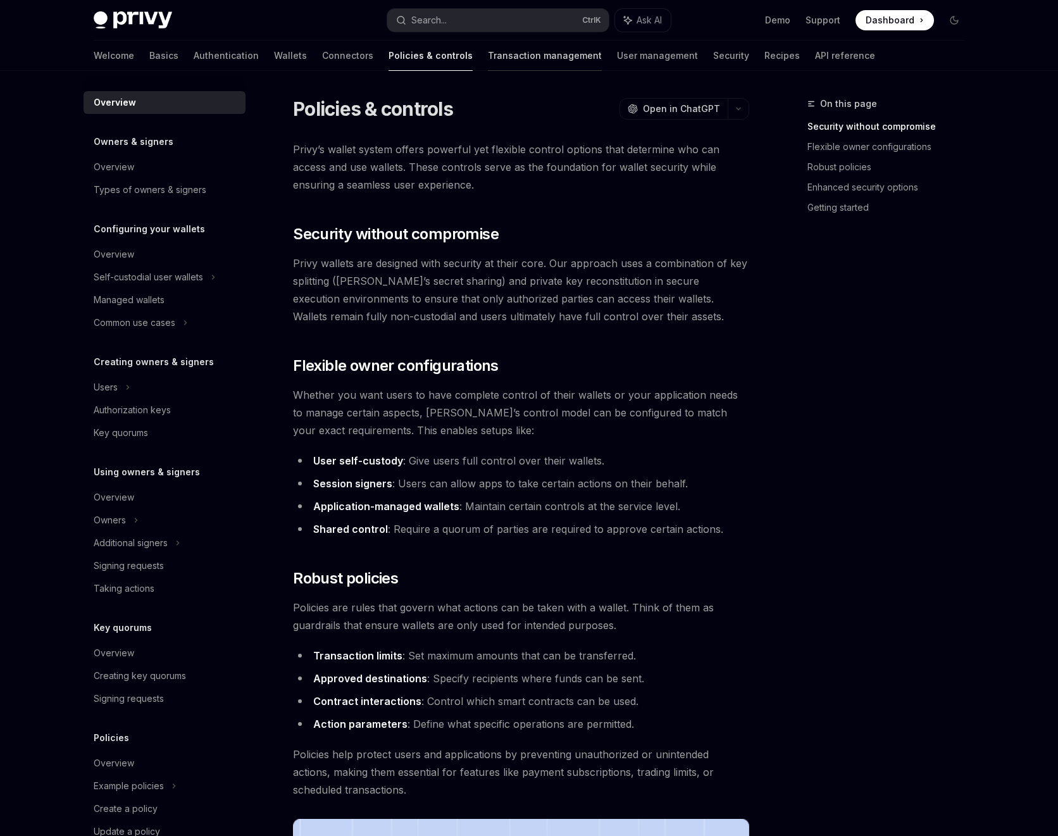
click at [488, 63] on link "Transaction management" at bounding box center [545, 55] width 114 height 30
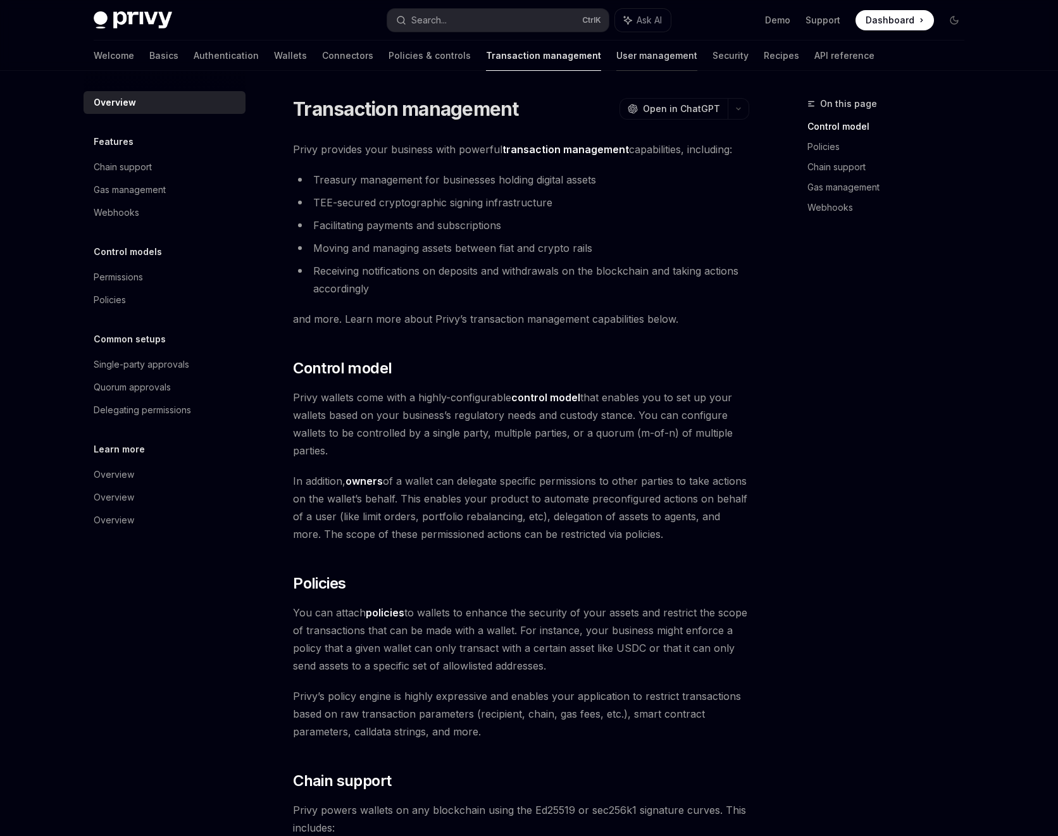
click at [616, 58] on link "User management" at bounding box center [656, 55] width 81 height 30
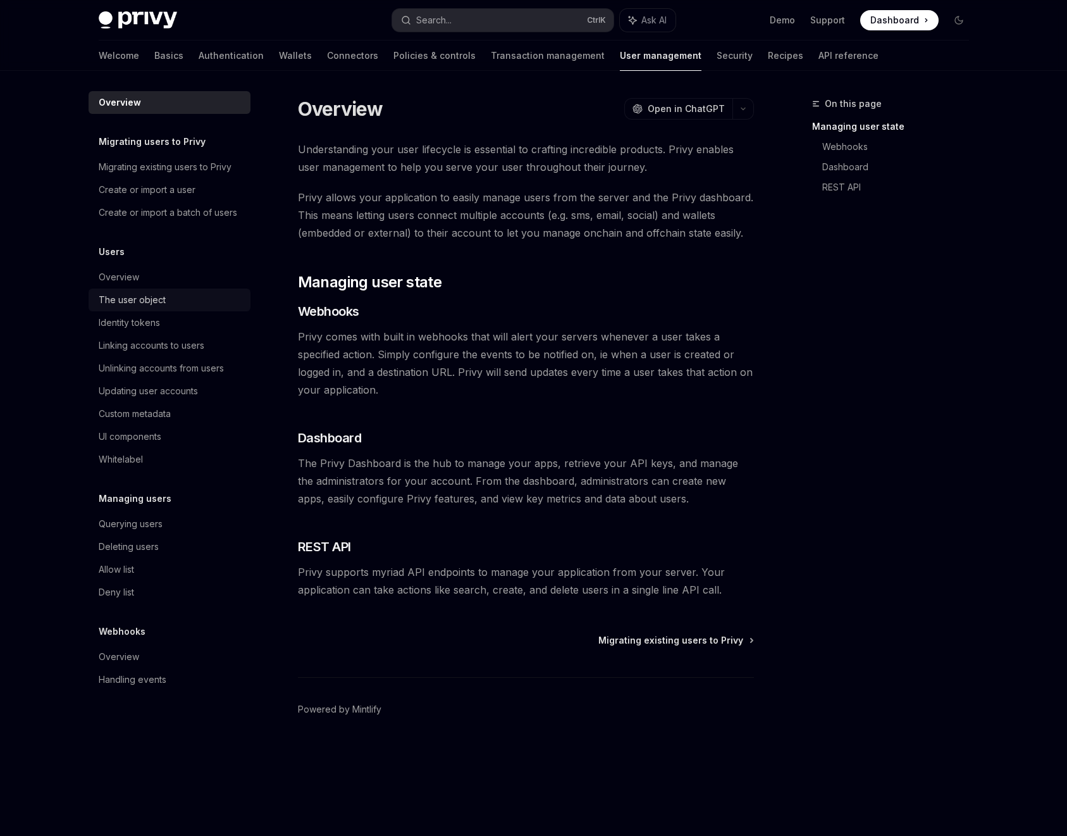
click at [130, 302] on div "The user object" at bounding box center [132, 299] width 67 height 15
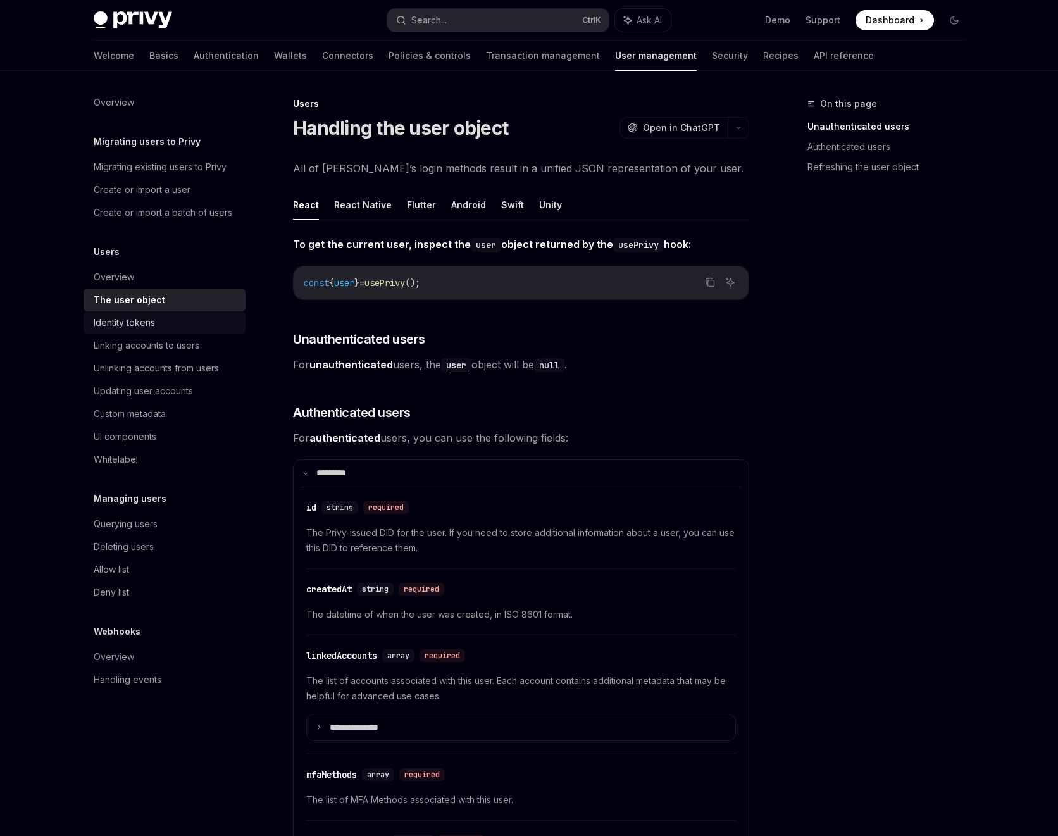
click at [175, 332] on link "Identity tokens" at bounding box center [165, 322] width 162 height 23
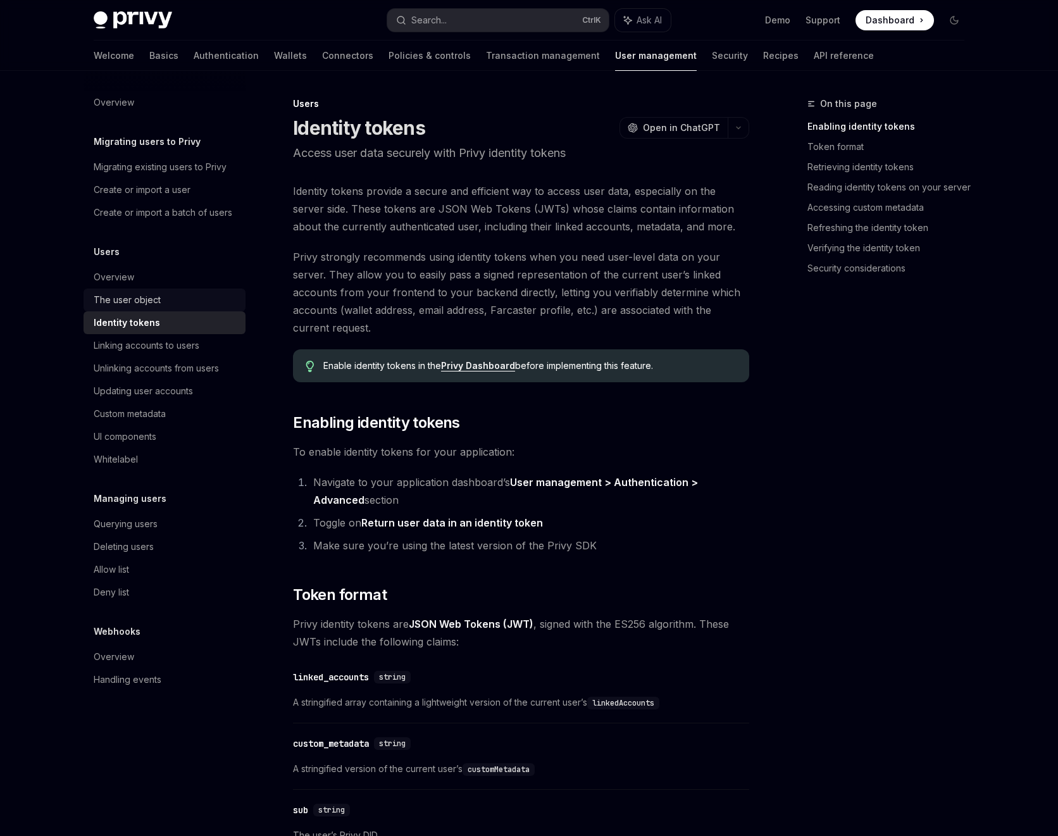
click at [155, 307] on div "The user object" at bounding box center [127, 299] width 67 height 15
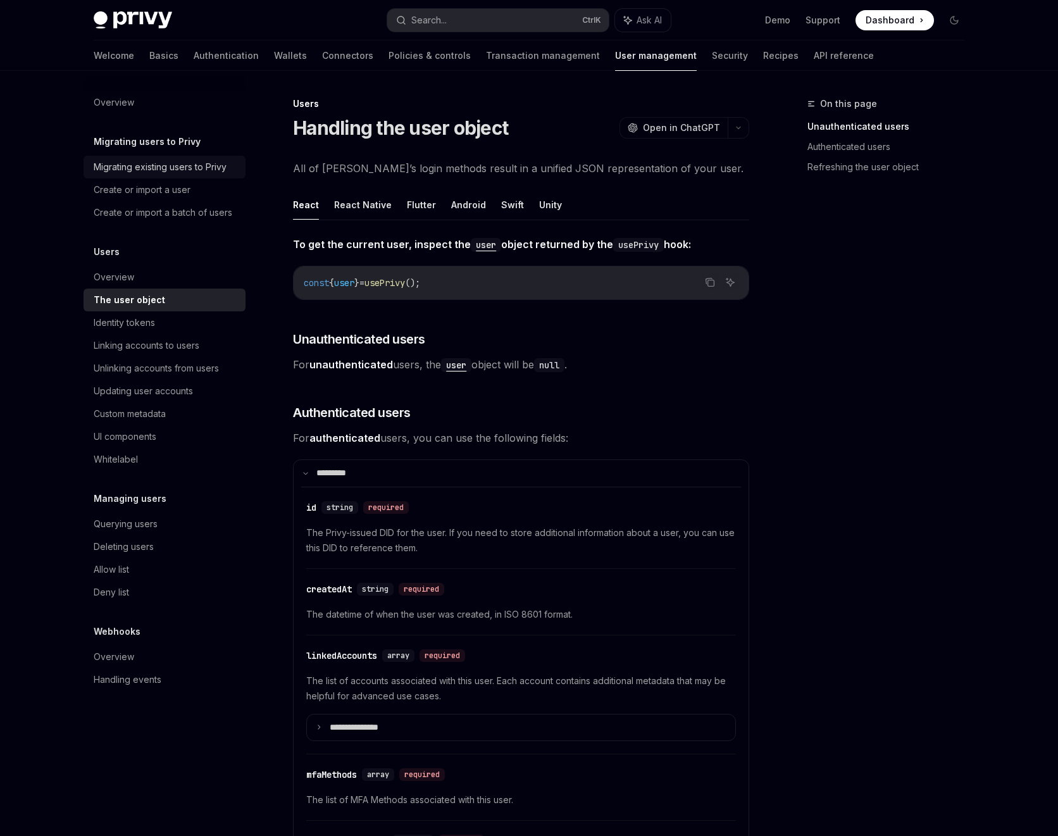
click at [162, 173] on div "Migrating existing users to Privy" at bounding box center [160, 166] width 133 height 15
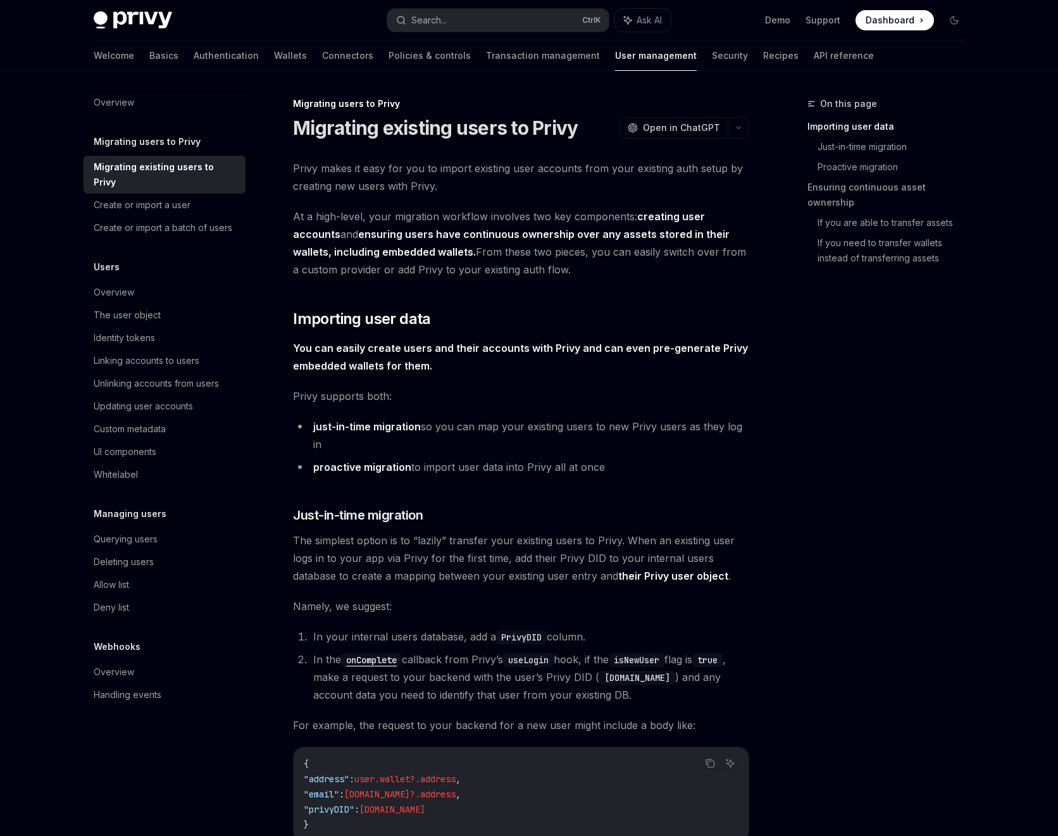
click at [156, 142] on h5 "Migrating users to Privy" at bounding box center [147, 141] width 107 height 15
click at [156, 173] on div "Migrating existing users to Privy" at bounding box center [166, 174] width 144 height 30
click at [148, 197] on div "Create or import a user" at bounding box center [142, 204] width 97 height 15
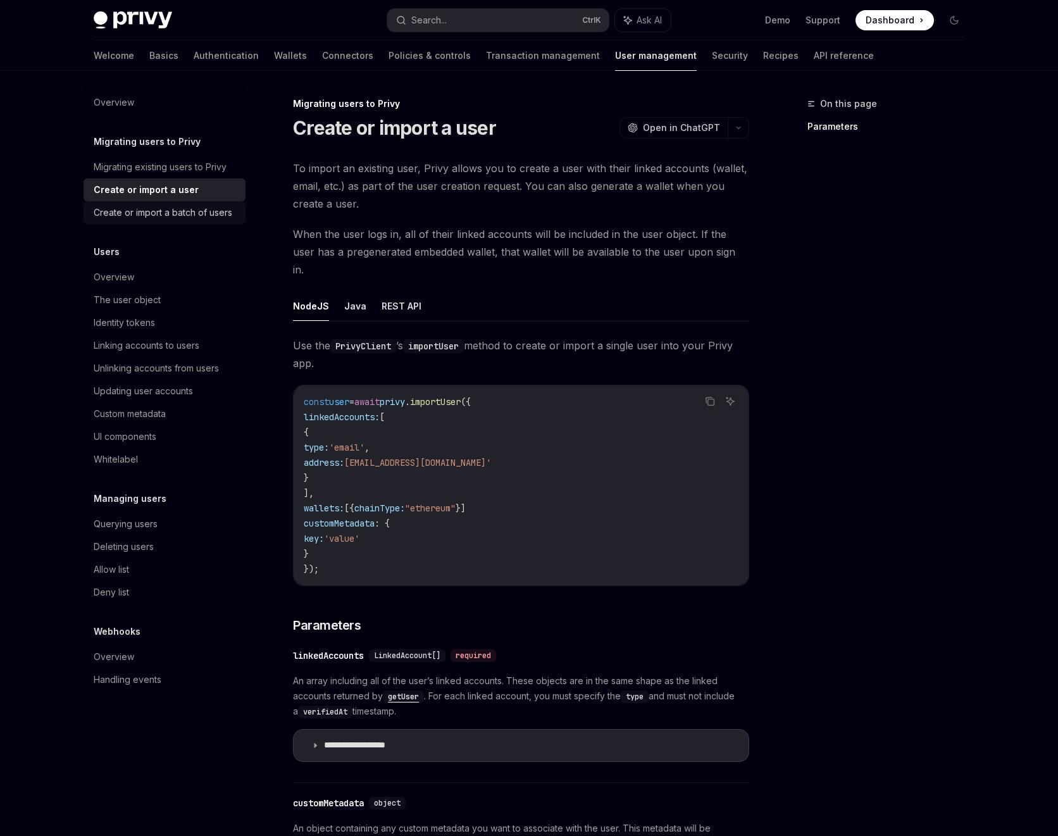
click at [159, 210] on div "Create or import a batch of users" at bounding box center [163, 212] width 139 height 15
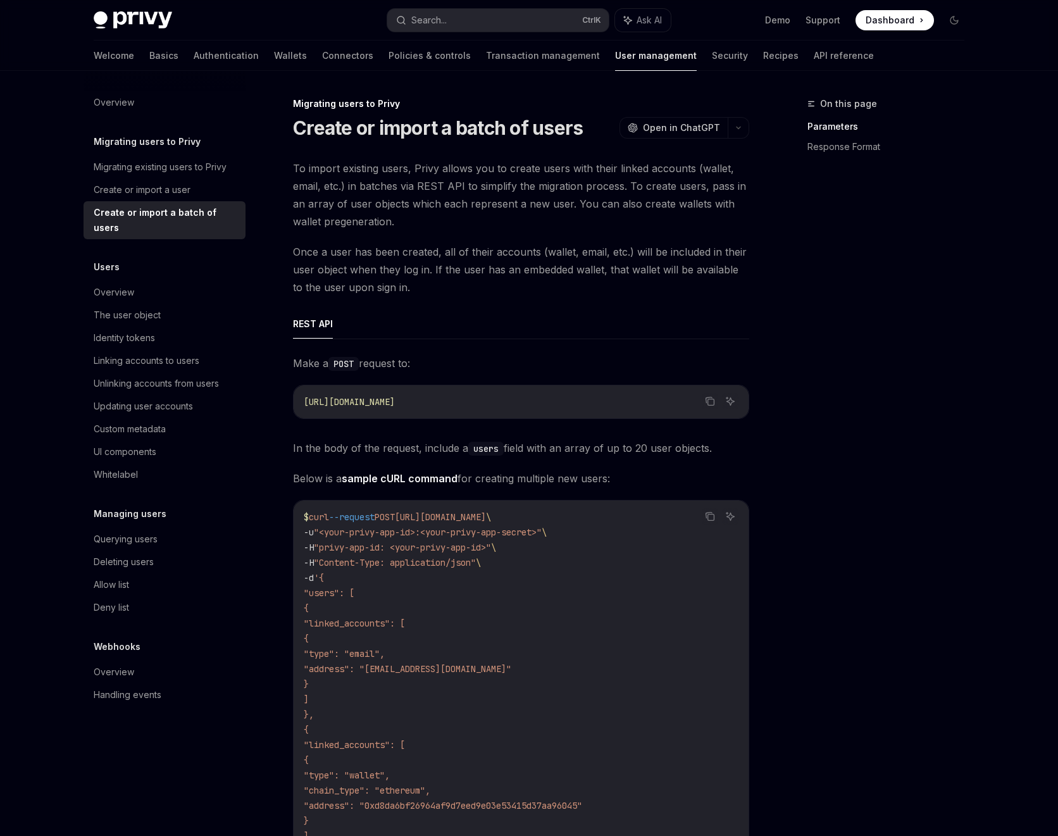
click at [133, 264] on div "Users Overview The user object Identity tokens Linking accounts to users Unlink…" at bounding box center [165, 372] width 162 height 226
click at [136, 285] on div "Overview" at bounding box center [166, 292] width 144 height 15
type textarea "*"
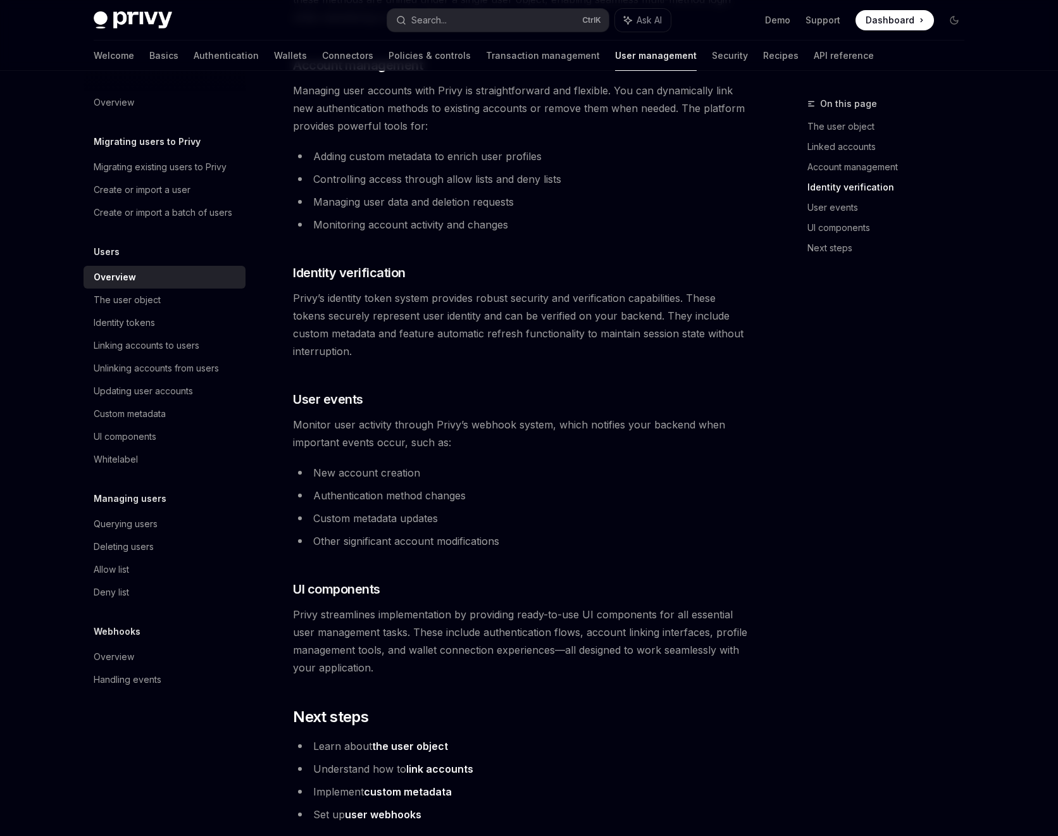
scroll to position [1060, 0]
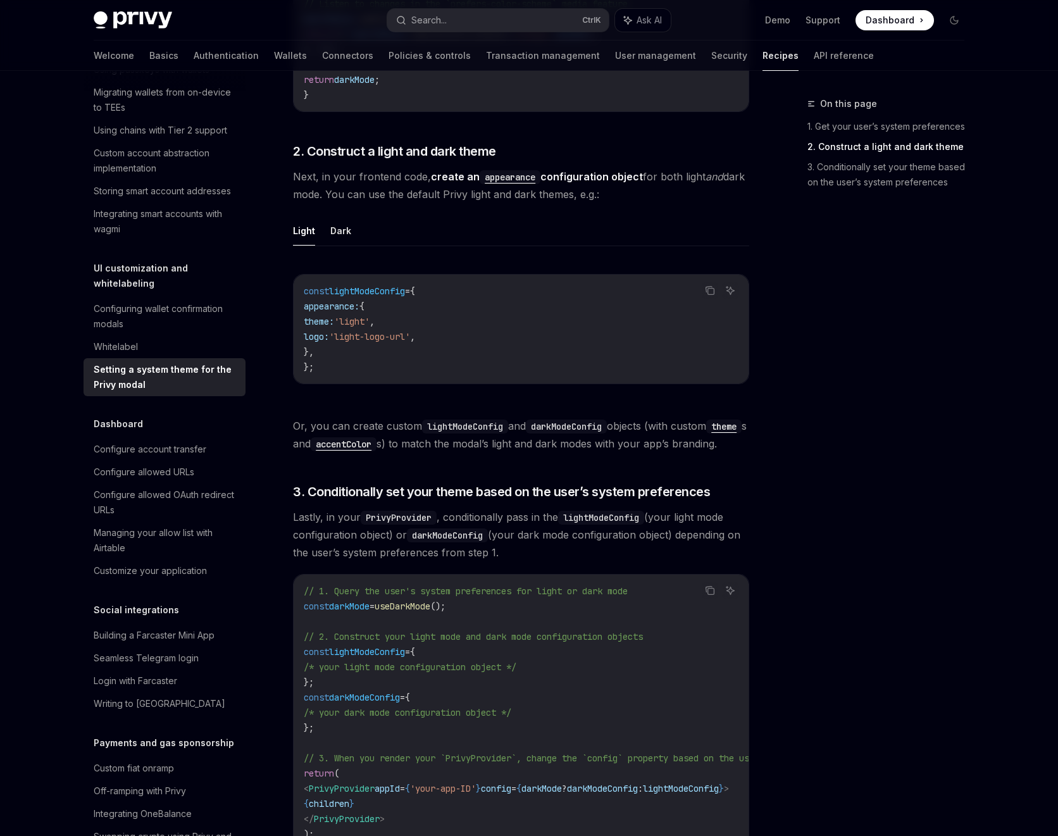
scroll to position [797, 0]
